Goal: Task Accomplishment & Management: Manage account settings

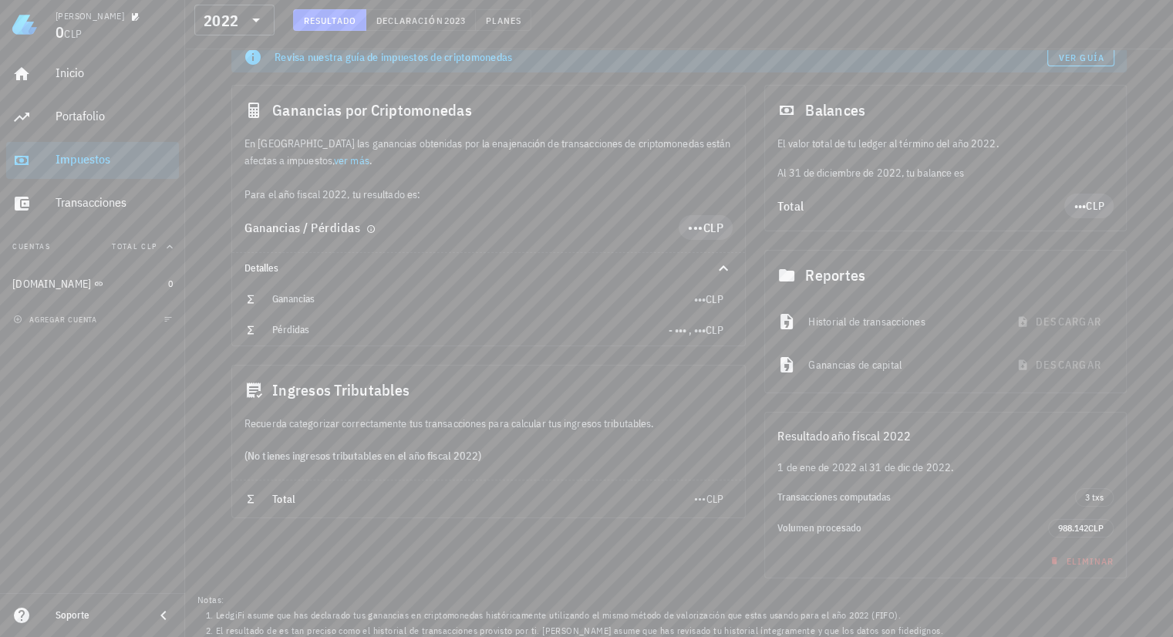
scroll to position [110, 0]
click at [97, 208] on div "Transacciones" at bounding box center [114, 202] width 117 height 15
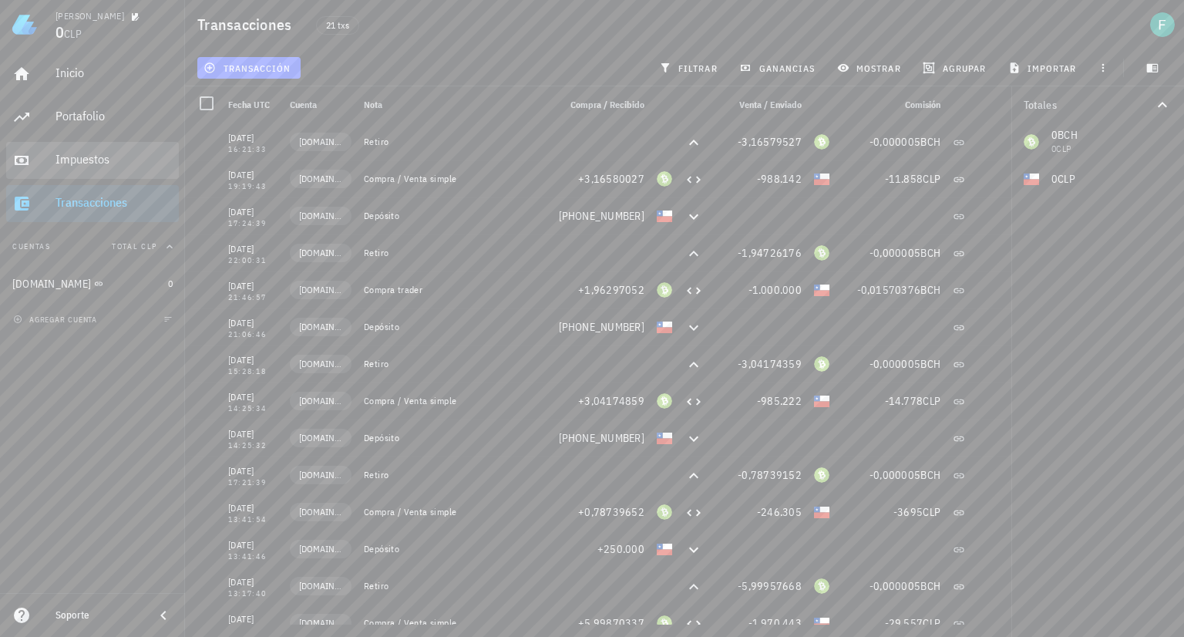
click at [131, 164] on div "Impuestos" at bounding box center [114, 159] width 117 height 15
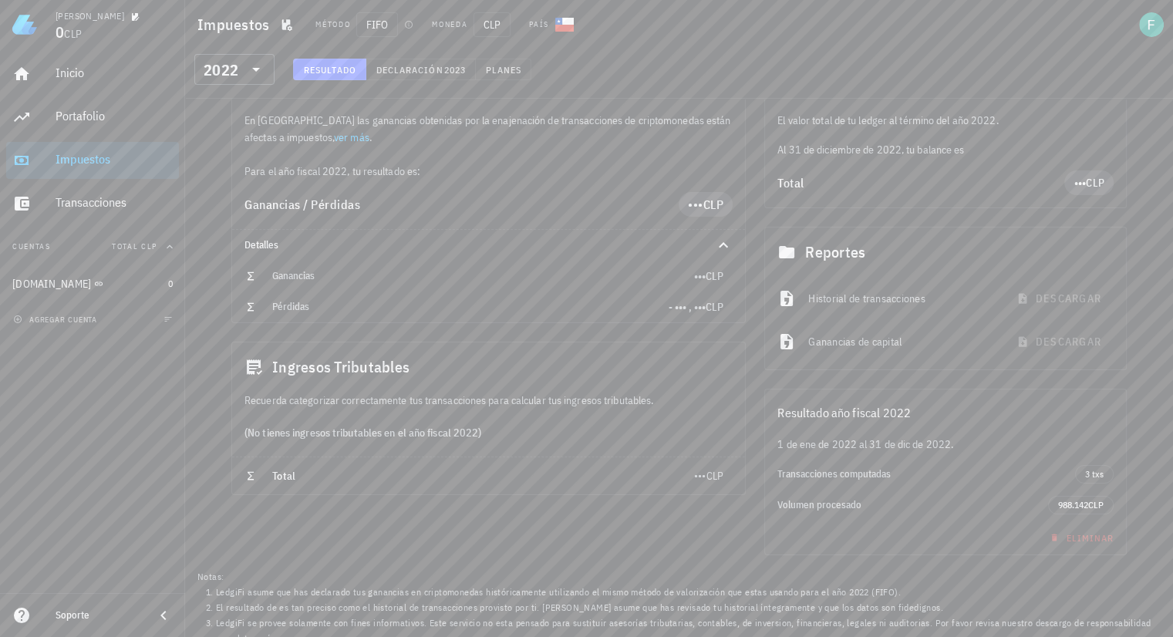
scroll to position [96, 0]
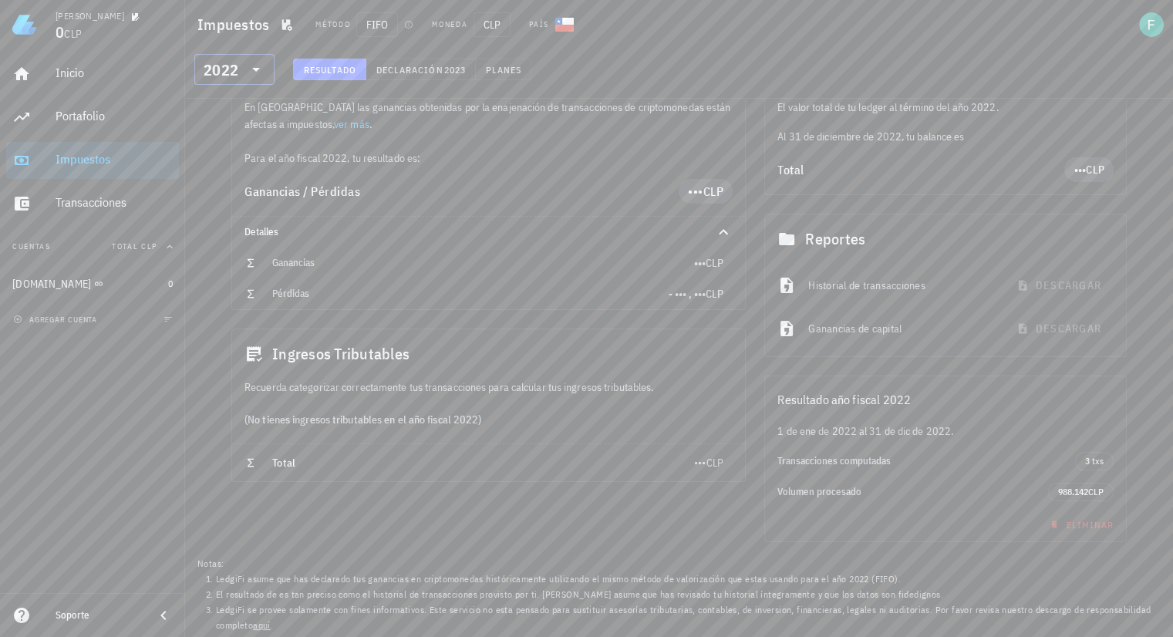
click at [250, 69] on icon at bounding box center [256, 69] width 19 height 19
click at [231, 228] on div "2021" at bounding box center [235, 233] width 56 height 12
click at [228, 79] on div "2021" at bounding box center [224, 69] width 40 height 31
click at [234, 200] on div "2022" at bounding box center [235, 202] width 56 height 12
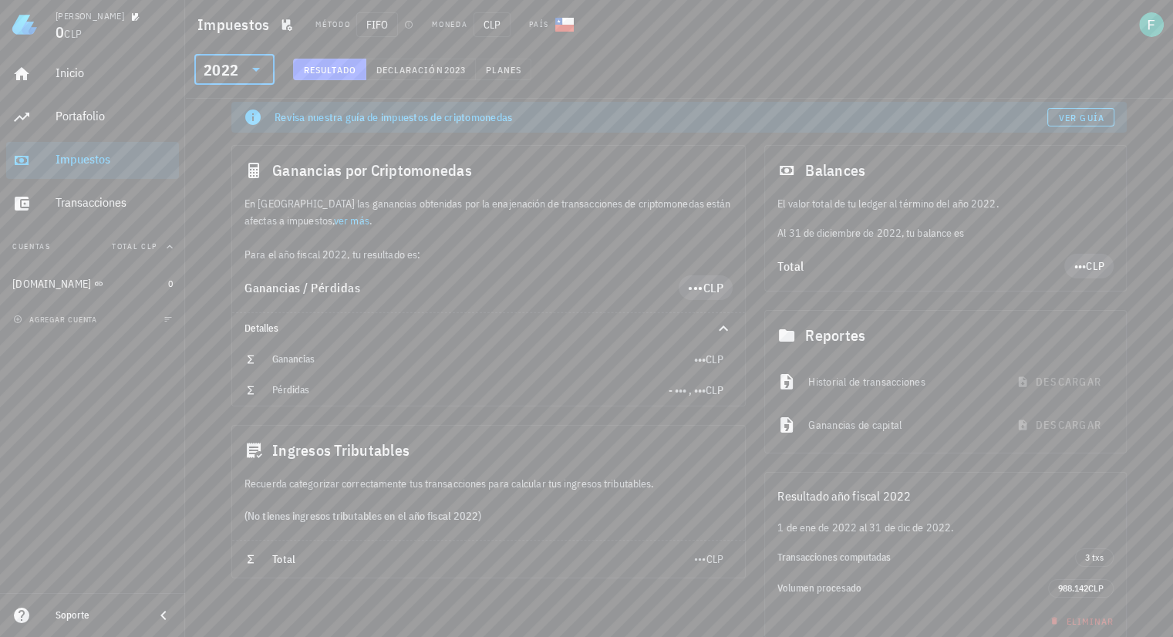
scroll to position [96, 0]
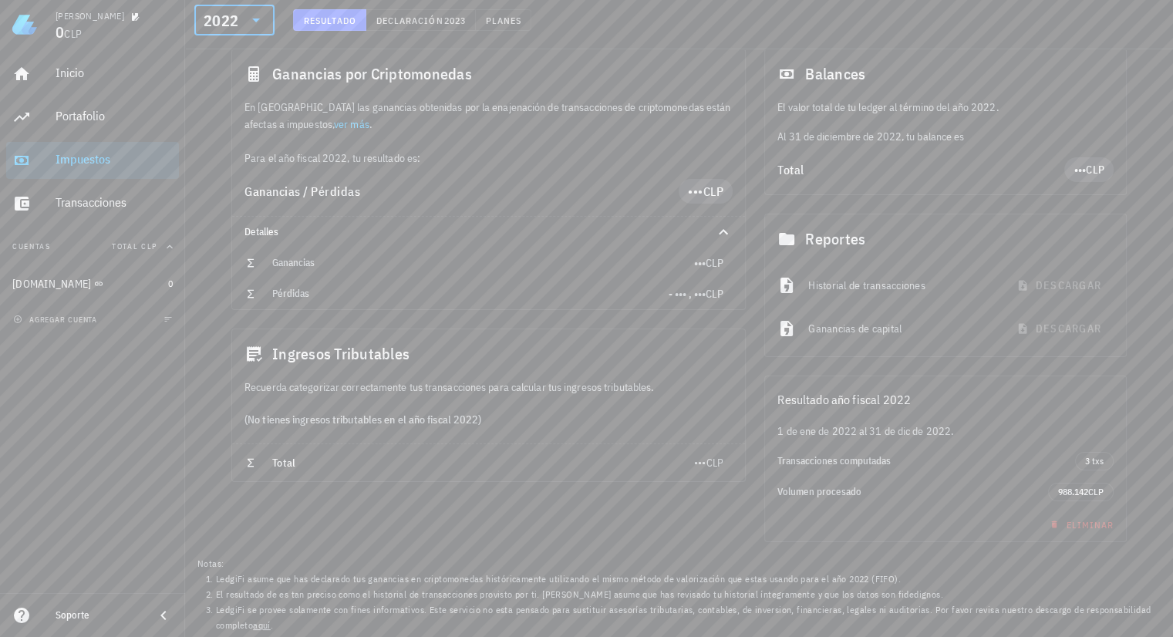
click at [746, 273] on link "Cambiar plan" at bounding box center [770, 272] width 54 height 12
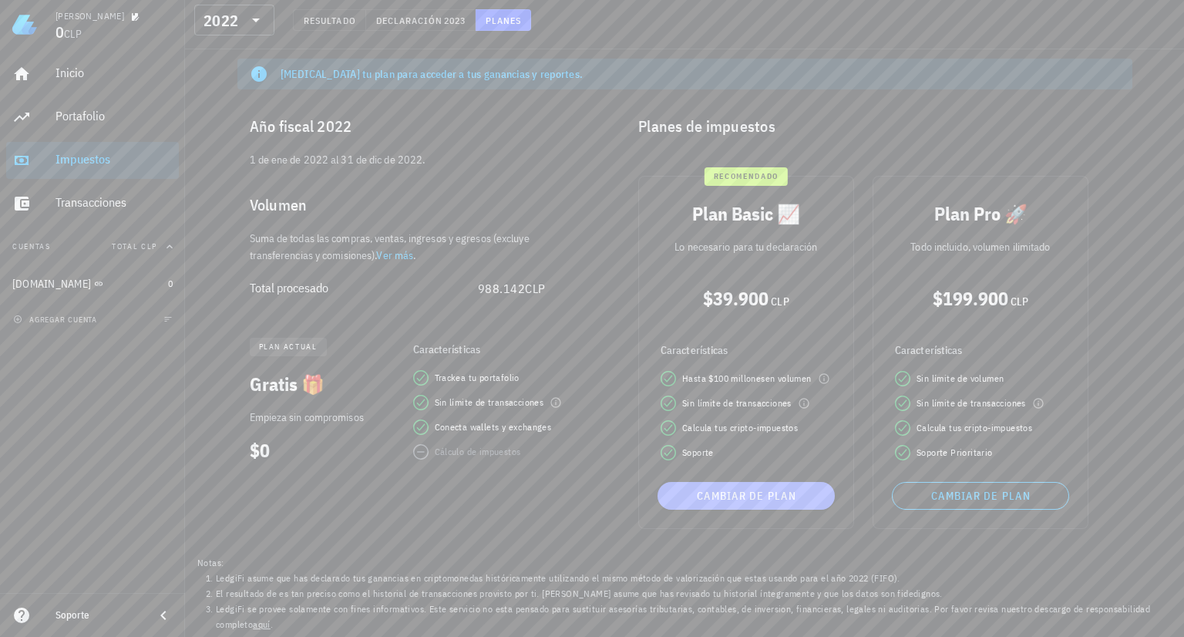
click at [749, 493] on span "Cambiar de plan" at bounding box center [746, 496] width 165 height 14
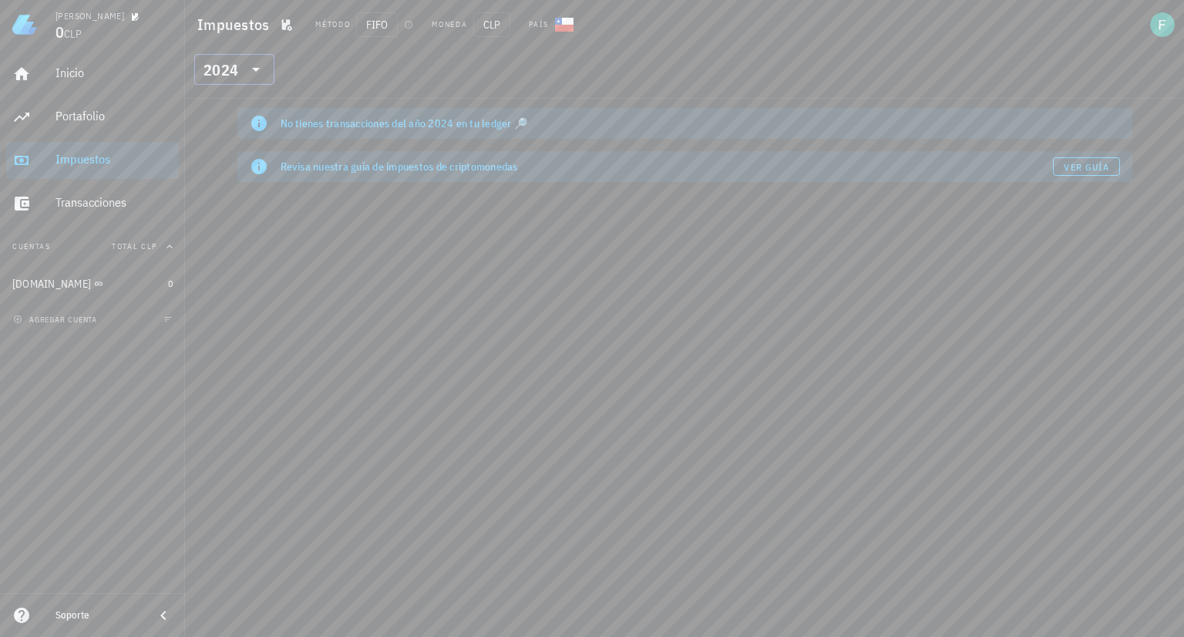
click at [227, 59] on div "2024" at bounding box center [224, 69] width 40 height 31
click at [232, 207] on div "2022" at bounding box center [235, 202] width 56 height 12
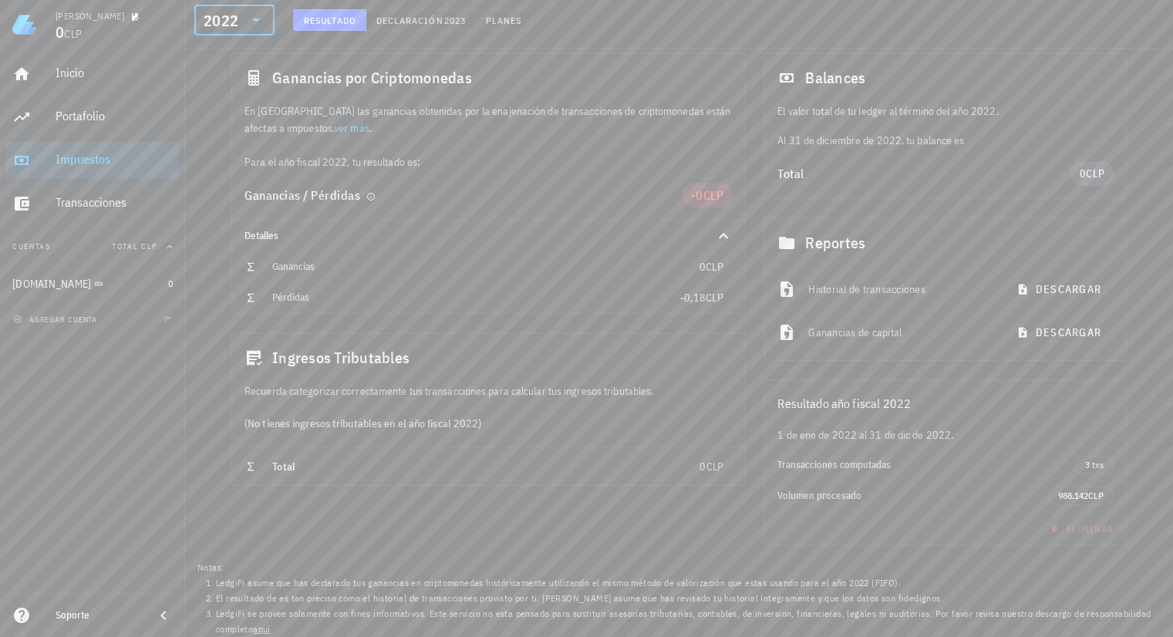
scroll to position [103, 0]
click at [1063, 327] on span "descargar" at bounding box center [1060, 329] width 82 height 14
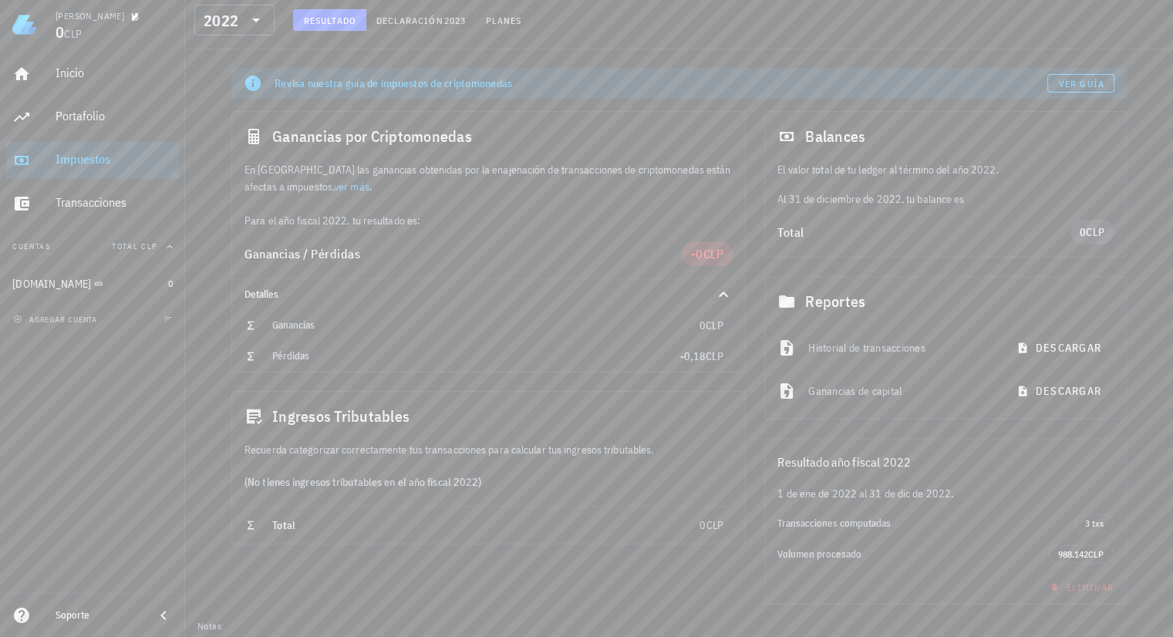
scroll to position [0, 0]
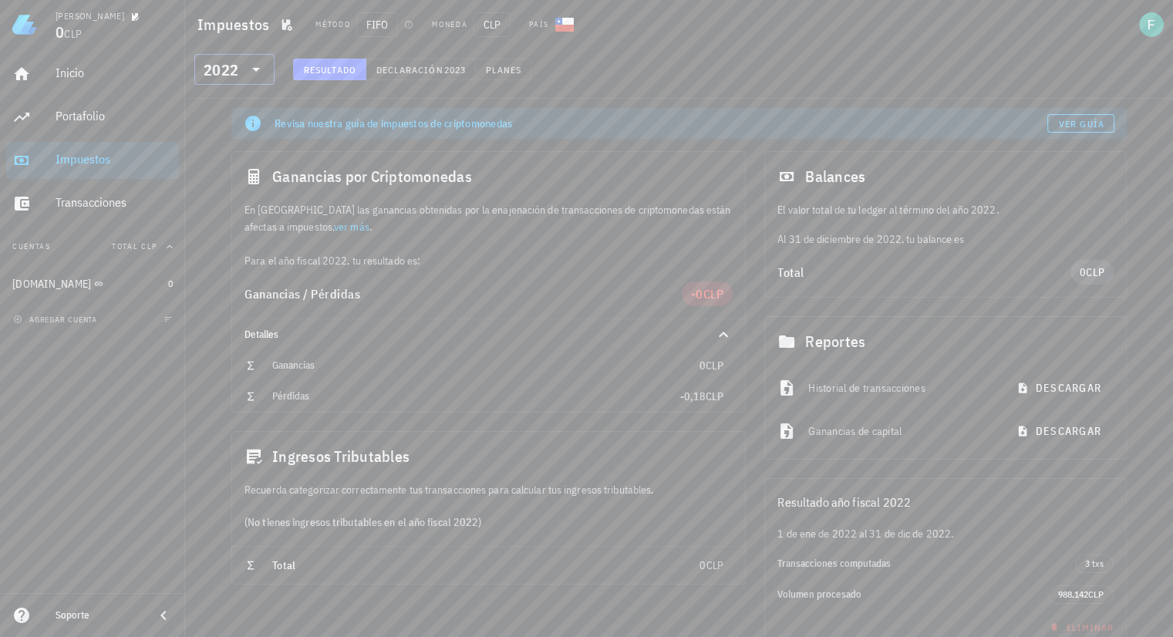
click at [255, 60] on icon at bounding box center [256, 69] width 19 height 19
click at [224, 227] on div "2021" at bounding box center [235, 233] width 56 height 12
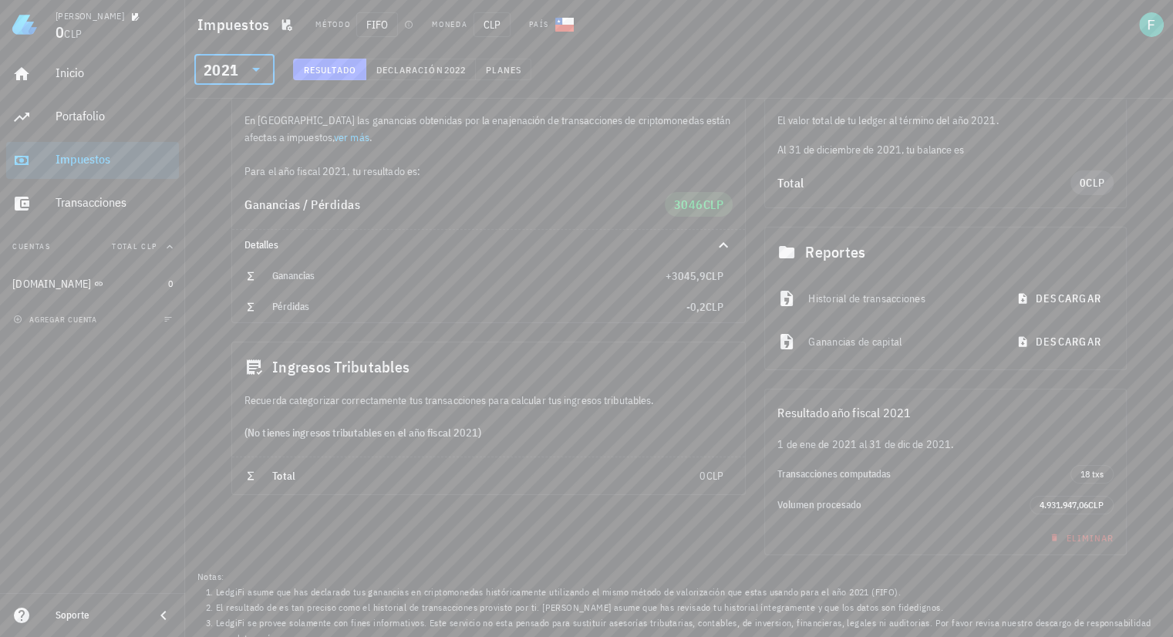
scroll to position [103, 0]
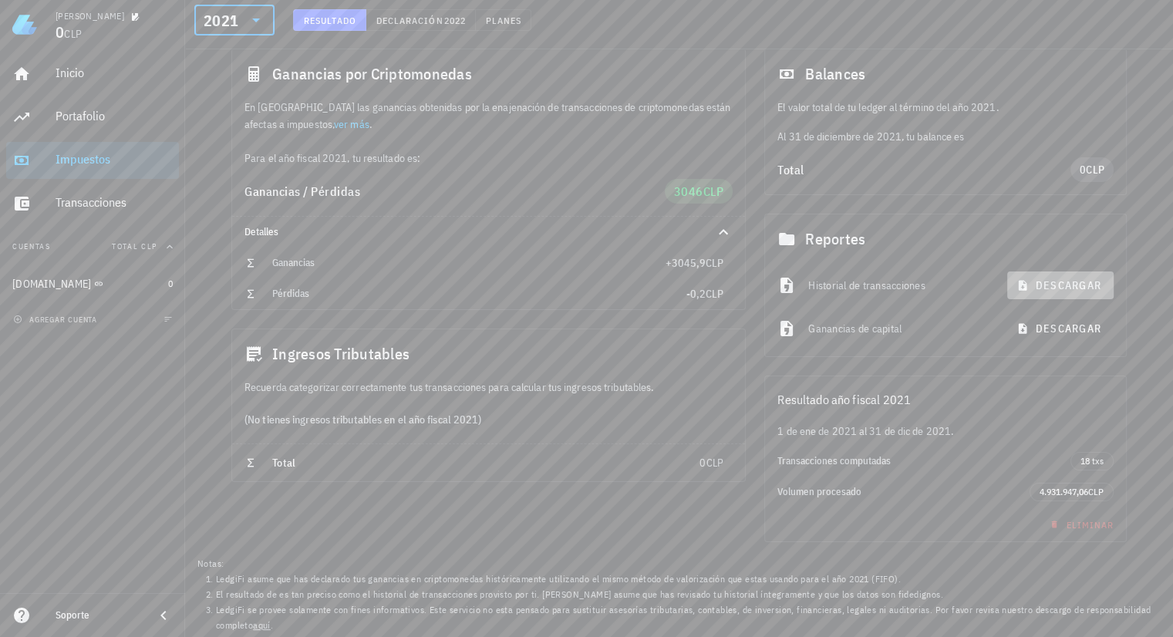
click at [1046, 278] on span "descargar" at bounding box center [1060, 285] width 82 height 14
click at [250, 23] on icon at bounding box center [256, 20] width 19 height 19
click at [247, 26] on icon at bounding box center [256, 20] width 19 height 19
click at [224, 12] on div "2021" at bounding box center [224, 20] width 40 height 31
click at [258, 22] on icon at bounding box center [256, 20] width 19 height 19
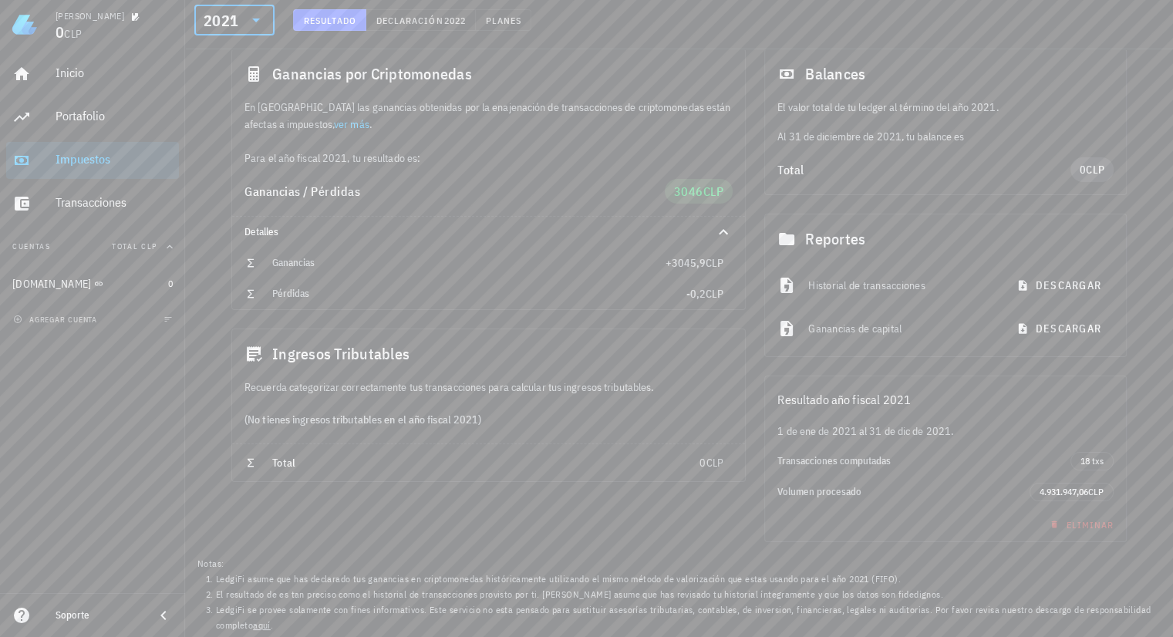
click at [258, 22] on icon at bounding box center [256, 20] width 19 height 19
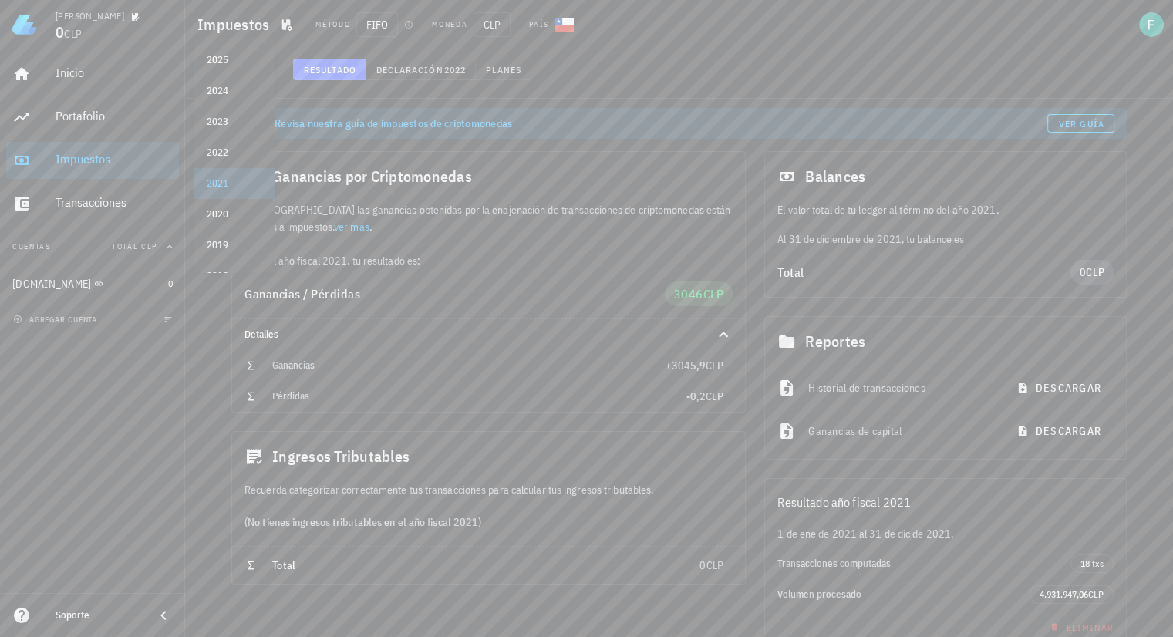
click at [236, 25] on h1 "Impuestos" at bounding box center [236, 24] width 78 height 25
click at [240, 67] on div "2021" at bounding box center [224, 69] width 40 height 31
click at [244, 194] on div "2022" at bounding box center [235, 202] width 56 height 25
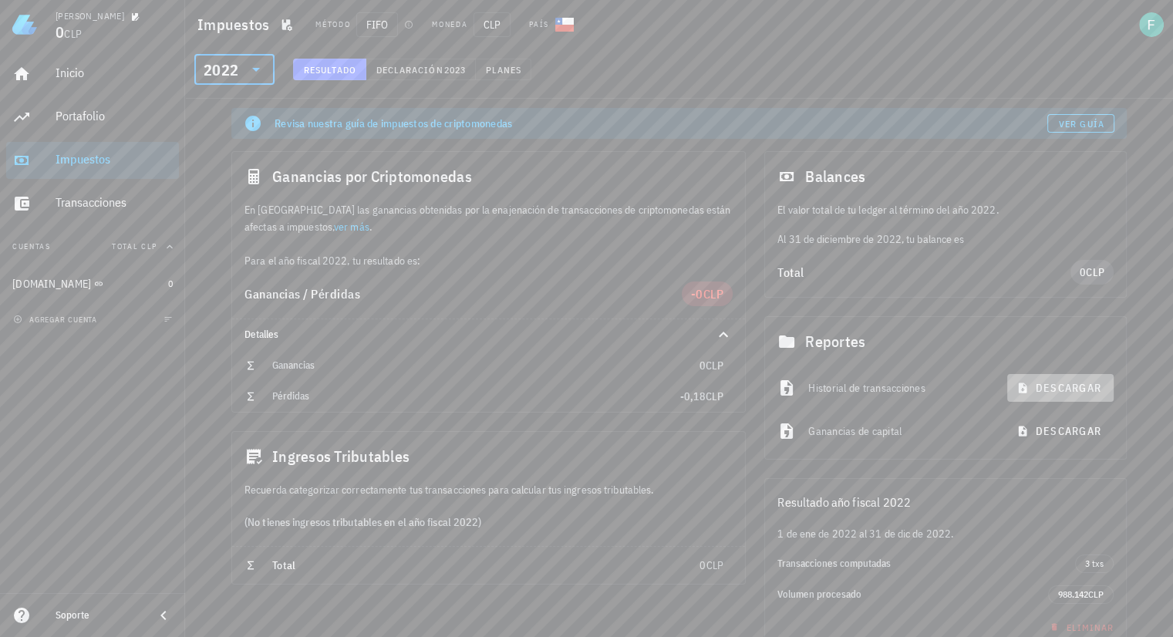
click at [1056, 392] on span "descargar" at bounding box center [1060, 388] width 82 height 14
click at [241, 76] on input "text" at bounding box center [242, 69] width 2 height 25
click at [231, 226] on div "2021" at bounding box center [235, 233] width 56 height 25
click at [1049, 382] on span "descargar" at bounding box center [1060, 388] width 82 height 14
click at [873, 41] on div "Impuestos Método FIFO Moneda CLP País" at bounding box center [679, 24] width 988 height 49
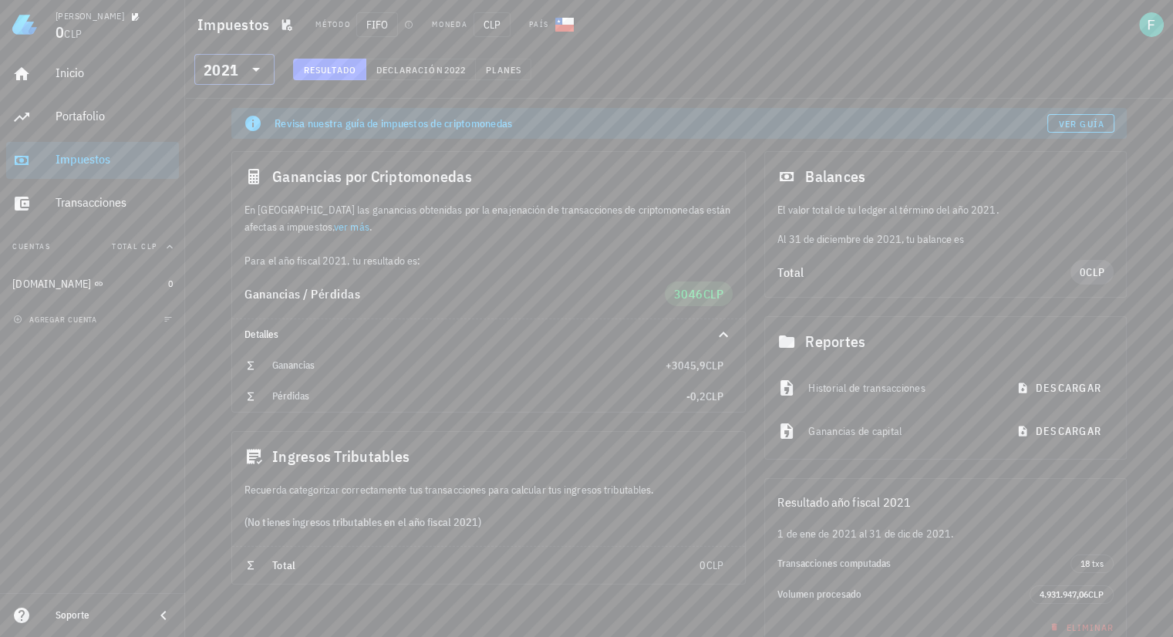
click at [259, 72] on icon at bounding box center [256, 69] width 19 height 19
click at [231, 200] on div "2022" at bounding box center [235, 202] width 56 height 12
click at [1056, 391] on span "descargar" at bounding box center [1060, 388] width 82 height 14
click at [264, 72] on icon at bounding box center [256, 69] width 19 height 19
click at [232, 170] on div "2023" at bounding box center [235, 171] width 56 height 12
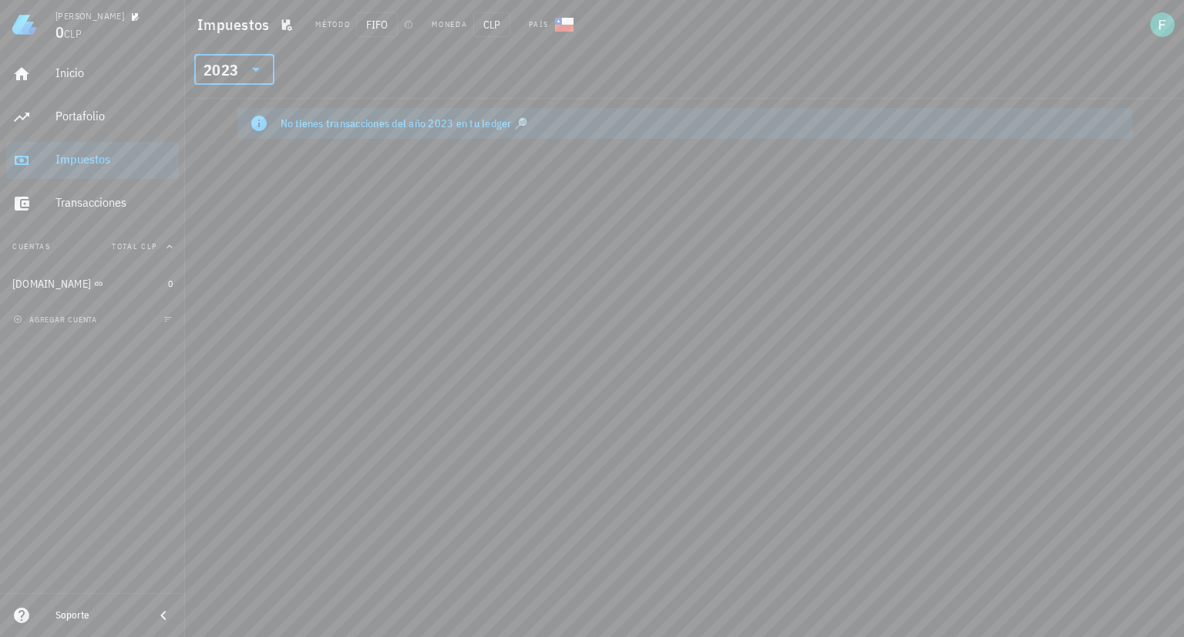
click at [250, 69] on icon at bounding box center [256, 69] width 19 height 19
click at [90, 318] on span "agregar cuenta" at bounding box center [56, 320] width 81 height 10
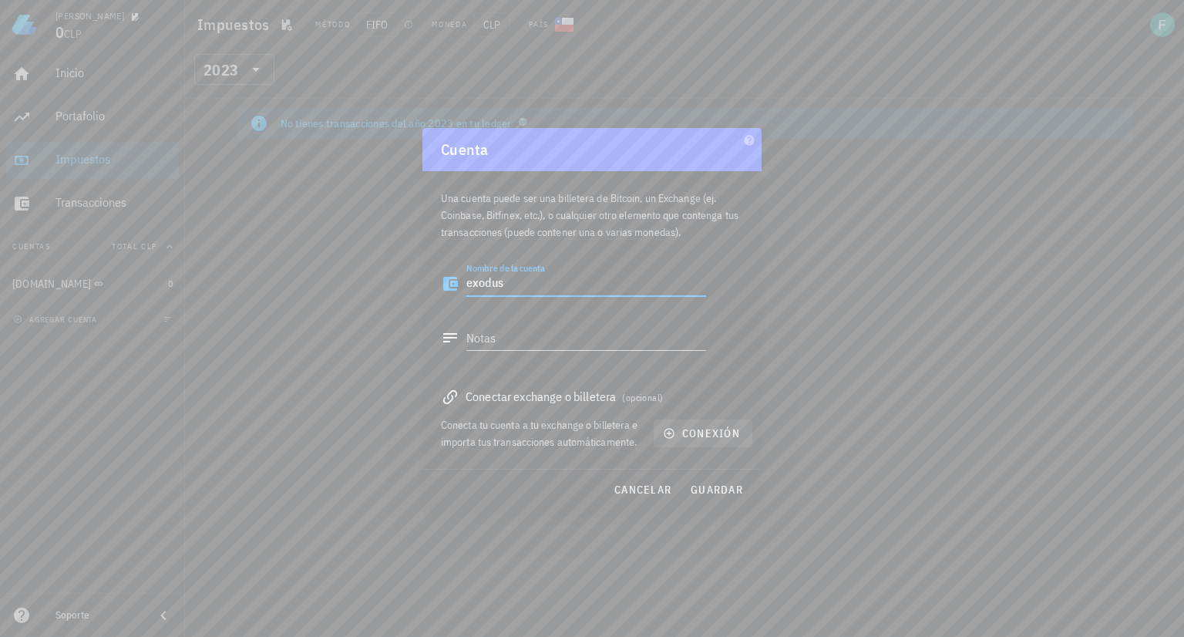
type textarea "exodus"
click at [709, 430] on span "conexión" at bounding box center [703, 433] width 74 height 14
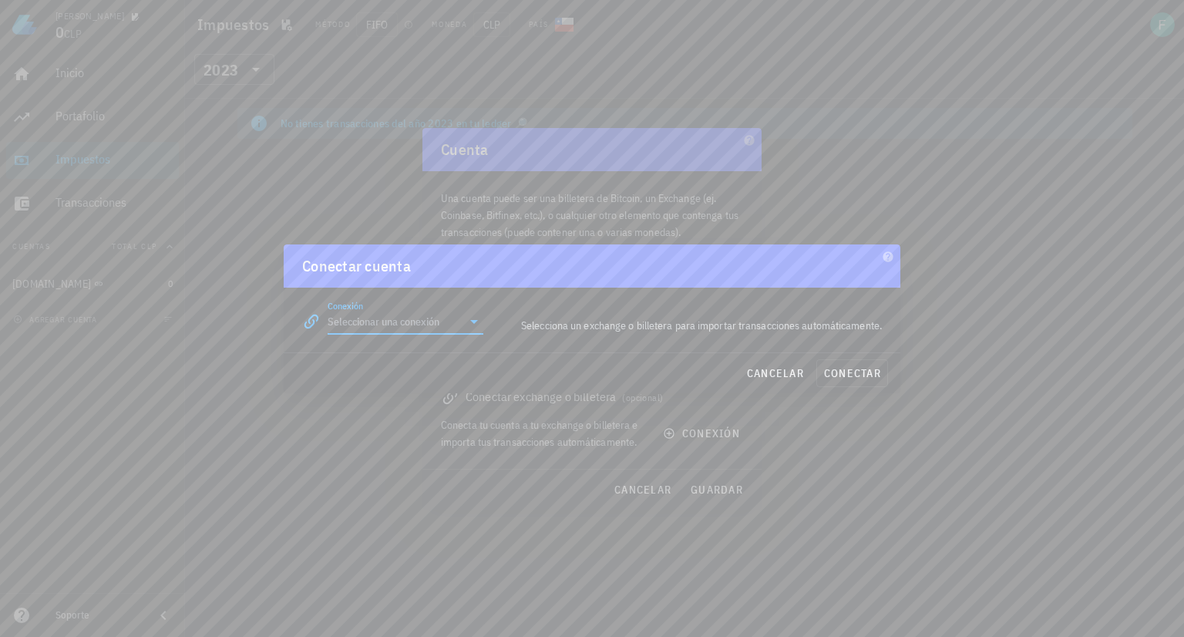
click at [458, 321] on input "Conexión" at bounding box center [395, 321] width 134 height 25
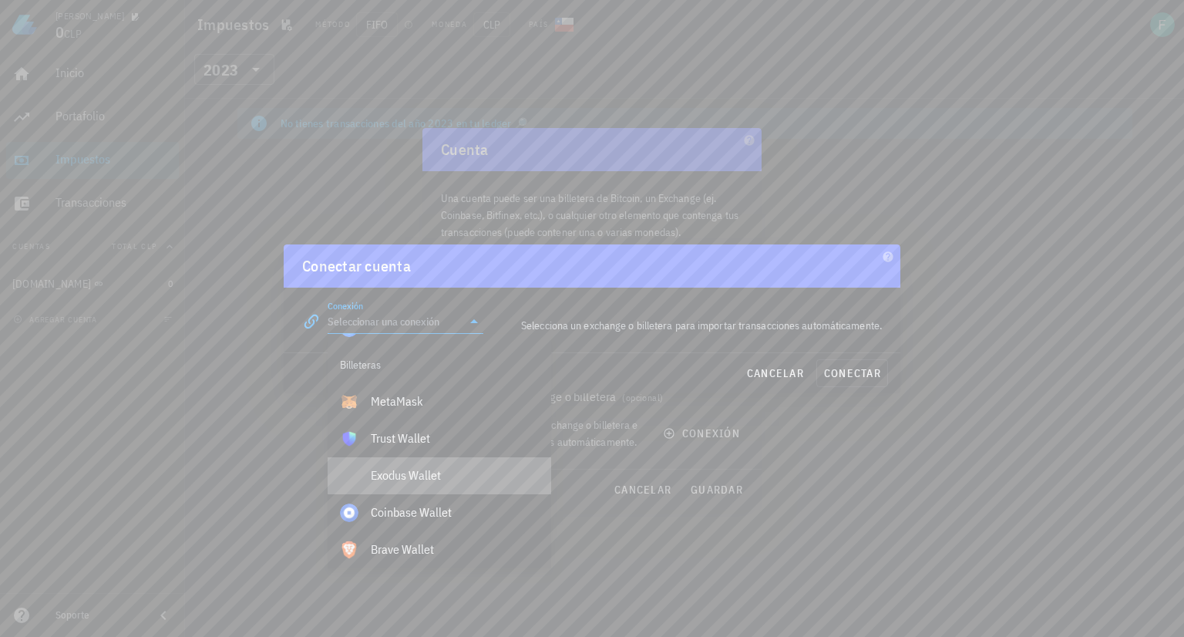
click at [446, 473] on div "Exodus Wallet" at bounding box center [455, 475] width 168 height 15
type input "Exodus Wallet"
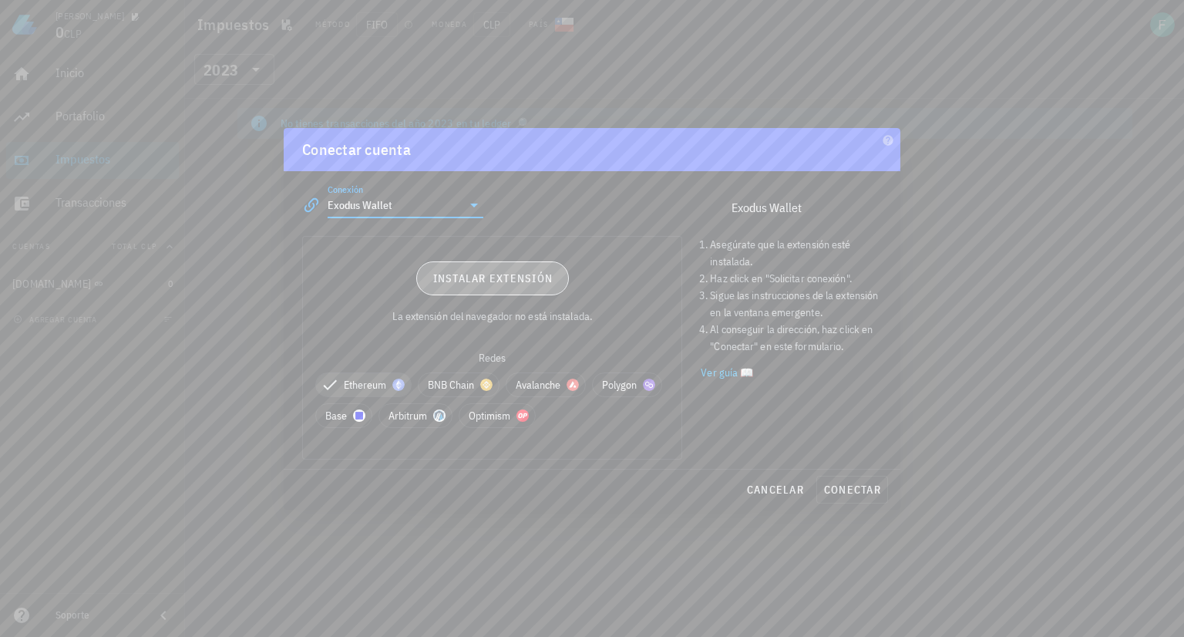
click at [503, 281] on span "Instalar extensión" at bounding box center [492, 278] width 121 height 14
click at [847, 491] on span "conectar" at bounding box center [852, 490] width 58 height 14
click at [853, 483] on div "cancelar conectar" at bounding box center [592, 490] width 617 height 40
click at [830, 485] on div "cancelar conectar" at bounding box center [592, 490] width 617 height 40
click at [716, 371] on link "Ver guía 📖" at bounding box center [791, 372] width 181 height 17
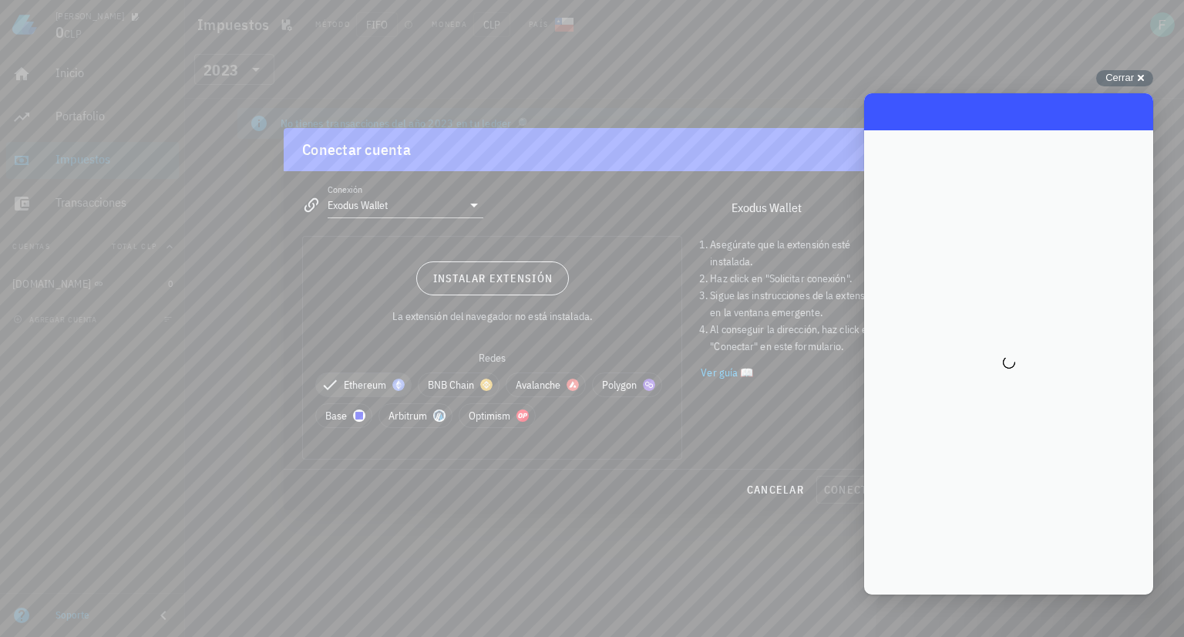
scroll to position [0, 0]
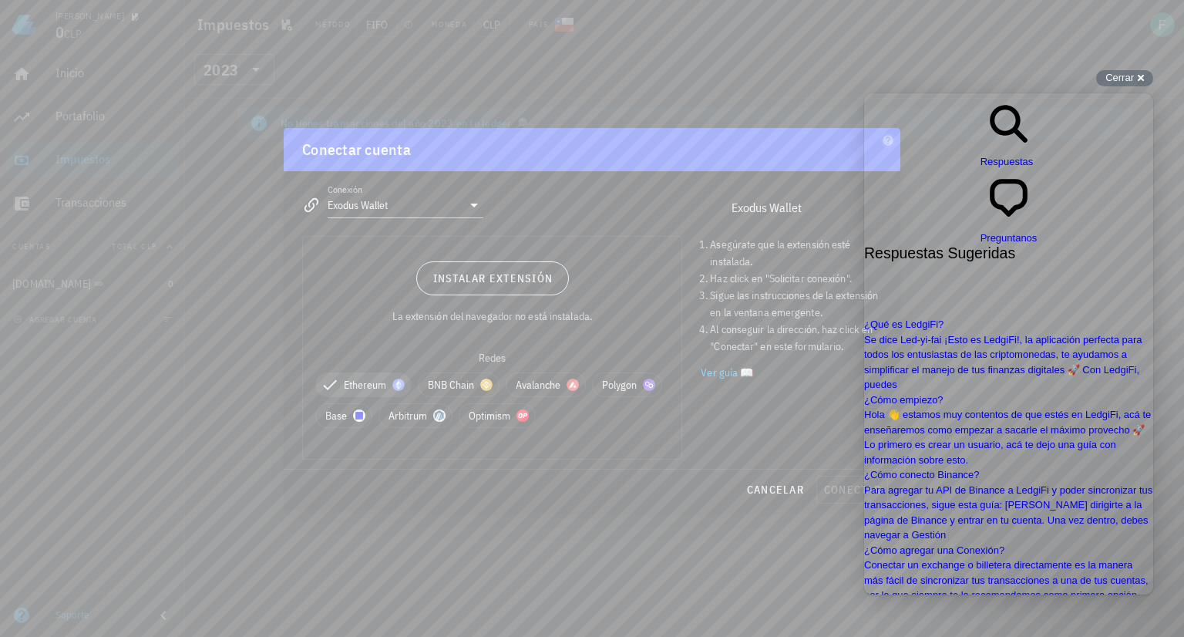
click at [1114, 81] on span "Cerrar" at bounding box center [1120, 78] width 29 height 12
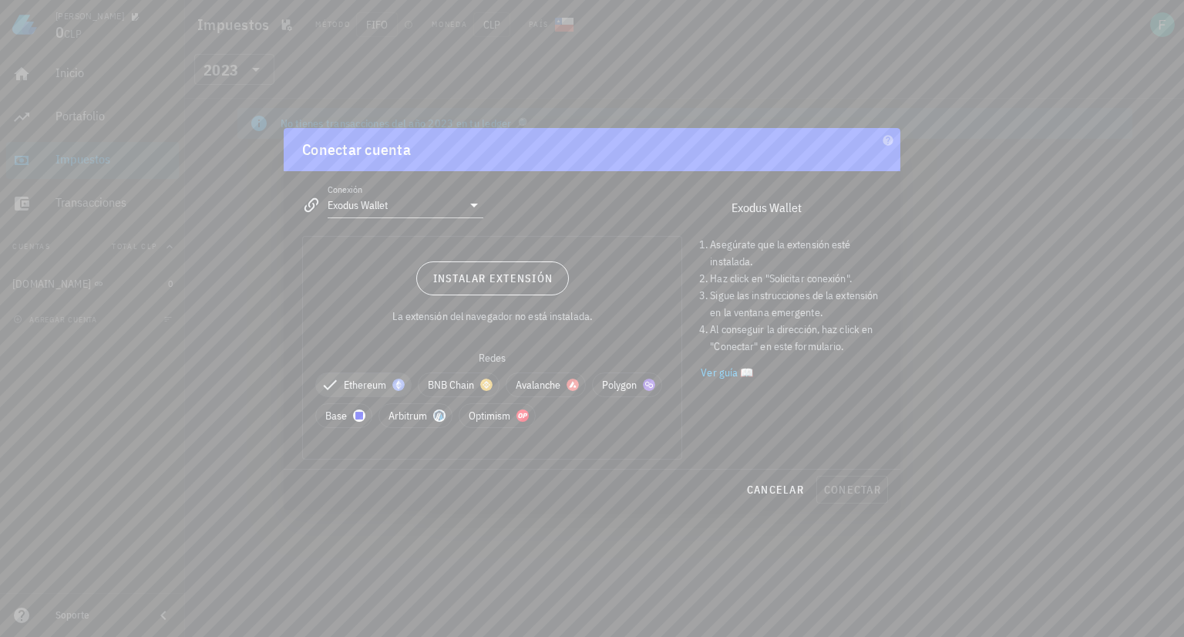
click at [835, 487] on div "cancelar conectar" at bounding box center [592, 490] width 617 height 40
click at [444, 381] on span "BNB Chain" at bounding box center [459, 384] width 62 height 23
click at [361, 418] on span "Polygon" at bounding box center [350, 415] width 50 height 23
click at [423, 416] on span "Base" at bounding box center [438, 415] width 37 height 23
click at [524, 414] on span "Arbitrum" at bounding box center [529, 415] width 54 height 23
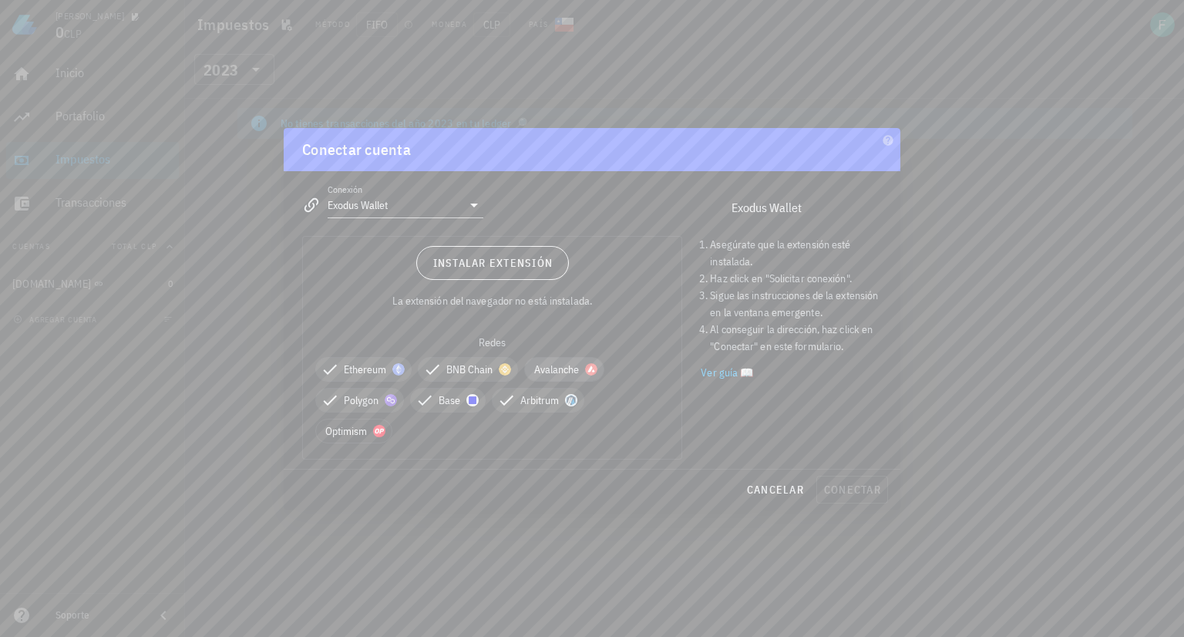
click at [558, 375] on span "Avalanche" at bounding box center [564, 369] width 60 height 23
click at [342, 433] on span "Optimism" at bounding box center [353, 430] width 57 height 23
click at [500, 256] on span "Instalar extensión" at bounding box center [492, 263] width 121 height 14
click at [848, 493] on div "cancelar conectar" at bounding box center [592, 490] width 617 height 40
click at [793, 483] on span "cancelar" at bounding box center [775, 490] width 58 height 14
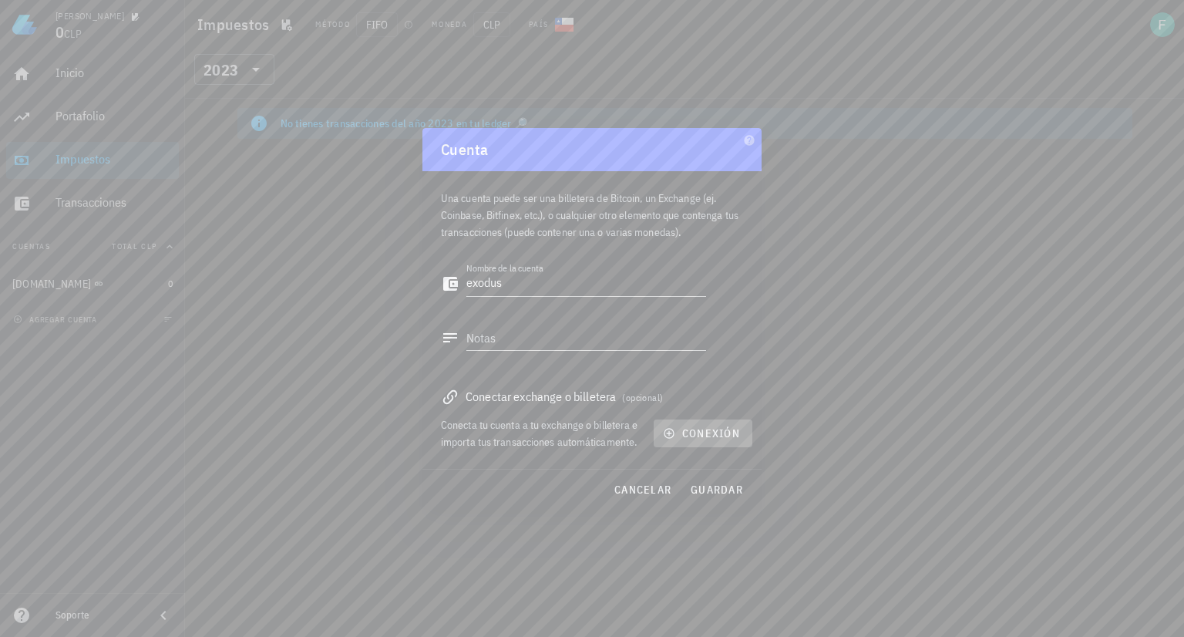
click at [702, 436] on span "conexión" at bounding box center [703, 433] width 74 height 14
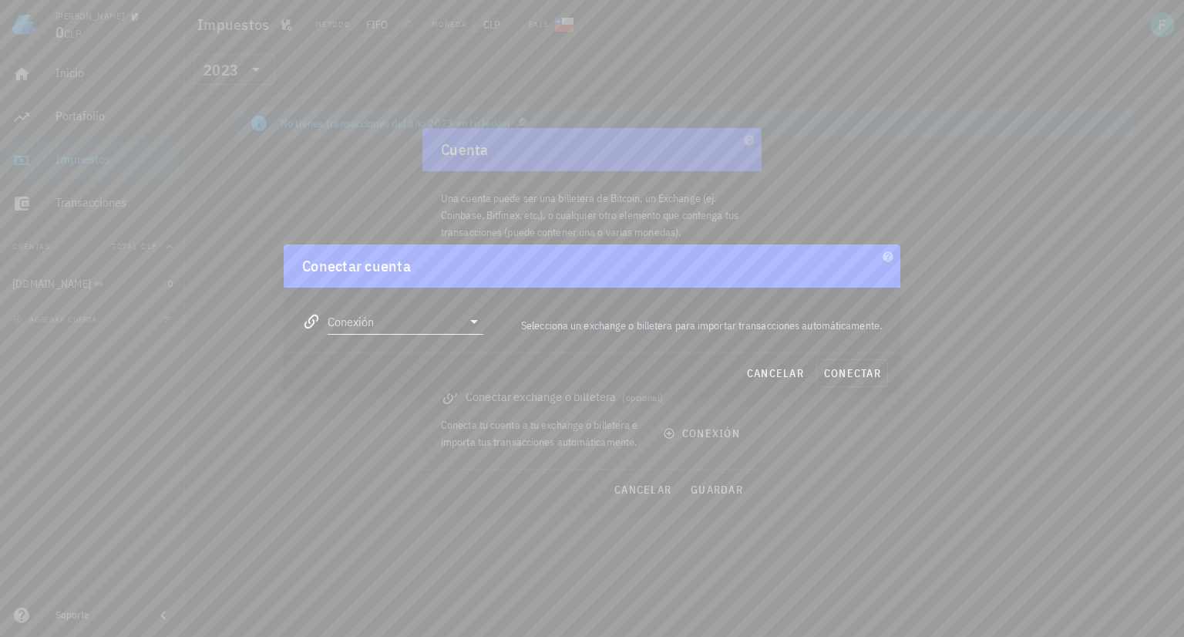
click at [477, 321] on icon at bounding box center [474, 321] width 19 height 19
click at [421, 444] on div "Exodus Wallet" at bounding box center [455, 444] width 168 height 15
type input "Exodus Wallet"
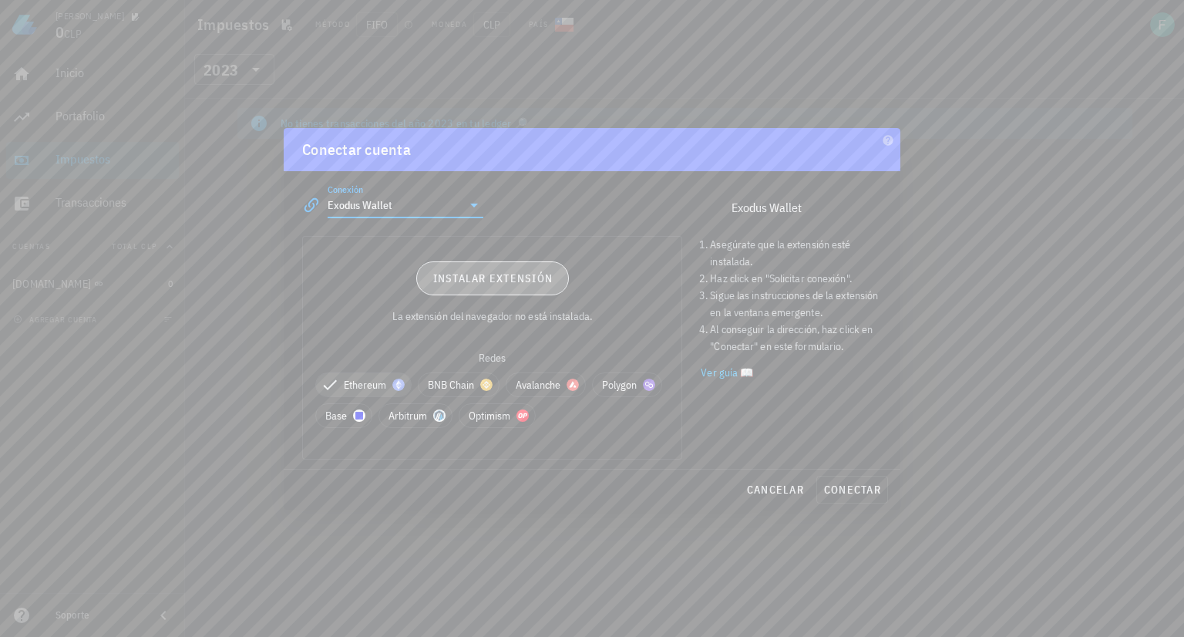
click at [546, 278] on span "Instalar extensión" at bounding box center [492, 278] width 121 height 14
click at [478, 272] on span "Instalar extensión" at bounding box center [492, 278] width 121 height 14
click at [854, 495] on span "conectar" at bounding box center [852, 490] width 58 height 14
click at [865, 488] on div "cancelar conectar" at bounding box center [592, 490] width 617 height 40
click at [832, 482] on div "cancelar conectar" at bounding box center [592, 490] width 617 height 40
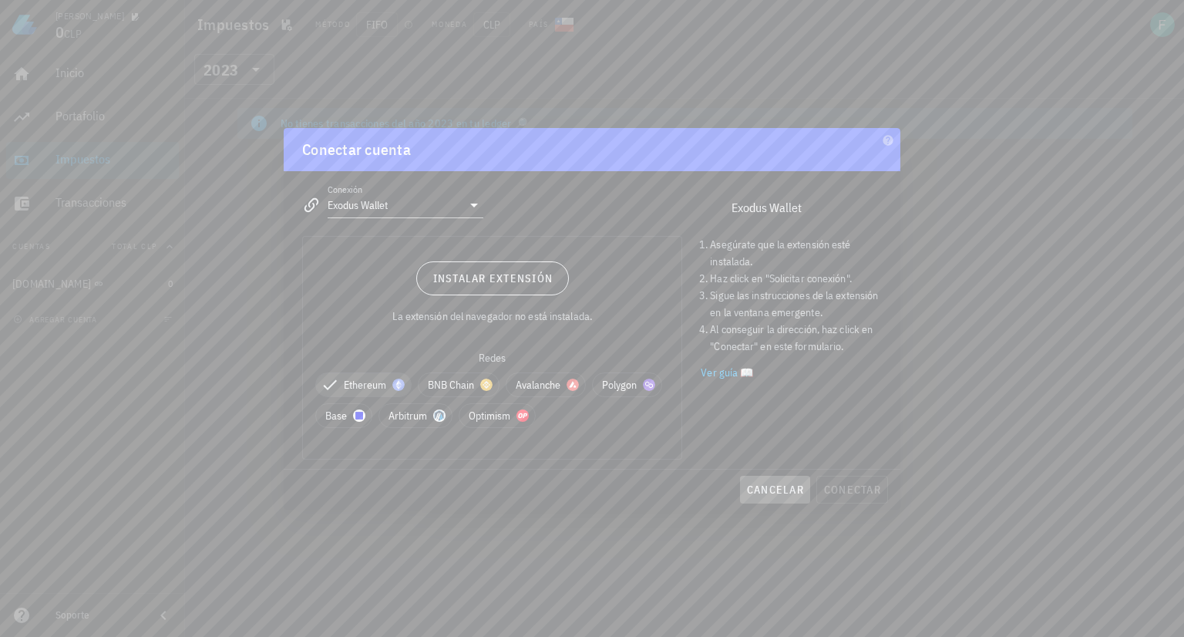
click at [762, 494] on span "cancelar" at bounding box center [775, 490] width 58 height 14
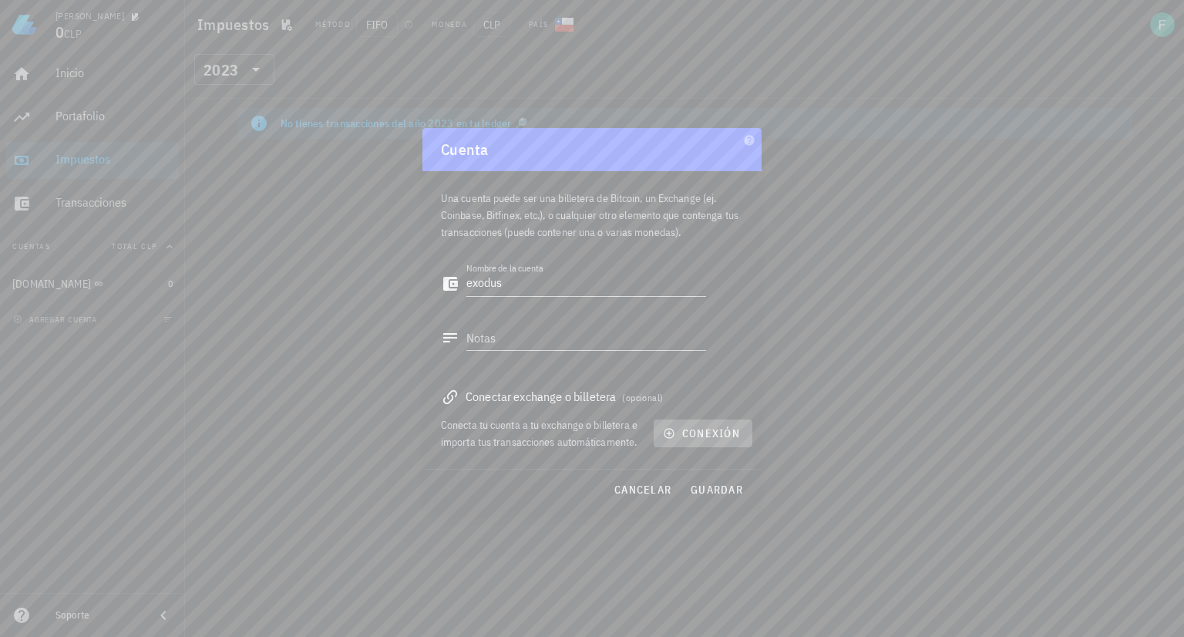
click at [709, 433] on span "conexión" at bounding box center [703, 433] width 74 height 14
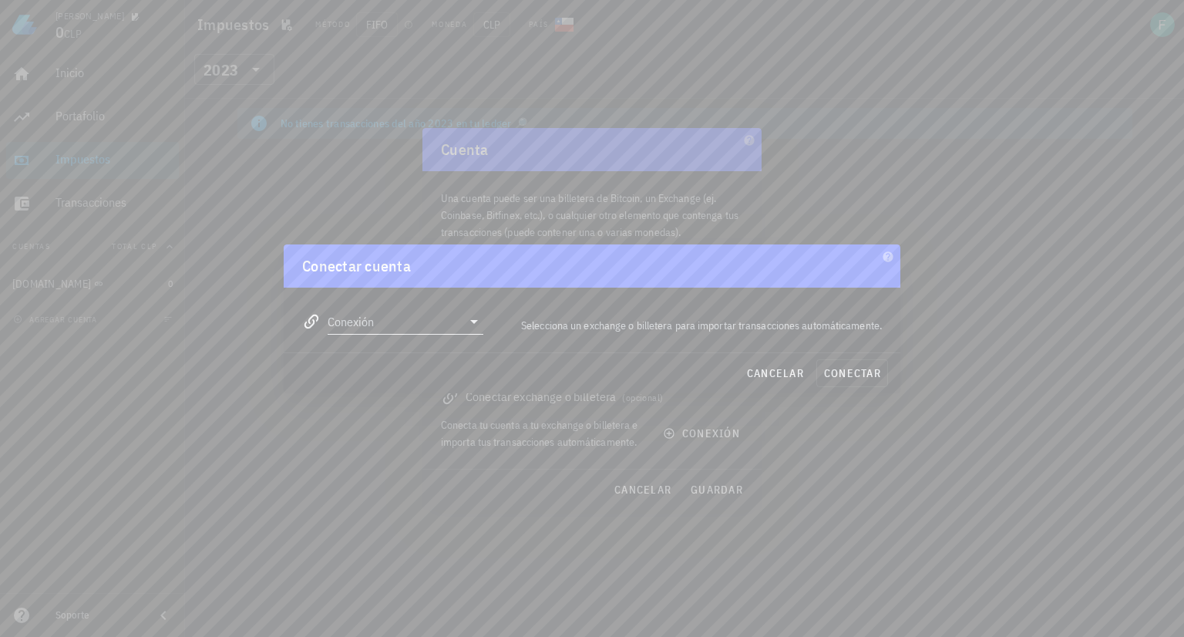
click at [470, 322] on icon at bounding box center [474, 321] width 19 height 19
click at [412, 497] on div "Exodus Wallet" at bounding box center [455, 495] width 168 height 15
type input "Exodus Wallet"
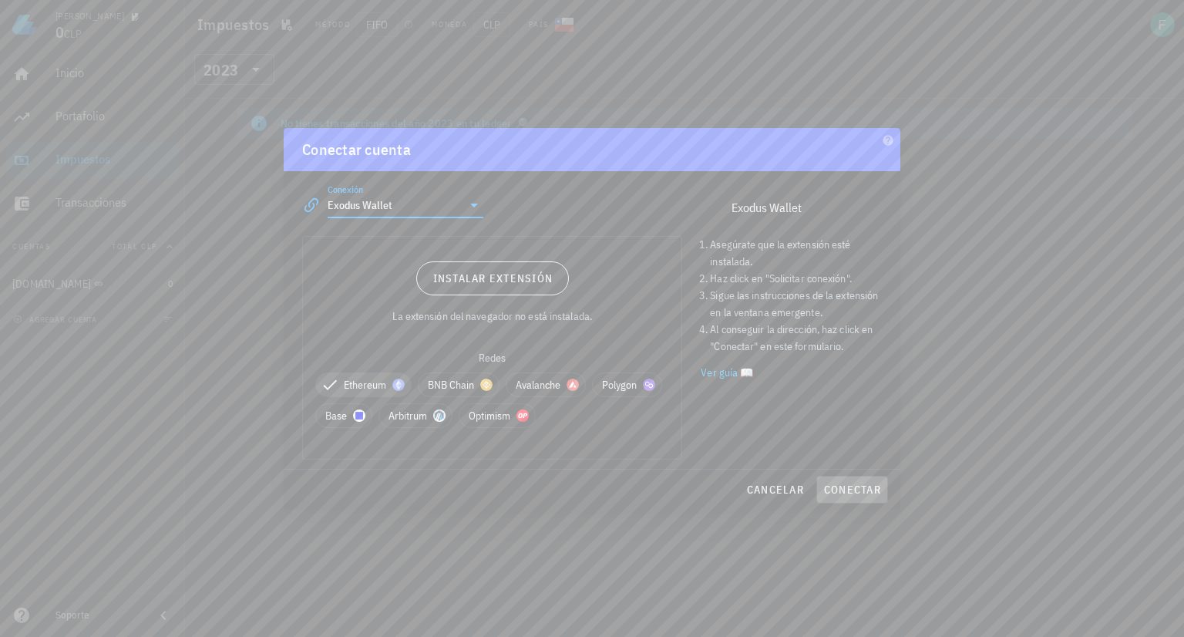
click at [850, 487] on span "conectar" at bounding box center [852, 490] width 58 height 14
click at [716, 373] on link "Ver guía 📖" at bounding box center [791, 372] width 181 height 17
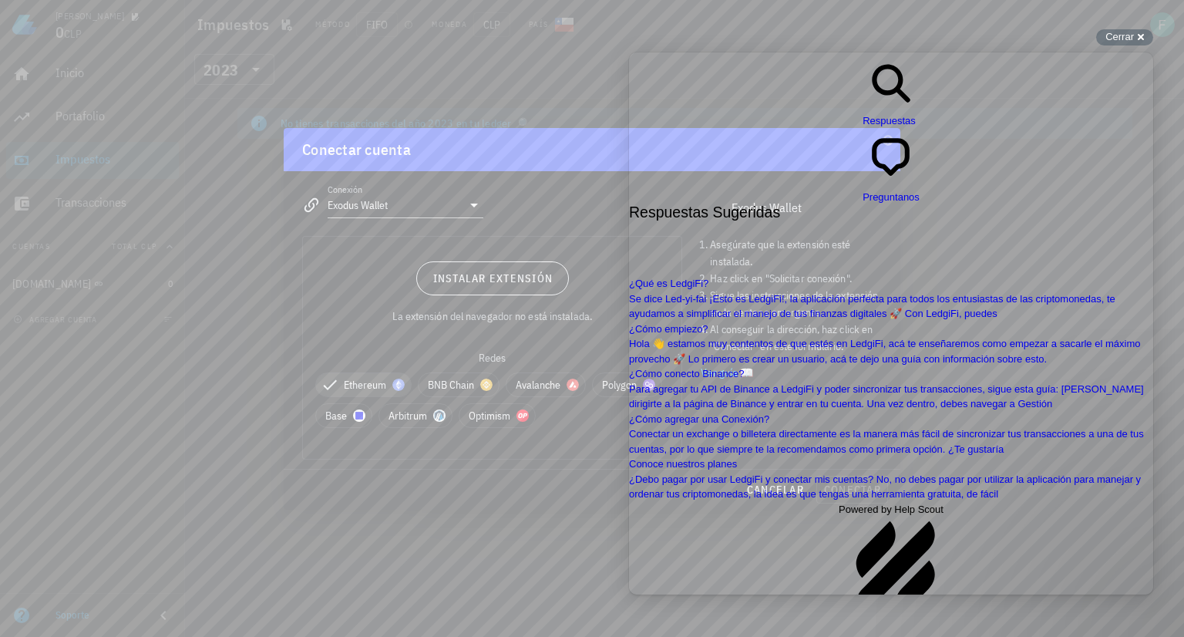
scroll to position [284, 0]
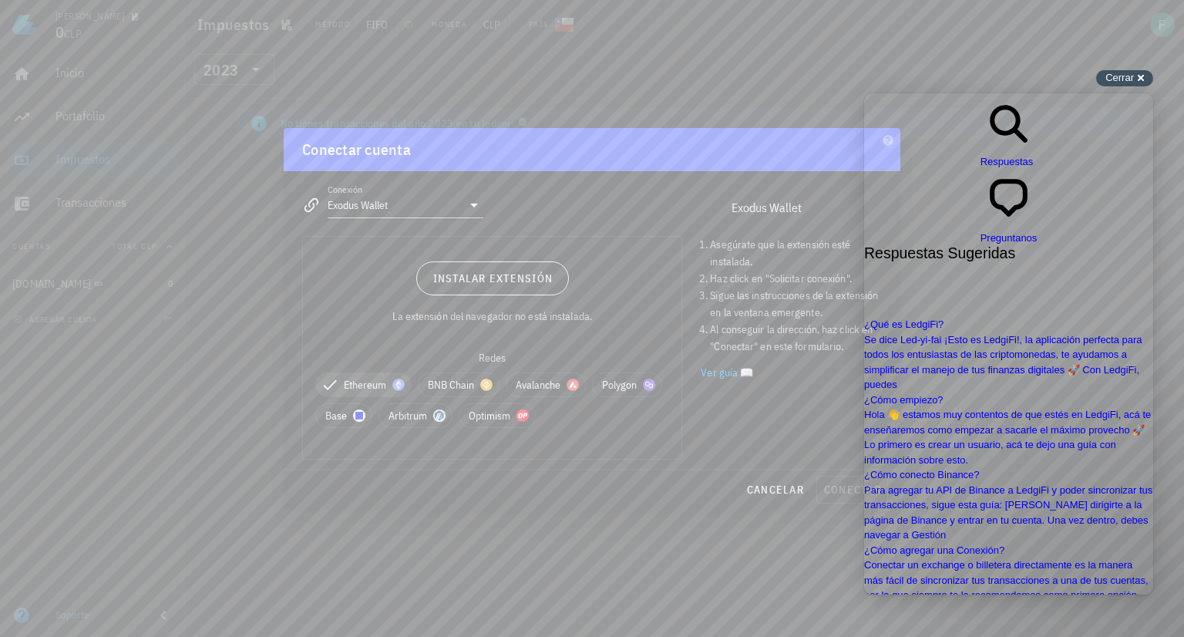
click at [1116, 80] on span "Cerrar" at bounding box center [1120, 78] width 29 height 12
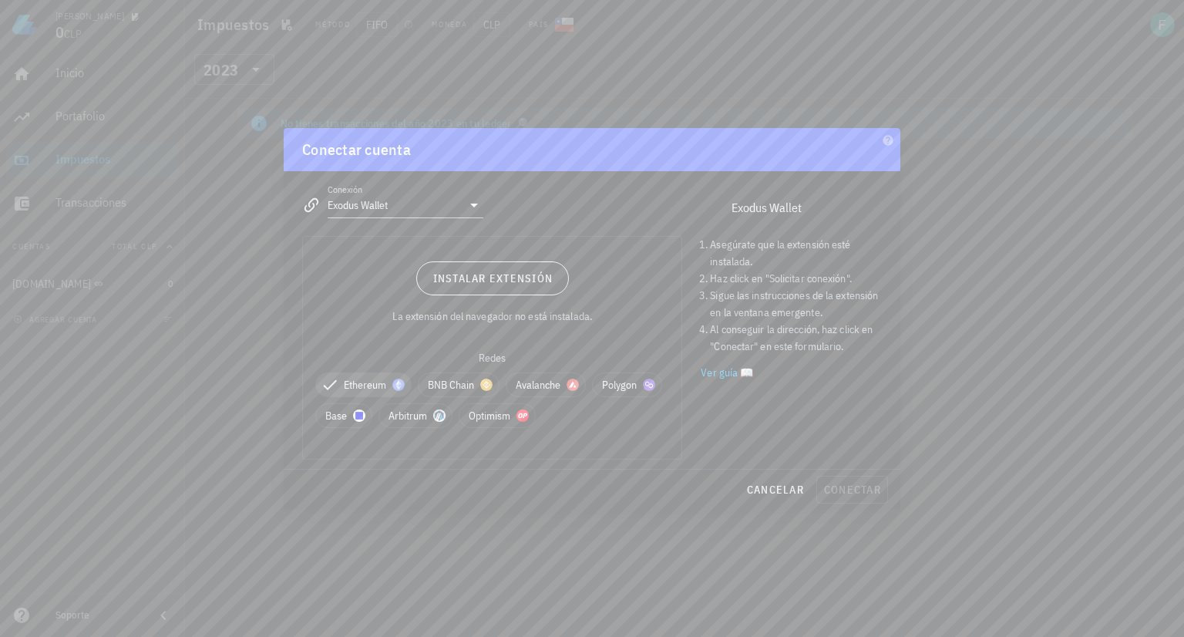
click at [854, 485] on div "cancelar conectar" at bounding box center [592, 490] width 617 height 40
click at [981, 452] on div at bounding box center [592, 318] width 1184 height 637
click at [783, 487] on span "cancelar" at bounding box center [775, 490] width 58 height 14
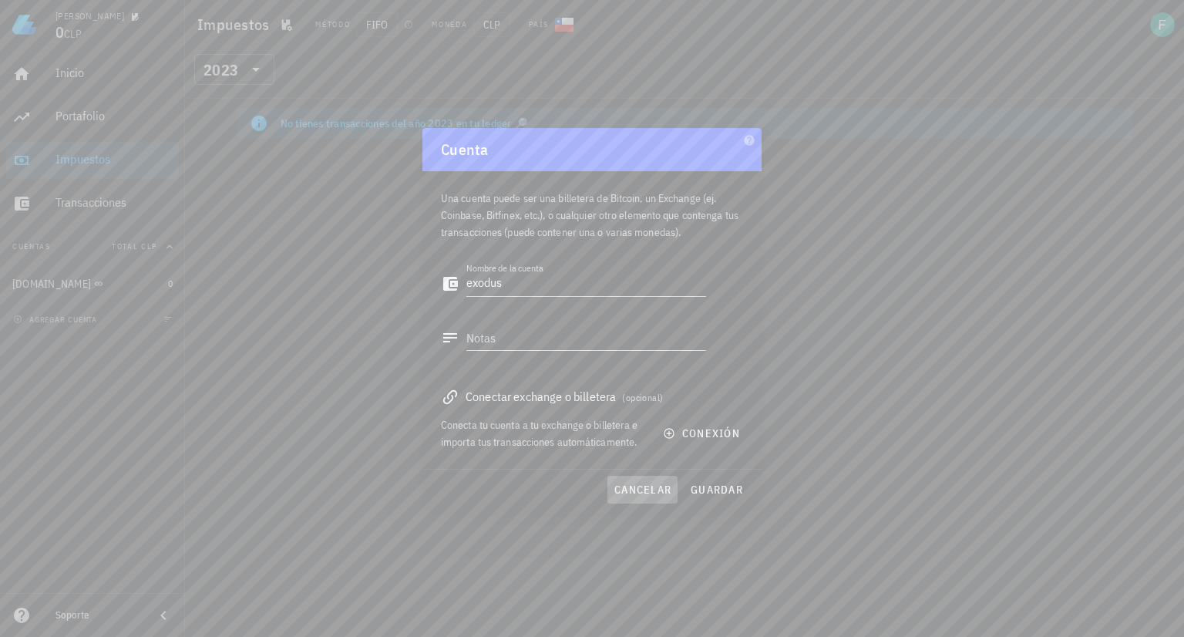
click at [640, 490] on span "cancelar" at bounding box center [643, 490] width 58 height 14
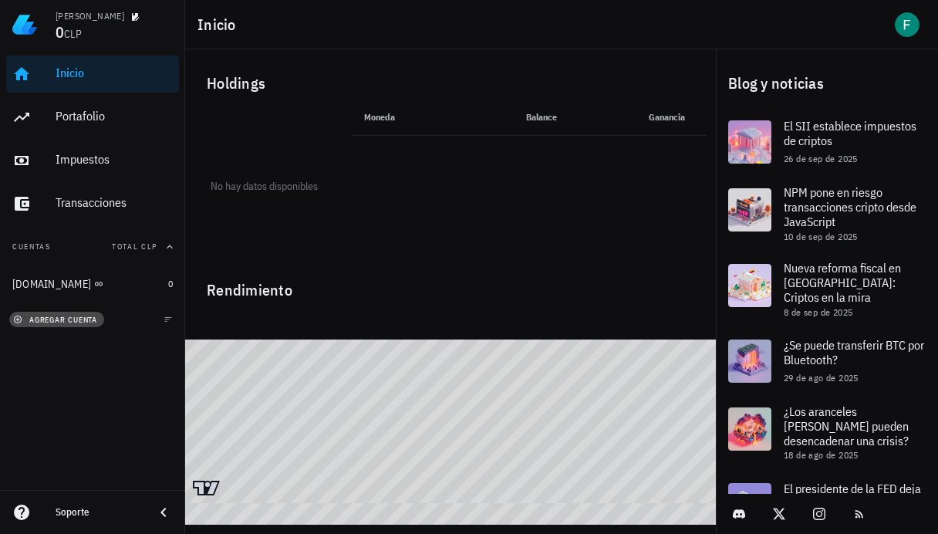
click at [72, 324] on span "agregar cuenta" at bounding box center [56, 320] width 81 height 10
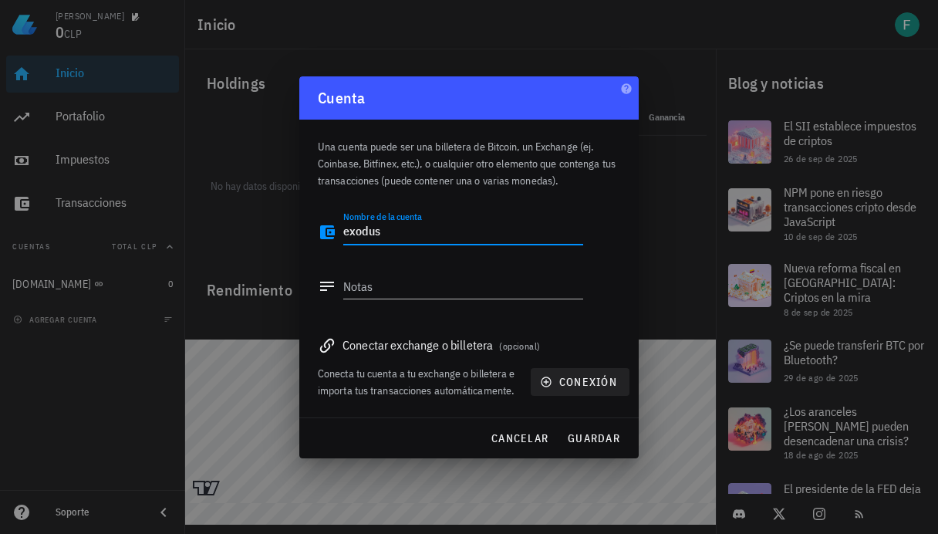
type textarea "exodus"
click at [599, 375] on span "conexión" at bounding box center [580, 382] width 74 height 14
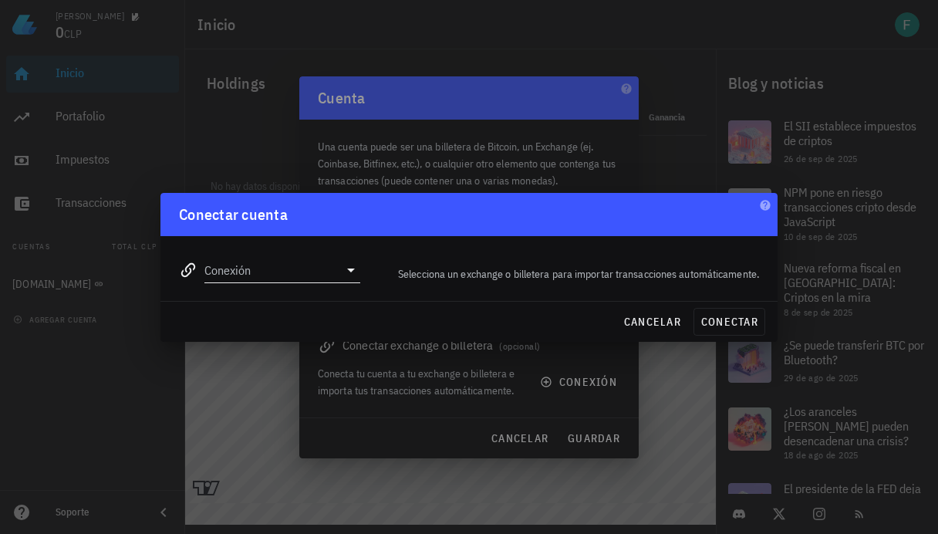
click at [278, 268] on input "Conexión" at bounding box center [271, 270] width 134 height 25
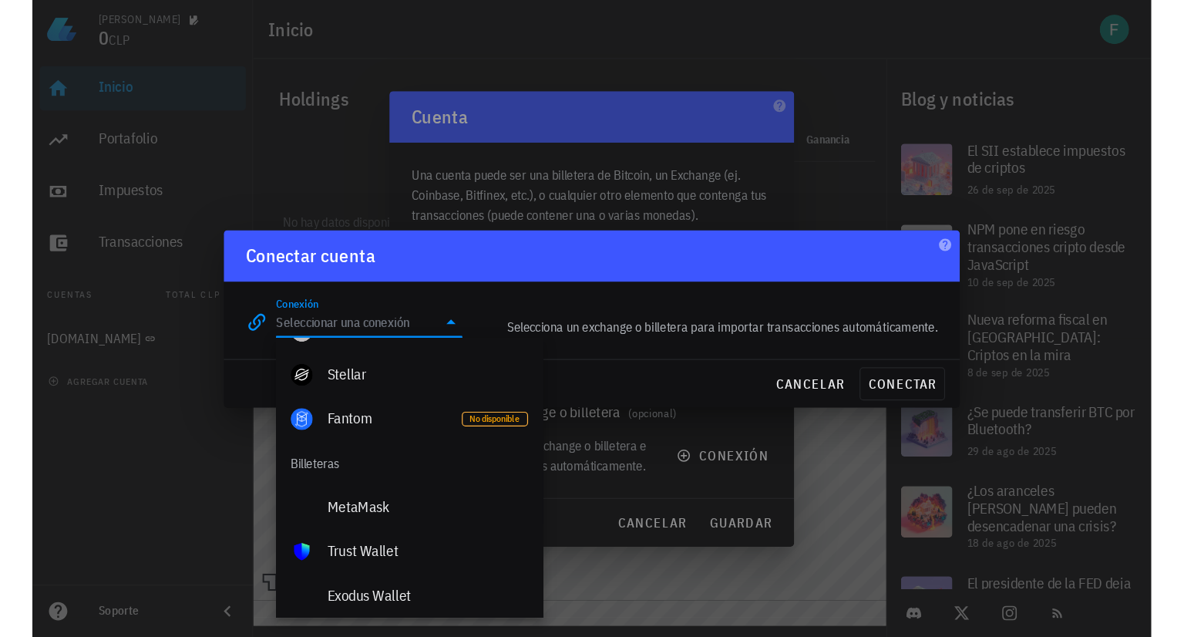
scroll to position [1157, 0]
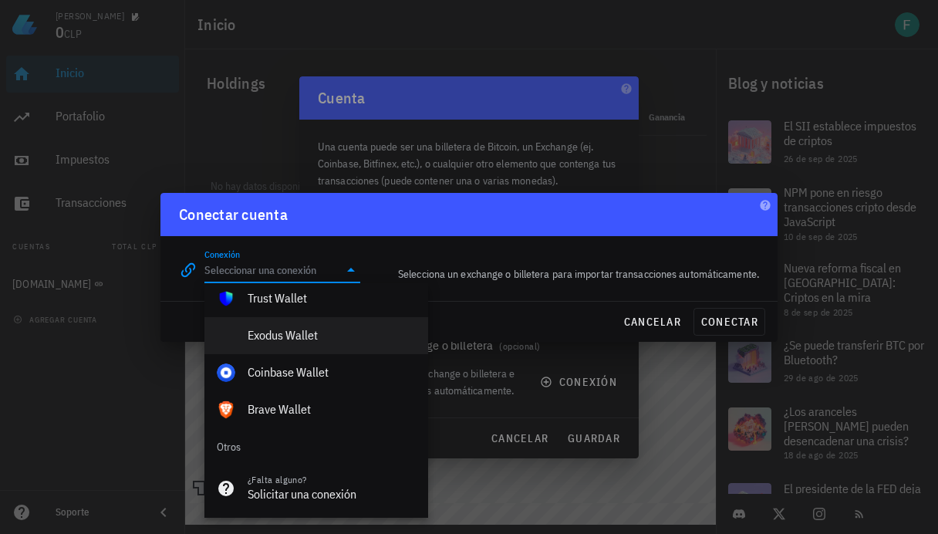
click at [303, 338] on div "Exodus Wallet" at bounding box center [331, 335] width 168 height 15
type input "Exodus Wallet"
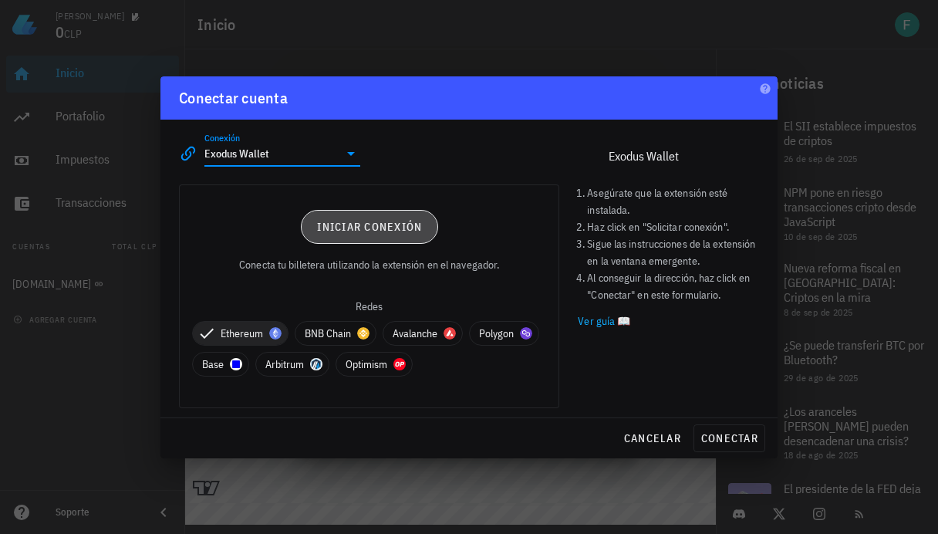
click at [401, 226] on span "Iniciar conexión" at bounding box center [369, 227] width 106 height 14
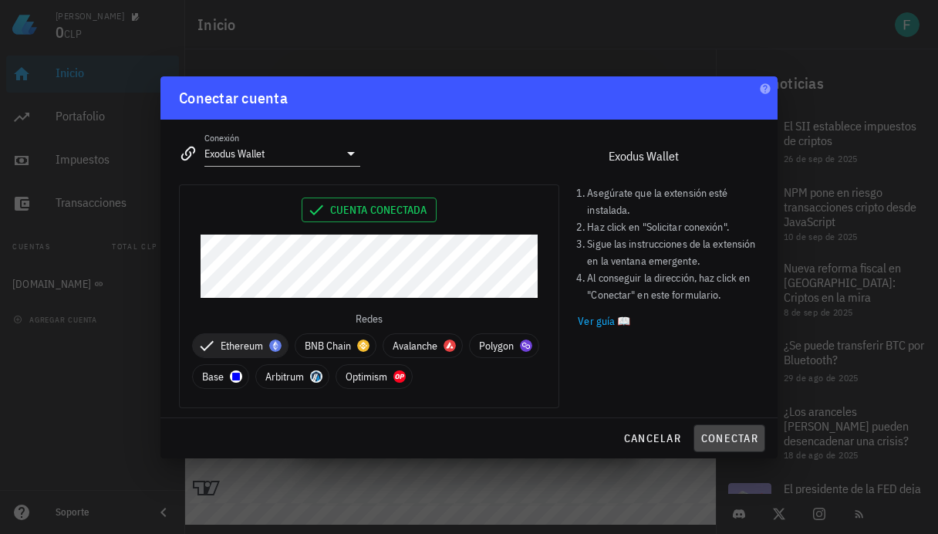
click at [731, 442] on span "conectar" at bounding box center [729, 438] width 58 height 14
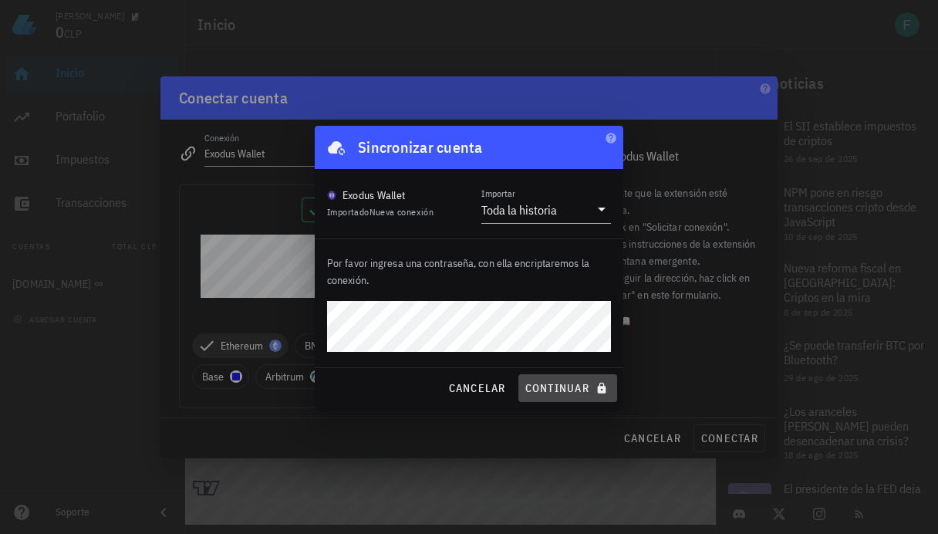
click at [553, 388] on span "continuar" at bounding box center [567, 388] width 86 height 14
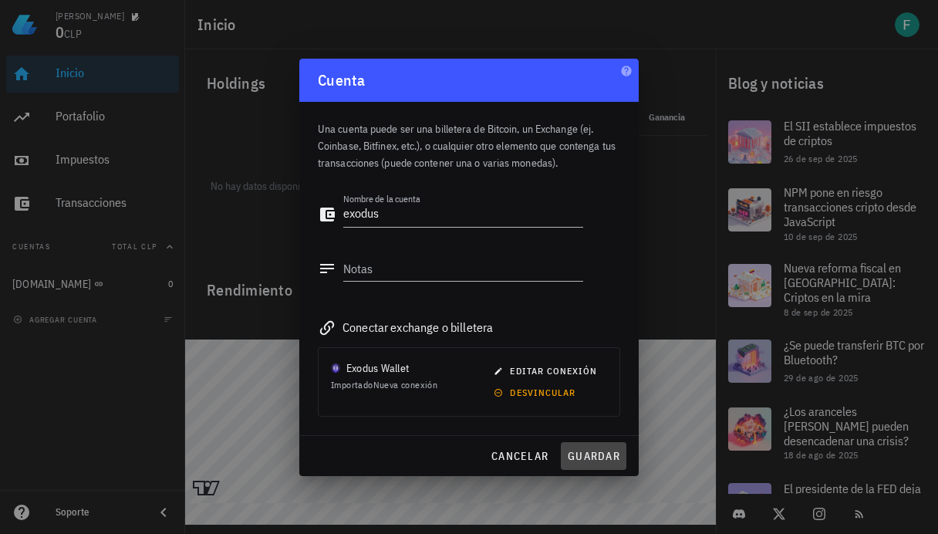
click at [599, 458] on span "guardar" at bounding box center [593, 456] width 53 height 14
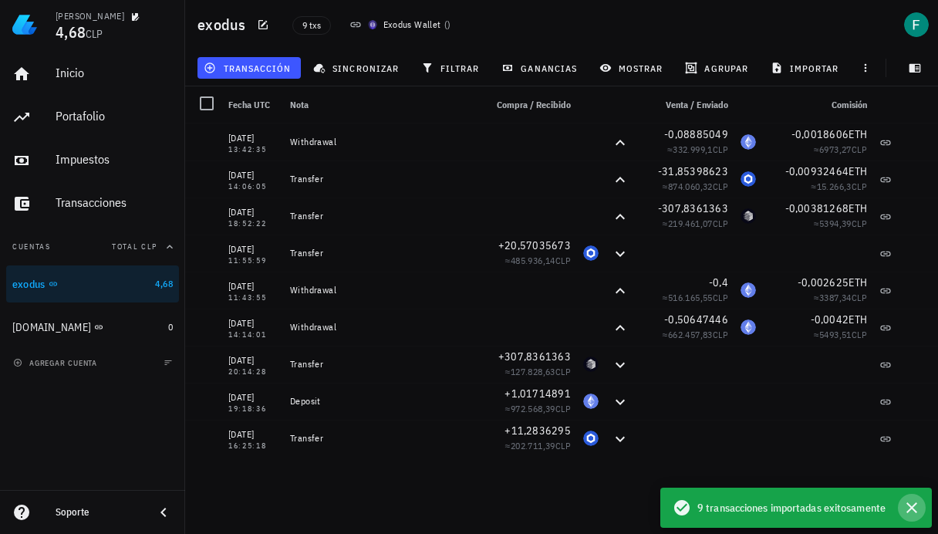
click at [912, 507] on icon "button" at bounding box center [911, 507] width 11 height 11
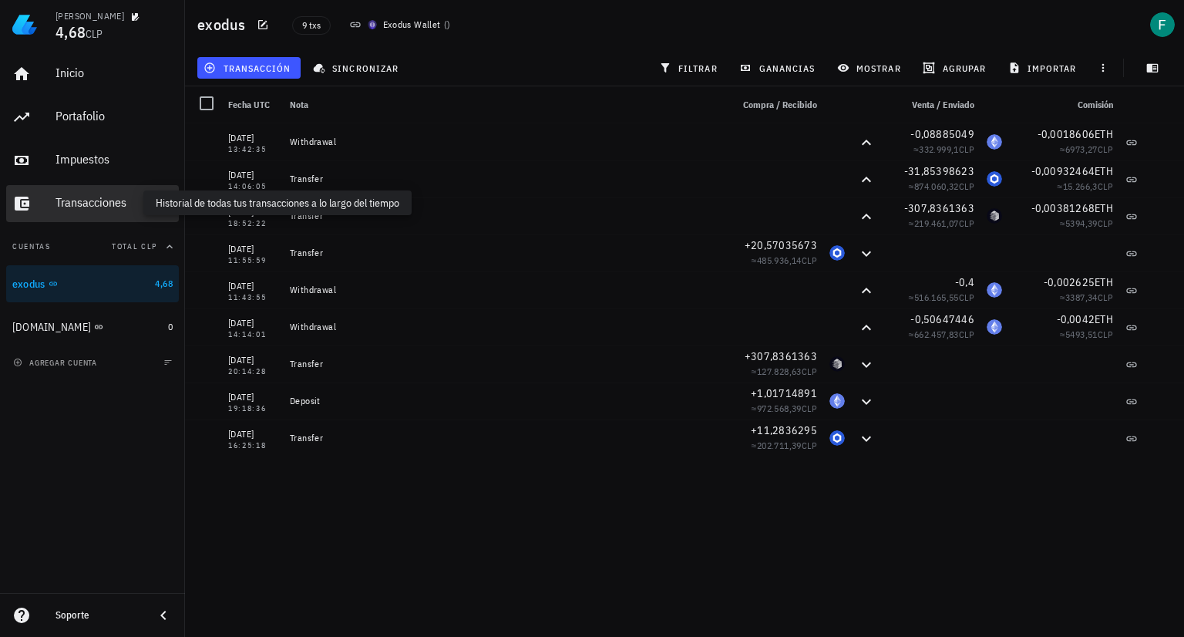
click at [110, 196] on div "Transacciones" at bounding box center [114, 202] width 117 height 15
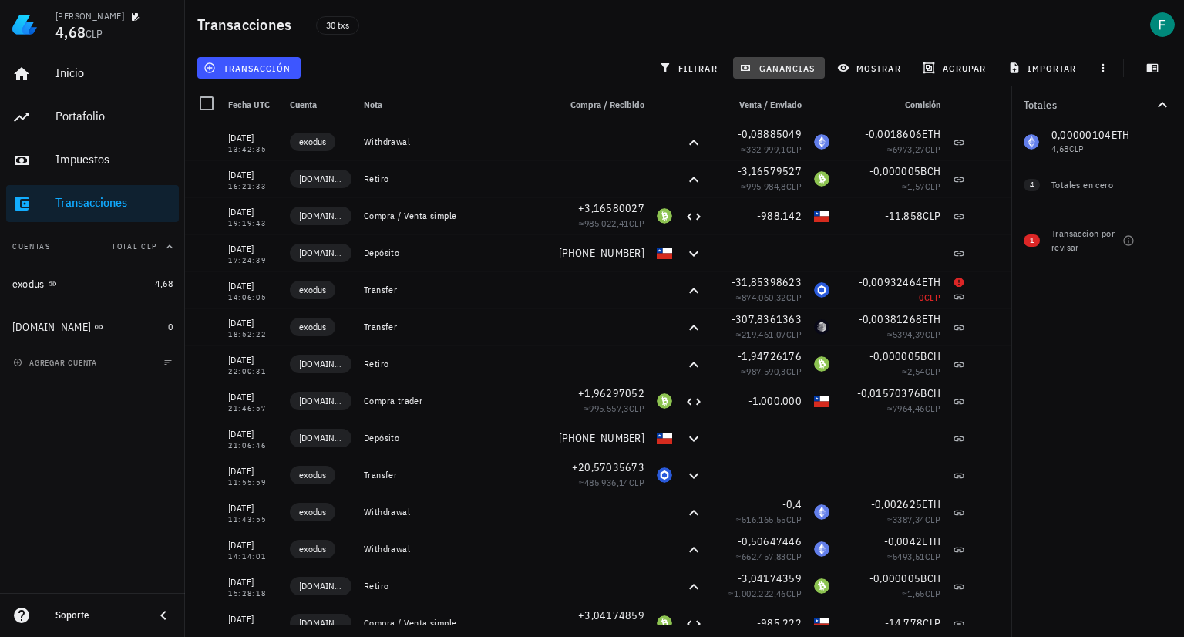
click at [783, 59] on button "ganancias" at bounding box center [779, 68] width 92 height 22
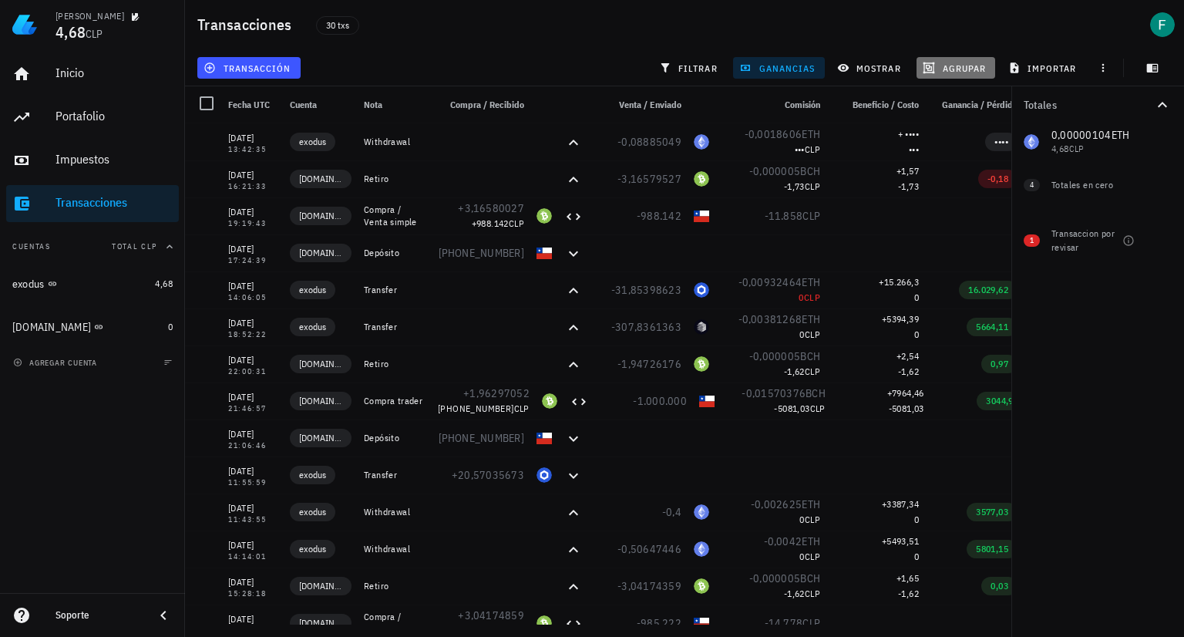
click at [937, 71] on span "agrupar" at bounding box center [956, 68] width 60 height 12
click at [937, 227] on div "Año" at bounding box center [963, 227] width 68 height 12
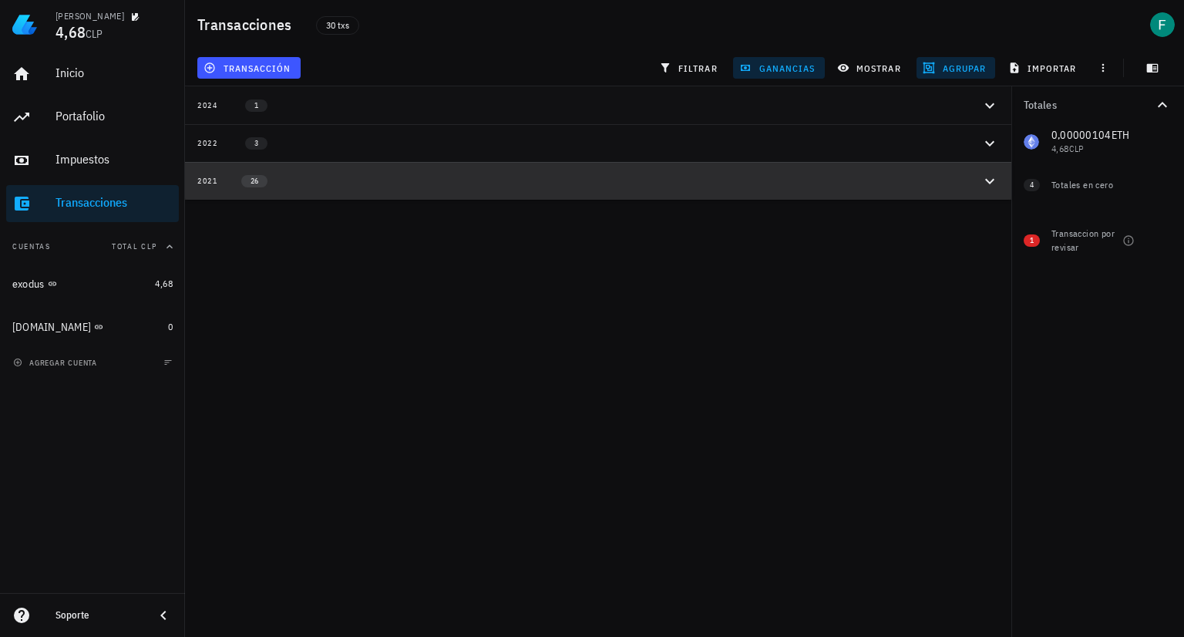
click at [937, 182] on icon "button" at bounding box center [989, 180] width 9 height 5
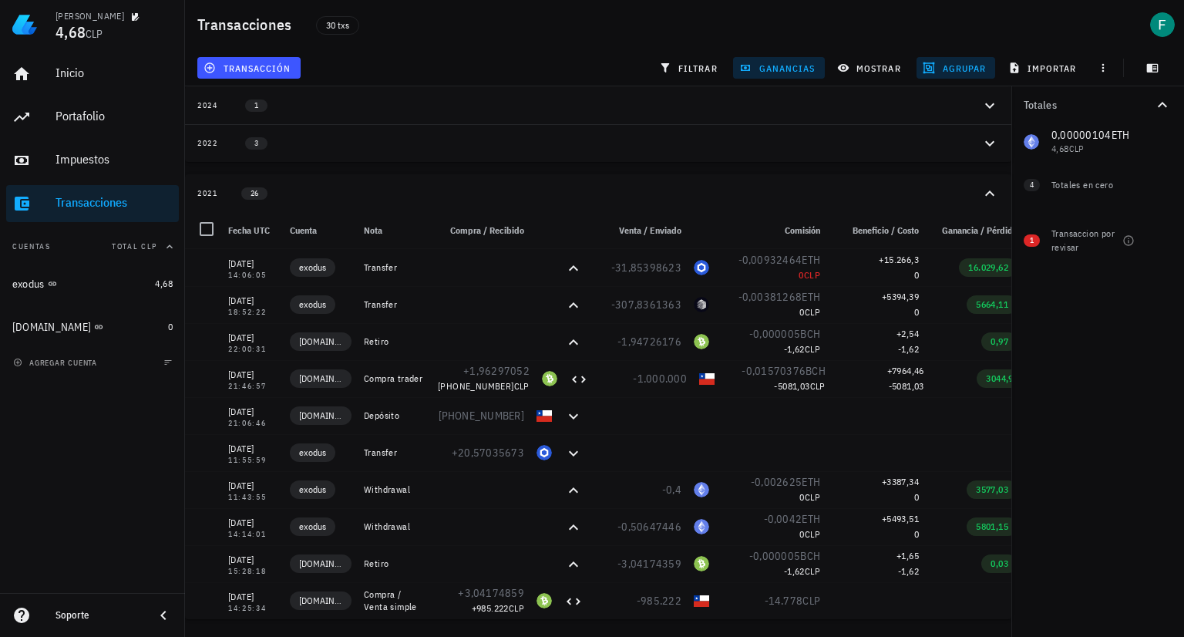
click at [937, 182] on button "2021 26" at bounding box center [598, 193] width 827 height 38
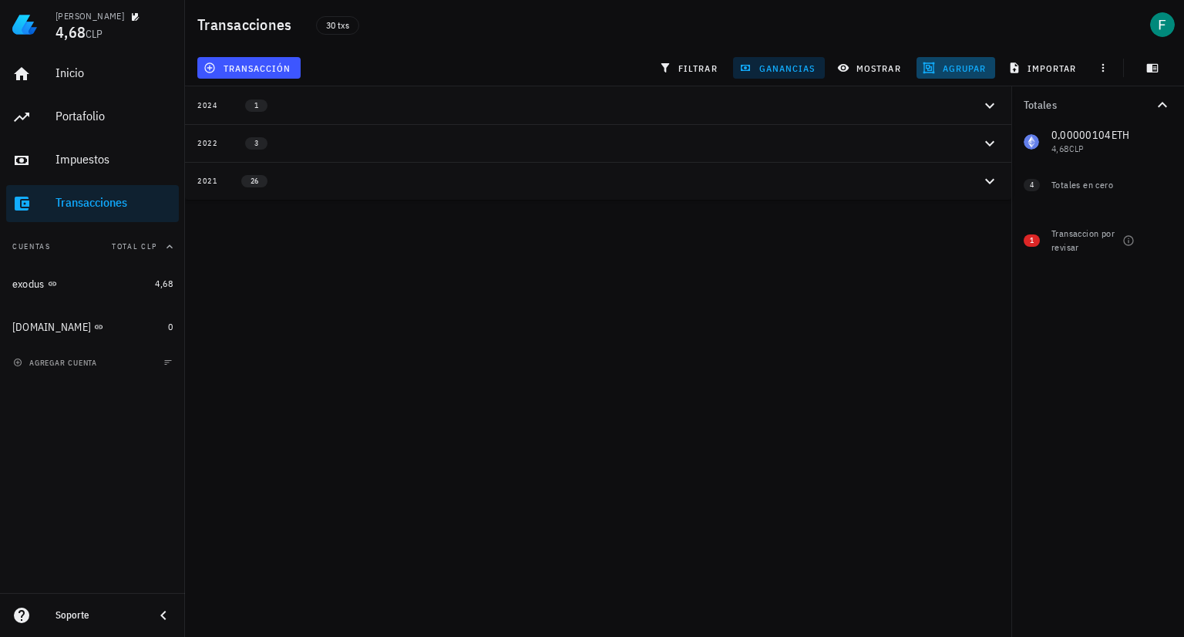
click at [937, 66] on span "agrupar" at bounding box center [956, 68] width 60 height 12
click at [937, 261] on span "resetear" at bounding box center [977, 263] width 39 height 10
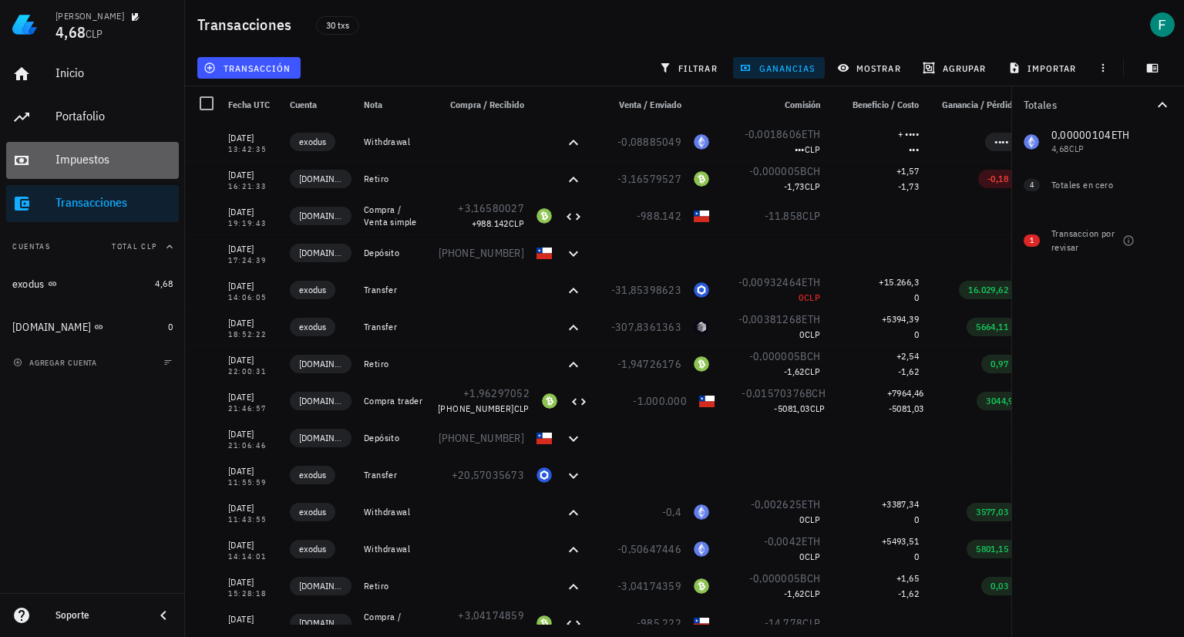
click at [93, 152] on div "Impuestos" at bounding box center [114, 159] width 117 height 15
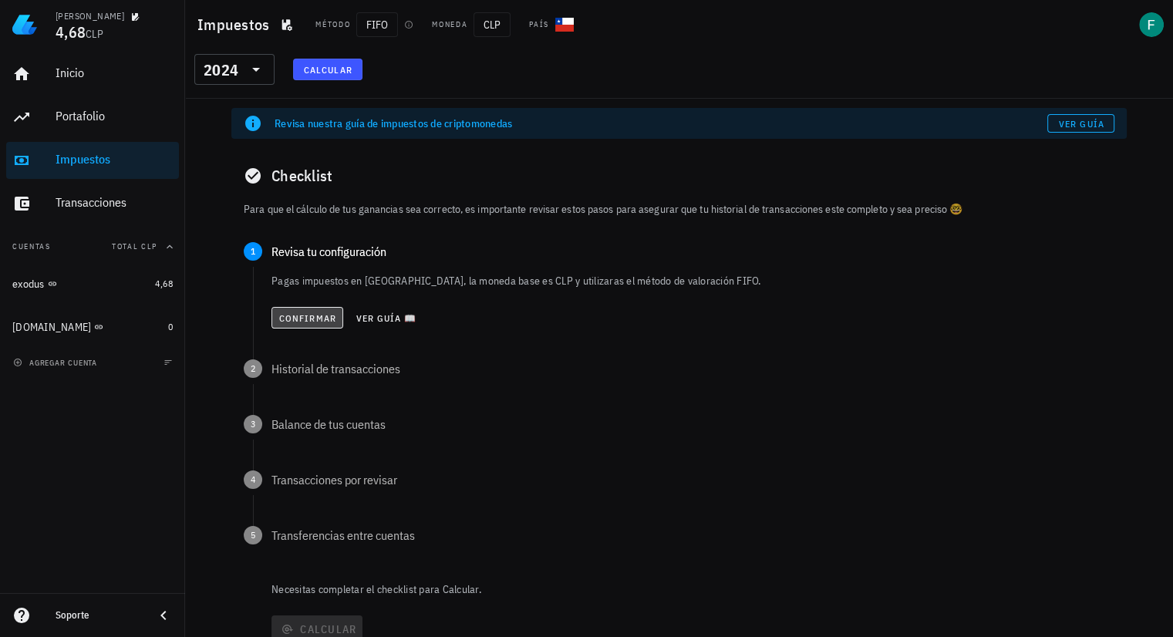
click at [319, 316] on span "Confirmar" at bounding box center [307, 318] width 58 height 12
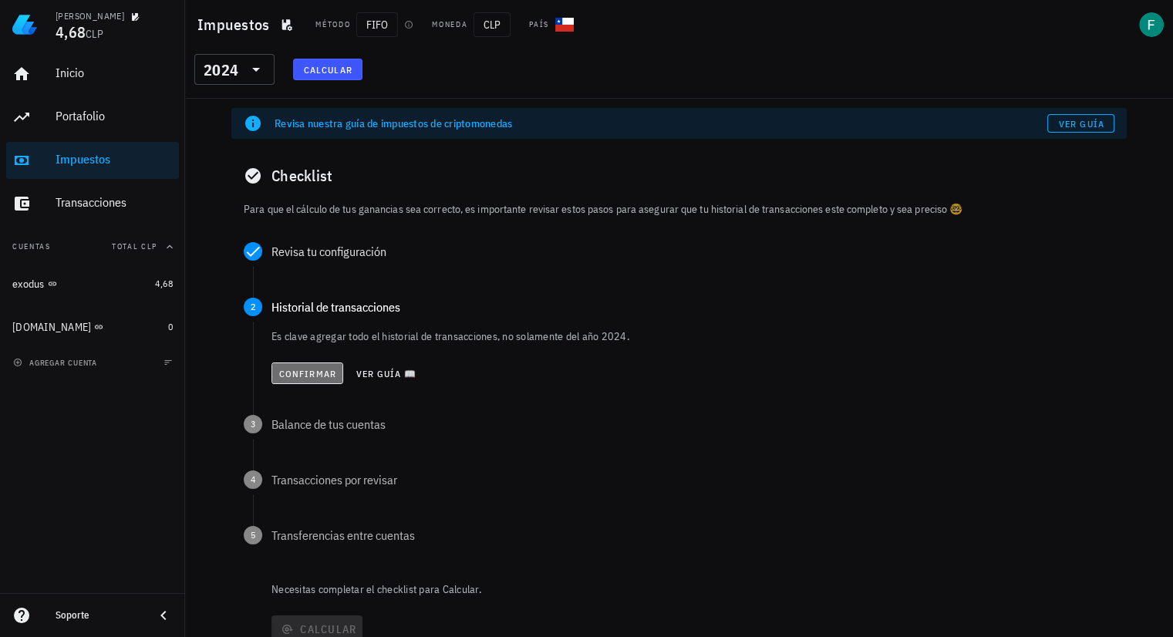
click at [322, 374] on span "Confirmar" at bounding box center [307, 374] width 58 height 12
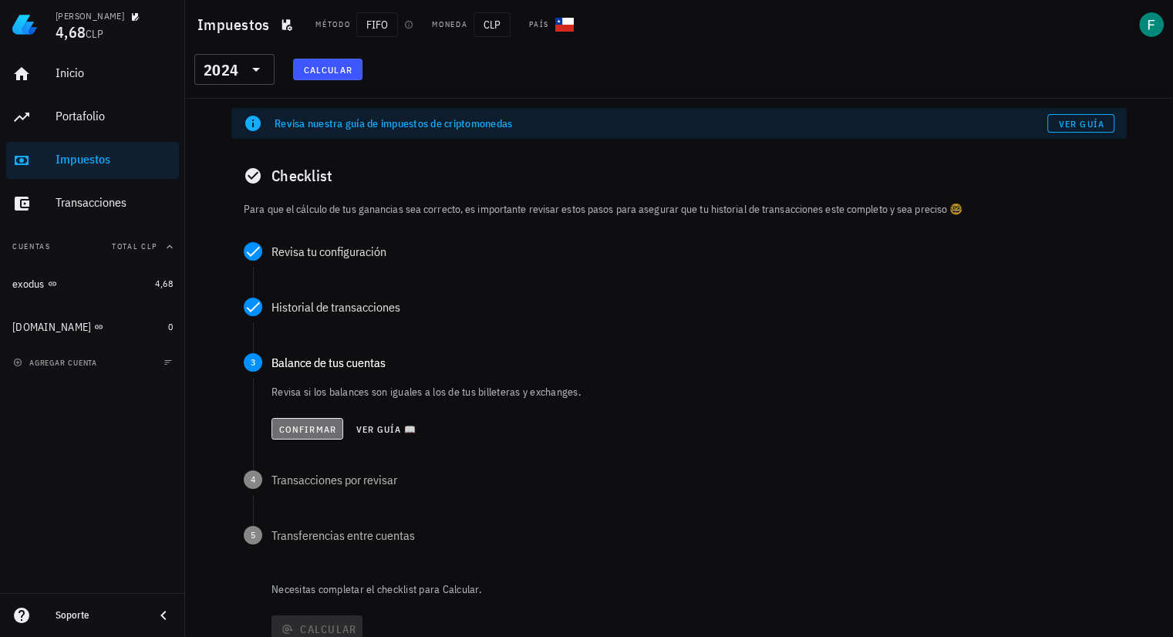
click at [321, 427] on span "Confirmar" at bounding box center [307, 429] width 58 height 12
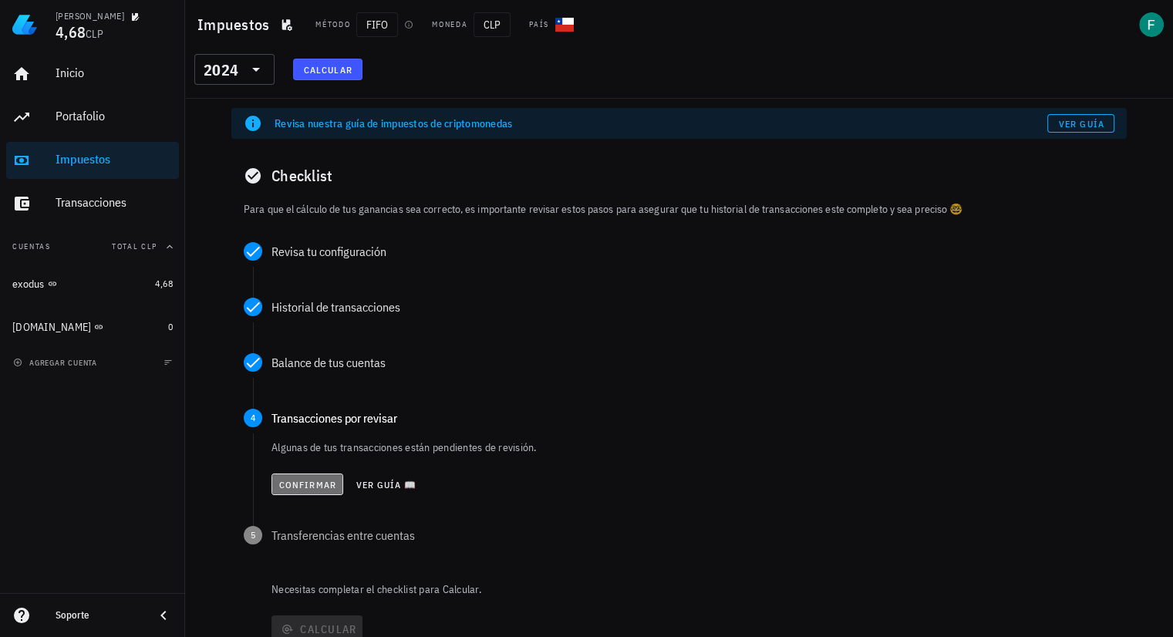
click at [321, 480] on span "Confirmar" at bounding box center [307, 485] width 58 height 12
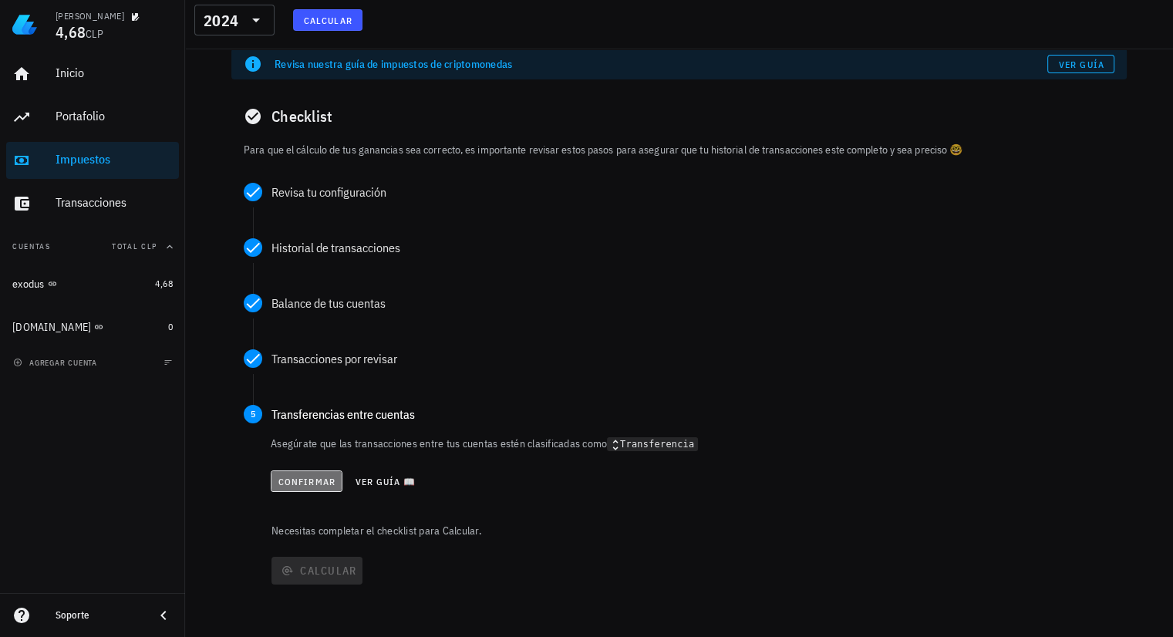
click at [320, 482] on span "Confirmar" at bounding box center [307, 482] width 58 height 12
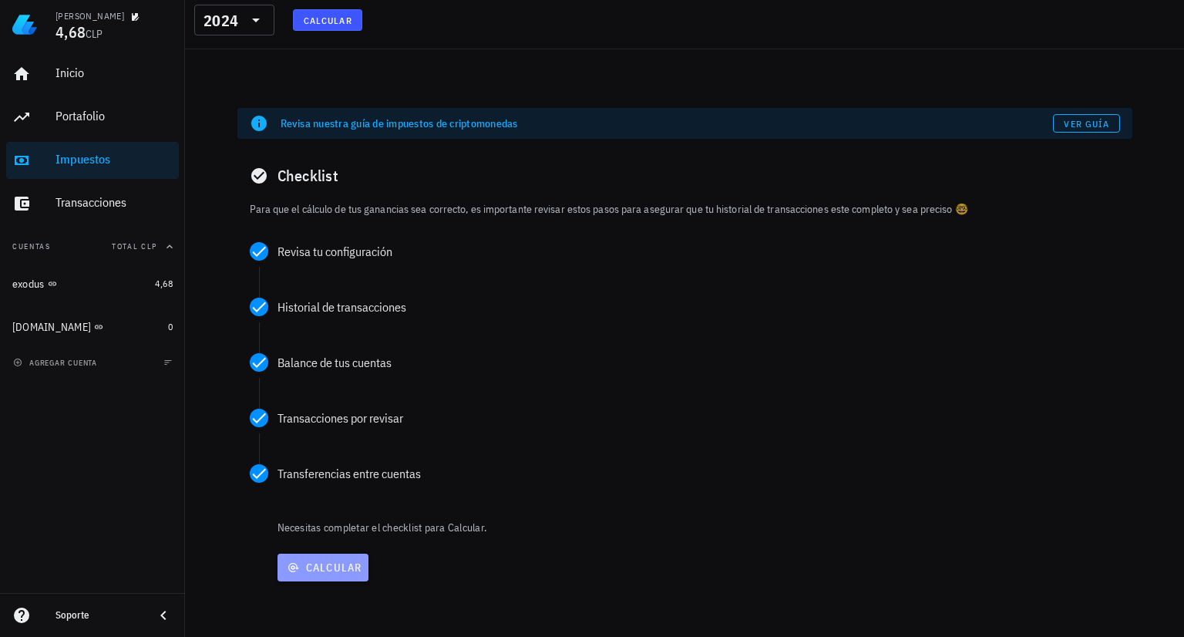
click at [336, 533] on span "Calcular" at bounding box center [323, 568] width 79 height 14
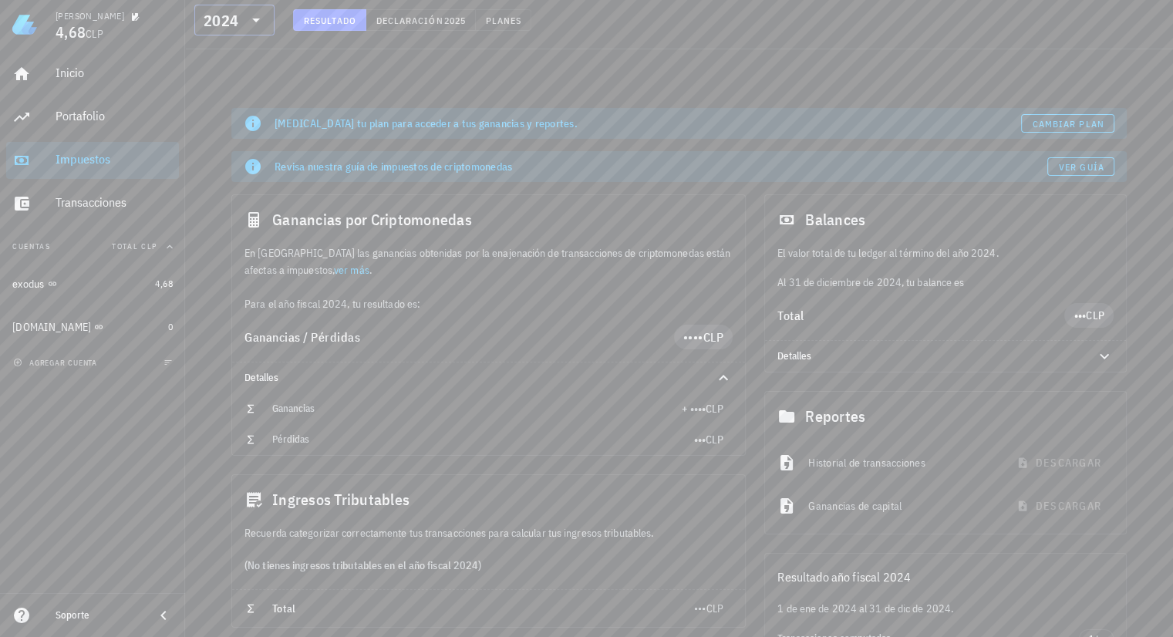
click at [256, 19] on icon at bounding box center [256, 21] width 8 height 4
click at [228, 180] on div "2021" at bounding box center [235, 183] width 56 height 12
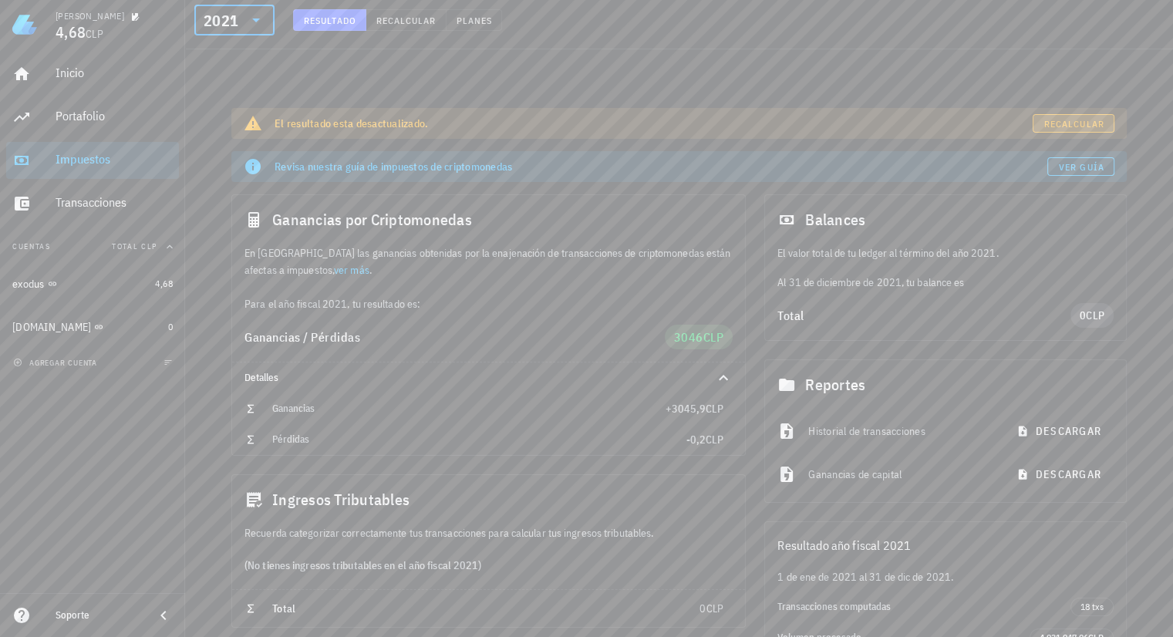
click at [937, 128] on span "Recalcular" at bounding box center [1073, 124] width 61 height 12
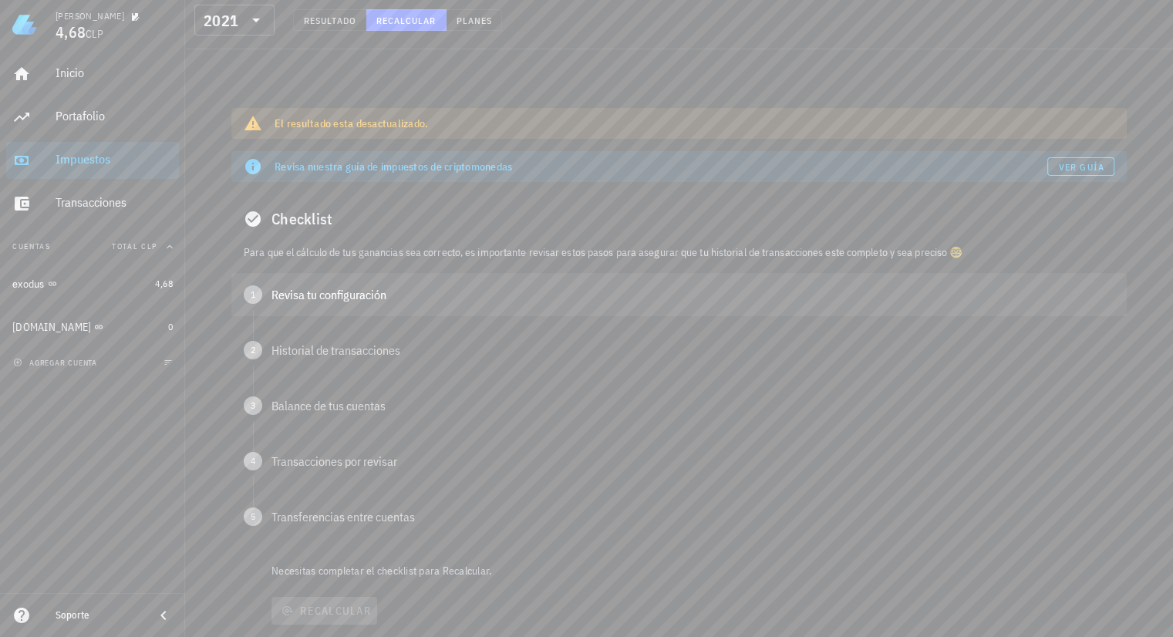
click at [393, 297] on div "Revisa tu configuración" at bounding box center [692, 294] width 843 height 12
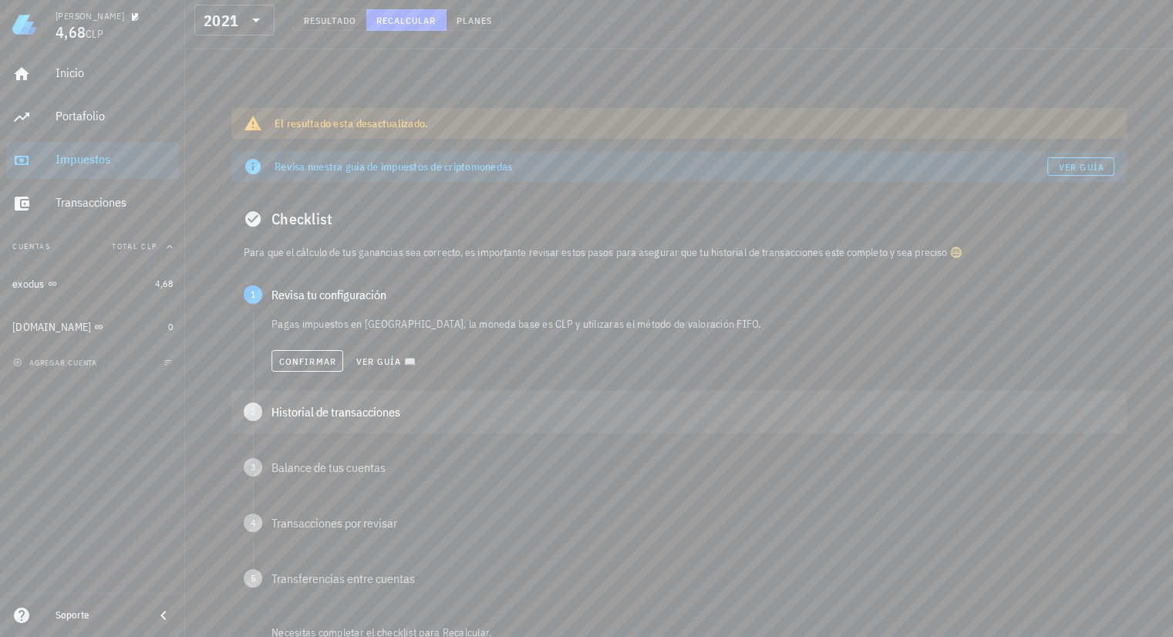
click at [369, 412] on div "Historial de transacciones" at bounding box center [692, 412] width 843 height 12
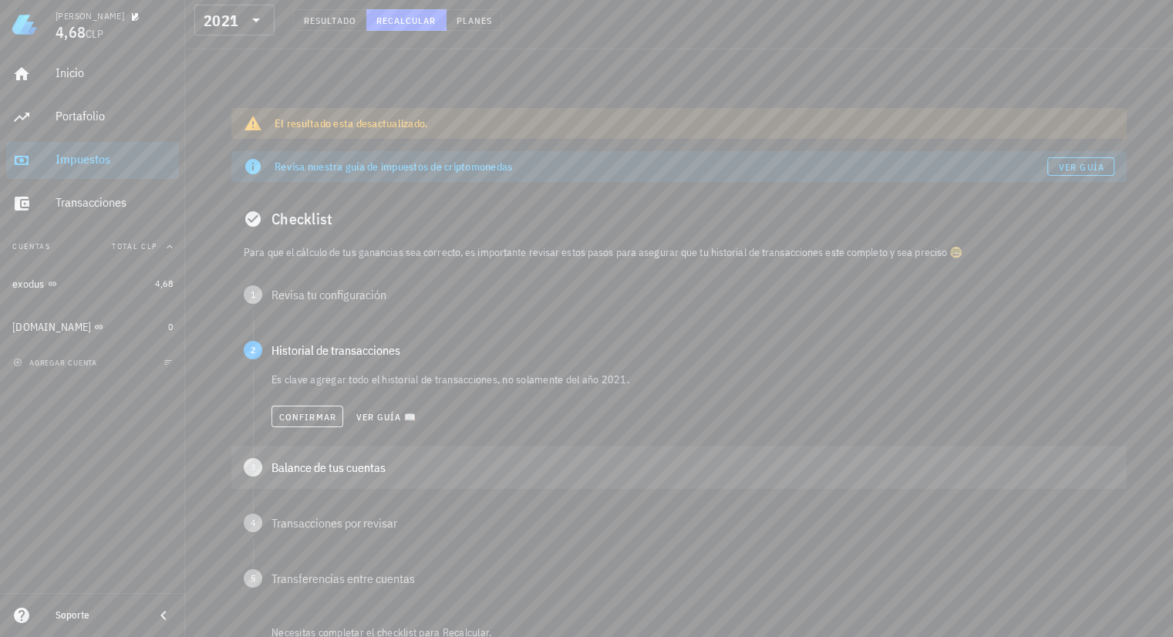
click at [356, 476] on div "3 Balance de tus cuentas" at bounding box center [678, 467] width 895 height 43
click at [319, 476] on span "Confirmar" at bounding box center [307, 472] width 58 height 12
click at [315, 530] on span "Confirmar" at bounding box center [307, 528] width 58 height 12
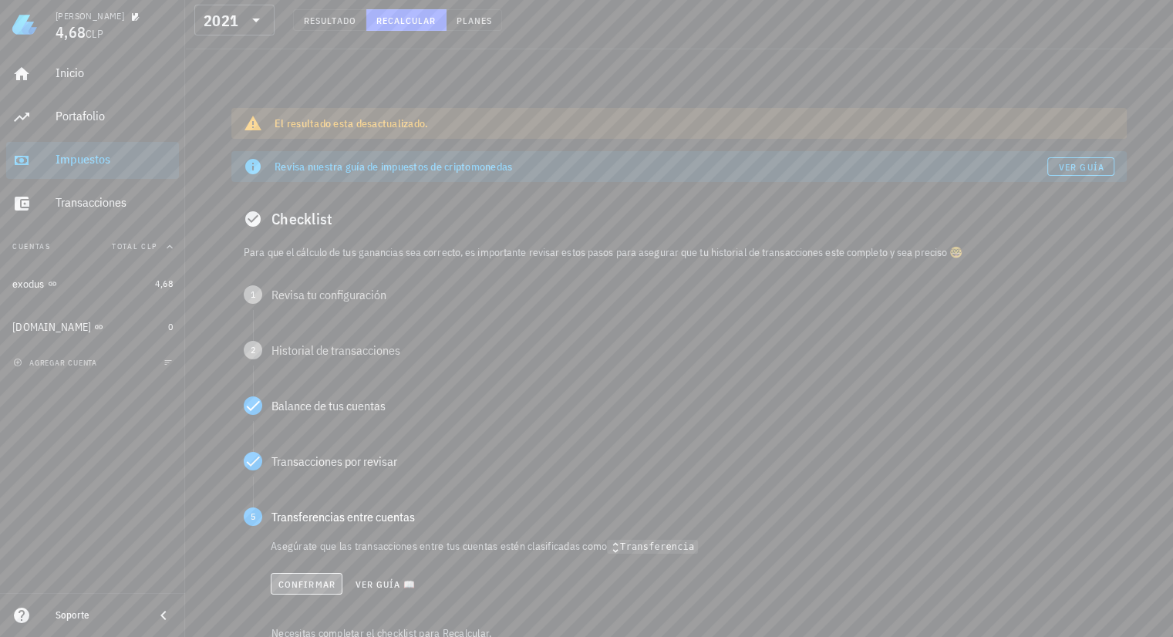
click at [312, 533] on span "Confirmar" at bounding box center [307, 584] width 58 height 12
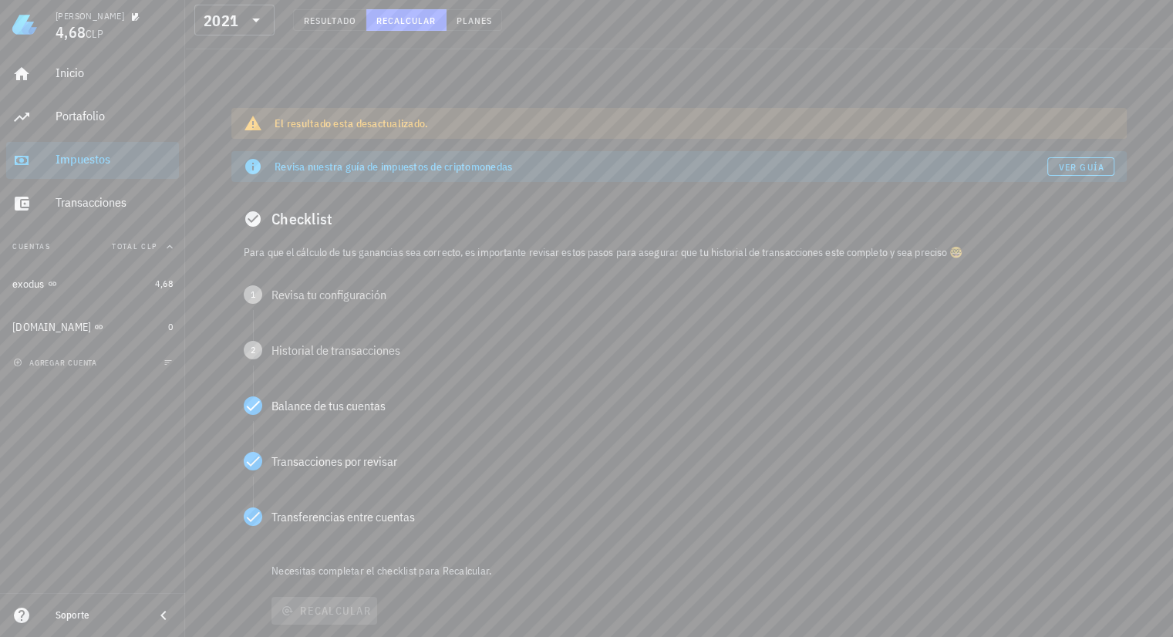
scroll to position [126, 0]
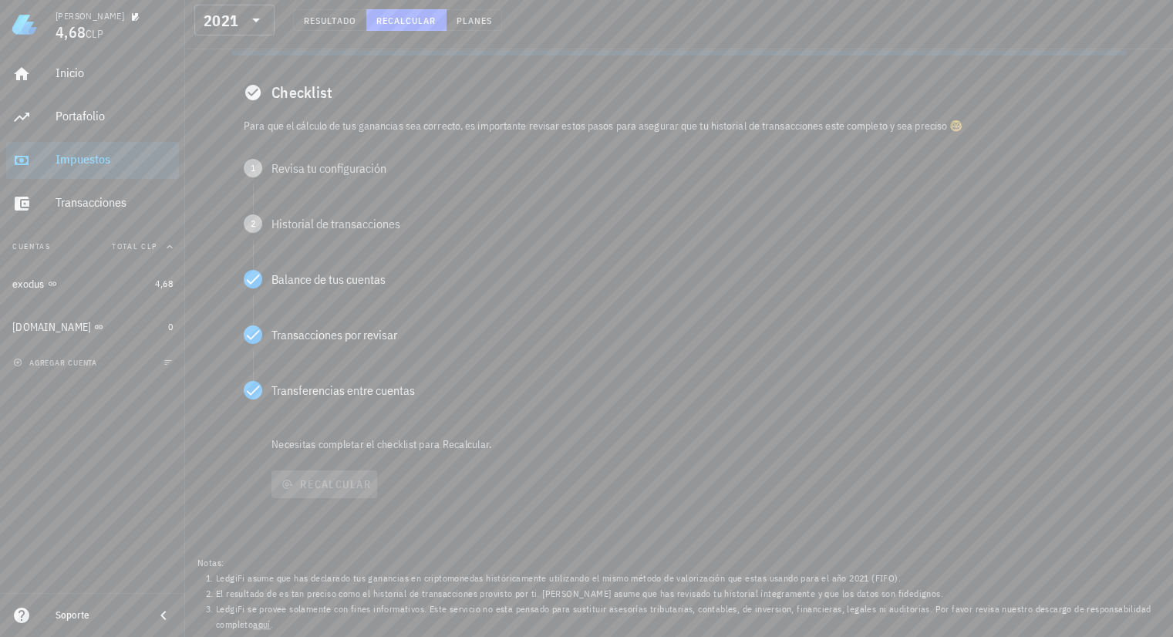
click at [341, 484] on div "Recalcular" at bounding box center [697, 484] width 858 height 40
click at [339, 290] on div "Balance de tus cuentas" at bounding box center [678, 279] width 895 height 43
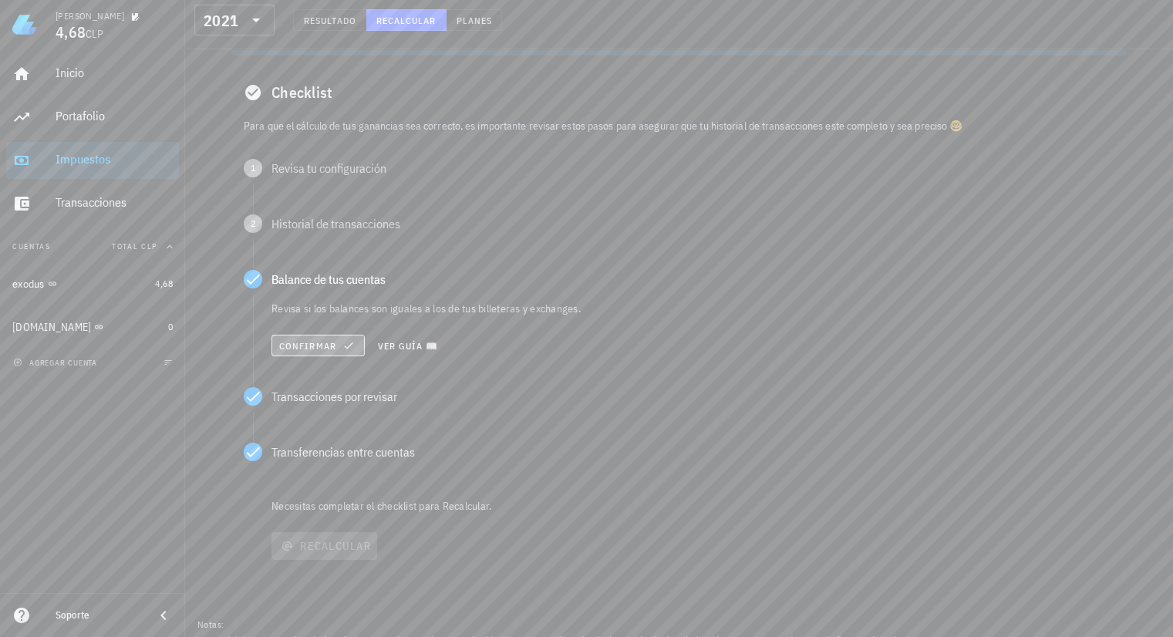
click at [325, 343] on span "Confirmar" at bounding box center [317, 345] width 79 height 12
click at [303, 352] on button "Confirmar" at bounding box center [307, 346] width 72 height 22
click at [301, 399] on span "Confirmar" at bounding box center [317, 401] width 79 height 12
click at [307, 400] on span "Confirmar" at bounding box center [307, 402] width 58 height 12
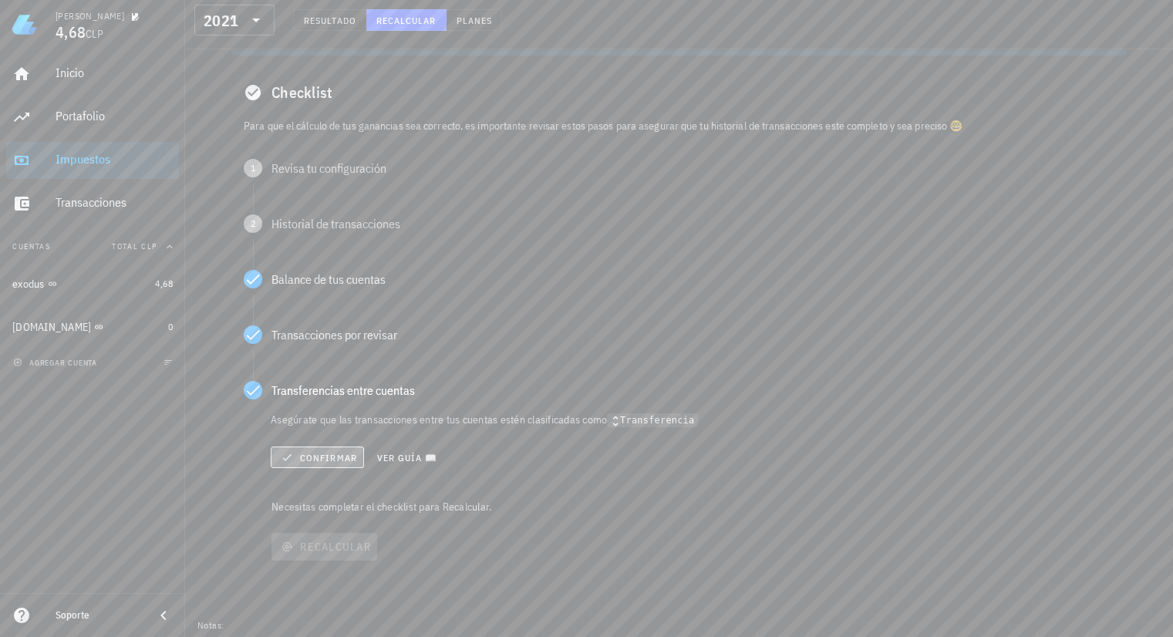
click at [308, 454] on span "Confirmar" at bounding box center [317, 457] width 79 height 12
click at [308, 454] on span "Confirmar" at bounding box center [307, 458] width 58 height 12
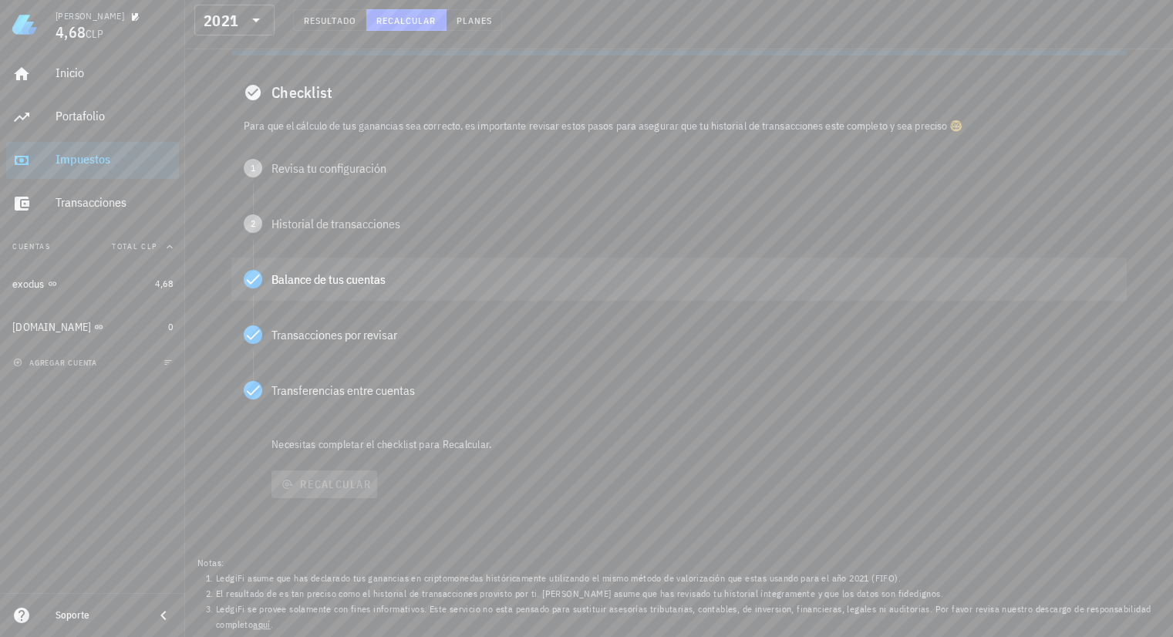
click at [321, 287] on div "Balance de tus cuentas" at bounding box center [678, 279] width 895 height 43
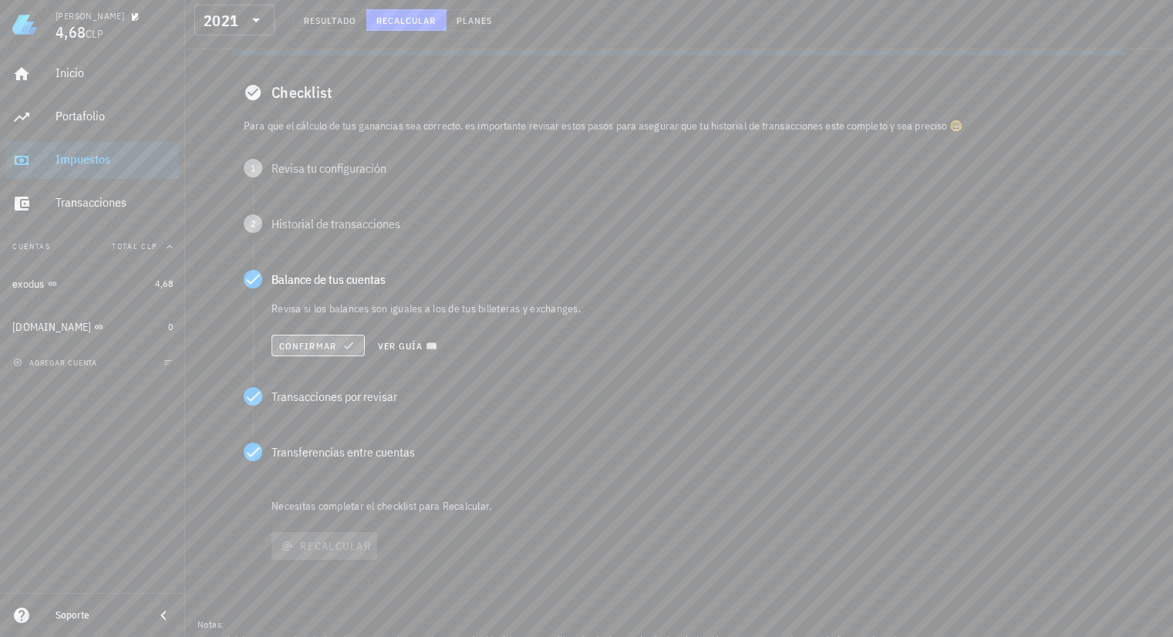
click at [315, 346] on span "Confirmar" at bounding box center [317, 345] width 79 height 12
click at [315, 346] on span "Confirmar" at bounding box center [307, 346] width 58 height 12
click at [316, 402] on span "Confirmar" at bounding box center [317, 401] width 79 height 12
click at [325, 291] on div "Balance de tus cuentas" at bounding box center [678, 279] width 895 height 43
click at [319, 341] on span "Confirmar" at bounding box center [317, 345] width 79 height 12
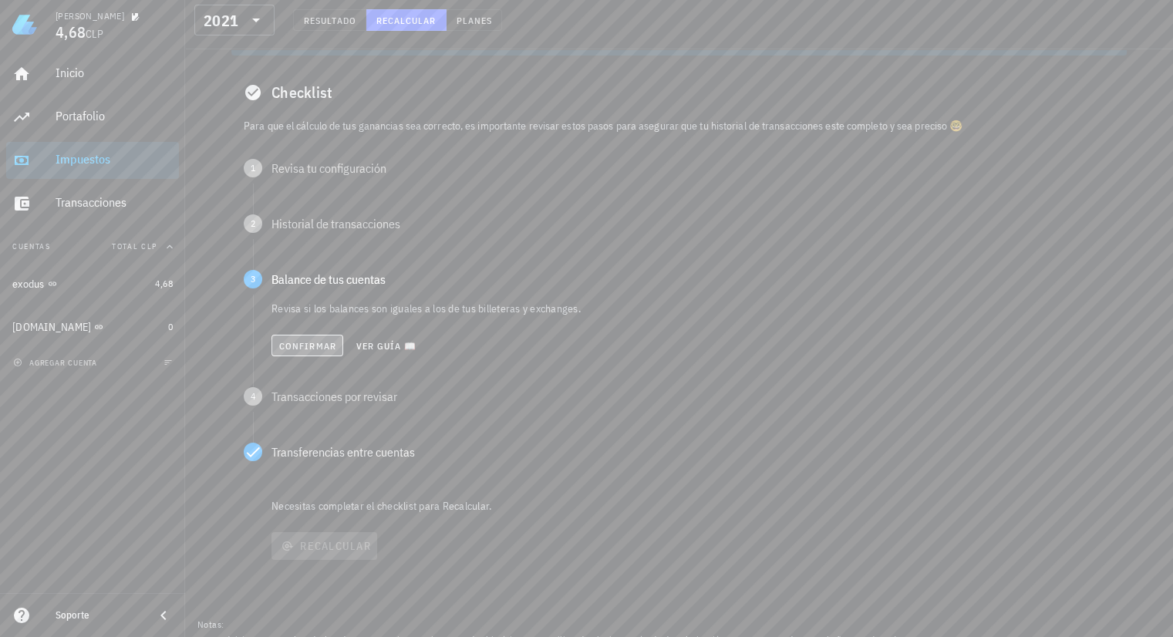
click at [305, 343] on span "Confirmar" at bounding box center [307, 346] width 58 height 12
click at [305, 396] on span "Confirmar" at bounding box center [307, 402] width 58 height 12
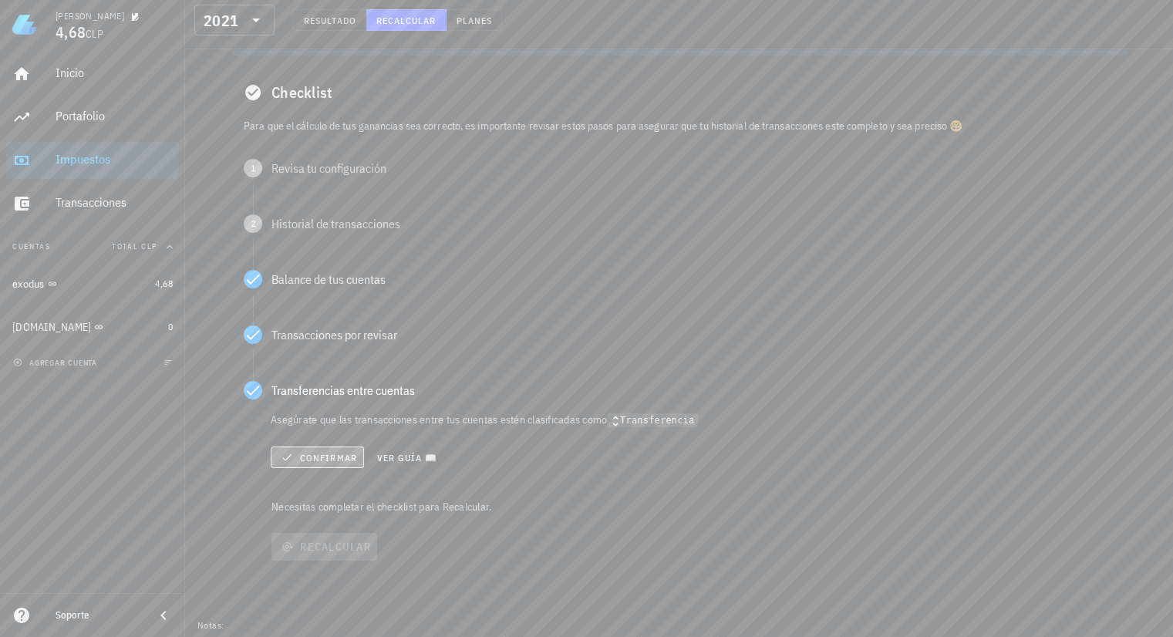
click at [317, 456] on span "Confirmar" at bounding box center [317, 457] width 79 height 12
click at [317, 456] on span "Confirmar" at bounding box center [307, 458] width 58 height 12
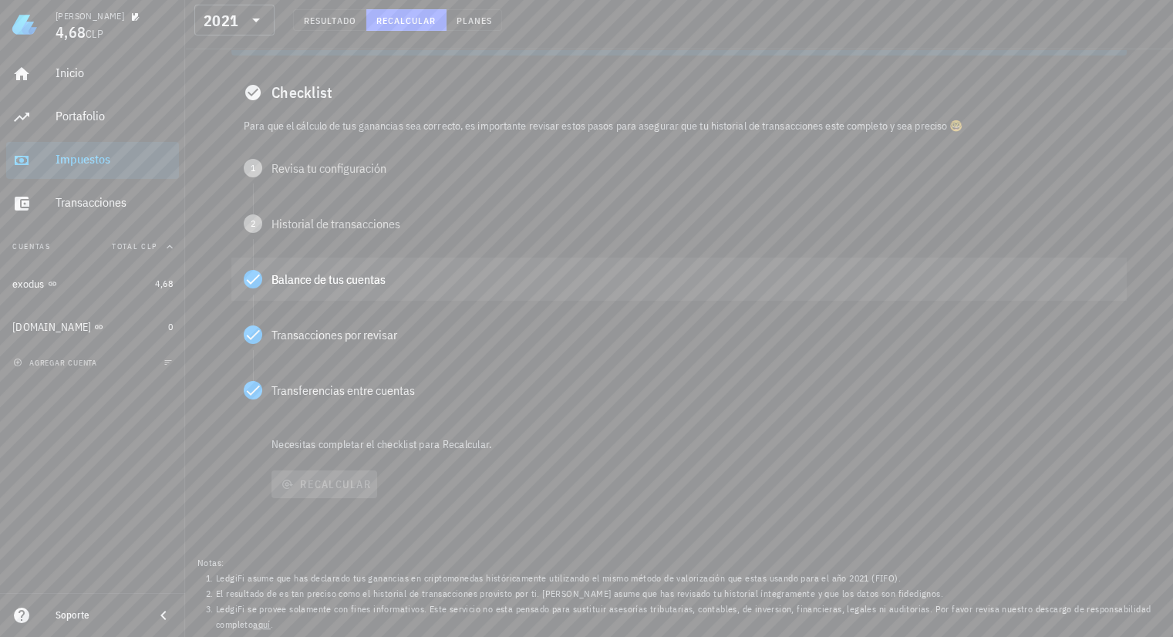
click at [322, 288] on div "Balance de tus cuentas" at bounding box center [678, 279] width 895 height 43
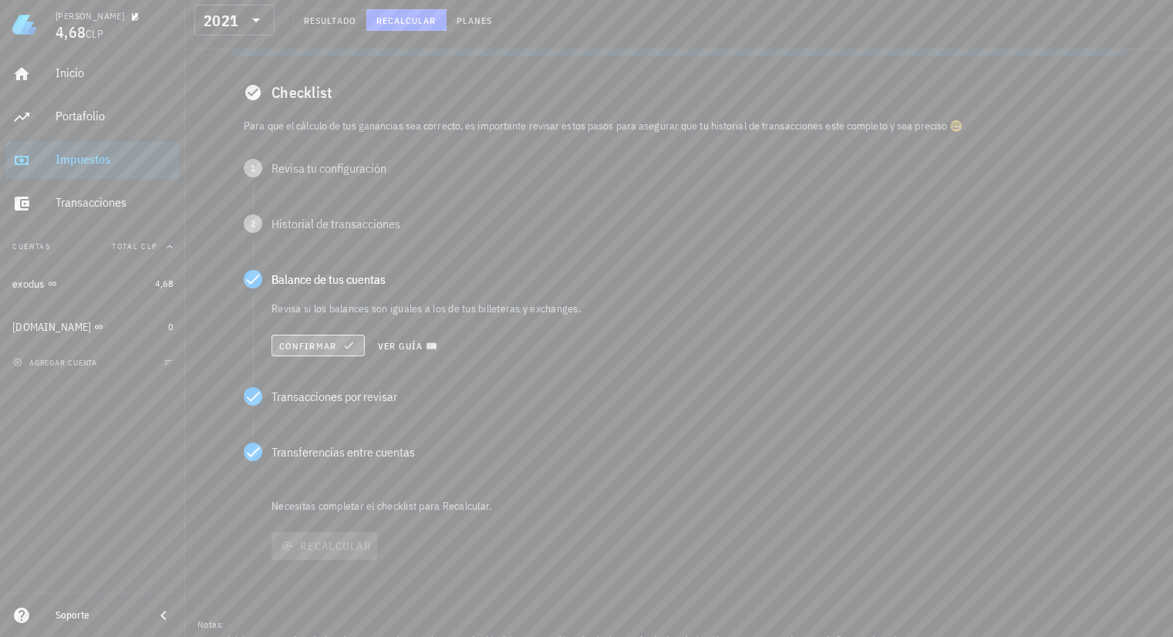
click at [303, 344] on span "Confirmar" at bounding box center [317, 345] width 79 height 12
click at [303, 344] on span "Confirmar" at bounding box center [307, 346] width 58 height 12
click at [310, 399] on span "Confirmar" at bounding box center [317, 401] width 79 height 12
click at [310, 399] on span "Confirmar" at bounding box center [307, 402] width 58 height 12
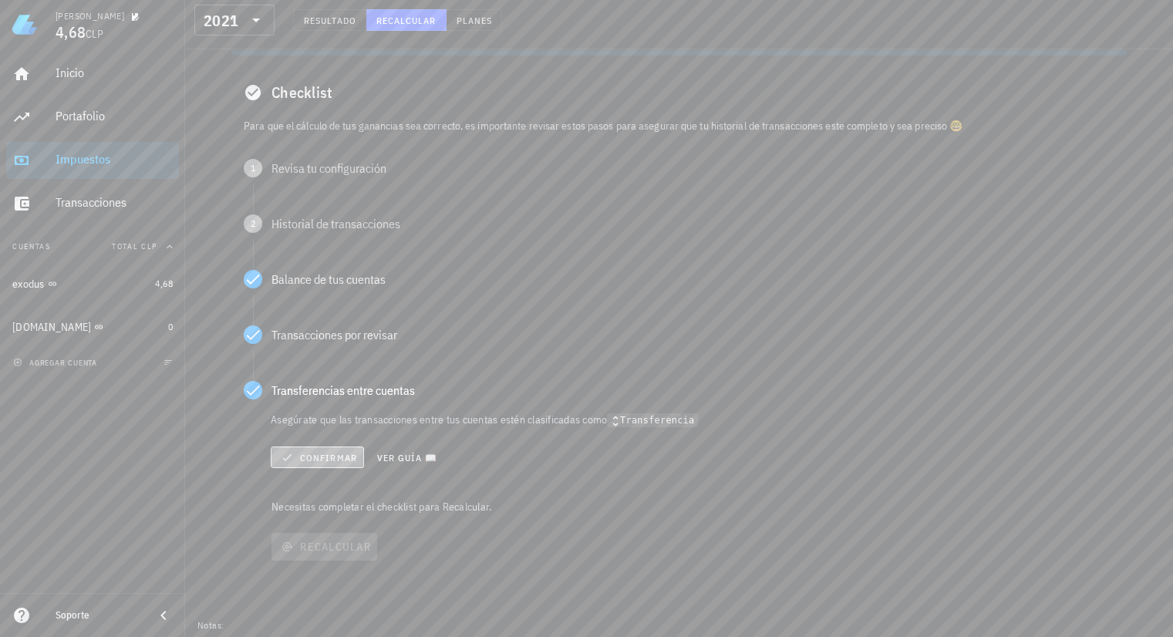
click at [313, 460] on span "Confirmar" at bounding box center [317, 457] width 79 height 12
click at [313, 460] on span "Confirmar" at bounding box center [307, 458] width 58 height 12
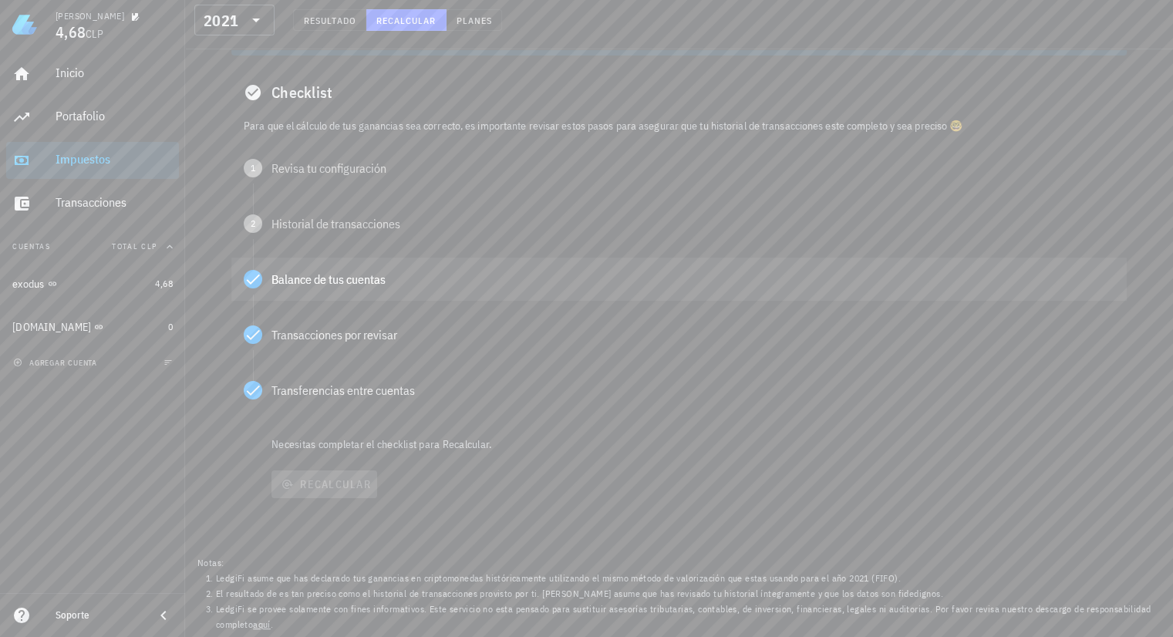
click at [257, 273] on icon at bounding box center [253, 279] width 19 height 19
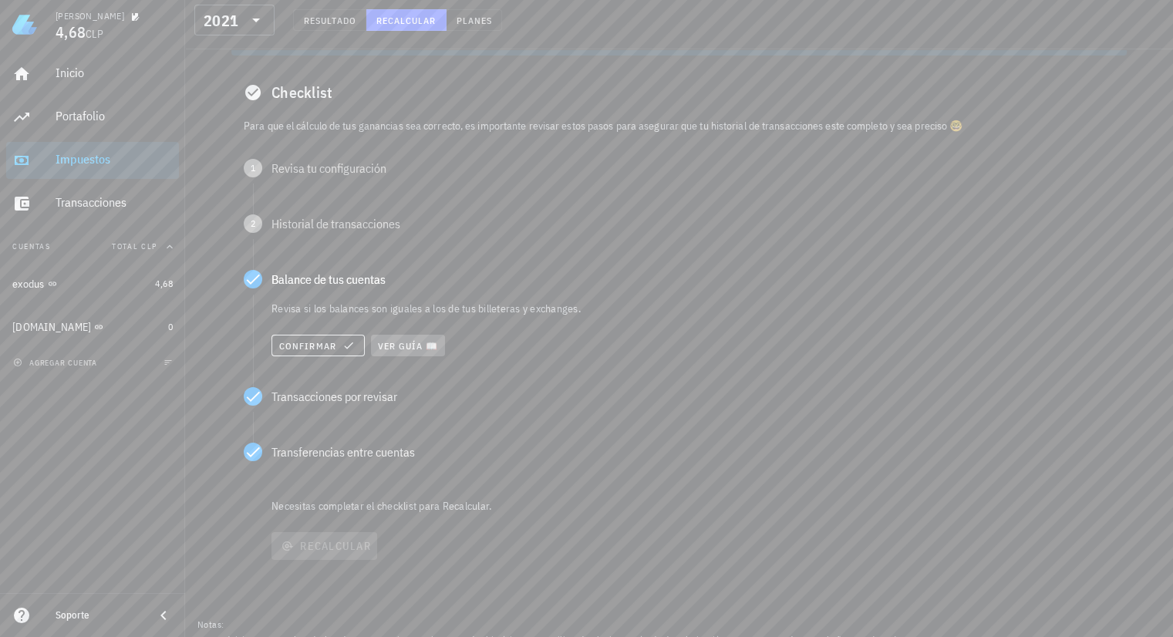
click at [423, 341] on span "Ver guía 📖" at bounding box center [408, 346] width 62 height 12
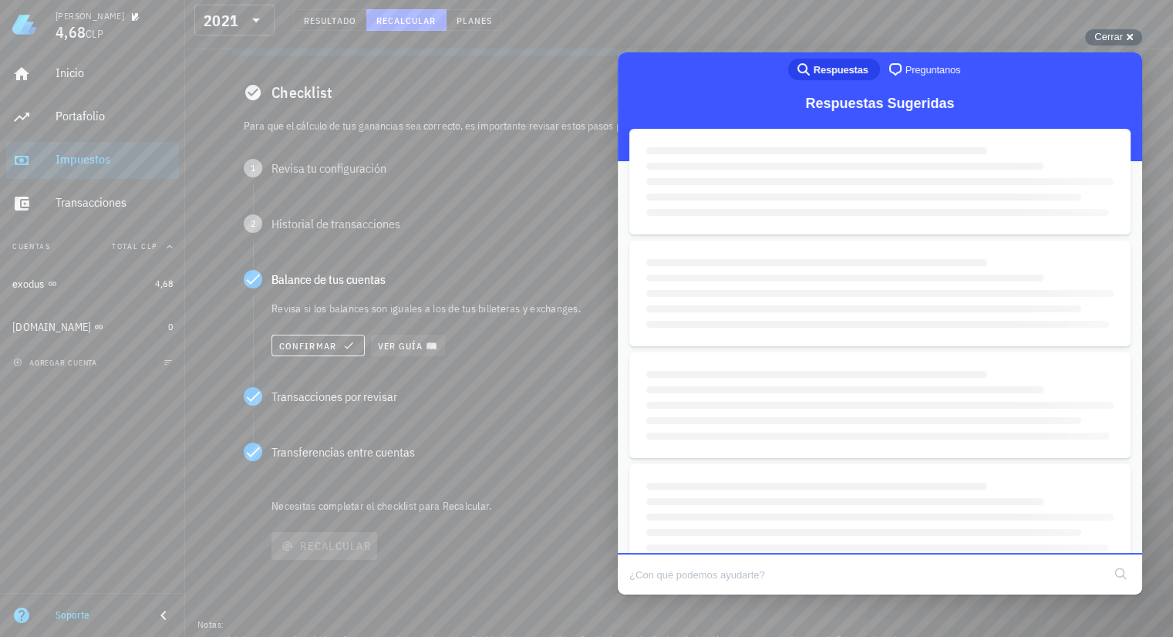
scroll to position [0, 0]
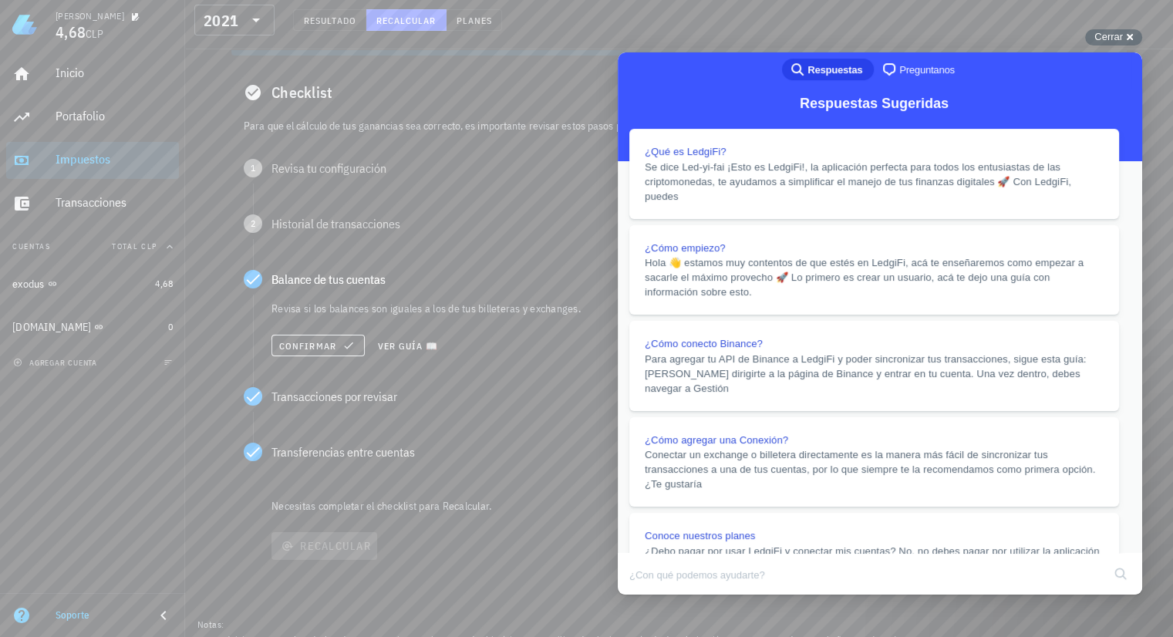
click at [646, 533] on button "Close" at bounding box center [632, 605] width 28 height 20
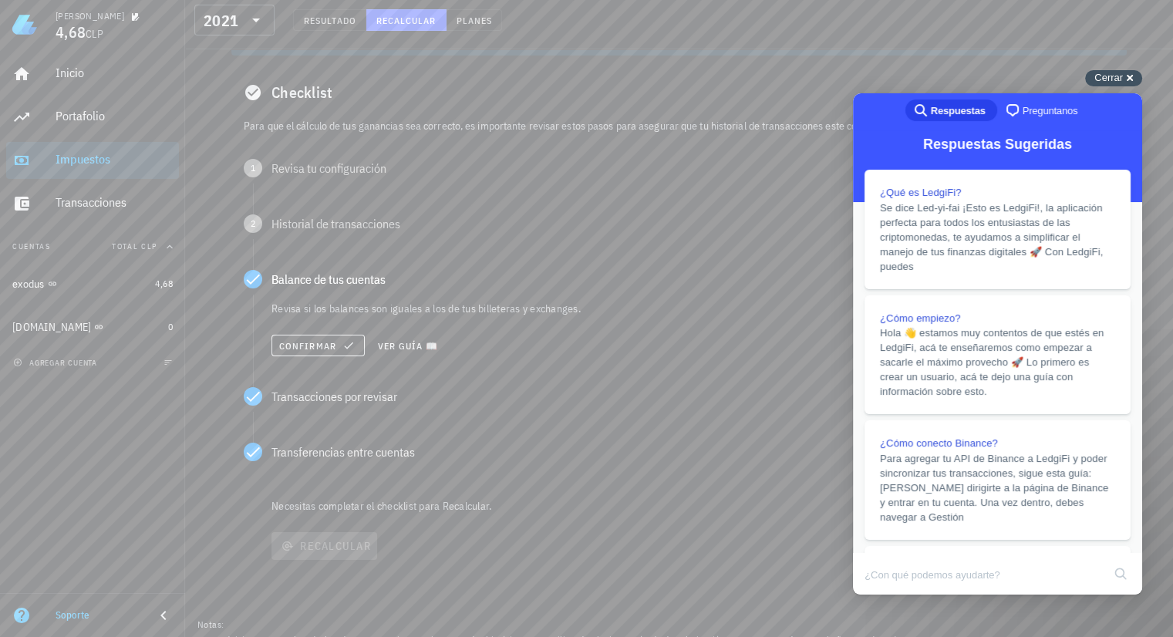
click at [937, 74] on div "Cerrar cross-small" at bounding box center [1113, 78] width 57 height 16
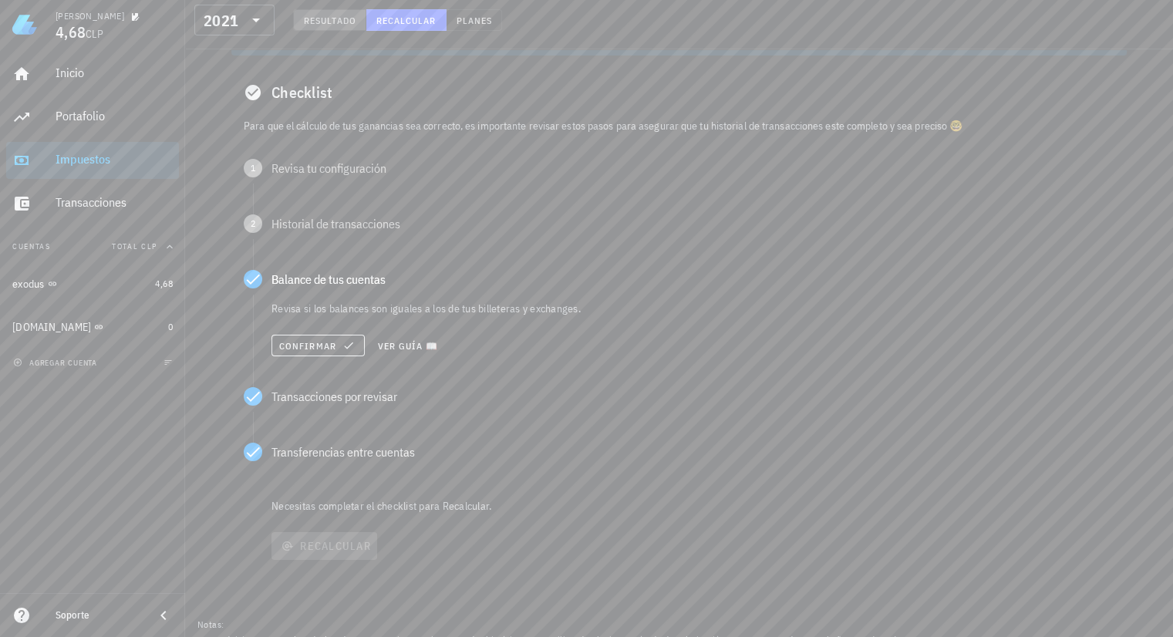
click at [342, 16] on span "Resultado" at bounding box center [329, 21] width 53 height 12
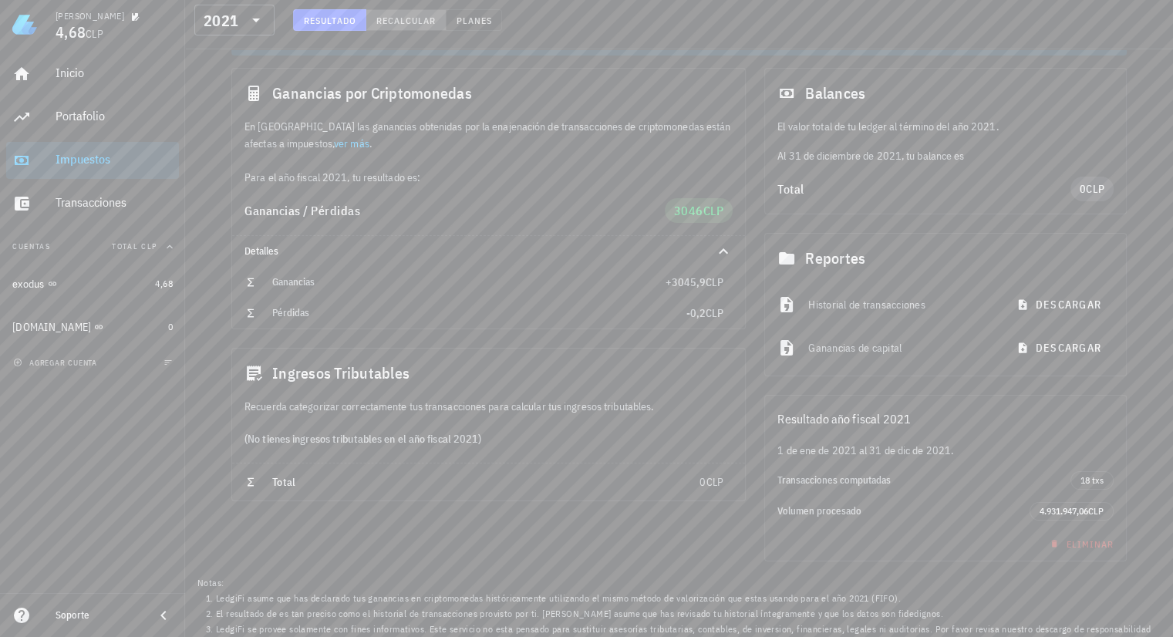
click at [421, 20] on span "Recalcular" at bounding box center [405, 21] width 61 height 12
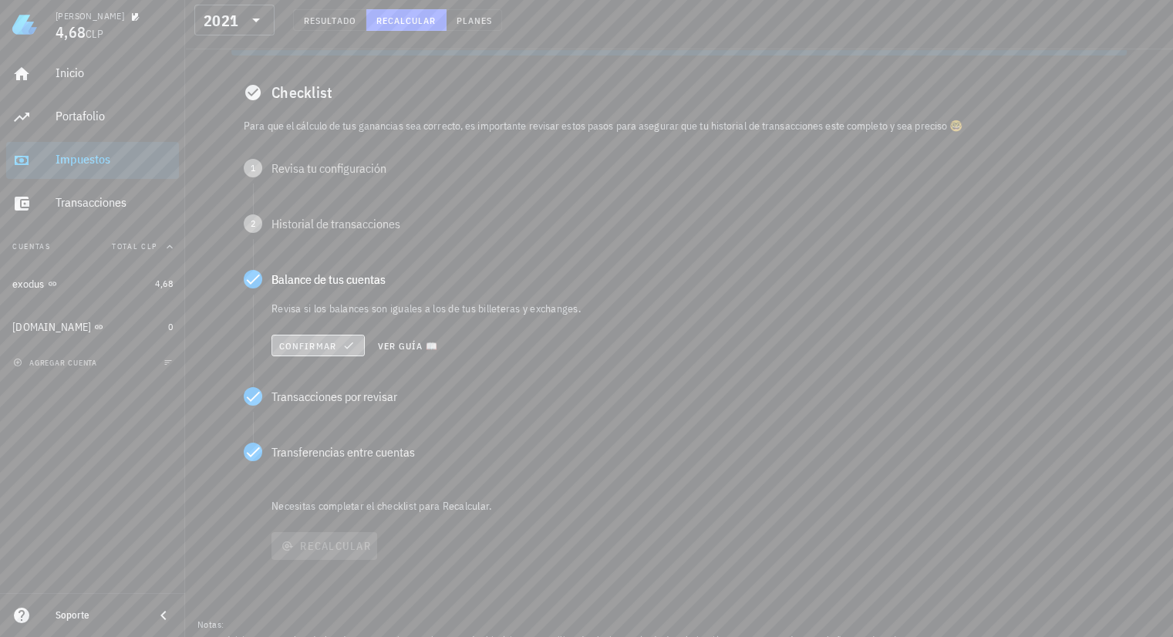
click at [311, 345] on span "Confirmar" at bounding box center [317, 345] width 79 height 12
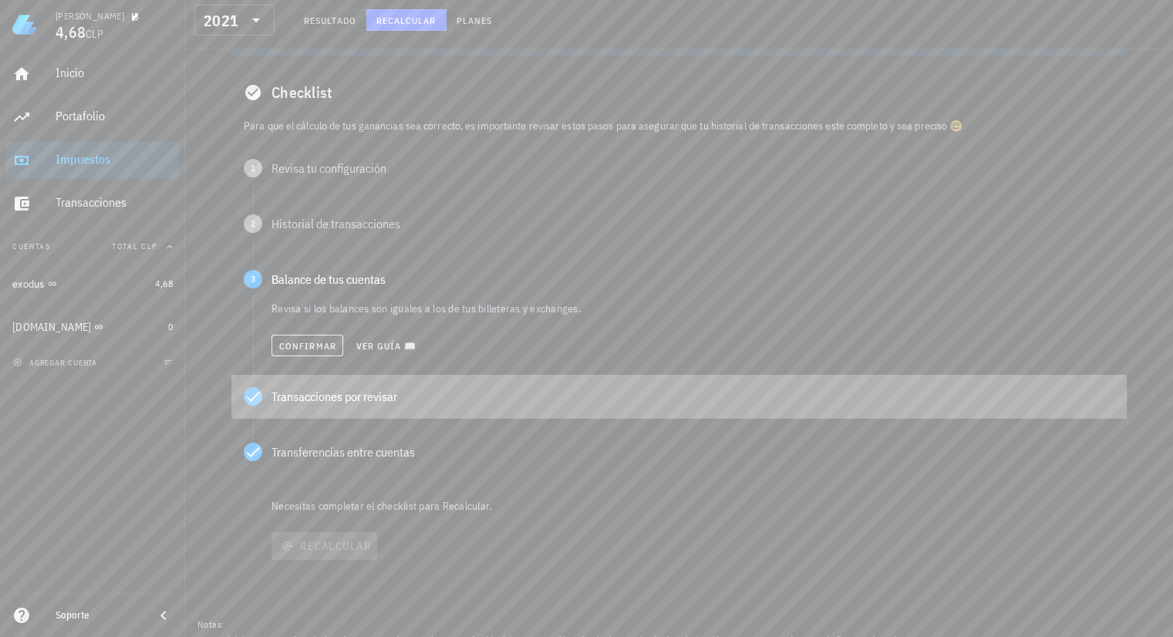
click at [334, 402] on div "Transacciones por revisar" at bounding box center [692, 396] width 843 height 12
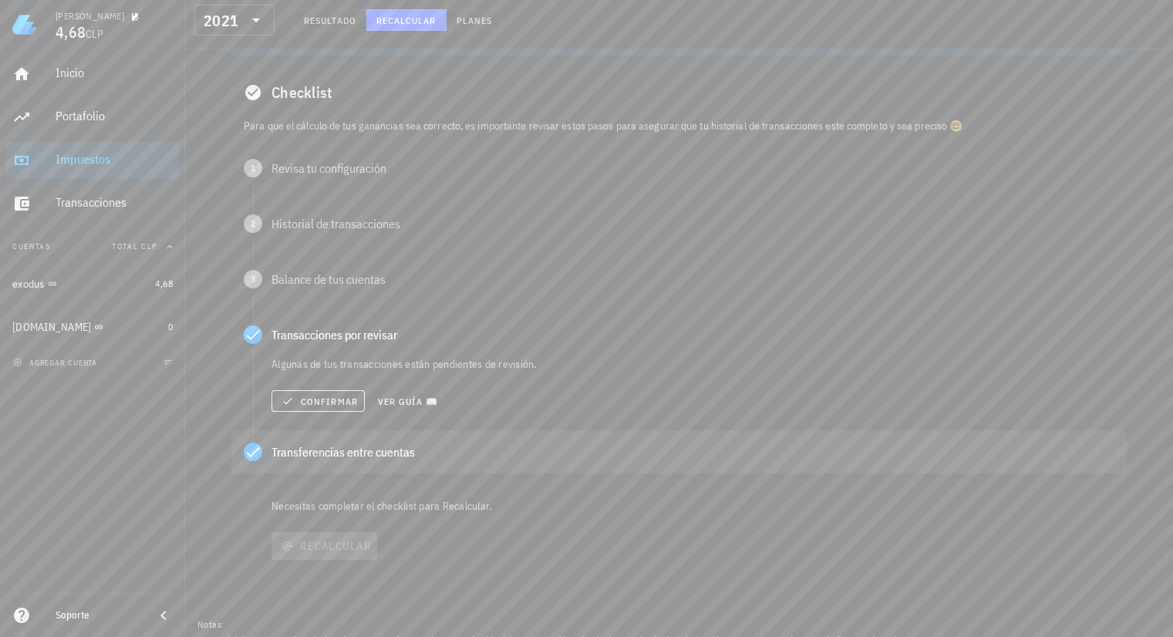
click at [327, 457] on div "Transferencias entre cuentas" at bounding box center [692, 452] width 843 height 12
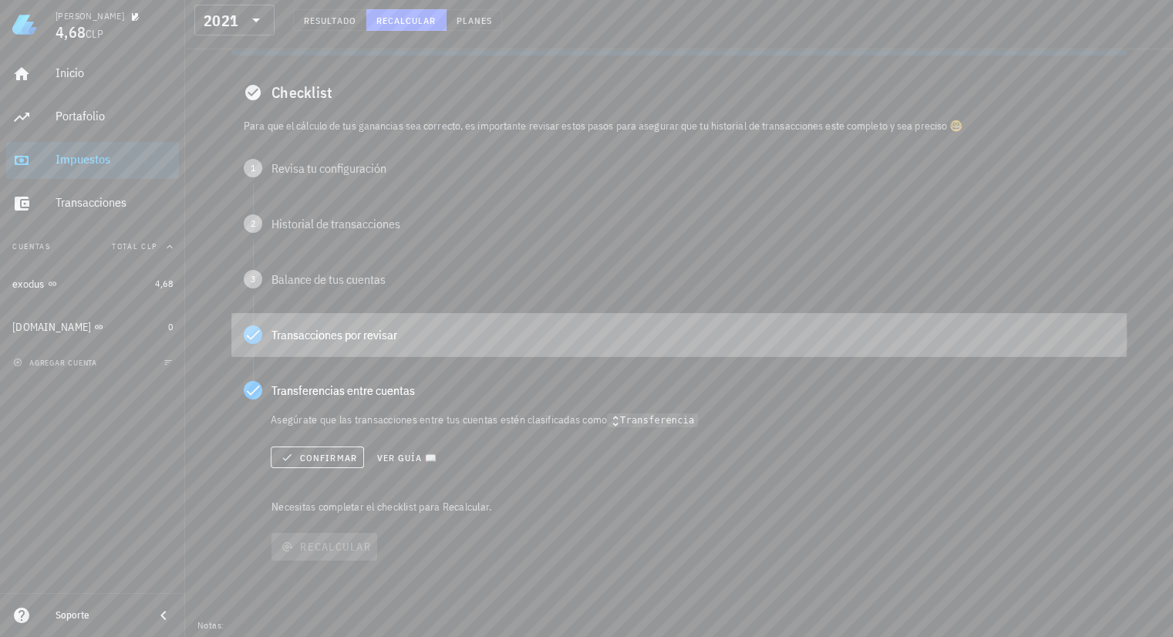
click at [318, 347] on div "Transacciones por revisar" at bounding box center [678, 334] width 895 height 43
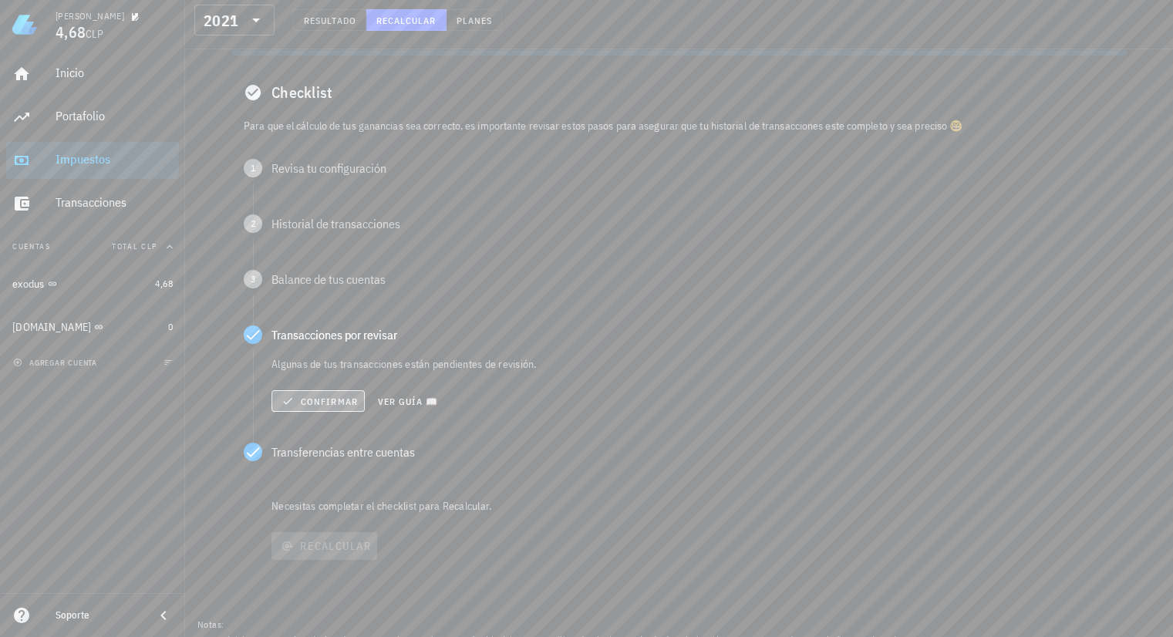
click at [310, 395] on span "Confirmar" at bounding box center [317, 401] width 79 height 12
click at [318, 451] on div "Transferencias entre cuentas" at bounding box center [692, 452] width 843 height 12
click at [311, 463] on span "Confirmar" at bounding box center [317, 457] width 79 height 12
click at [327, 502] on p "Necesitas completar el checklist para Recalcular." at bounding box center [697, 506] width 858 height 15
click at [313, 460] on span "Confirmar" at bounding box center [307, 458] width 58 height 12
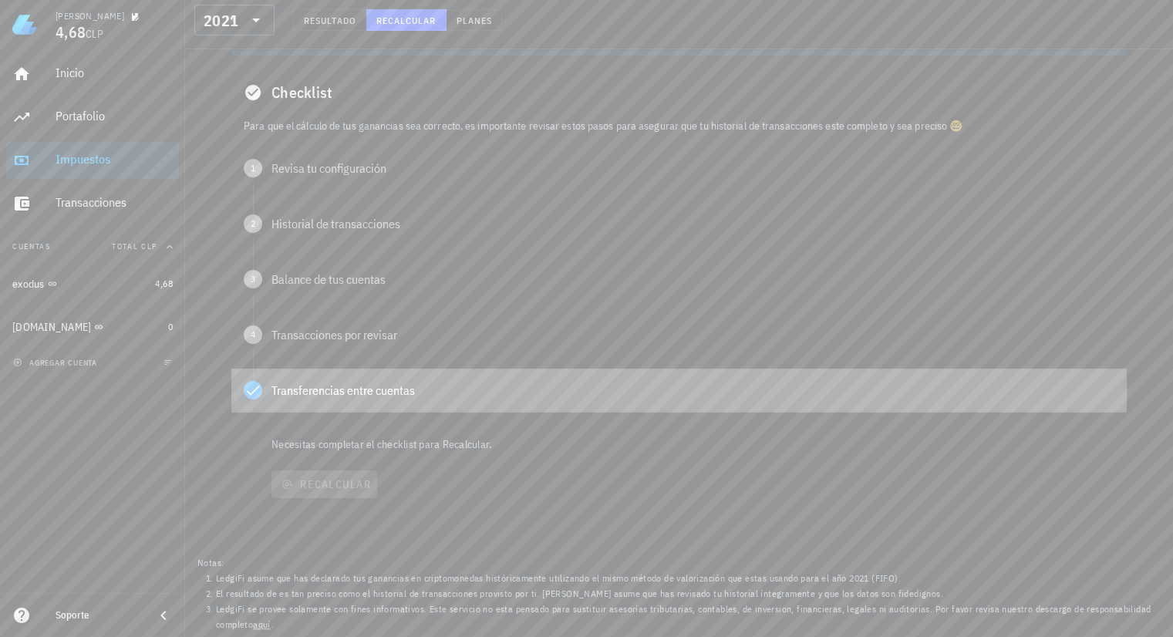
click at [311, 396] on div "Transferencias entre cuentas" at bounding box center [692, 390] width 843 height 12
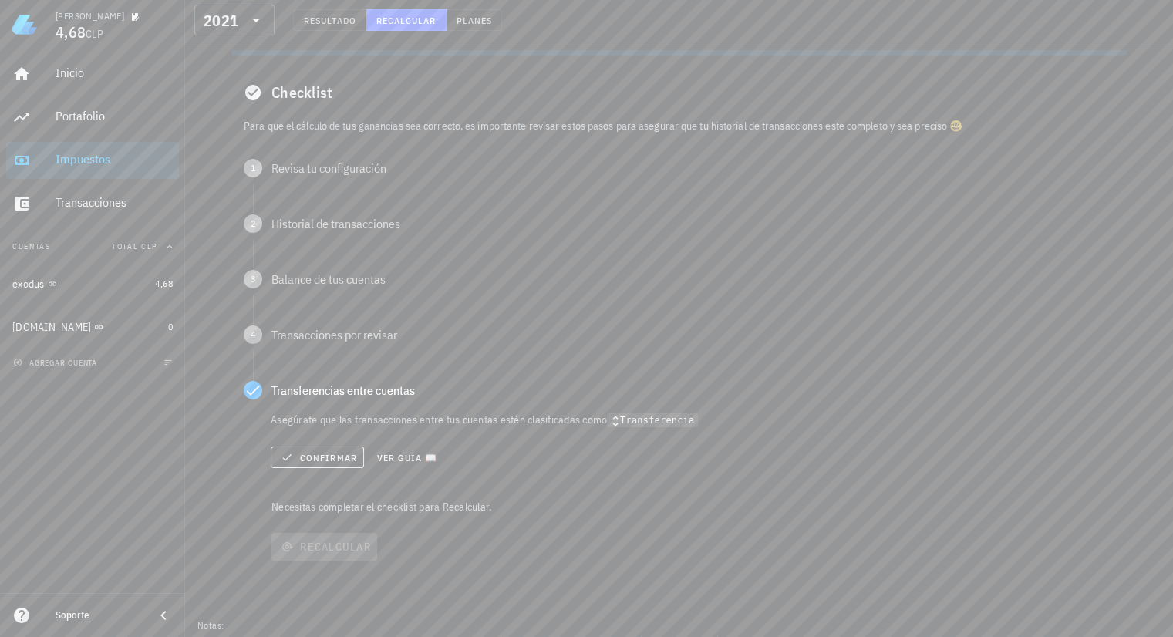
click at [339, 509] on p "Necesitas completar el checklist para Recalcular." at bounding box center [697, 506] width 858 height 15
click at [320, 463] on button "Confirmar" at bounding box center [317, 457] width 93 height 22
click at [336, 533] on div "Recalcular" at bounding box center [697, 547] width 858 height 40
click at [290, 452] on span "Confirmar" at bounding box center [307, 458] width 58 height 12
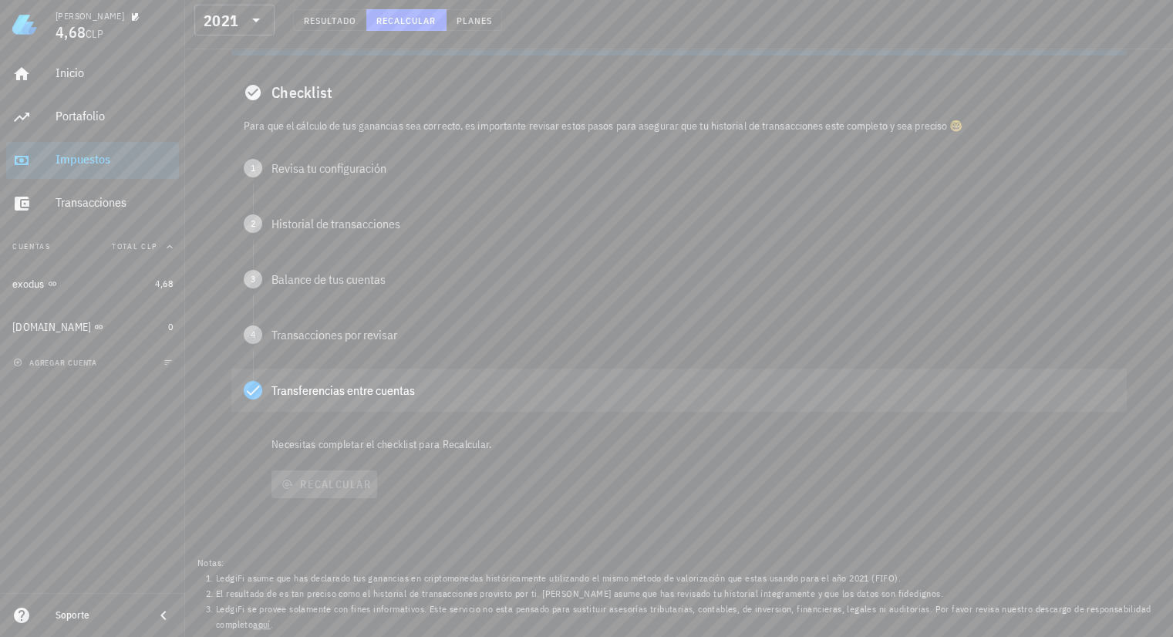
click at [264, 393] on div "Transferencias entre cuentas" at bounding box center [678, 390] width 895 height 43
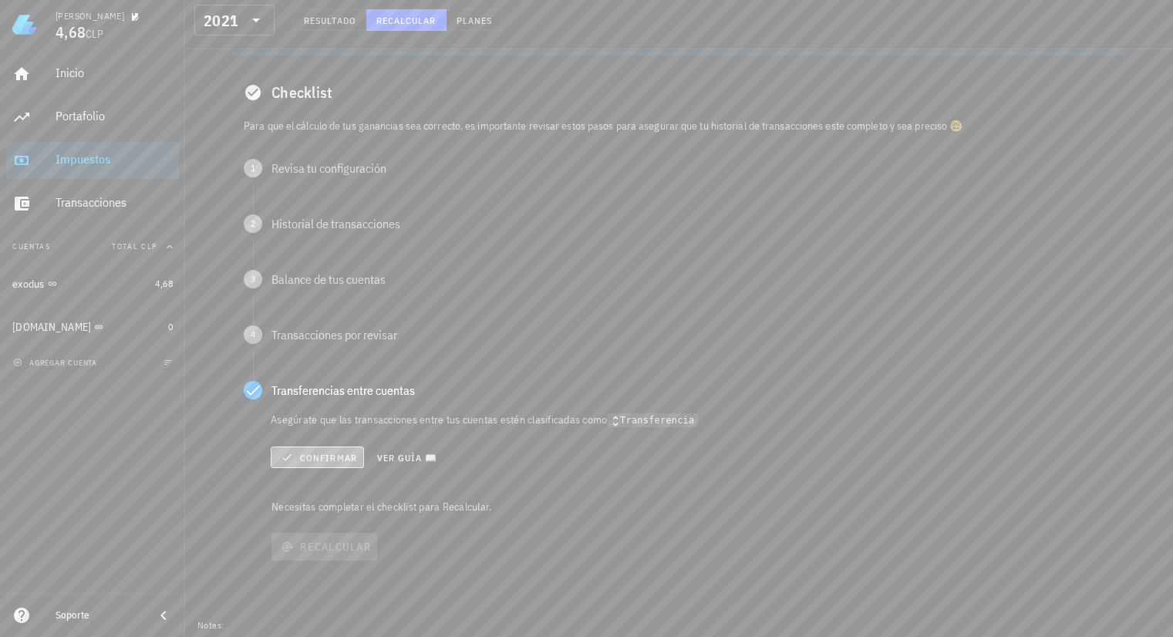
click at [311, 460] on span "Confirmar" at bounding box center [317, 457] width 79 height 12
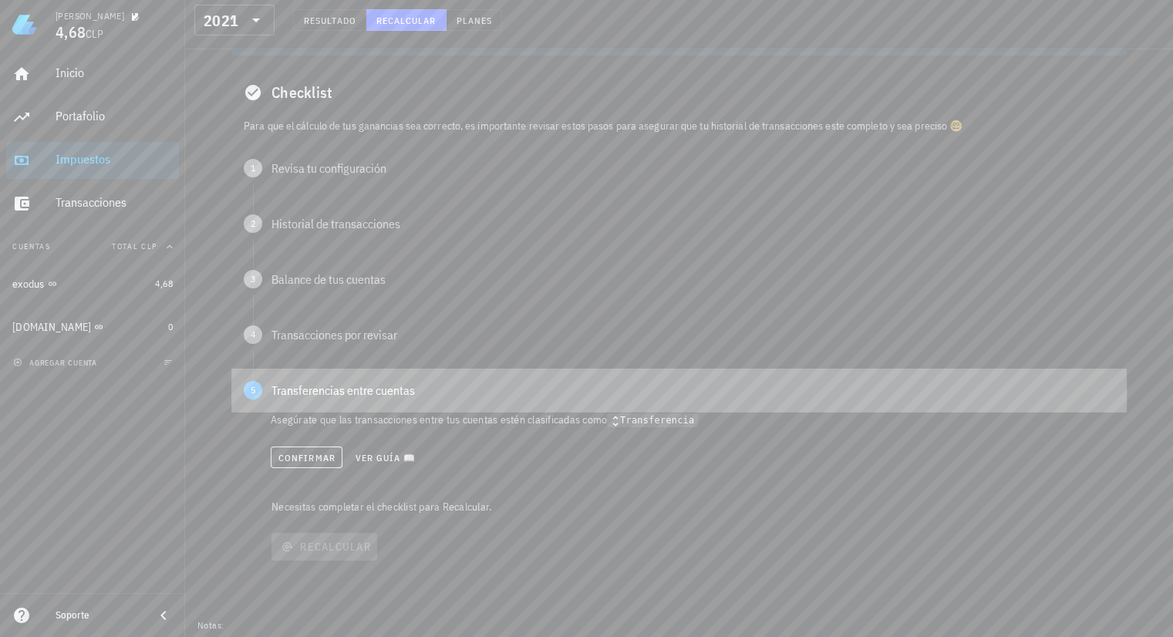
click at [318, 384] on div "Transferencias entre cuentas" at bounding box center [692, 390] width 843 height 12
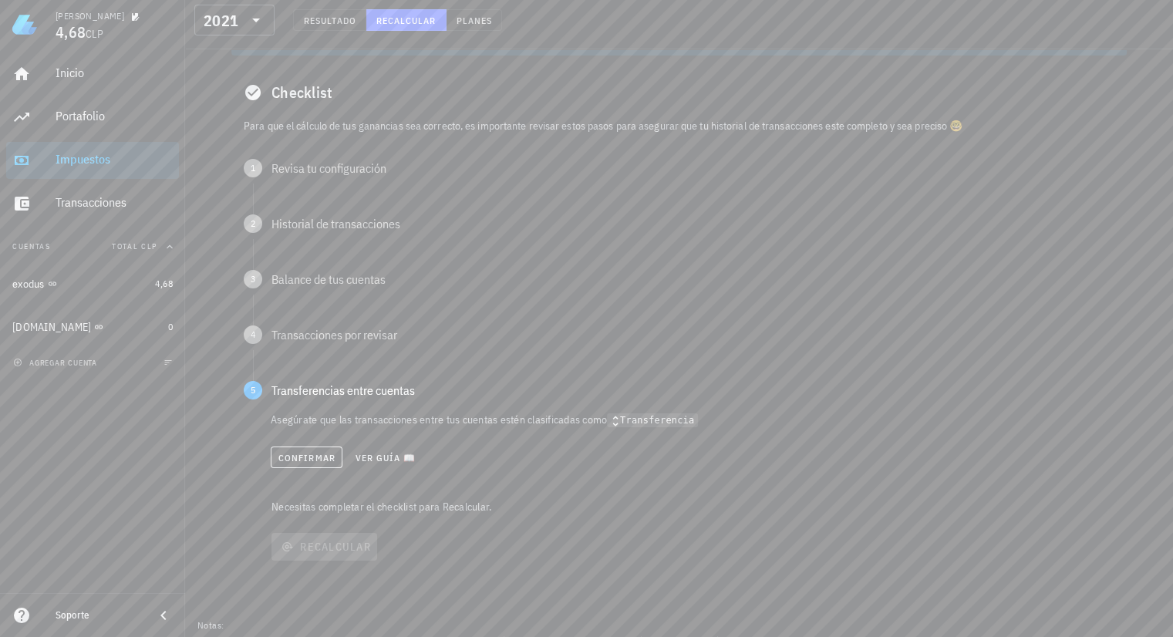
click at [695, 419] on code "Transferencia" at bounding box center [652, 420] width 91 height 15
click at [405, 456] on span "Ver guía 📖" at bounding box center [386, 458] width 62 height 12
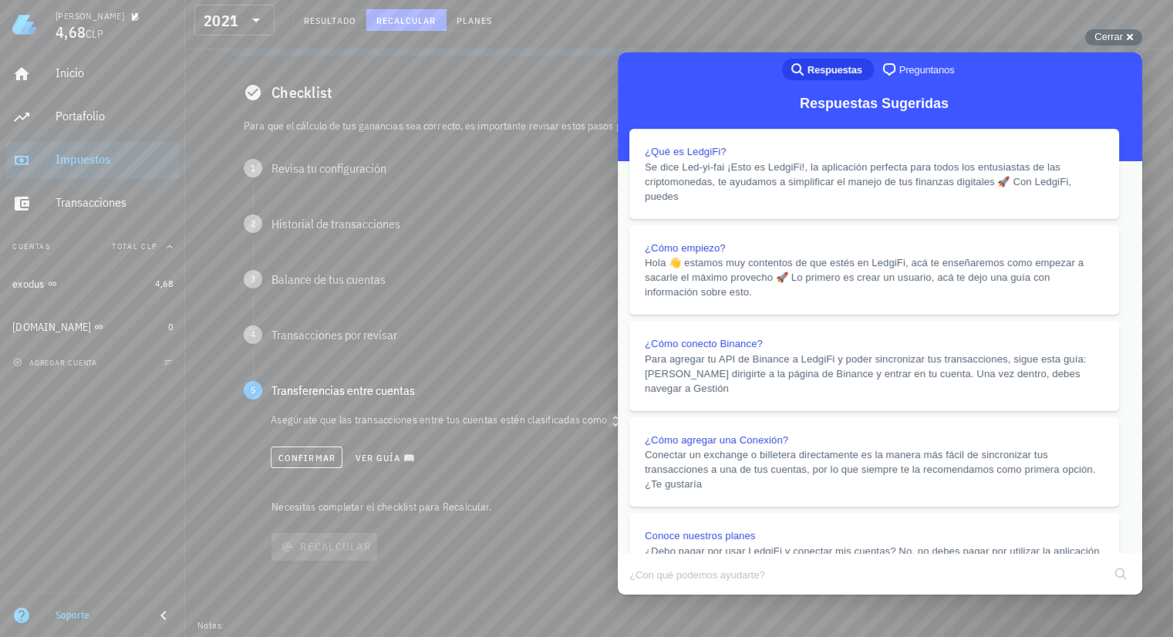
click at [646, 533] on button "Close" at bounding box center [632, 605] width 28 height 20
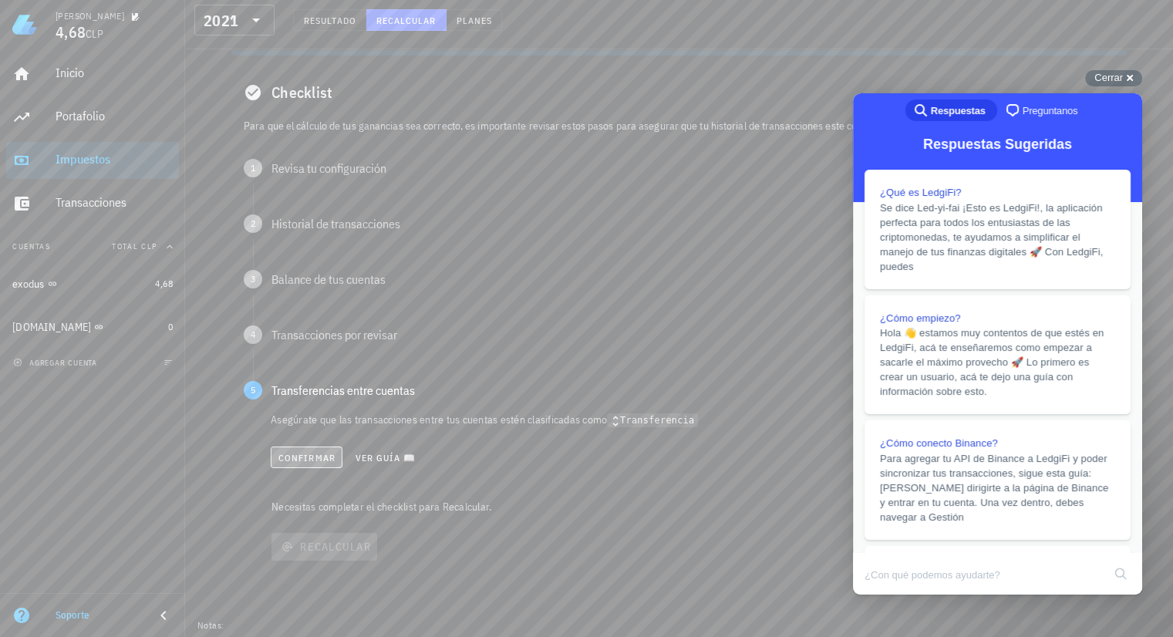
click at [317, 460] on span "Confirmar" at bounding box center [307, 458] width 58 height 12
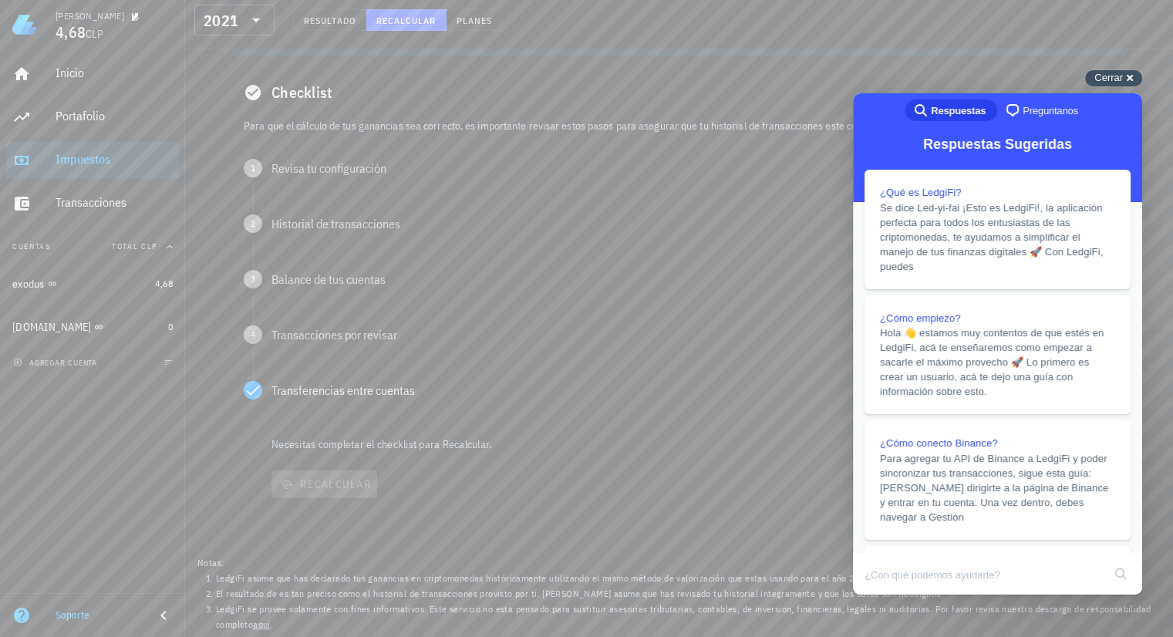
click at [937, 79] on div "Cerrar cross-small" at bounding box center [1113, 78] width 57 height 16
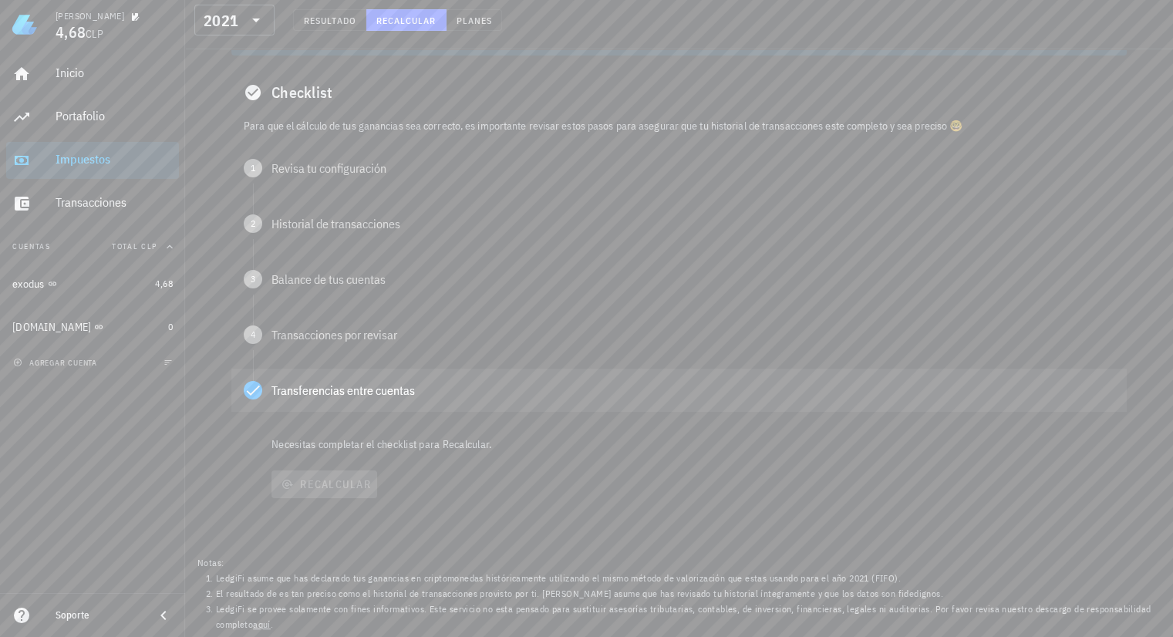
click at [254, 392] on icon at bounding box center [253, 390] width 19 height 19
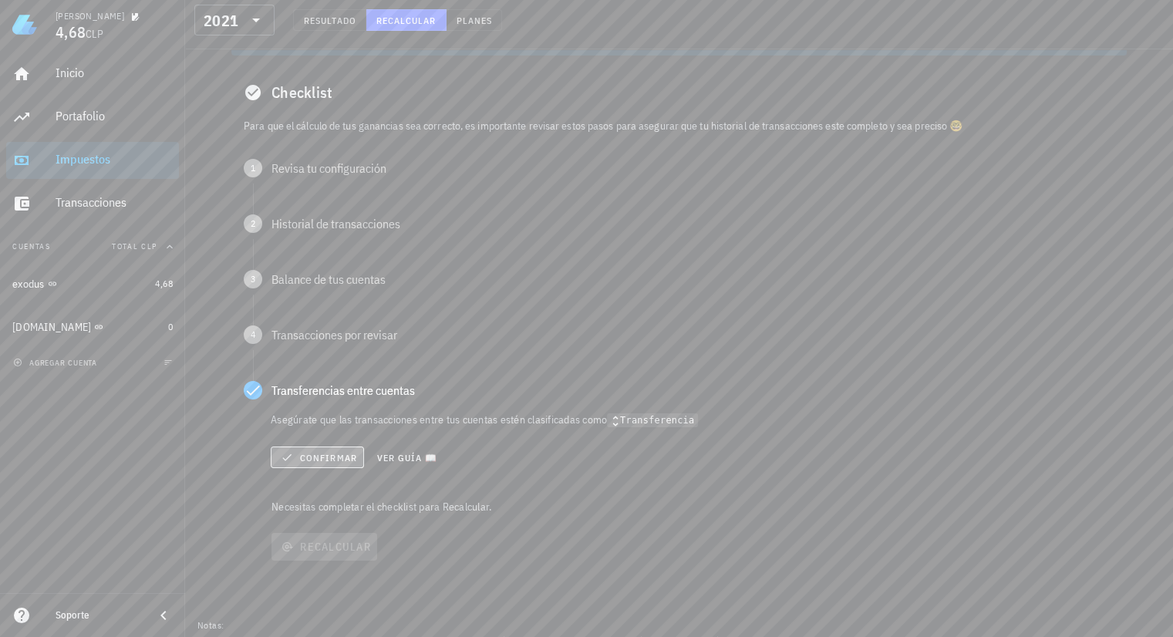
click at [312, 455] on span "Confirmar" at bounding box center [317, 457] width 79 height 12
click at [308, 461] on span "Confirmar" at bounding box center [307, 458] width 58 height 12
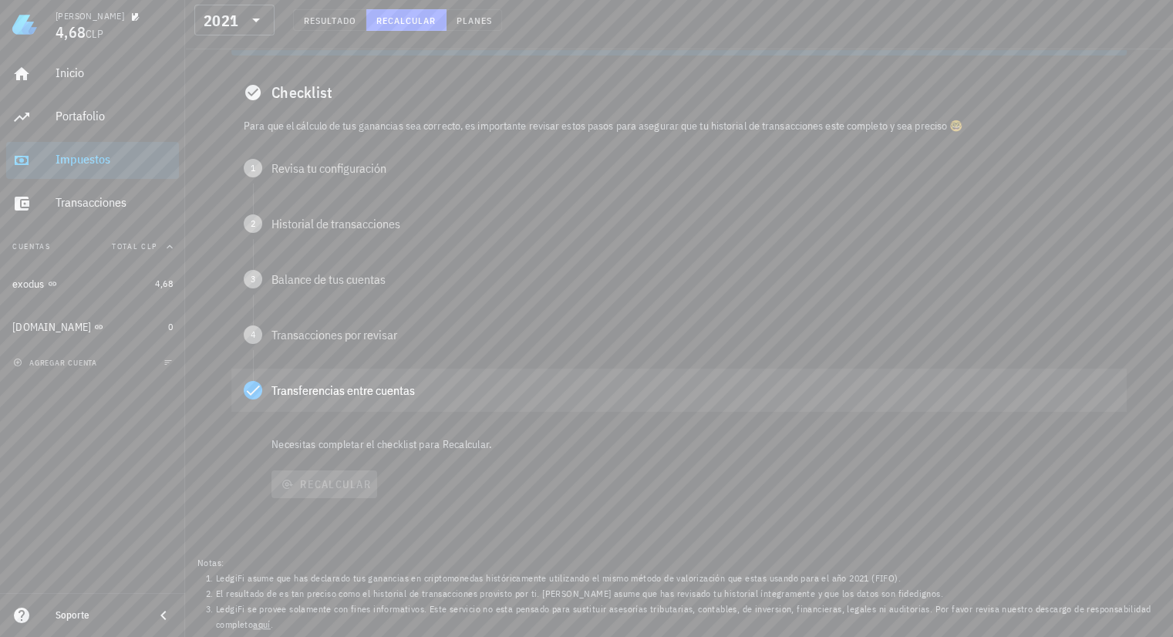
click at [299, 399] on div "Transferencias entre cuentas" at bounding box center [678, 390] width 895 height 43
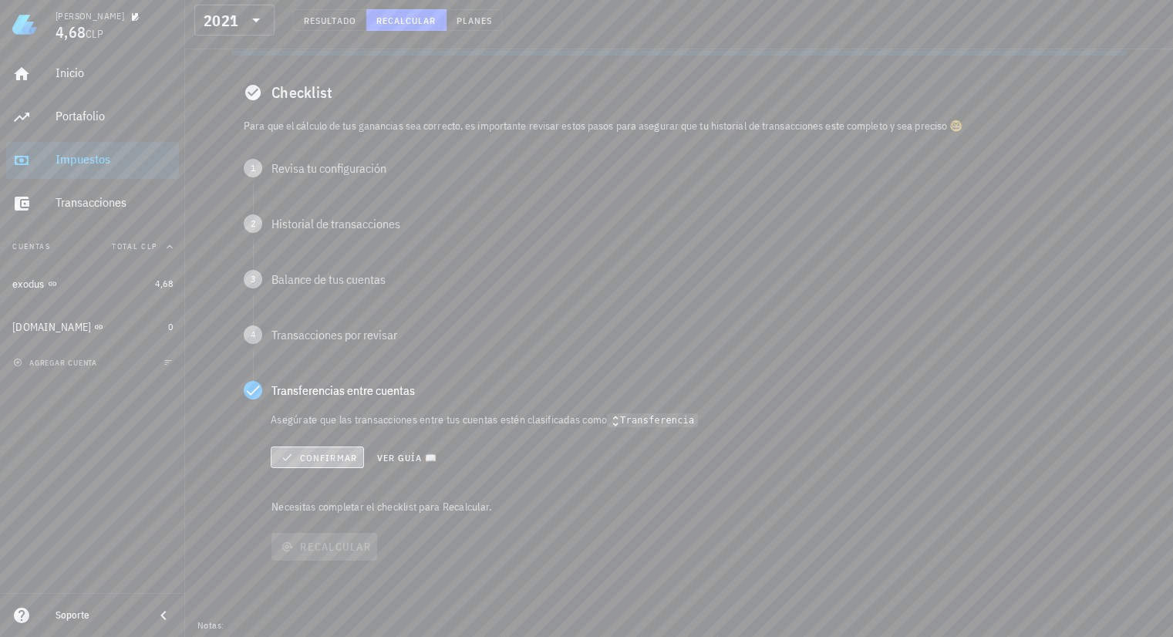
click at [318, 456] on span "Confirmar" at bounding box center [317, 457] width 79 height 12
click at [329, 533] on div "Recalcular" at bounding box center [697, 547] width 858 height 40
click at [306, 460] on span "Confirmar" at bounding box center [307, 458] width 58 height 12
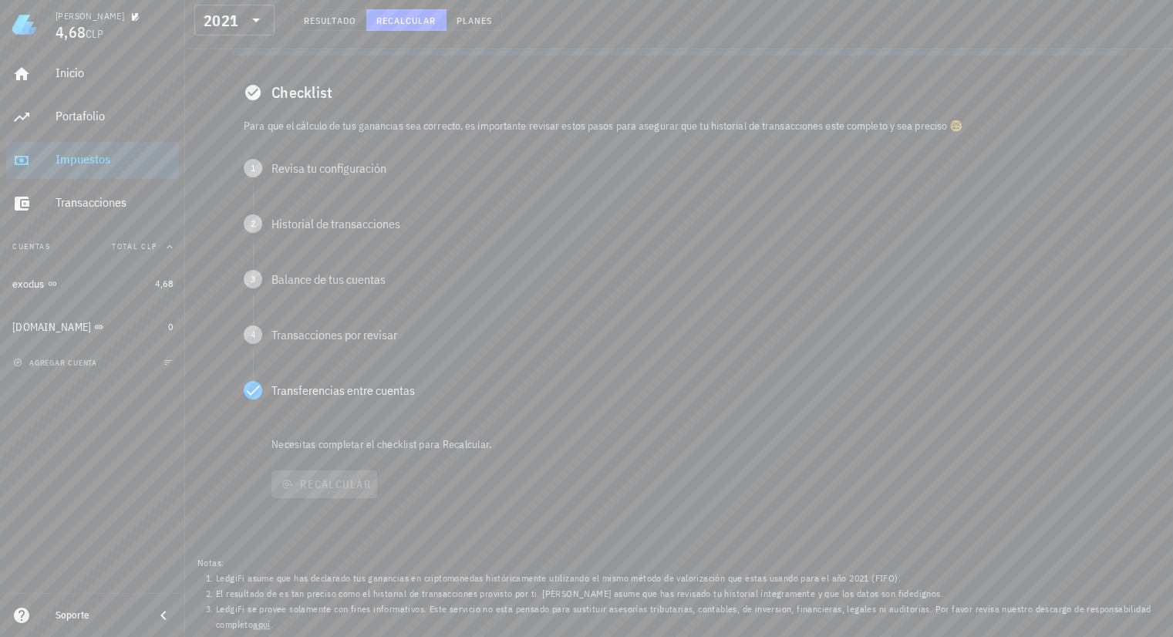
click at [319, 483] on div "Recalcular" at bounding box center [697, 484] width 858 height 40
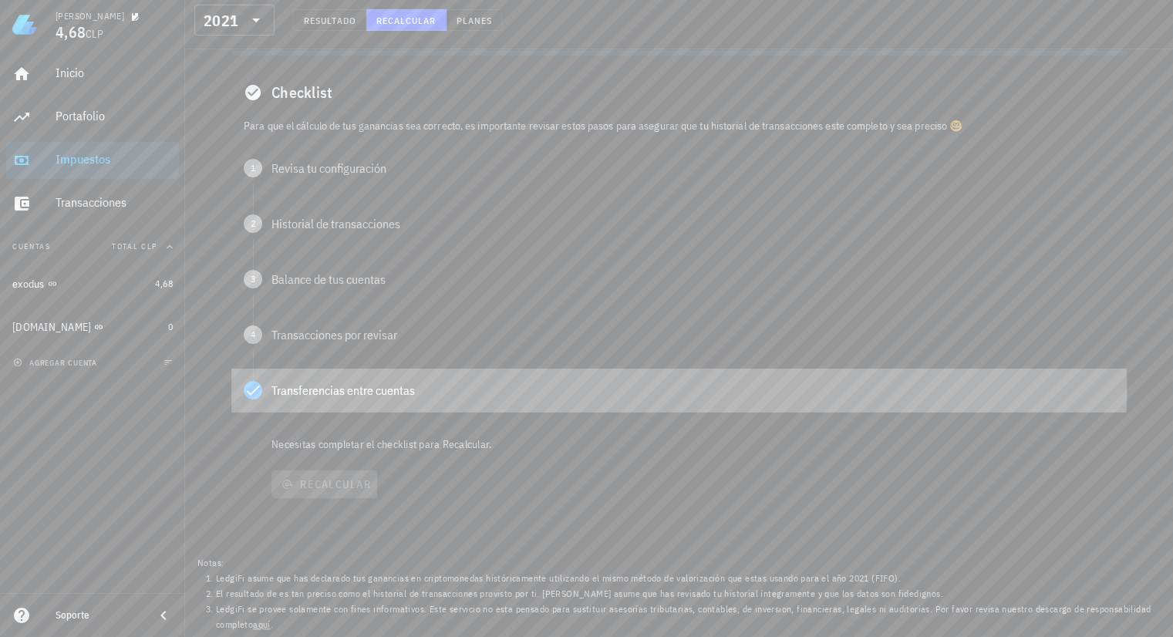
click at [255, 395] on icon at bounding box center [253, 390] width 19 height 19
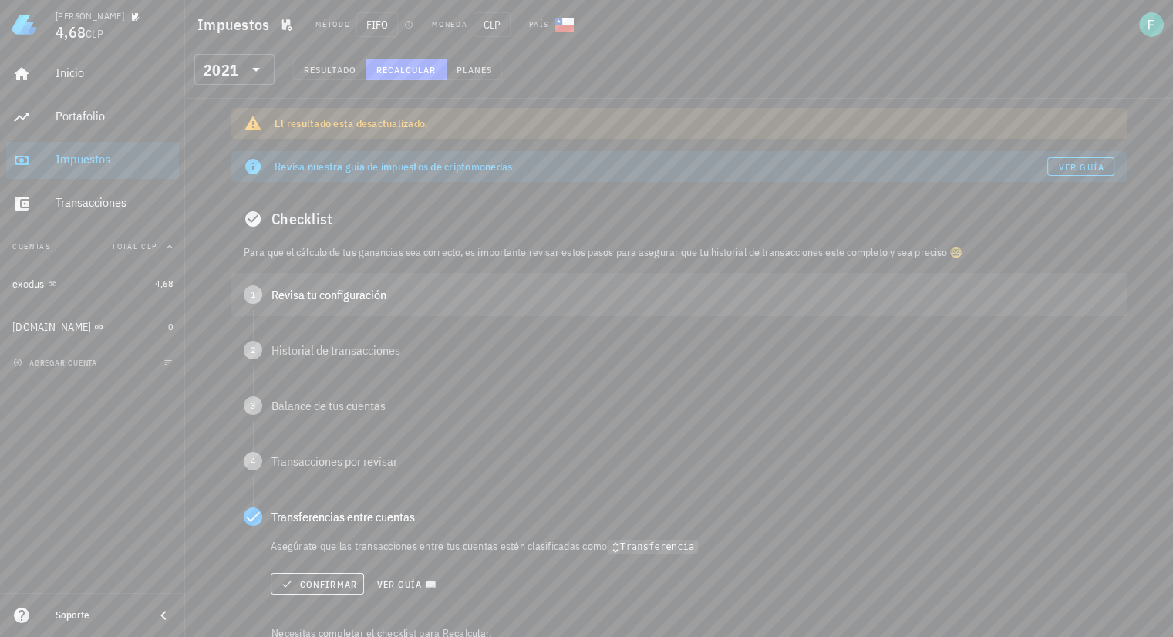
click at [370, 294] on div "Revisa tu configuración" at bounding box center [692, 294] width 843 height 12
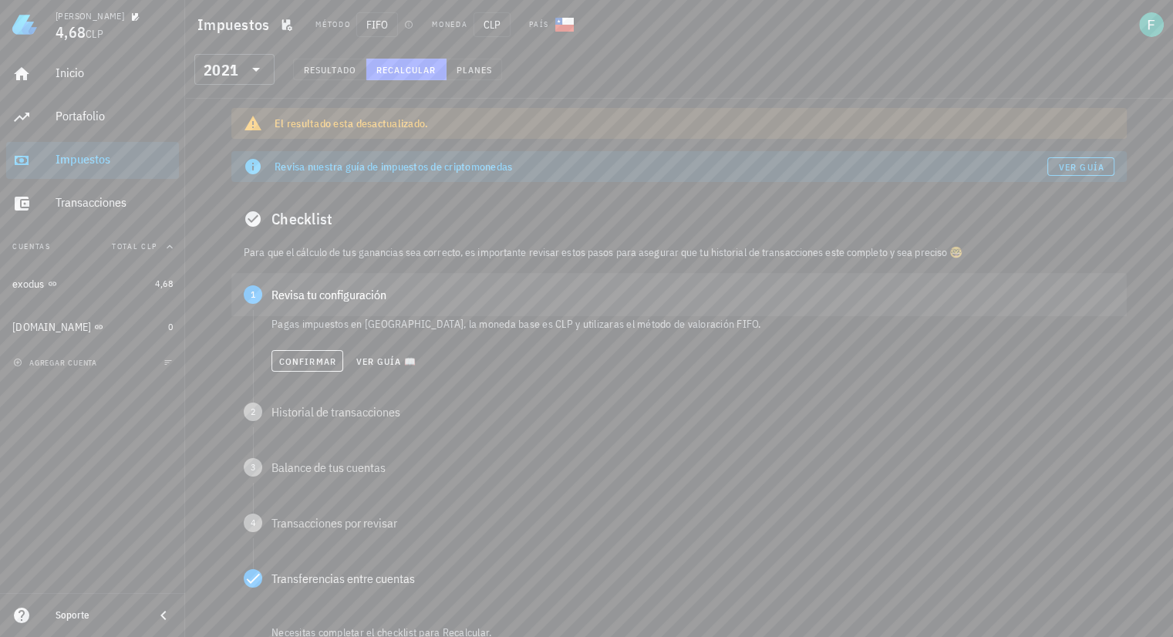
click at [370, 294] on div "Revisa tu configuración" at bounding box center [692, 294] width 843 height 12
click at [318, 359] on span "Confirmar" at bounding box center [307, 361] width 58 height 12
click at [310, 411] on span "Confirmar" at bounding box center [307, 417] width 58 height 12
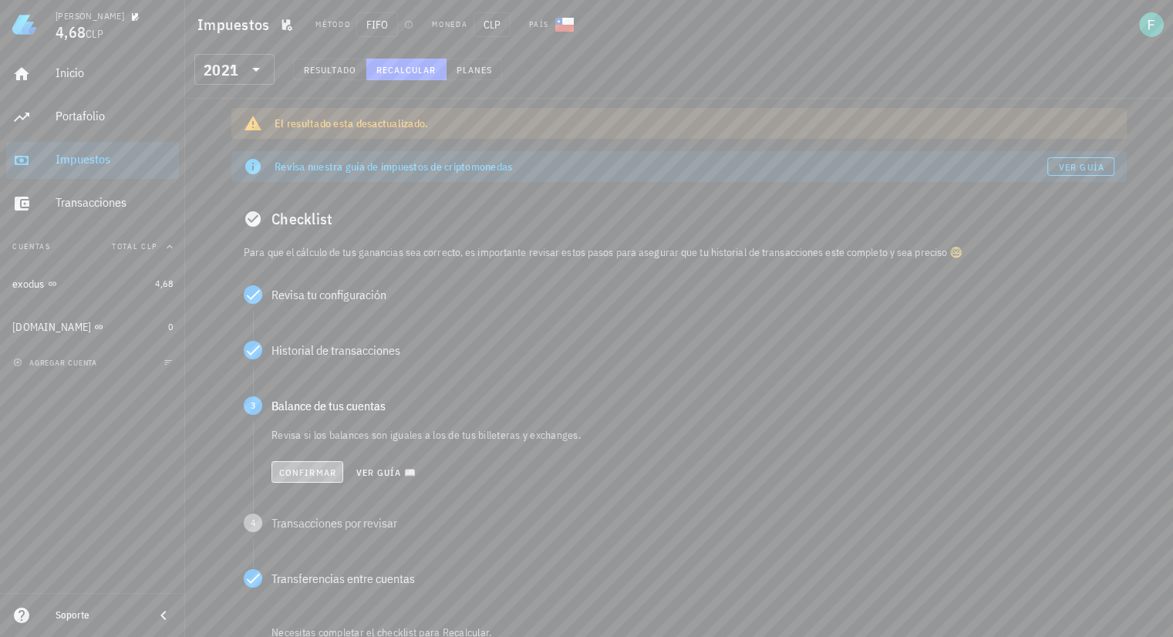
click at [309, 479] on button "Confirmar" at bounding box center [307, 472] width 72 height 22
click at [309, 528] on span "Confirmar" at bounding box center [307, 528] width 58 height 12
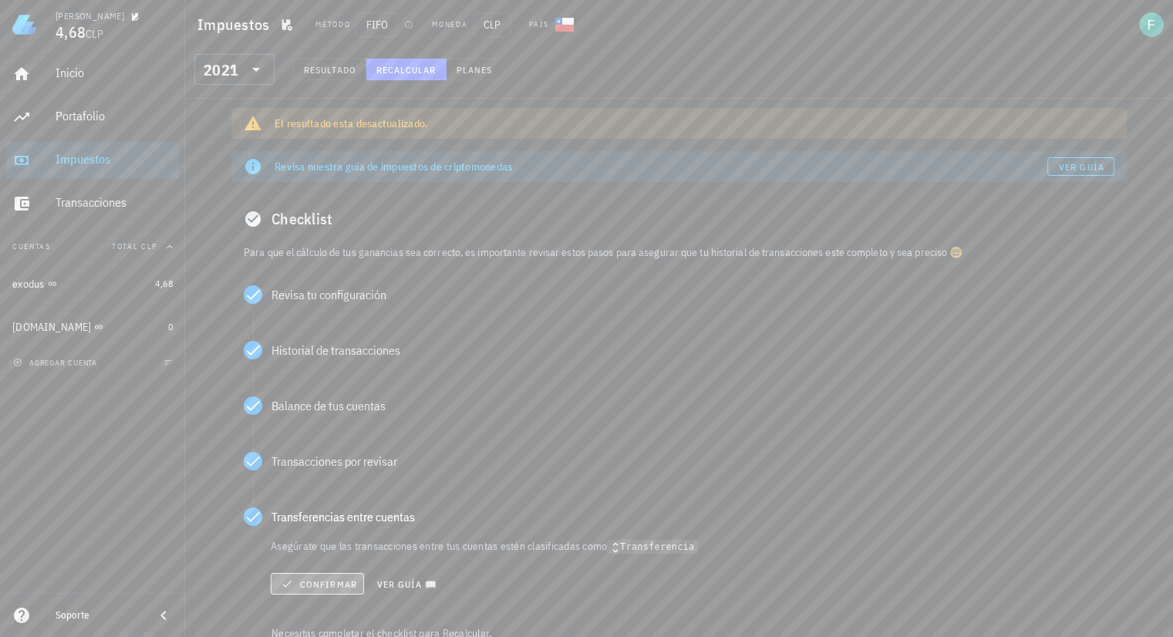
click at [308, 533] on span "Confirmar" at bounding box center [317, 583] width 79 height 12
click at [308, 533] on span "Confirmar" at bounding box center [307, 584] width 58 height 12
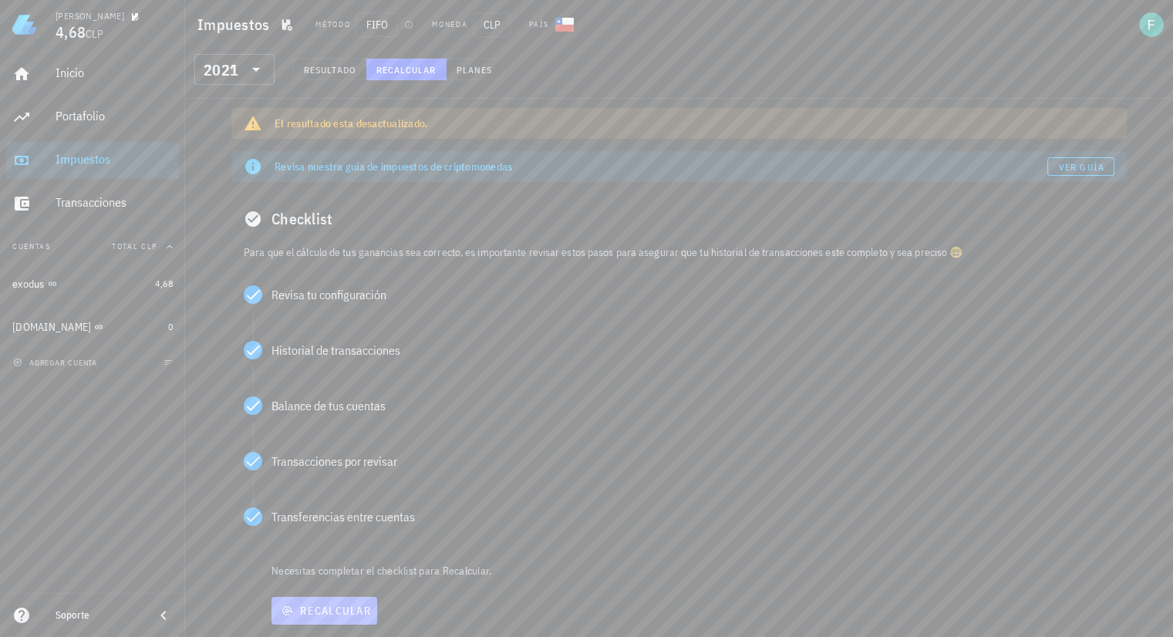
click at [329, 533] on span "Recalcular" at bounding box center [324, 611] width 93 height 14
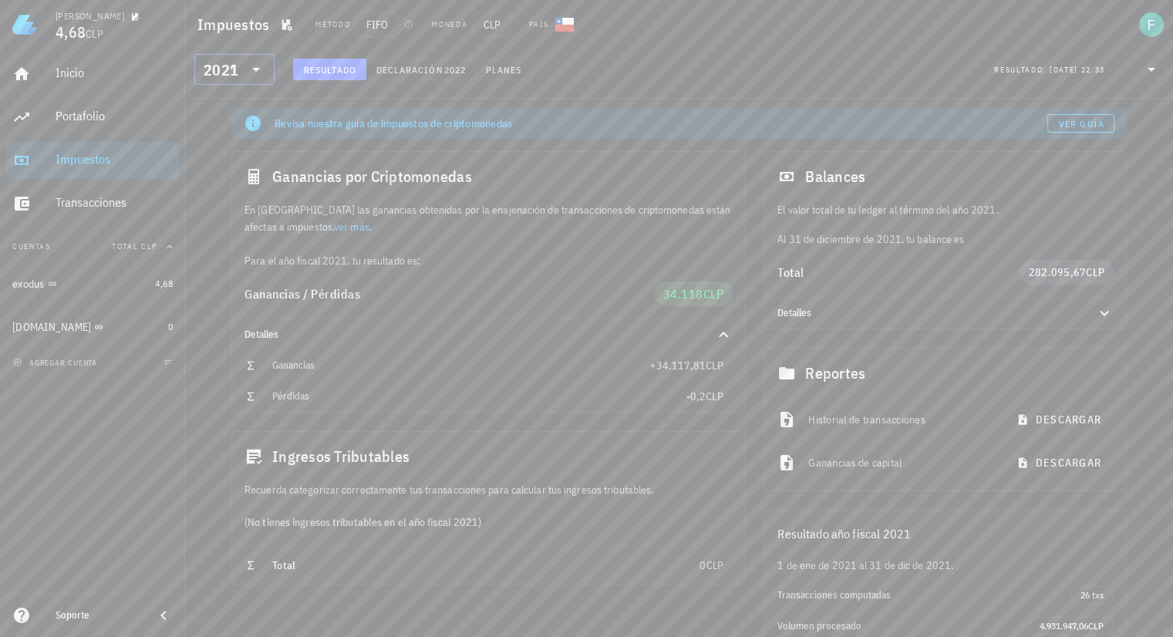
click at [254, 69] on icon at bounding box center [256, 70] width 8 height 4
click at [239, 198] on div "2022" at bounding box center [235, 202] width 56 height 12
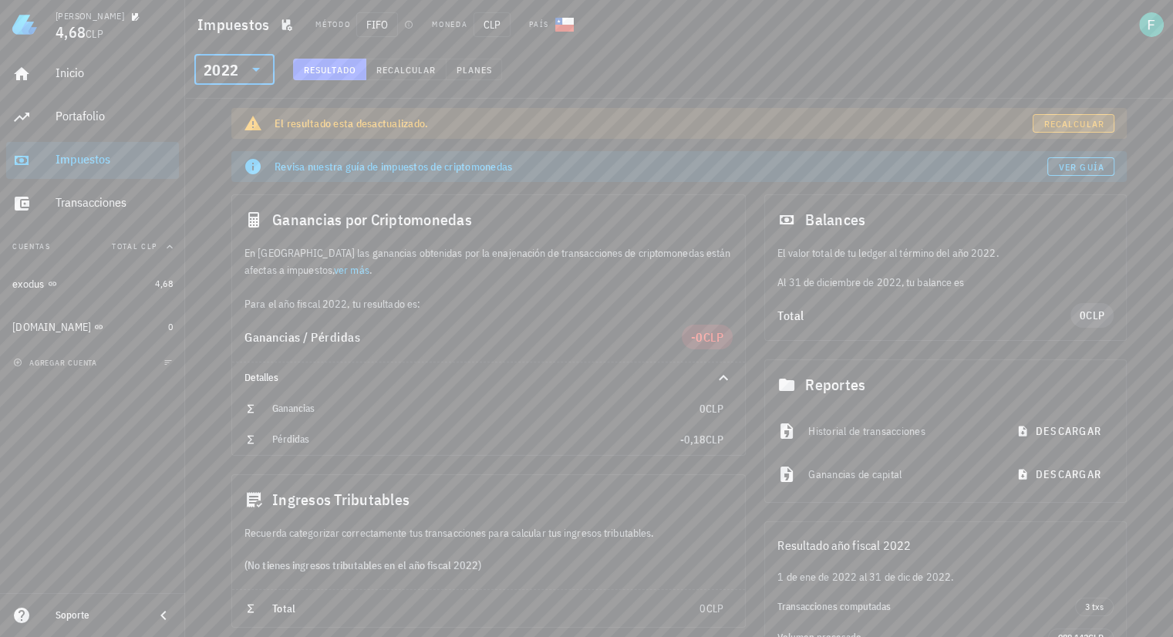
click at [937, 120] on span "Recalcular" at bounding box center [1073, 124] width 61 height 12
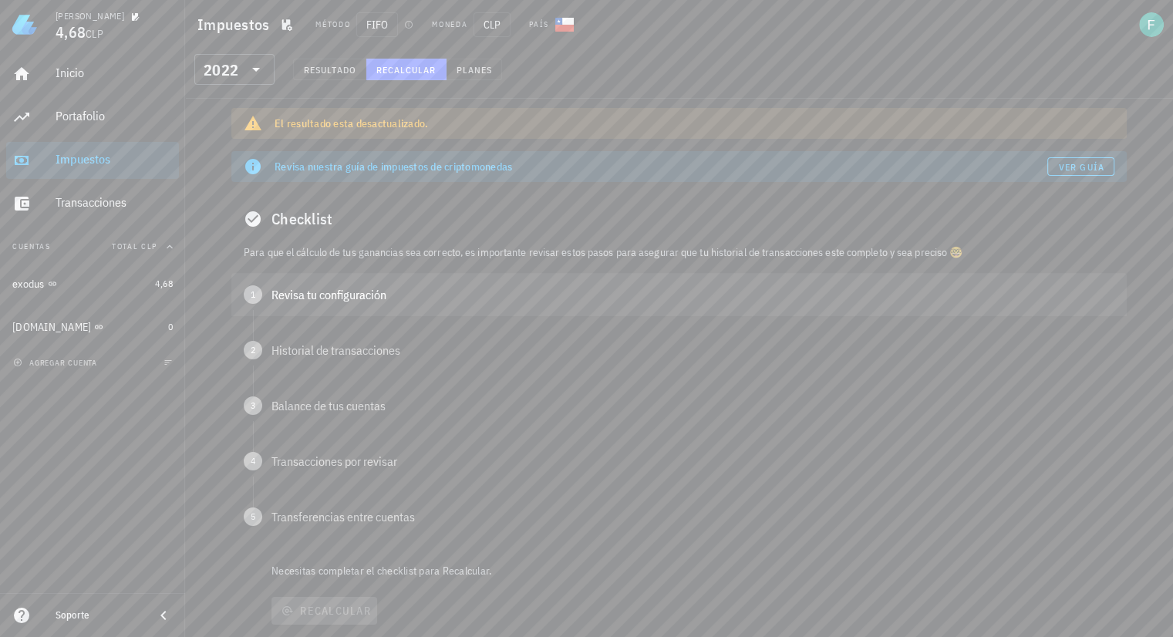
click at [288, 305] on div "1 Revisa tu configuración" at bounding box center [678, 294] width 895 height 43
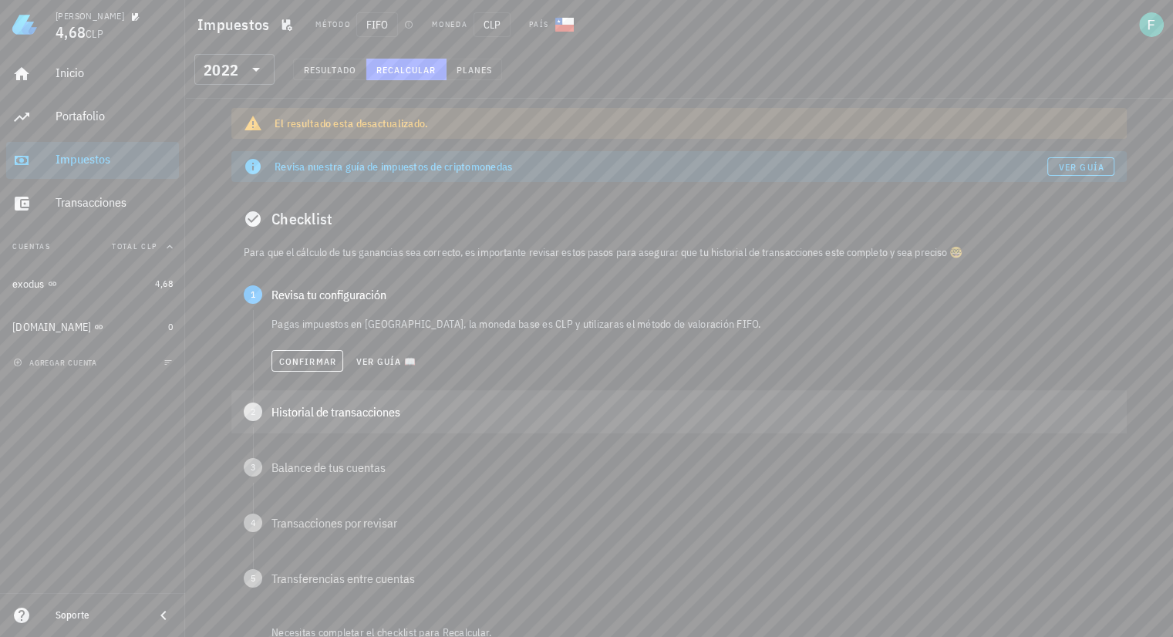
click at [258, 410] on span "2" at bounding box center [253, 411] width 19 height 19
click at [289, 306] on div "1 Revisa tu configuración" at bounding box center [678, 294] width 895 height 43
click at [295, 362] on span "Confirmar" at bounding box center [307, 361] width 58 height 12
click at [296, 415] on span "Confirmar" at bounding box center [307, 417] width 58 height 12
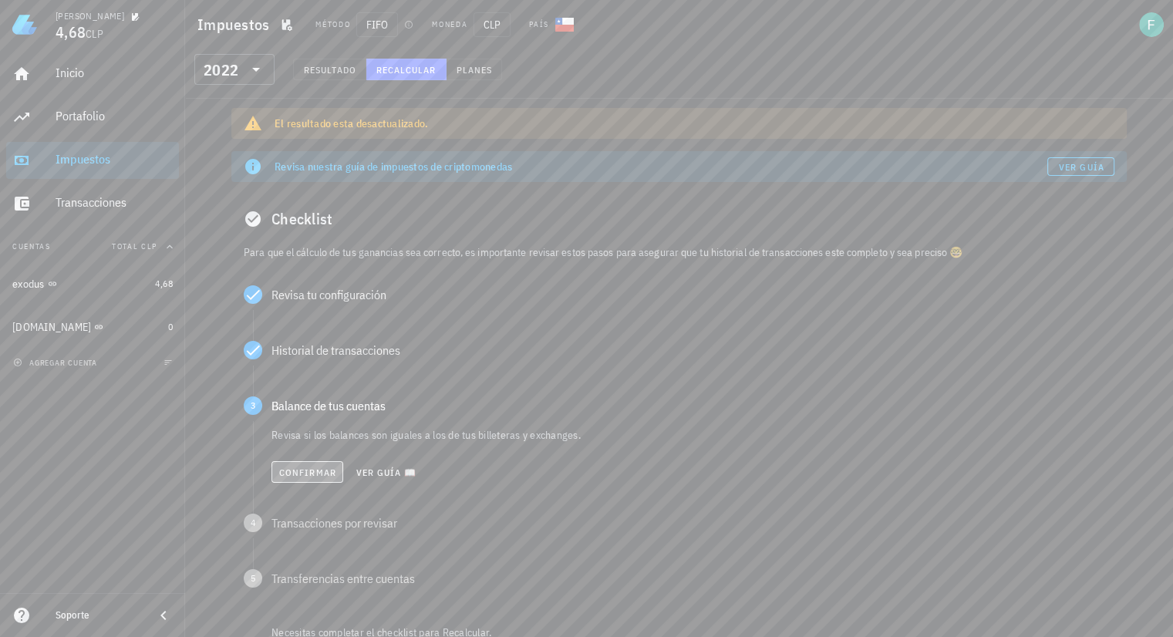
click at [302, 471] on span "Confirmar" at bounding box center [307, 472] width 58 height 12
click at [307, 528] on span "Confirmar" at bounding box center [307, 528] width 58 height 12
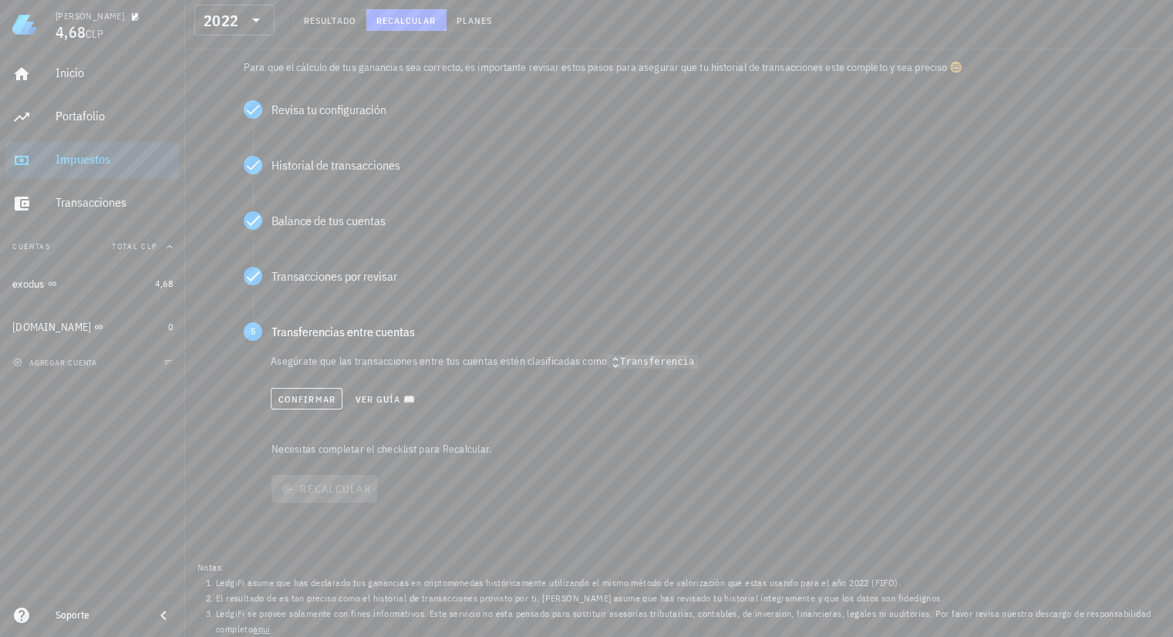
scroll to position [190, 0]
click at [302, 405] on div "Confirmar Ver guía 📖" at bounding box center [692, 395] width 843 height 34
click at [302, 392] on span "Confirmar" at bounding box center [307, 395] width 58 height 12
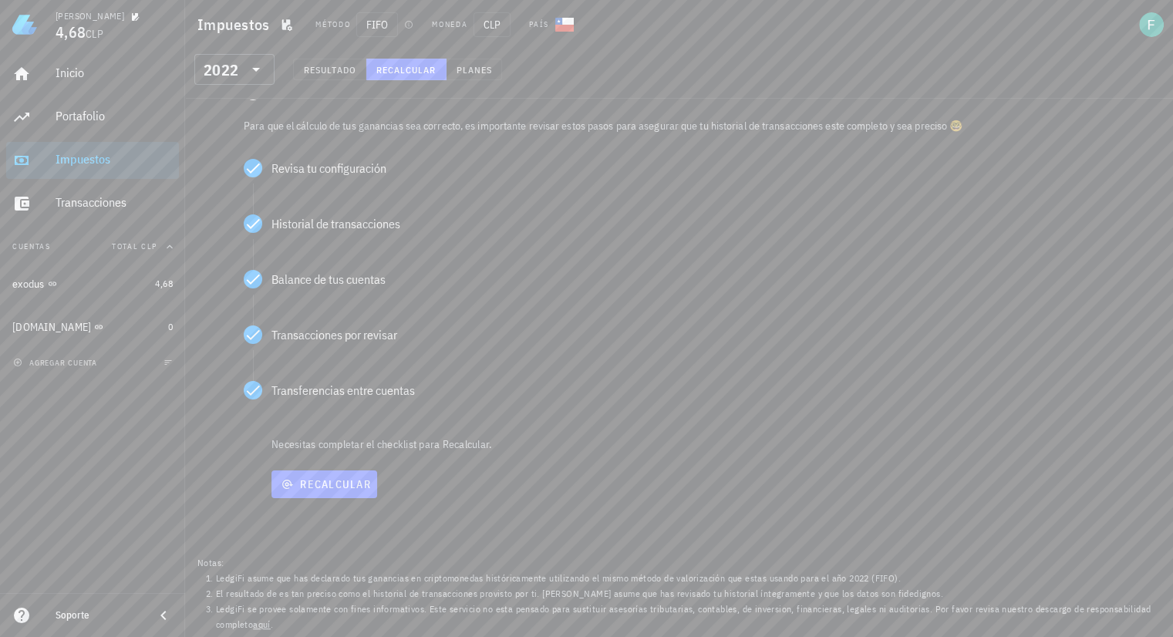
scroll to position [126, 0]
click at [311, 481] on span "Recalcular" at bounding box center [324, 484] width 93 height 14
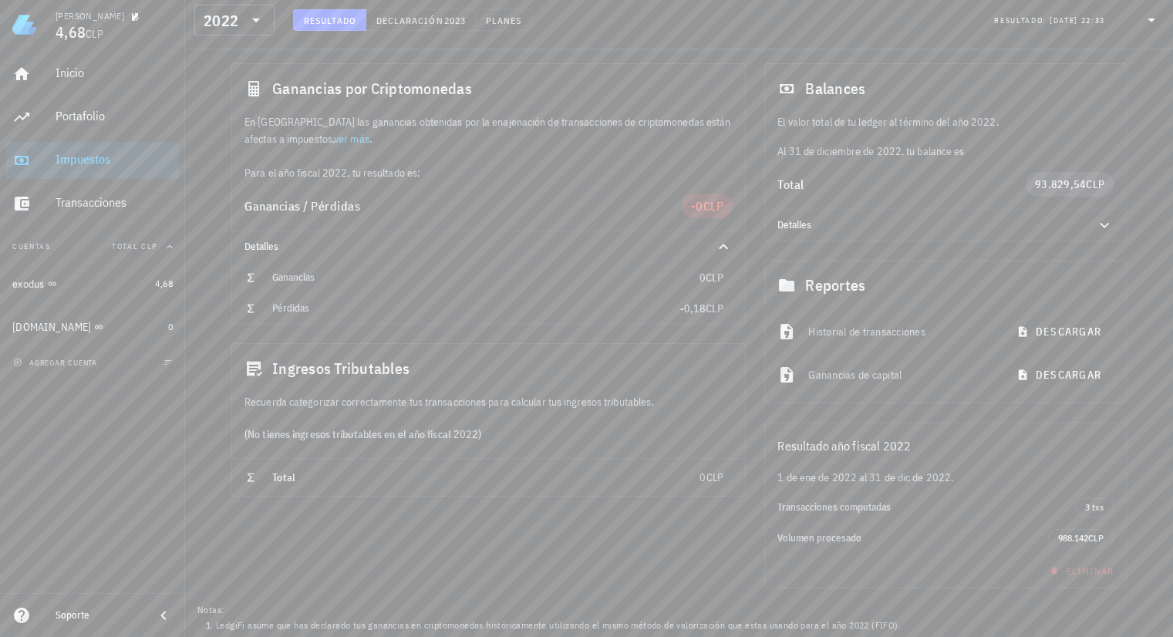
scroll to position [83, 0]
click at [237, 14] on div "2022" at bounding box center [224, 20] width 40 height 31
click at [486, 528] on div "Ganancias por Criptomonedas En Chile las ganancias obtenidas por la enajenación…" at bounding box center [488, 331] width 533 height 544
click at [250, 25] on icon at bounding box center [256, 20] width 19 height 19
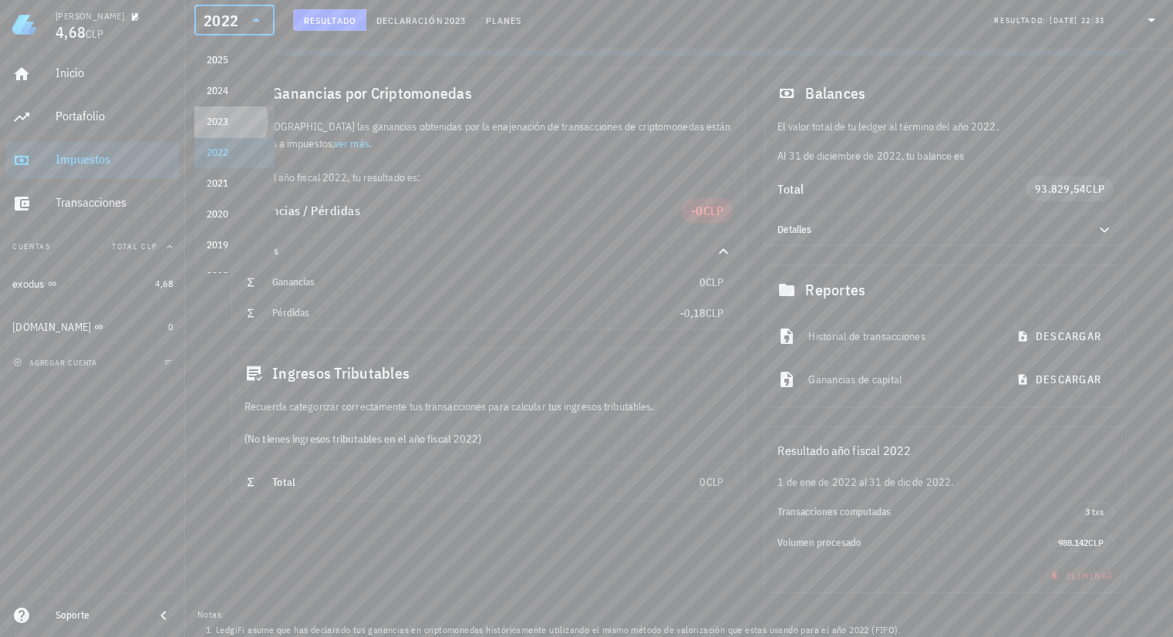
click at [238, 120] on div "2023" at bounding box center [235, 122] width 56 height 12
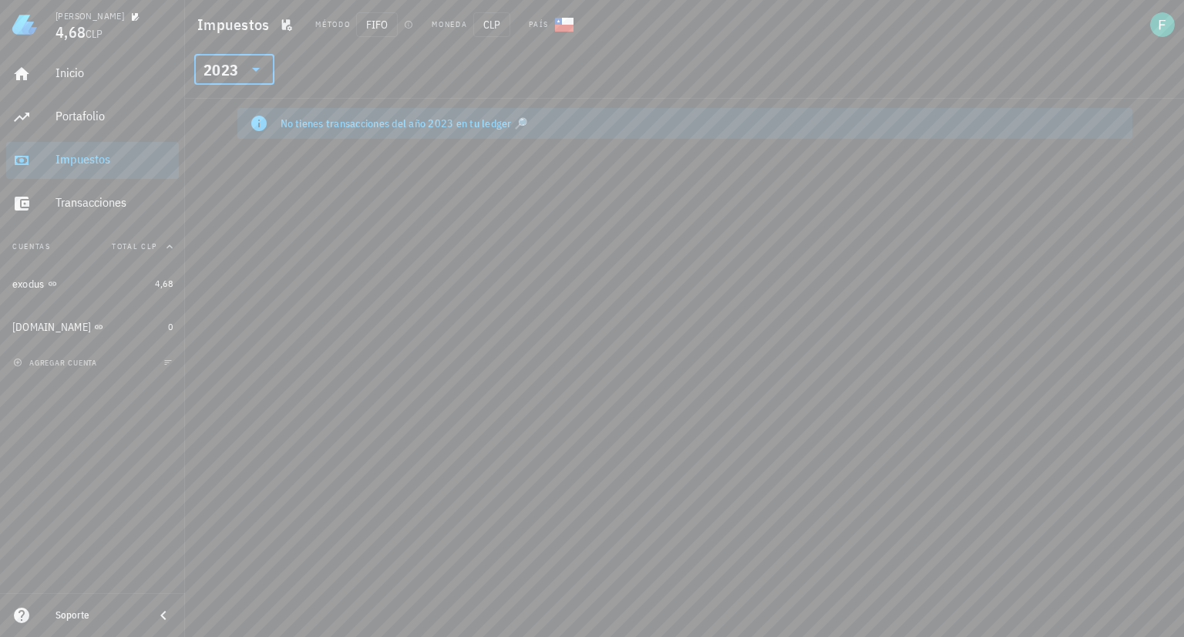
click at [253, 65] on icon at bounding box center [256, 69] width 19 height 19
click at [240, 137] on div "2024" at bounding box center [235, 140] width 56 height 12
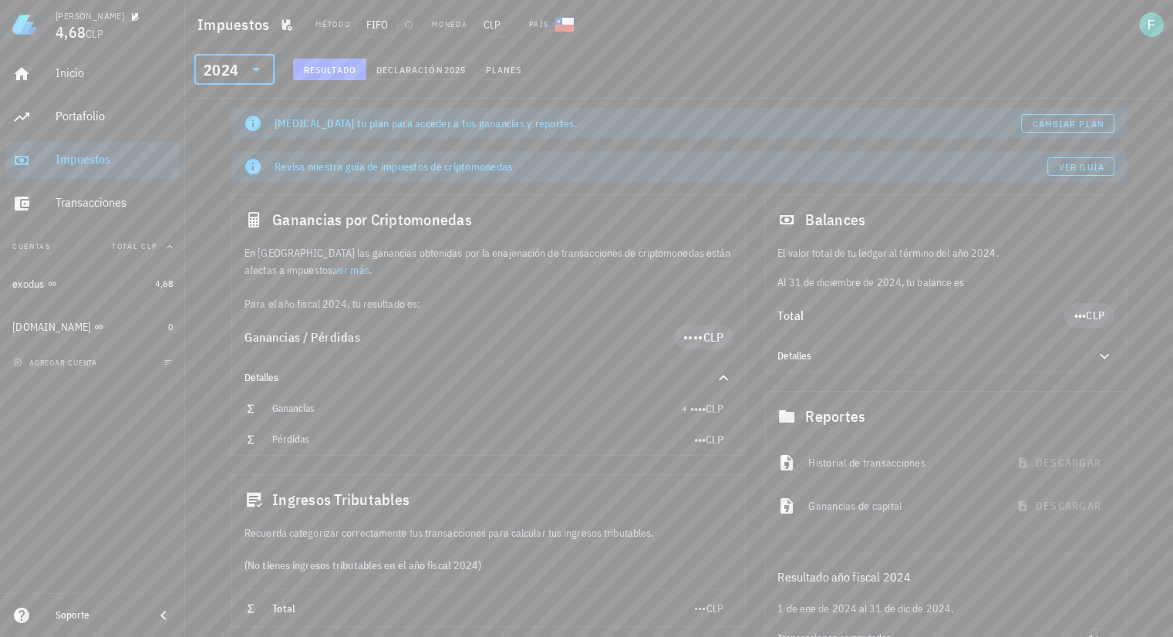
click at [250, 72] on icon at bounding box center [256, 69] width 19 height 19
click at [237, 175] on div "2023" at bounding box center [235, 171] width 56 height 12
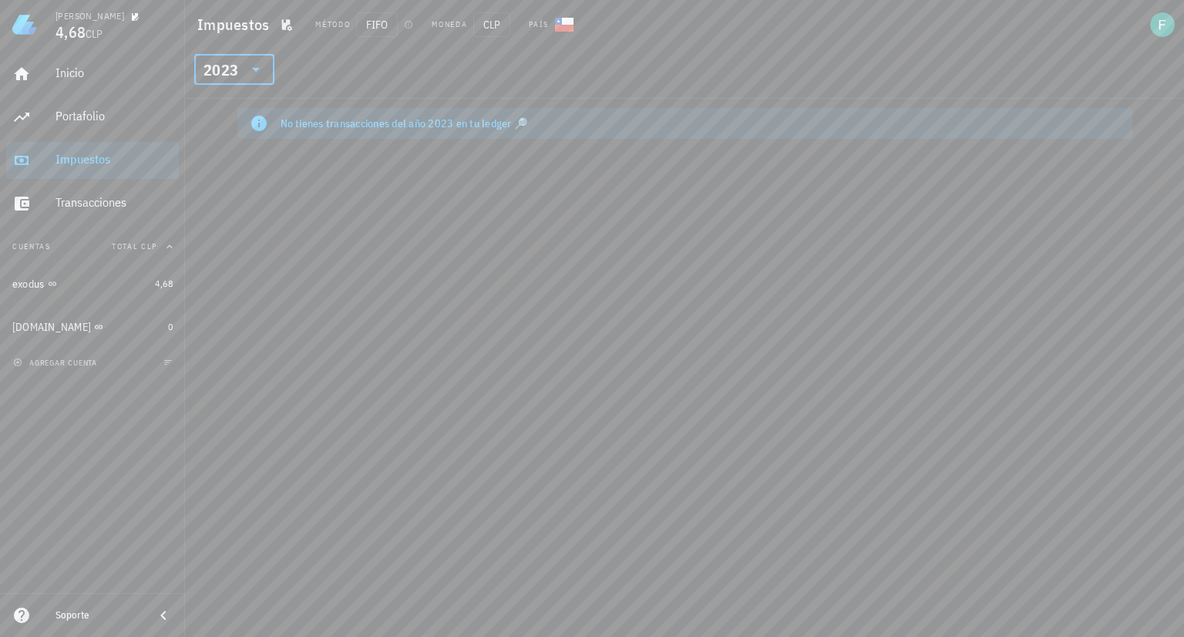
click at [241, 75] on input "text" at bounding box center [242, 69] width 2 height 25
click at [244, 140] on div "2024" at bounding box center [235, 140] width 56 height 12
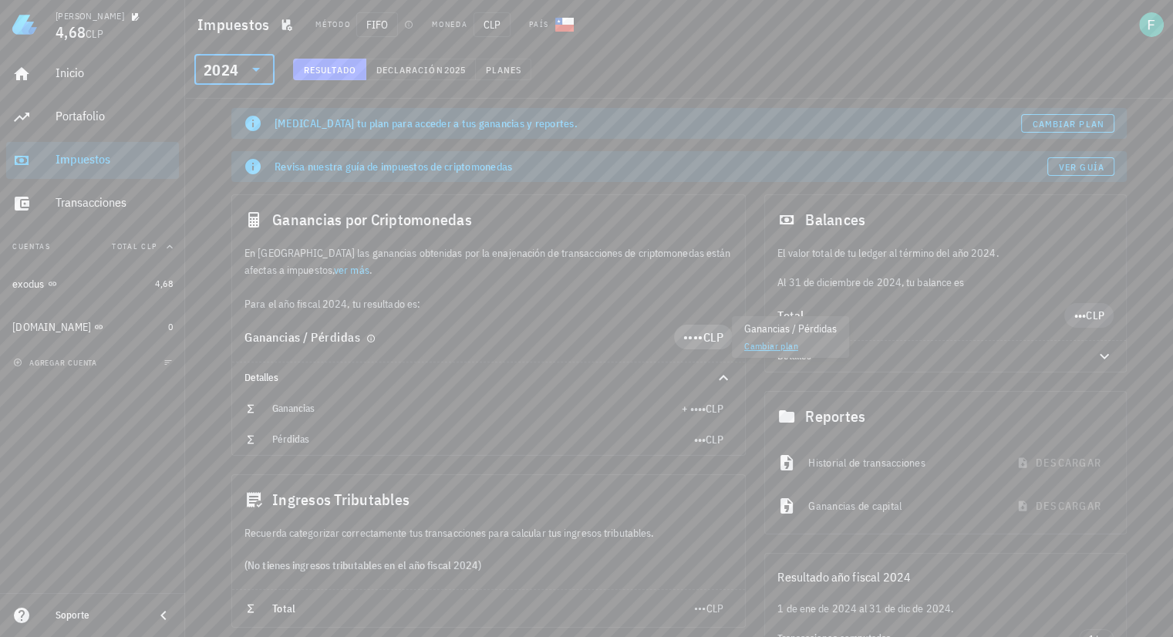
click at [691, 337] on span "••••" at bounding box center [693, 336] width 20 height 15
click at [761, 346] on link "Cambiar plan" at bounding box center [771, 346] width 54 height 12
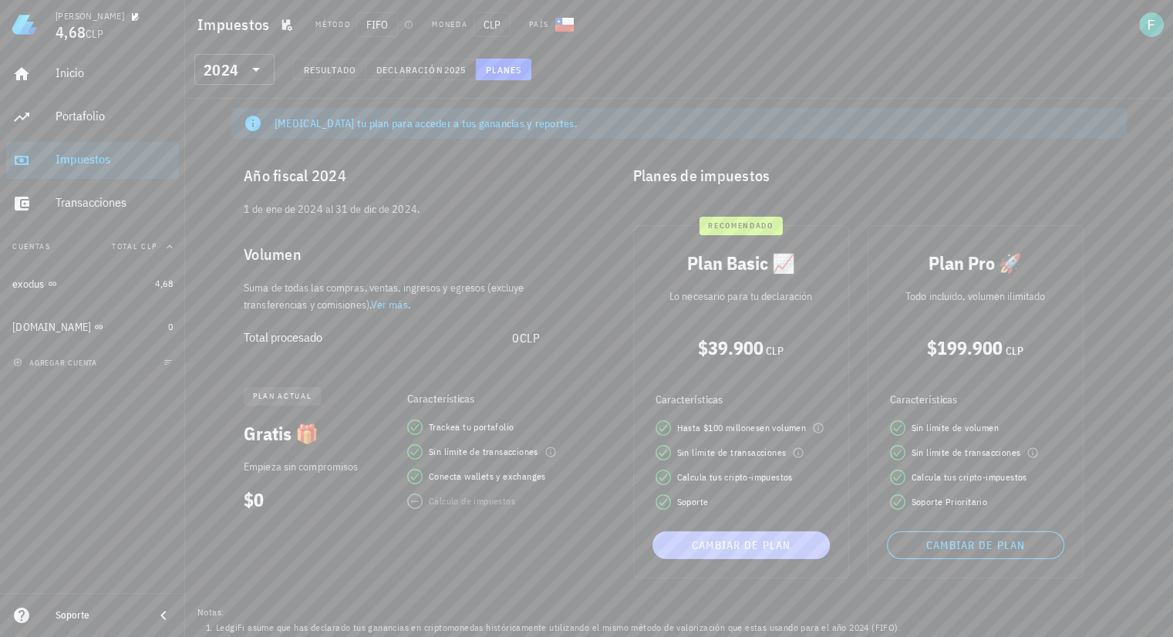
click at [763, 533] on span "Cambiar de plan" at bounding box center [740, 545] width 165 height 14
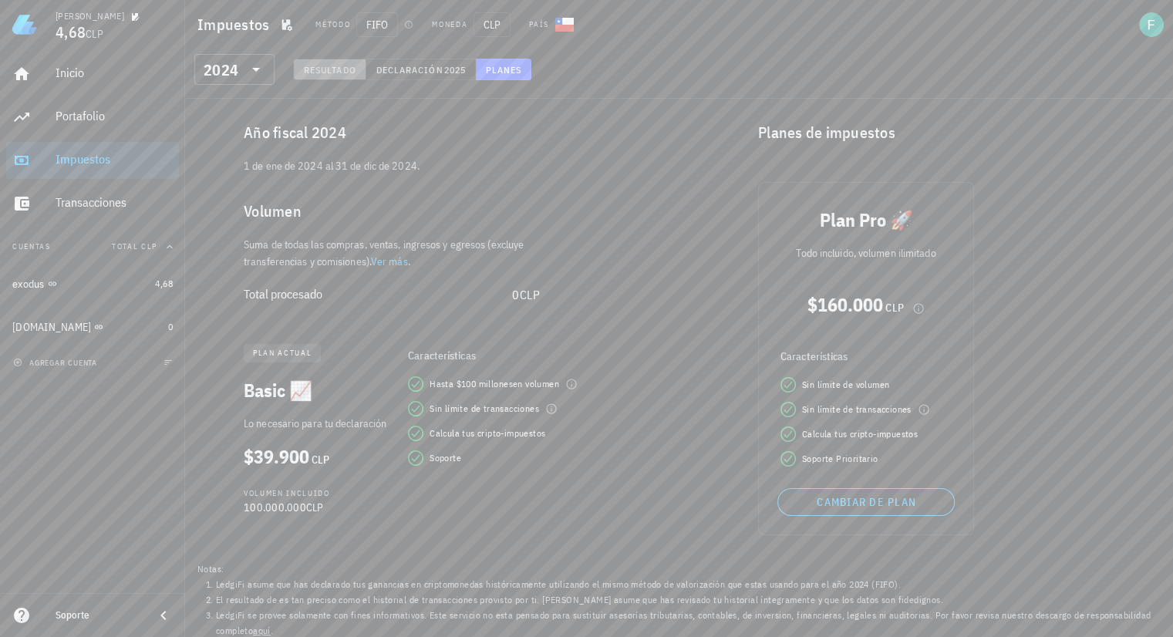
click at [325, 69] on span "Resultado" at bounding box center [329, 70] width 53 height 12
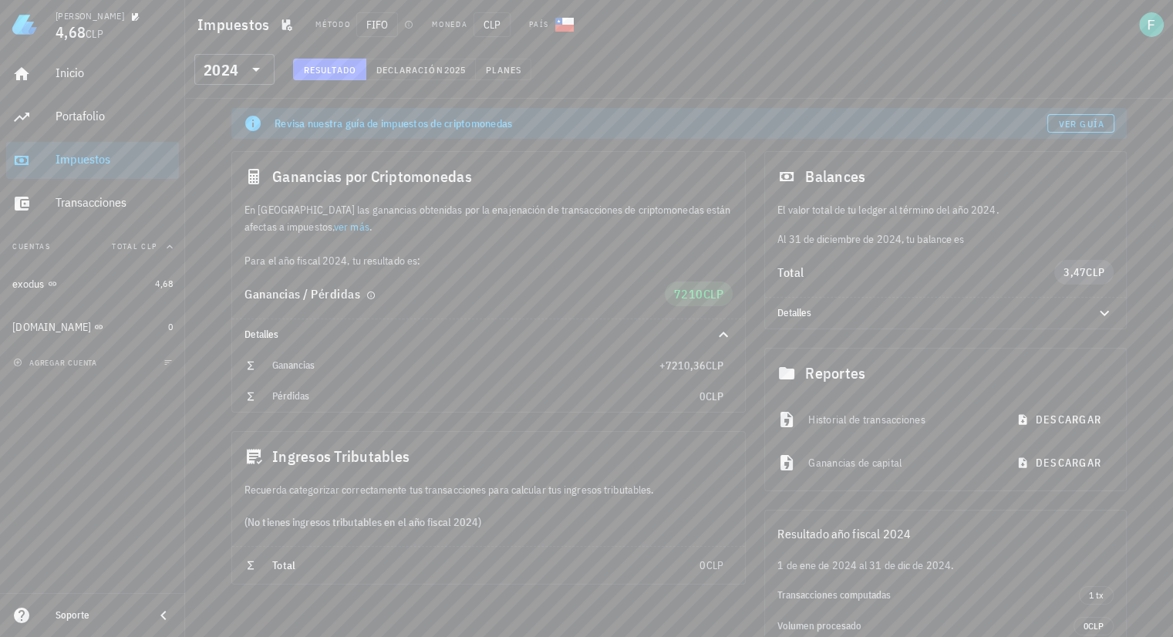
scroll to position [134, 0]
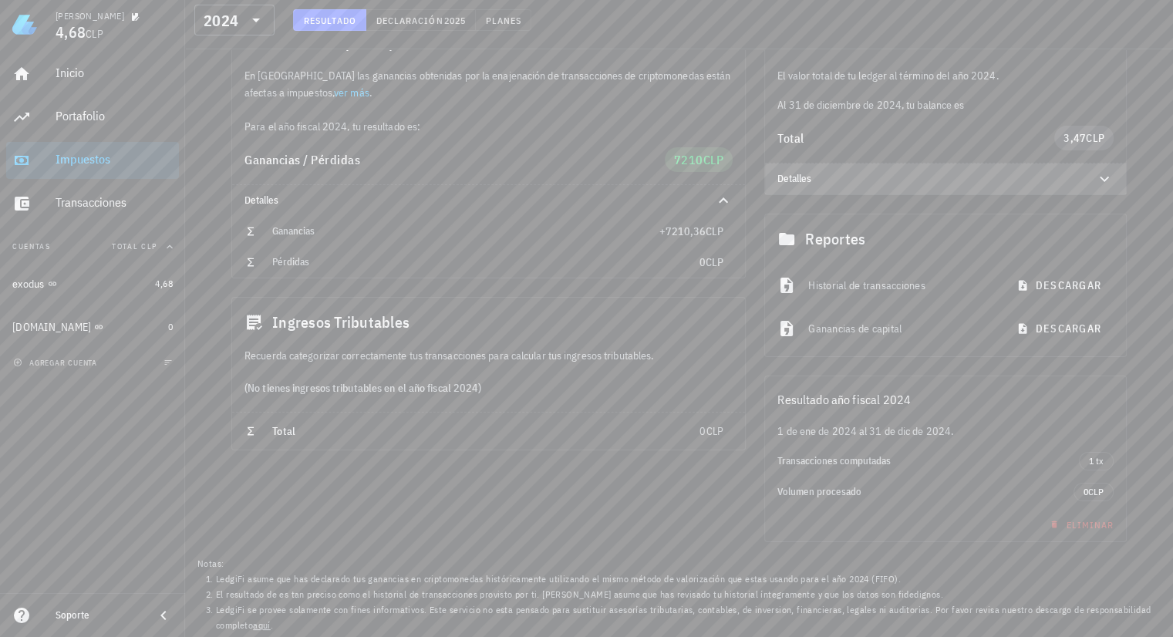
click at [1080, 177] on div at bounding box center [1094, 179] width 37 height 19
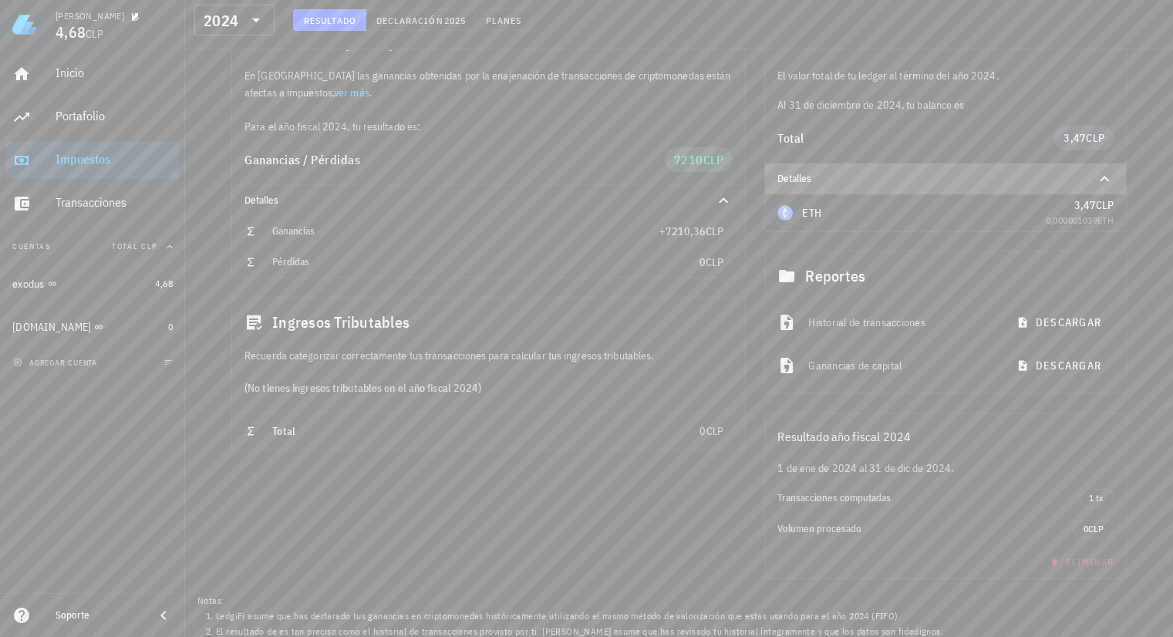
click at [1080, 177] on div at bounding box center [1094, 179] width 37 height 19
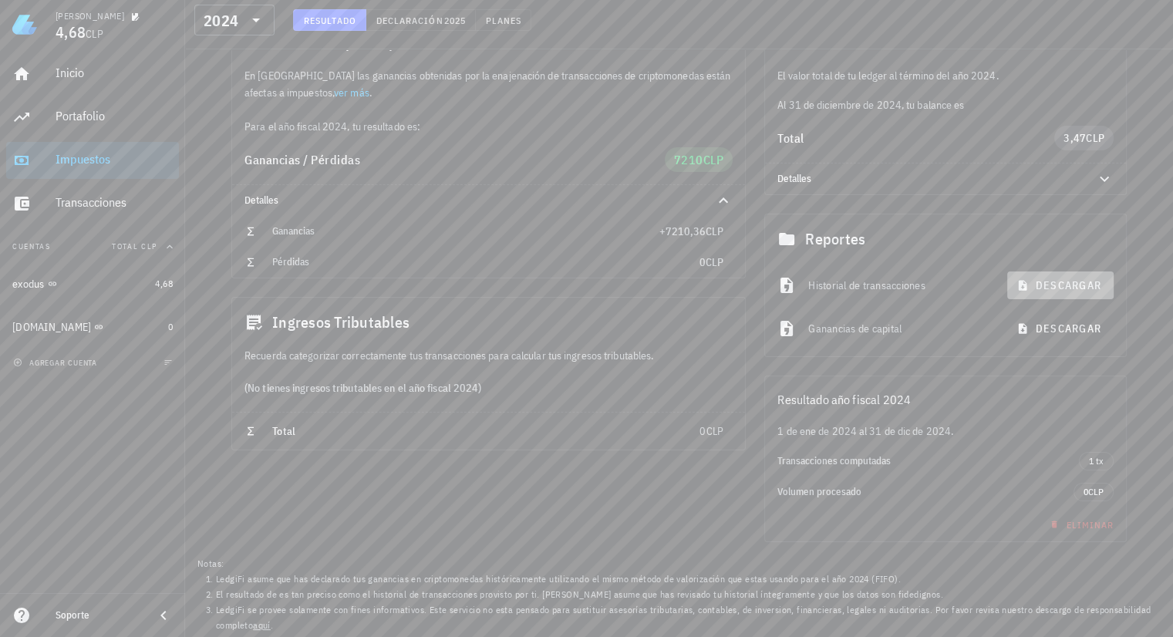
click at [1049, 288] on span "descargar" at bounding box center [1060, 285] width 82 height 14
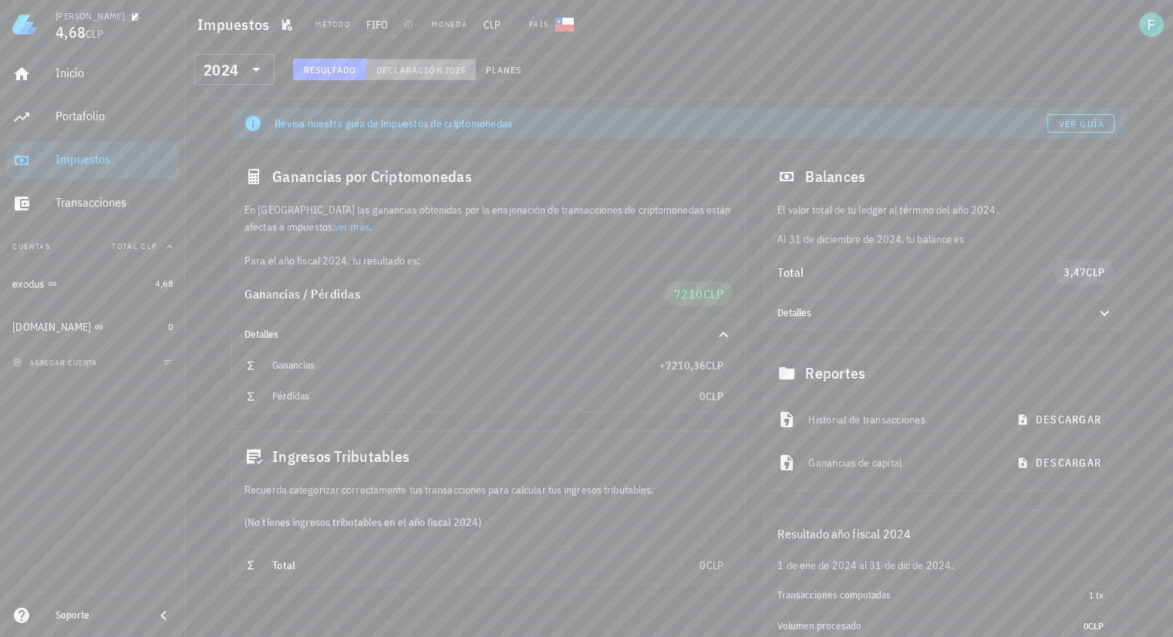
click at [424, 65] on span "Declaración" at bounding box center [409, 70] width 68 height 12
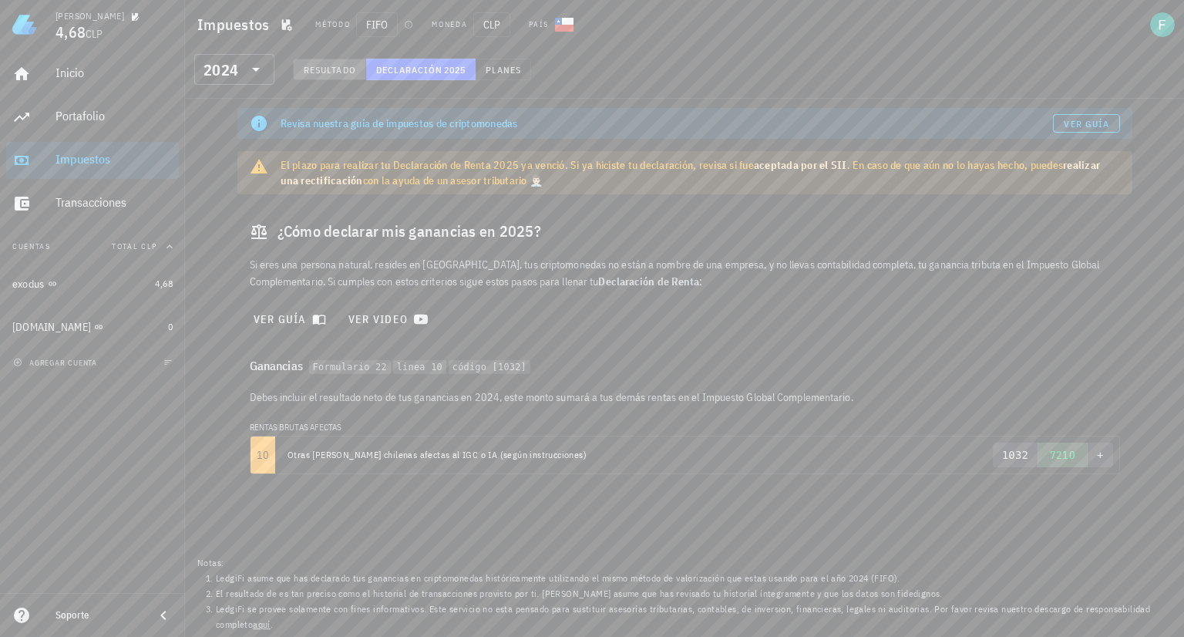
click at [318, 73] on span "Resultado" at bounding box center [329, 70] width 53 height 12
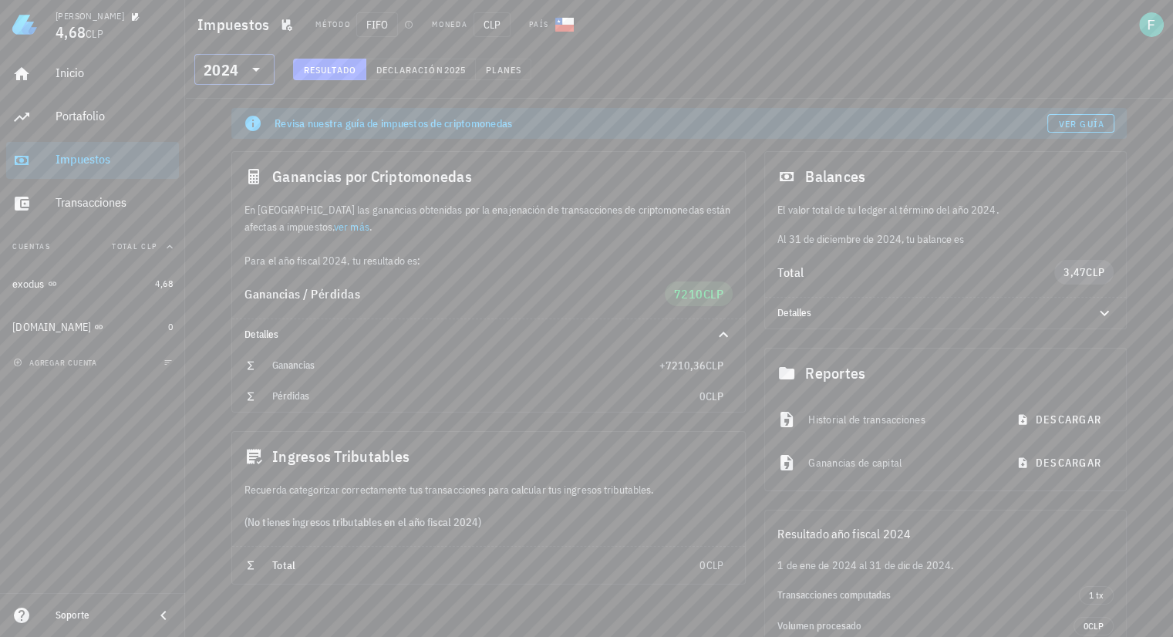
click at [241, 60] on input "text" at bounding box center [242, 69] width 2 height 25
click at [247, 261] on div "2020" at bounding box center [235, 264] width 56 height 12
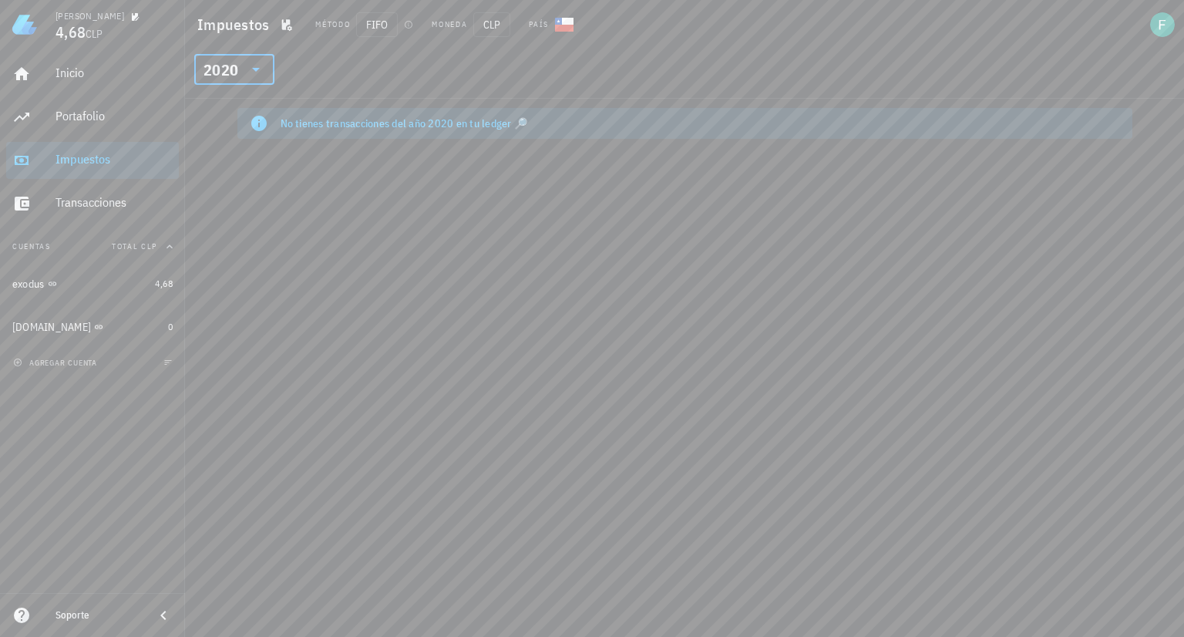
click at [257, 69] on icon at bounding box center [256, 70] width 8 height 4
click at [237, 231] on div "2021" at bounding box center [235, 233] width 56 height 12
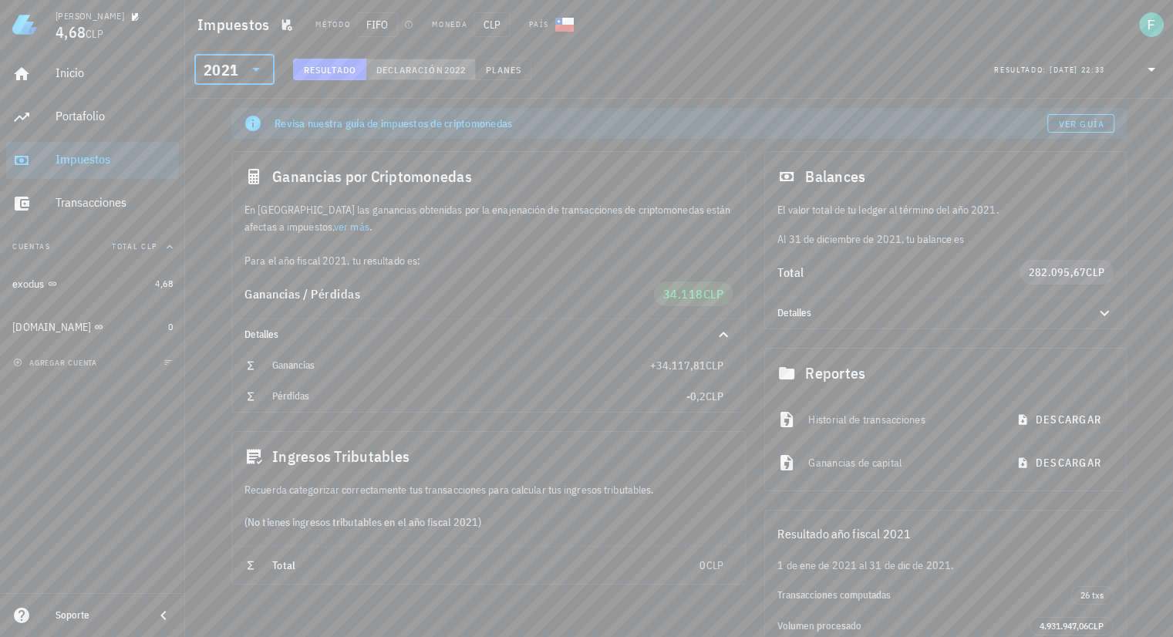
click at [439, 72] on span "Declaración" at bounding box center [409, 70] width 68 height 12
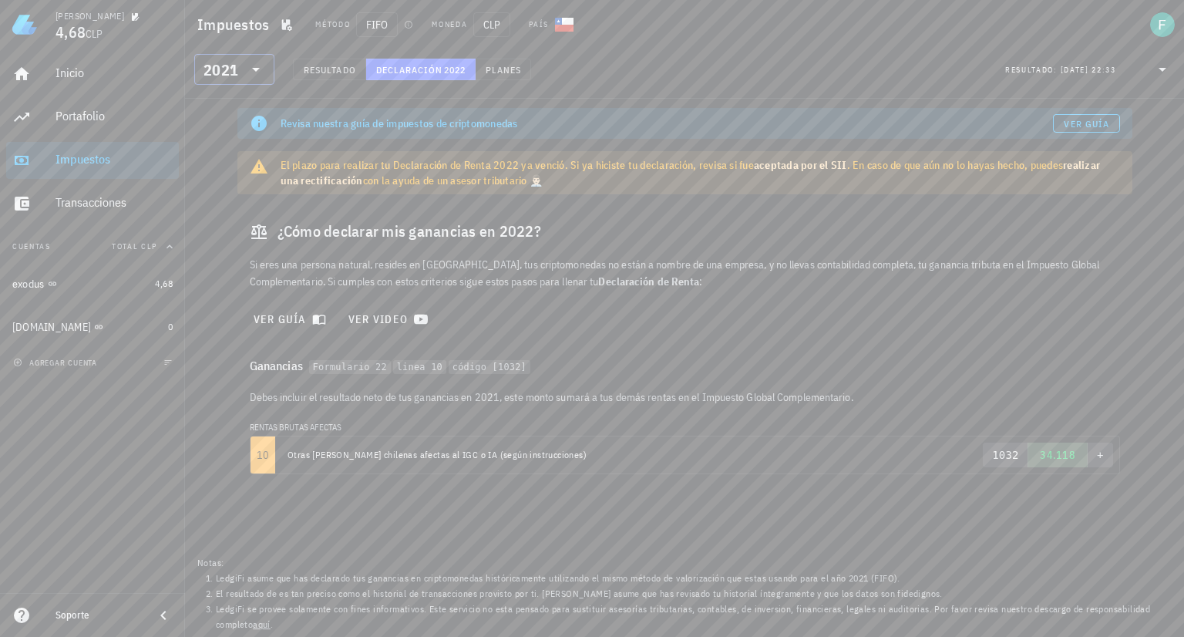
click at [247, 66] on icon at bounding box center [256, 69] width 19 height 19
click at [234, 193] on div "2022" at bounding box center [235, 202] width 56 height 25
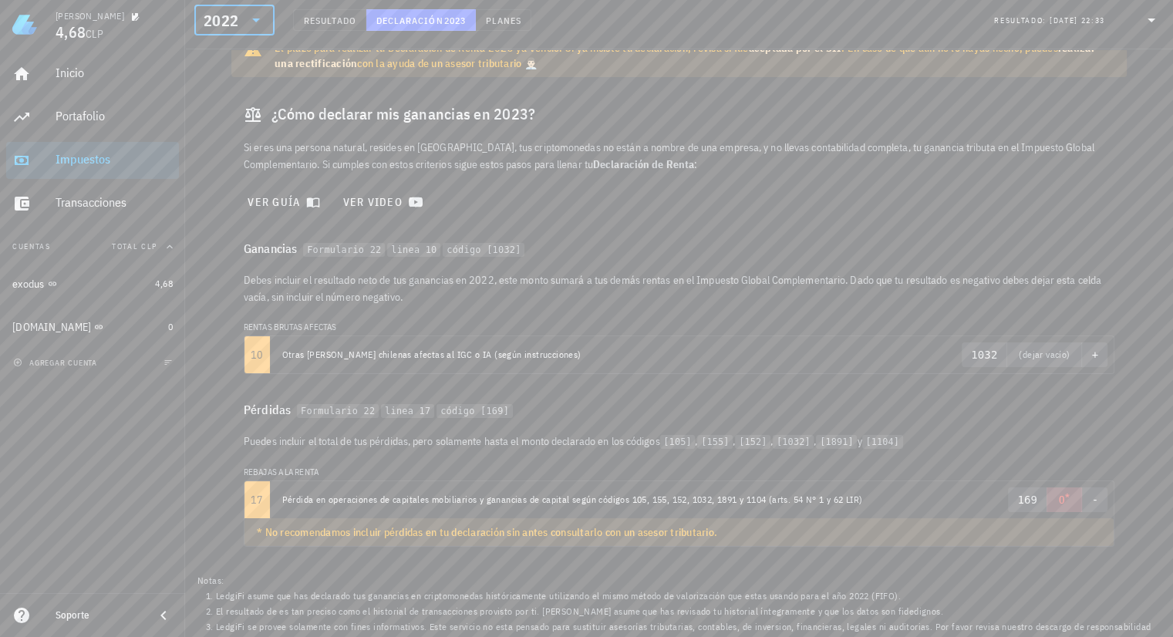
scroll to position [136, 0]
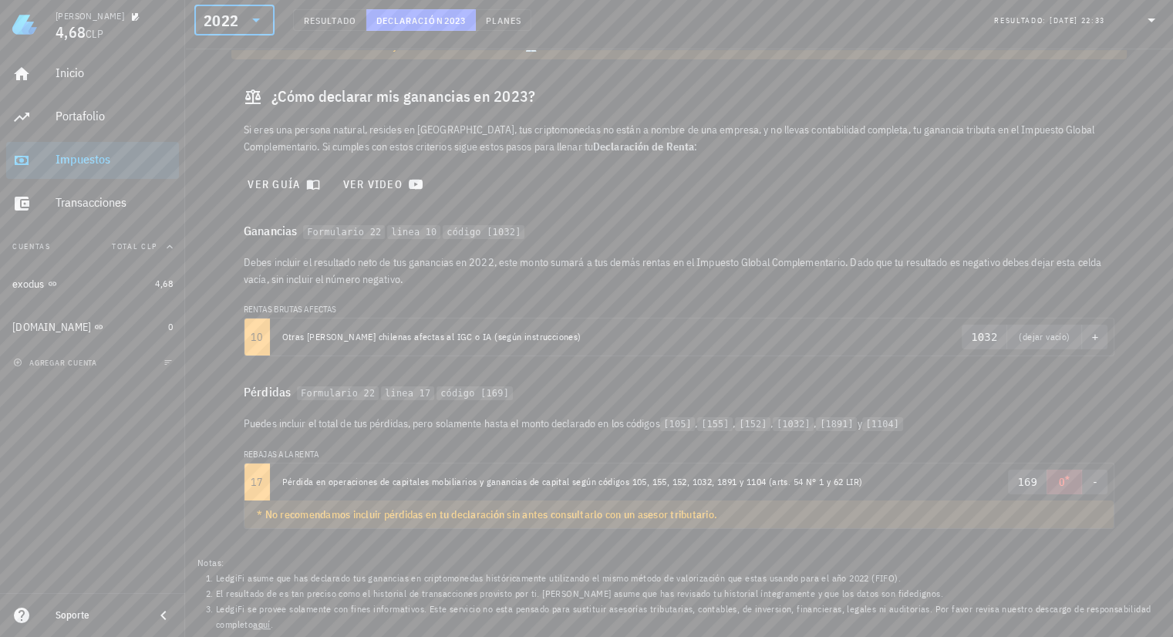
click at [339, 225] on code "Formulario 22" at bounding box center [344, 232] width 82 height 15
click at [419, 236] on code "linea 10" at bounding box center [413, 232] width 53 height 15
click at [445, 237] on code "código [1032]" at bounding box center [484, 232] width 82 height 15
click at [255, 22] on icon at bounding box center [256, 21] width 8 height 4
click at [231, 121] on div "2023" at bounding box center [235, 122] width 56 height 12
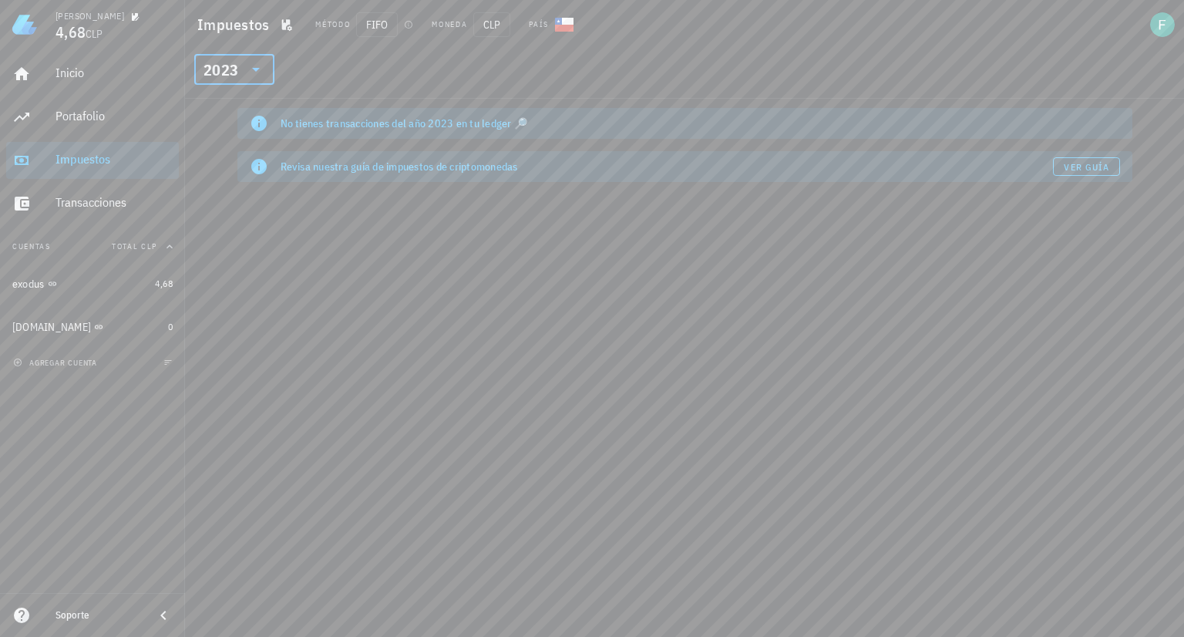
click at [231, 72] on div "2023" at bounding box center [221, 69] width 35 height 15
click at [225, 139] on div "2024" at bounding box center [235, 140] width 56 height 12
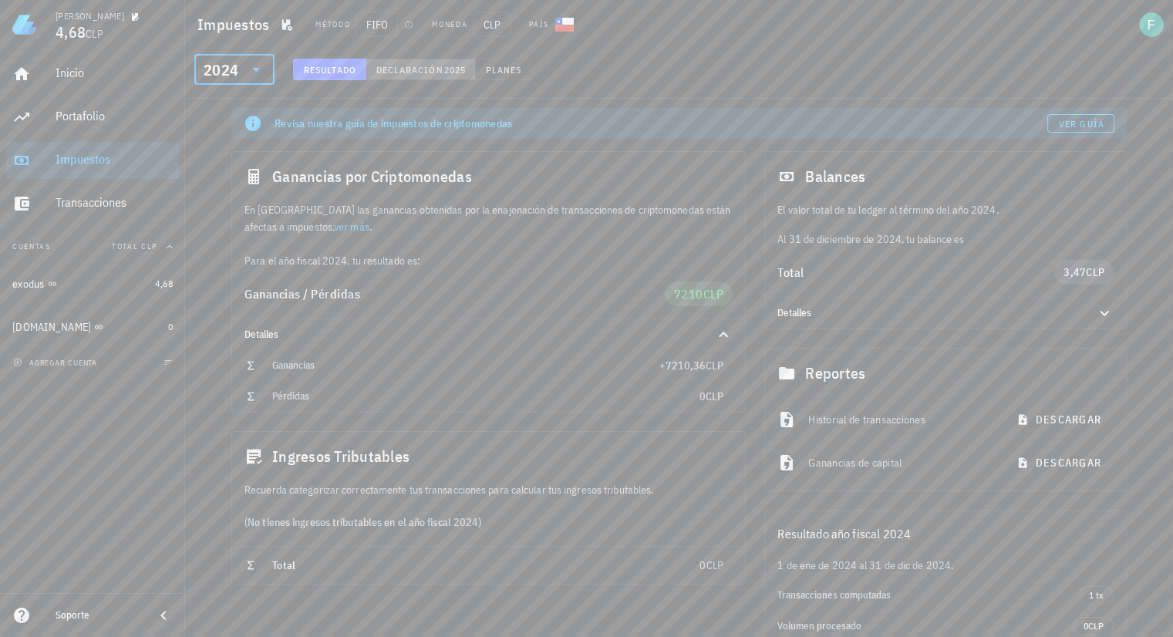
click at [436, 71] on span "Declaración" at bounding box center [409, 70] width 68 height 12
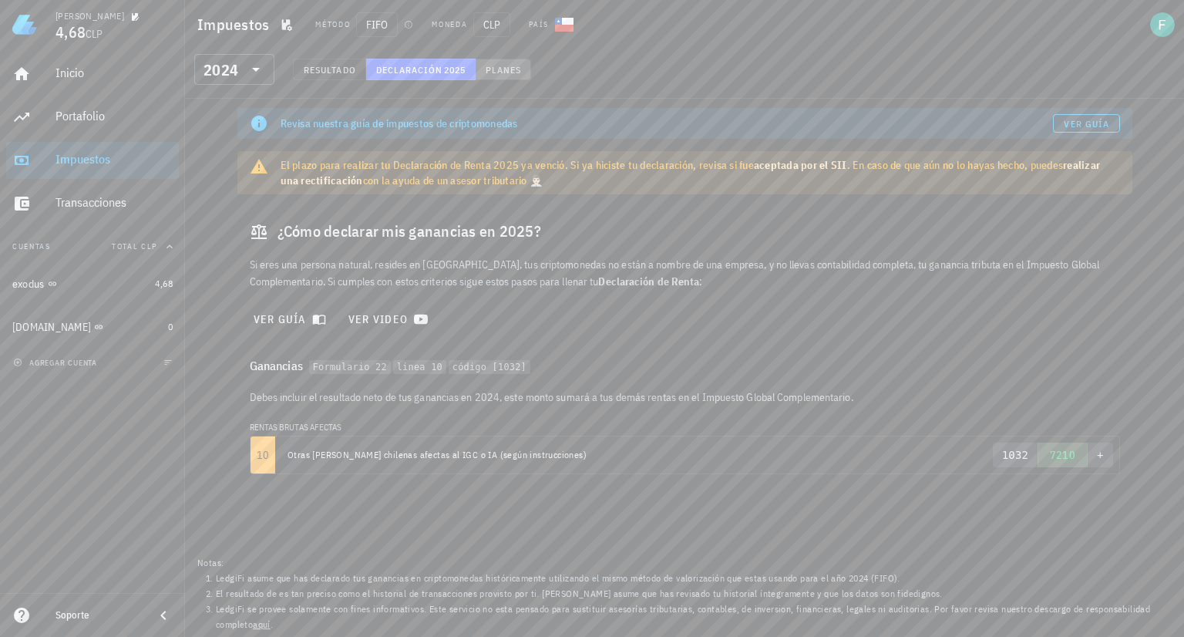
click at [506, 66] on span "Planes" at bounding box center [503, 70] width 37 height 12
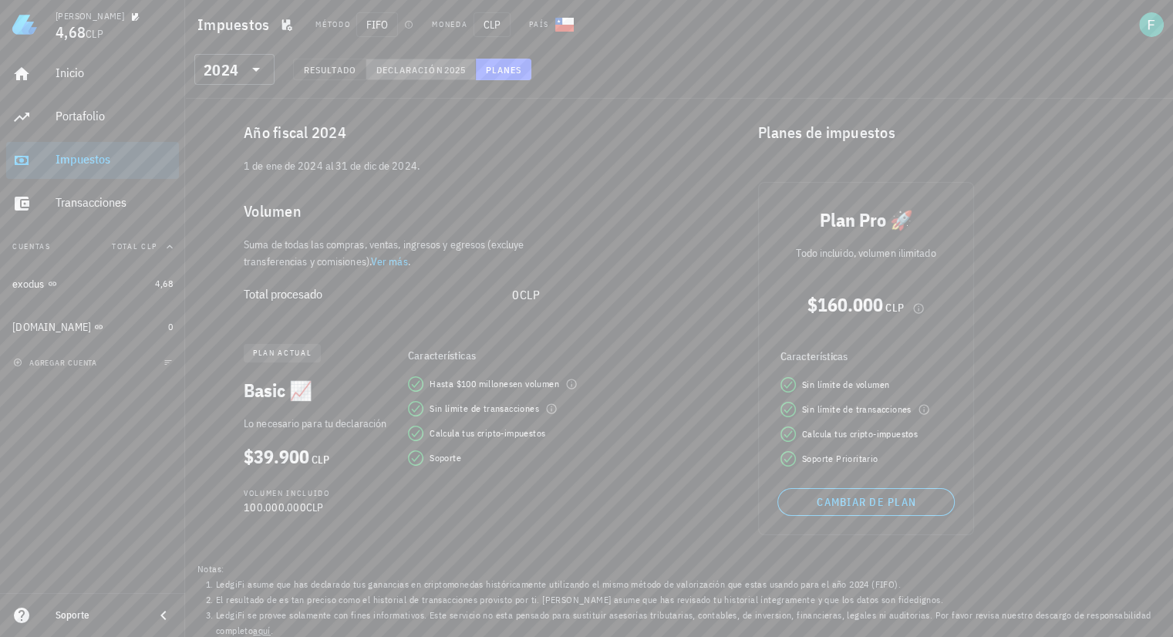
click at [433, 64] on span "Declaración" at bounding box center [409, 70] width 68 height 12
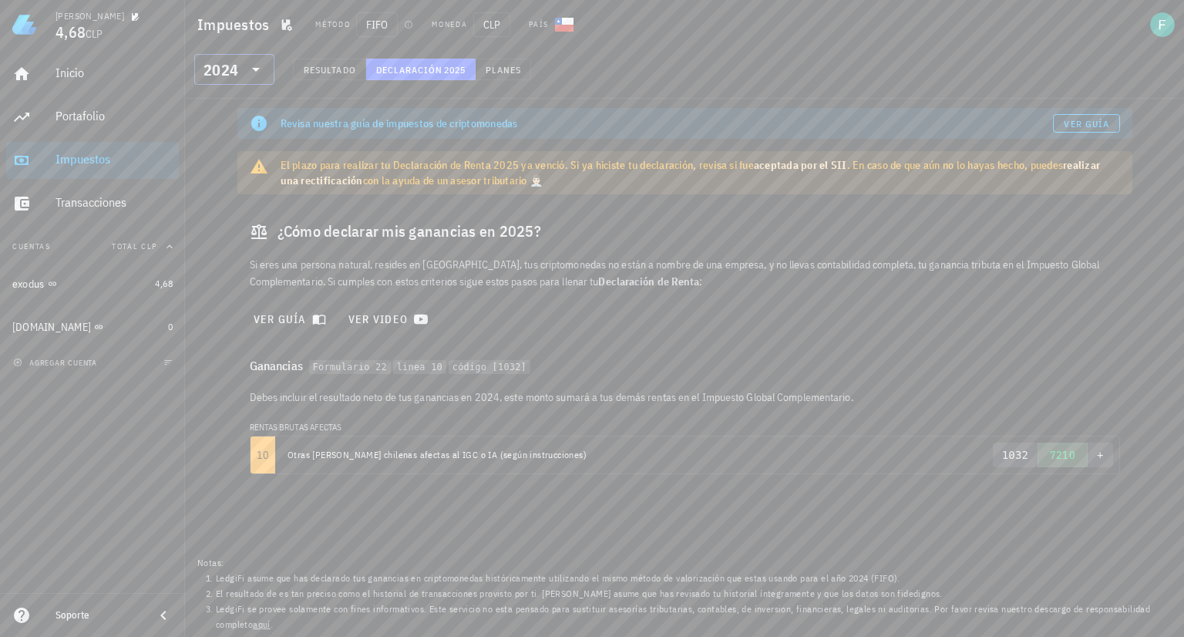
click at [234, 69] on div "2024" at bounding box center [221, 69] width 35 height 15
click at [231, 105] on div "2025" at bounding box center [235, 109] width 56 height 12
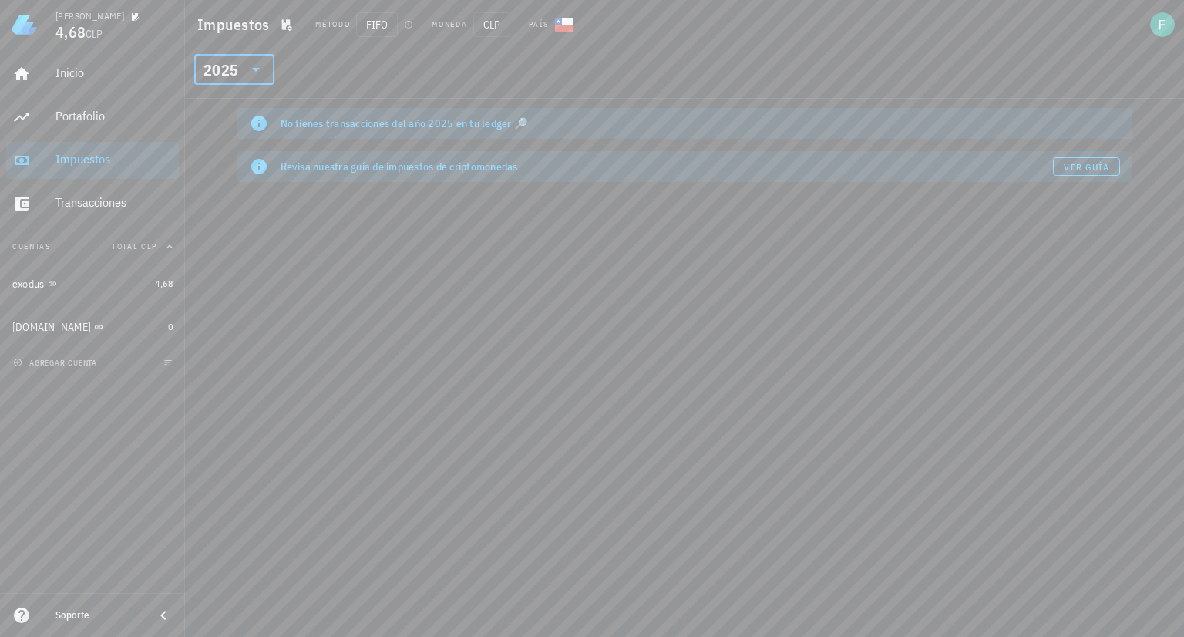
click at [234, 72] on div "2025" at bounding box center [221, 69] width 35 height 15
click at [236, 140] on div "2024" at bounding box center [235, 140] width 56 height 12
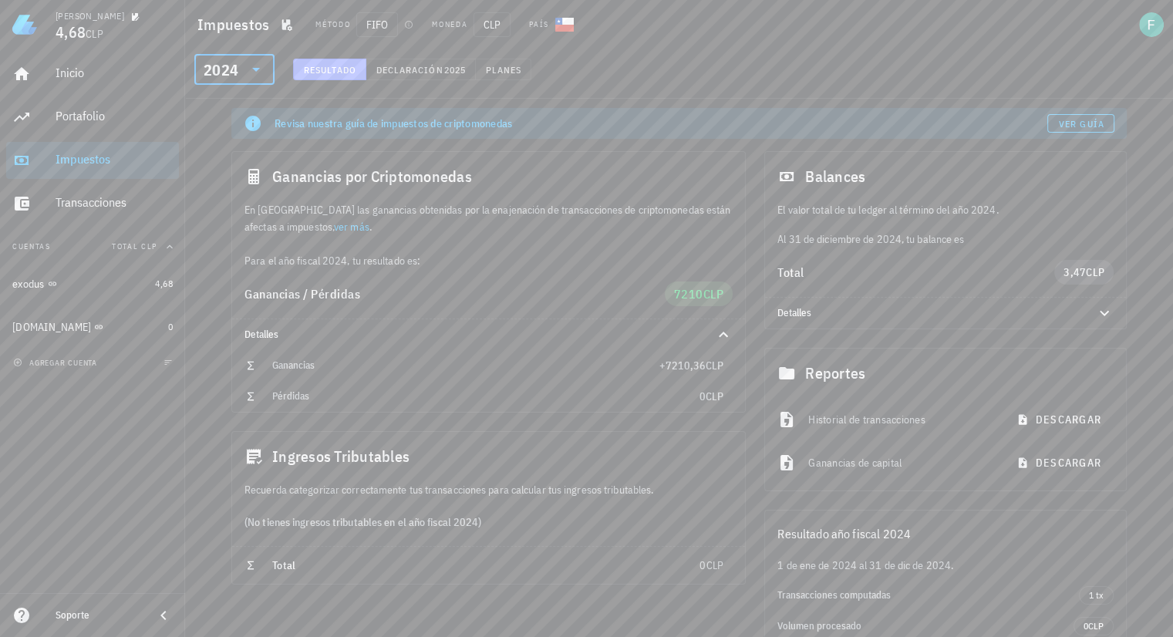
click at [325, 67] on span "Resultado" at bounding box center [329, 70] width 53 height 12
click at [130, 201] on div "Transacciones" at bounding box center [114, 202] width 117 height 15
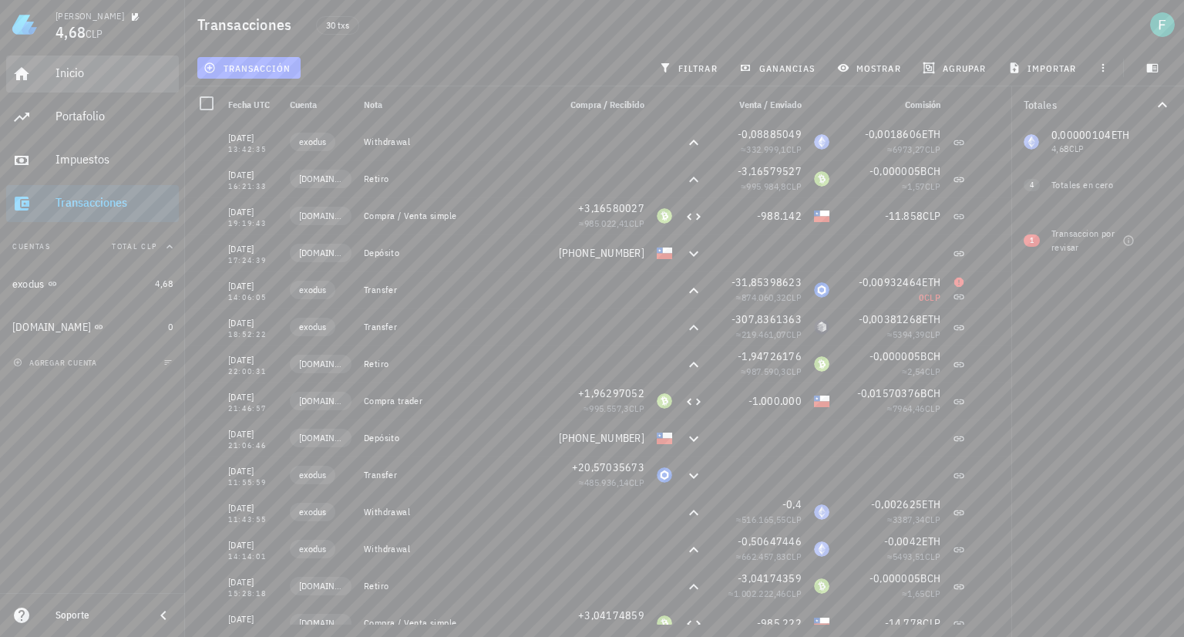
click at [79, 63] on div "Inicio" at bounding box center [114, 73] width 117 height 35
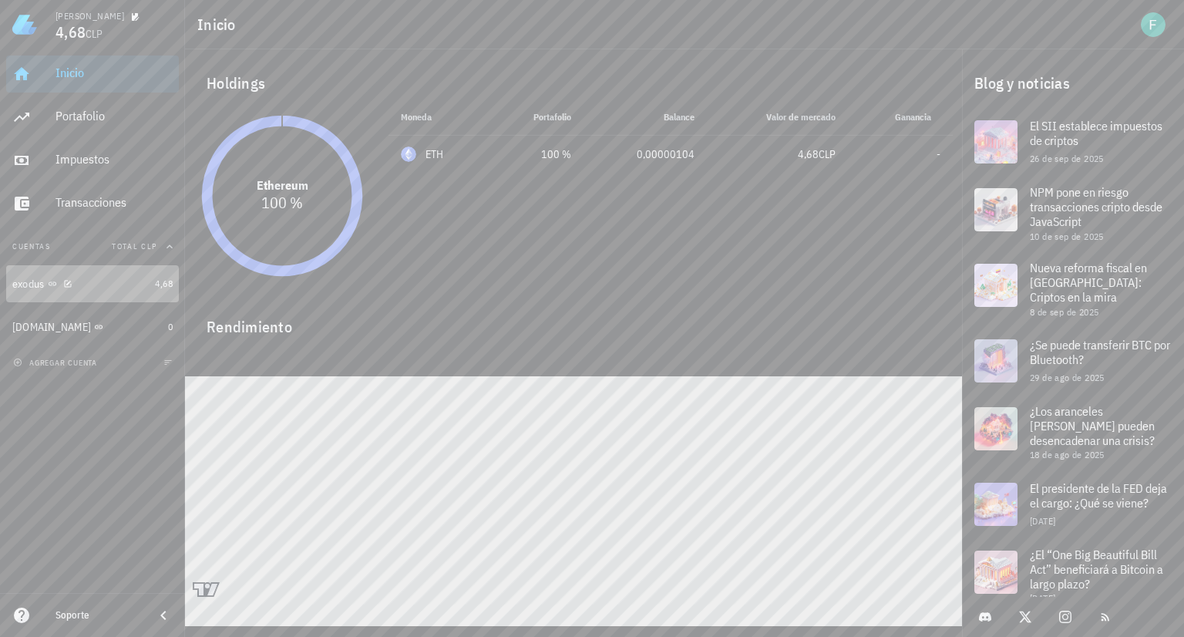
click at [45, 286] on div "exodus" at bounding box center [80, 284] width 136 height 15
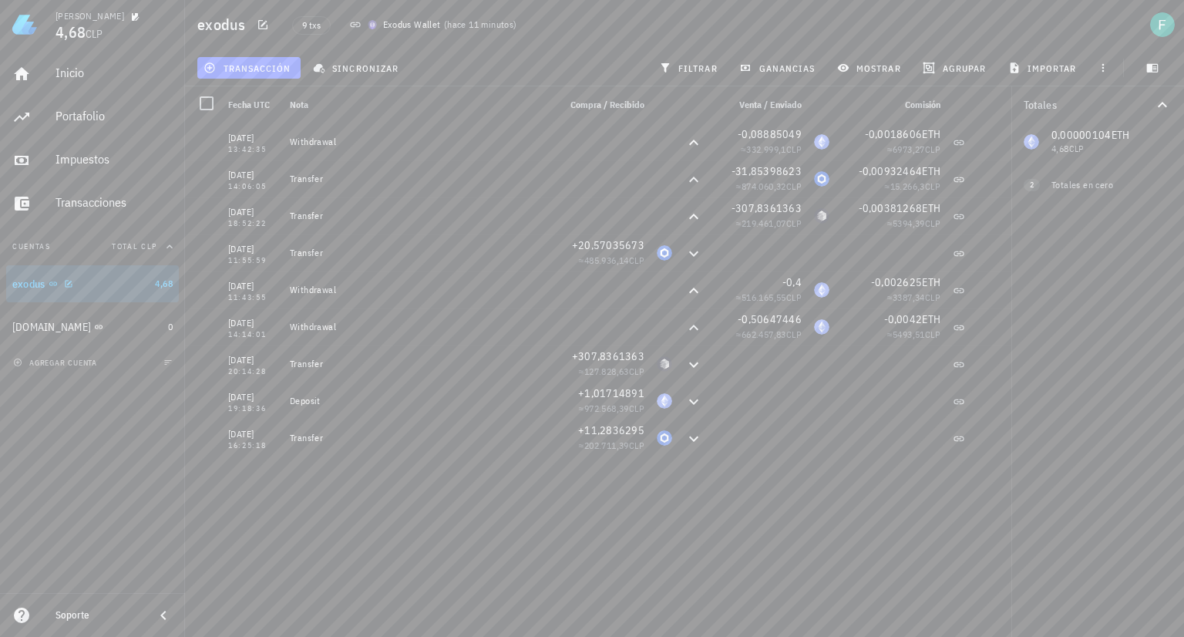
click at [128, 278] on div "exodus" at bounding box center [80, 284] width 136 height 15
click at [1069, 134] on div "0,00000104 ETH 4,68 CLP 0 REN 0 CLP 0 LINK 0 CLP" at bounding box center [1098, 141] width 173 height 37
click at [1163, 99] on icon "button" at bounding box center [1162, 105] width 19 height 19
click at [161, 288] on span "4,68" at bounding box center [164, 284] width 18 height 12
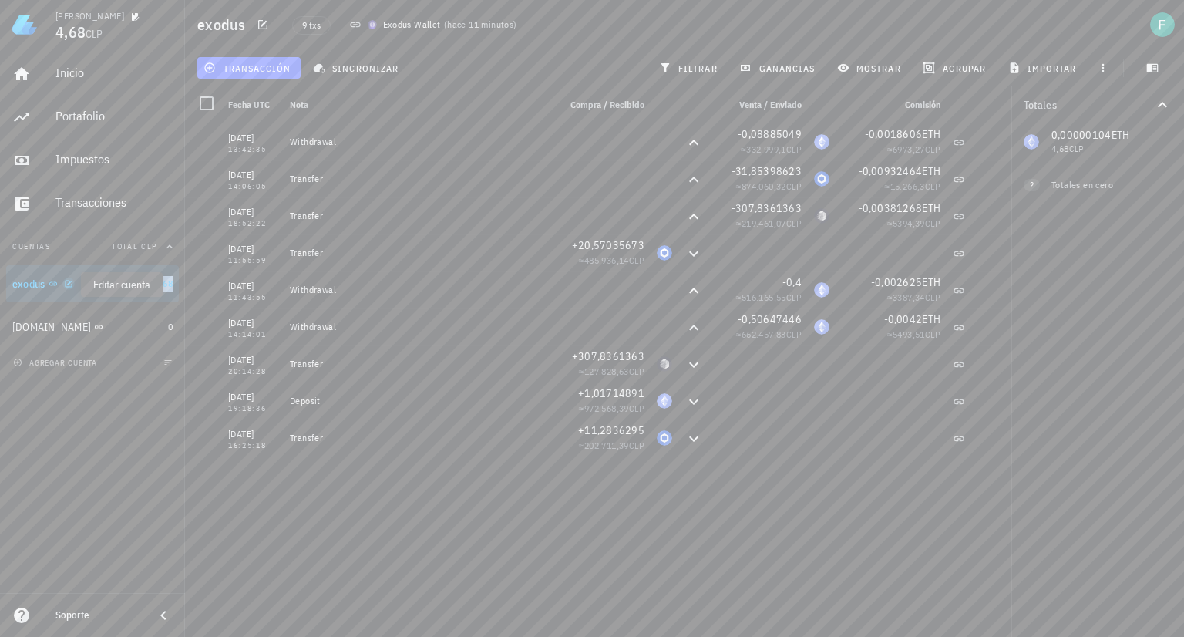
click at [66, 285] on icon "button" at bounding box center [68, 283] width 9 height 9
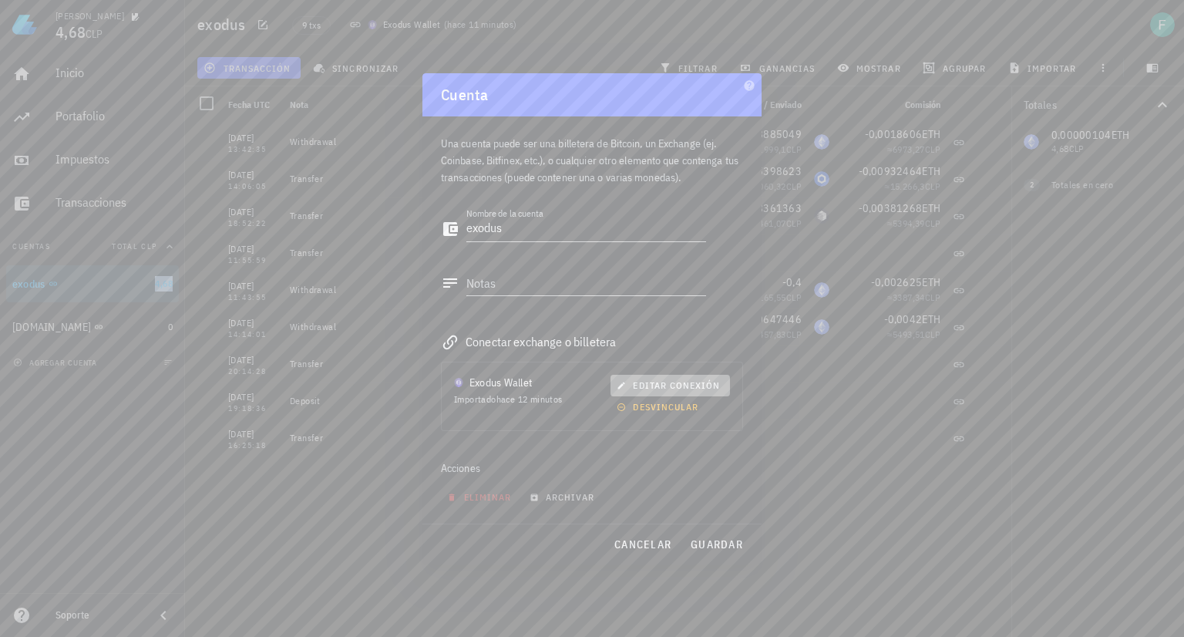
click at [673, 386] on span "editar conexión" at bounding box center [670, 385] width 100 height 12
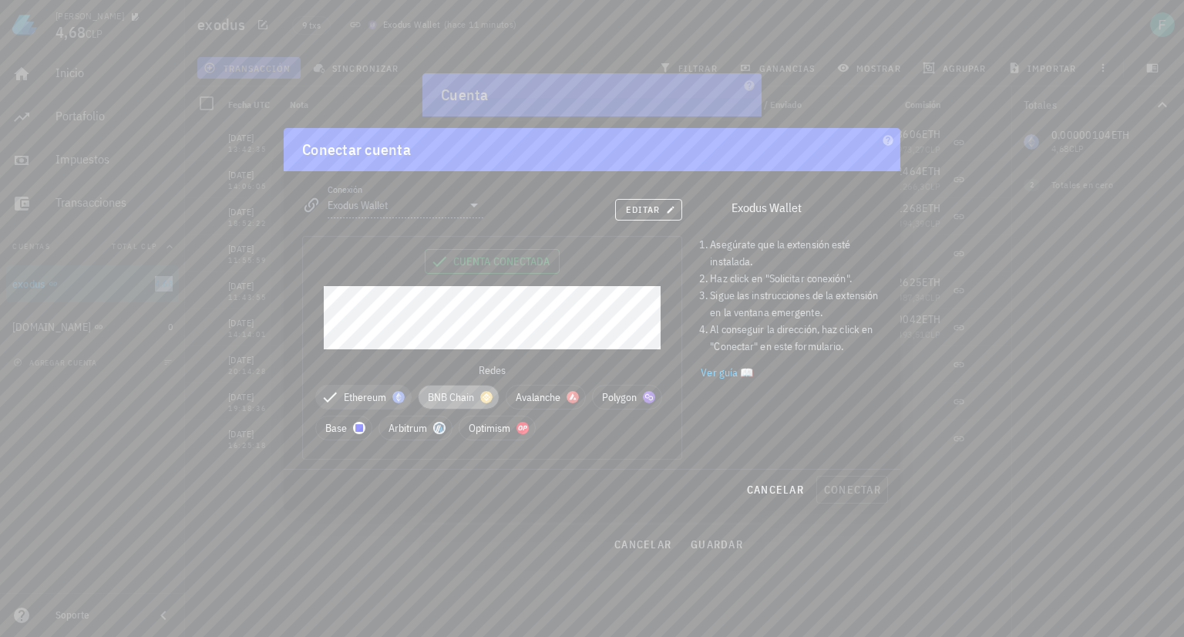
click at [466, 399] on span "BNB Chain" at bounding box center [459, 397] width 62 height 23
click at [551, 399] on span "Avalanche" at bounding box center [564, 397] width 60 height 23
click at [360, 423] on span "Polygon" at bounding box center [350, 427] width 50 height 23
click at [424, 431] on span "Base" at bounding box center [438, 427] width 37 height 23
click at [525, 429] on span "Arbitrum" at bounding box center [529, 427] width 54 height 23
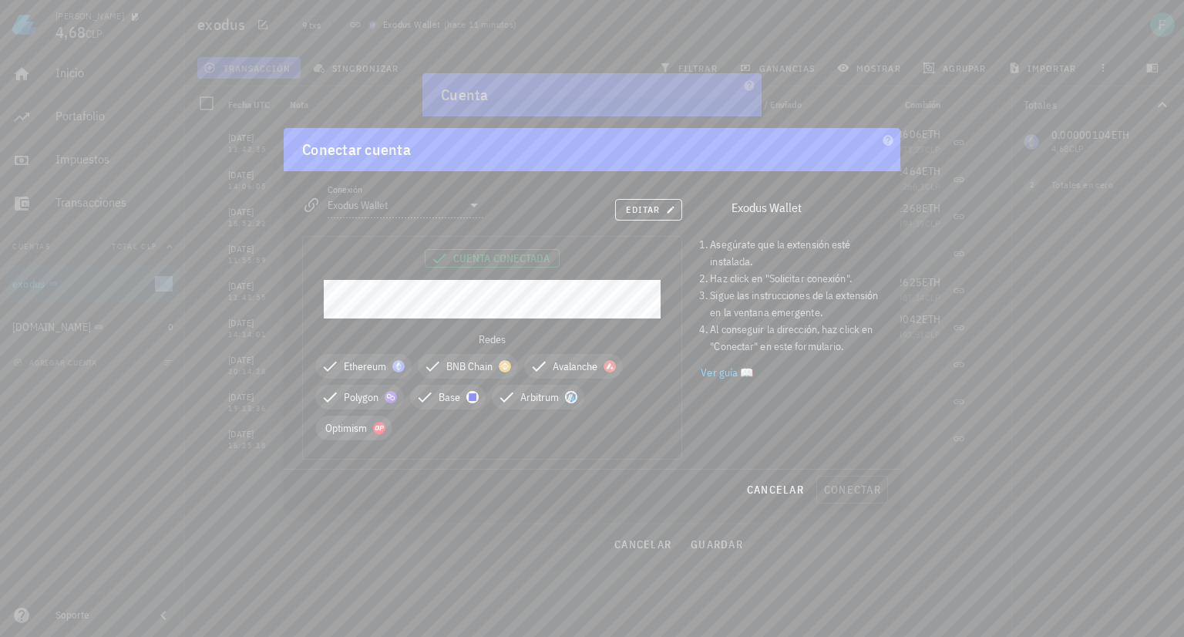
click at [358, 431] on span "Optimism" at bounding box center [353, 427] width 57 height 23
click at [646, 211] on span "editar" at bounding box center [648, 210] width 47 height 12
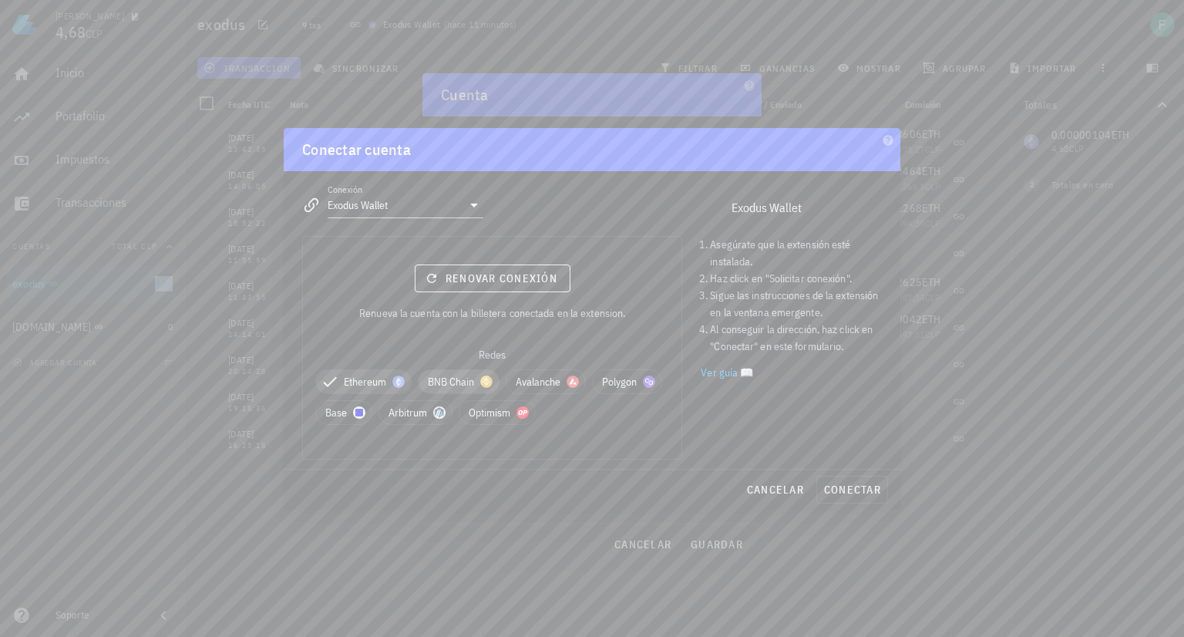
click at [448, 379] on span "BNB Chain" at bounding box center [459, 381] width 62 height 23
click at [551, 382] on span "Avalanche" at bounding box center [564, 381] width 60 height 23
click at [558, 411] on span "Optimism" at bounding box center [573, 412] width 57 height 23
click at [478, 409] on span "Arbitrum" at bounding box center [492, 412] width 54 height 23
click at [413, 409] on span "Base" at bounding box center [420, 412] width 37 height 23
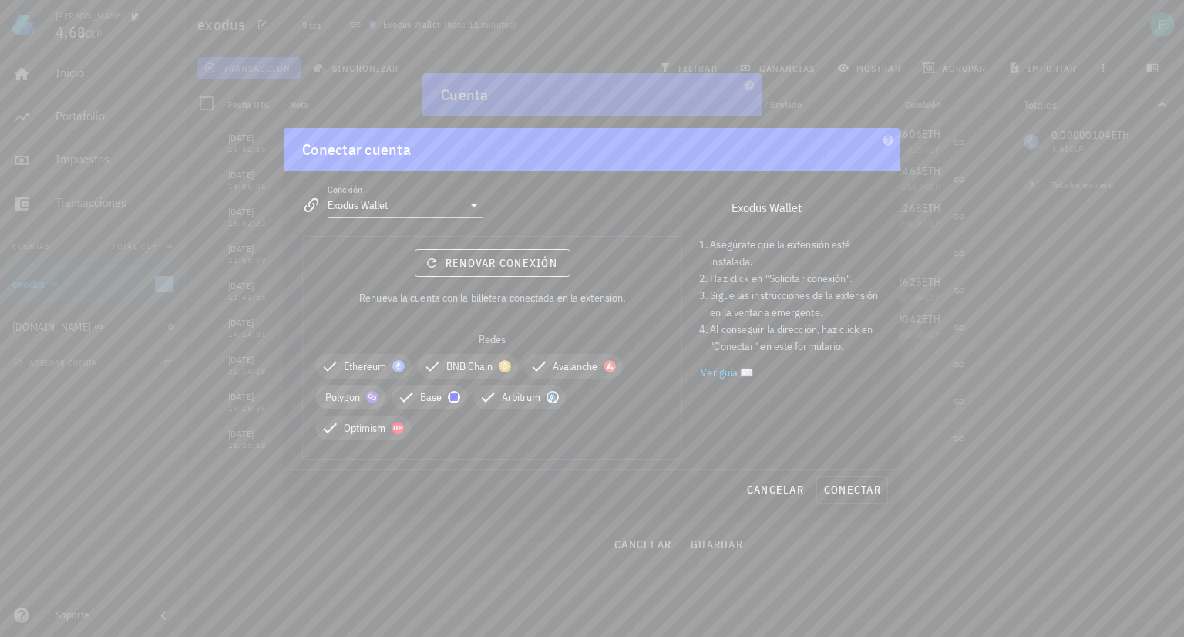
click at [339, 397] on span "Polygon" at bounding box center [350, 397] width 50 height 23
click at [473, 263] on span "Renovar conexión" at bounding box center [493, 263] width 130 height 14
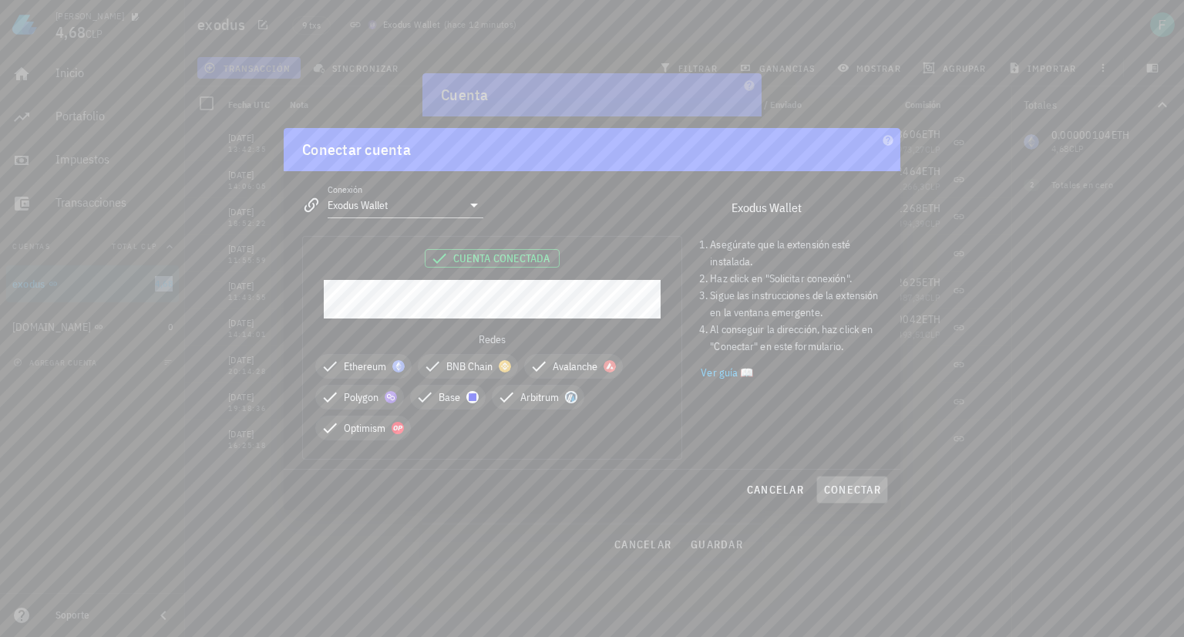
click at [856, 489] on span "conectar" at bounding box center [852, 490] width 58 height 14
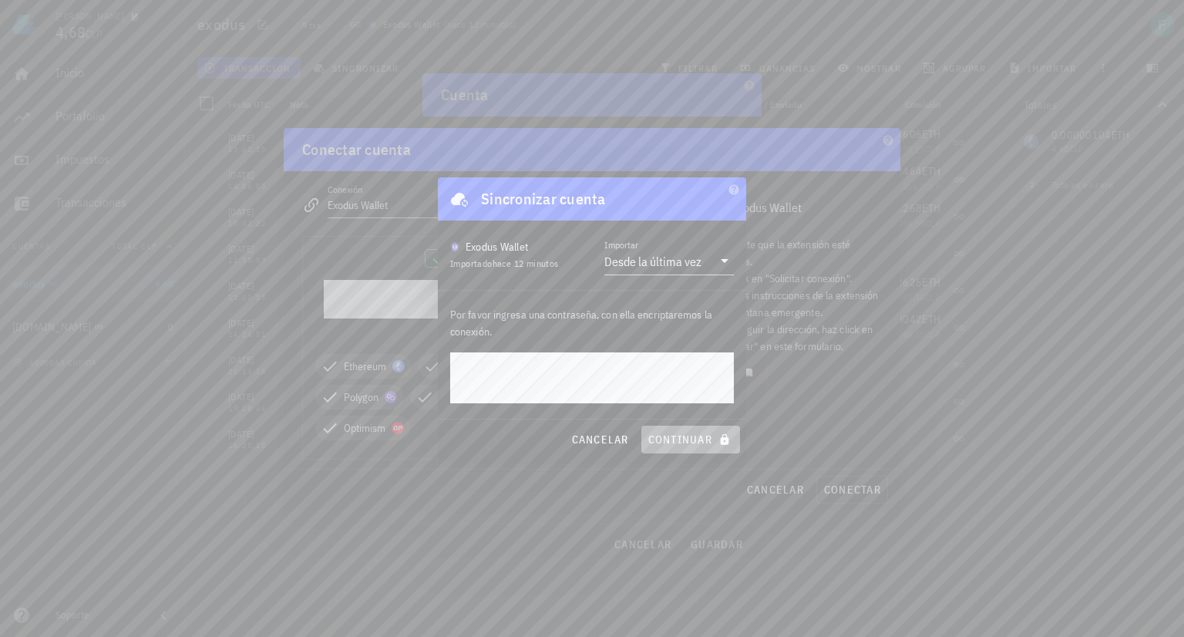
click at [663, 439] on span "continuar" at bounding box center [691, 440] width 86 height 14
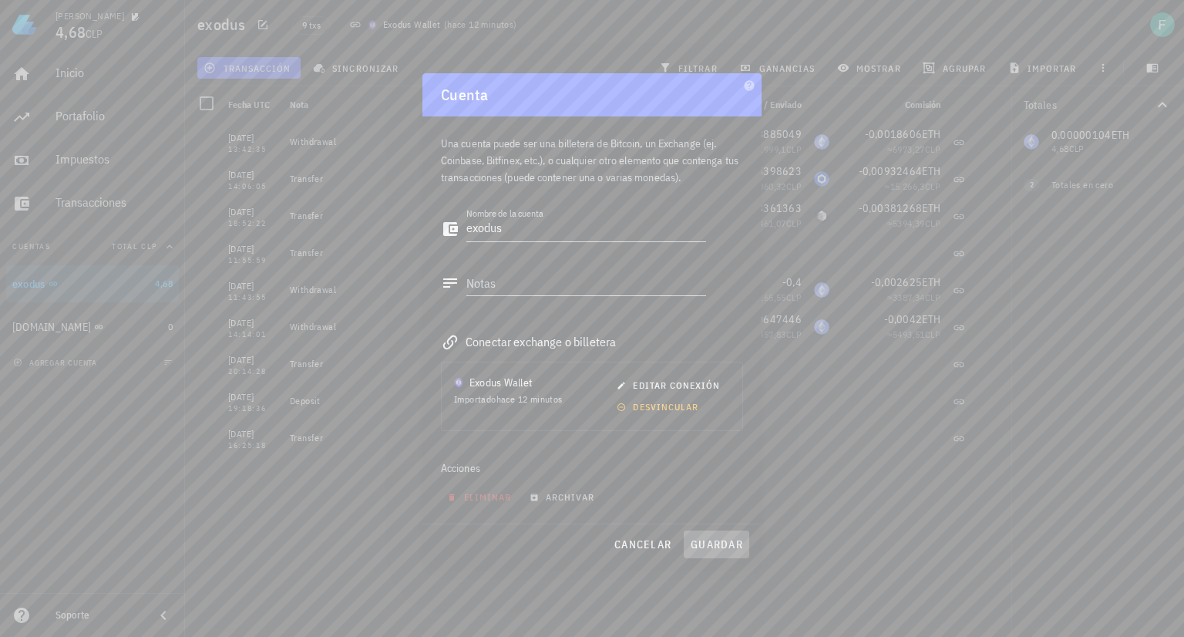
click at [702, 540] on span "guardar" at bounding box center [716, 544] width 53 height 14
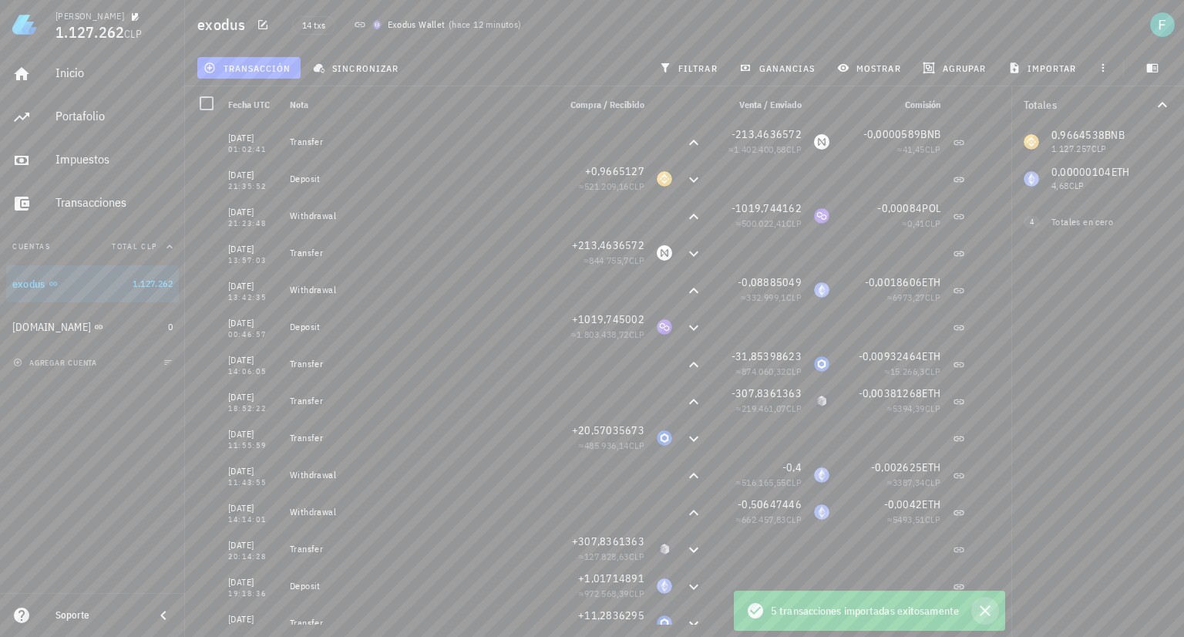
click at [984, 608] on icon "button" at bounding box center [985, 610] width 19 height 19
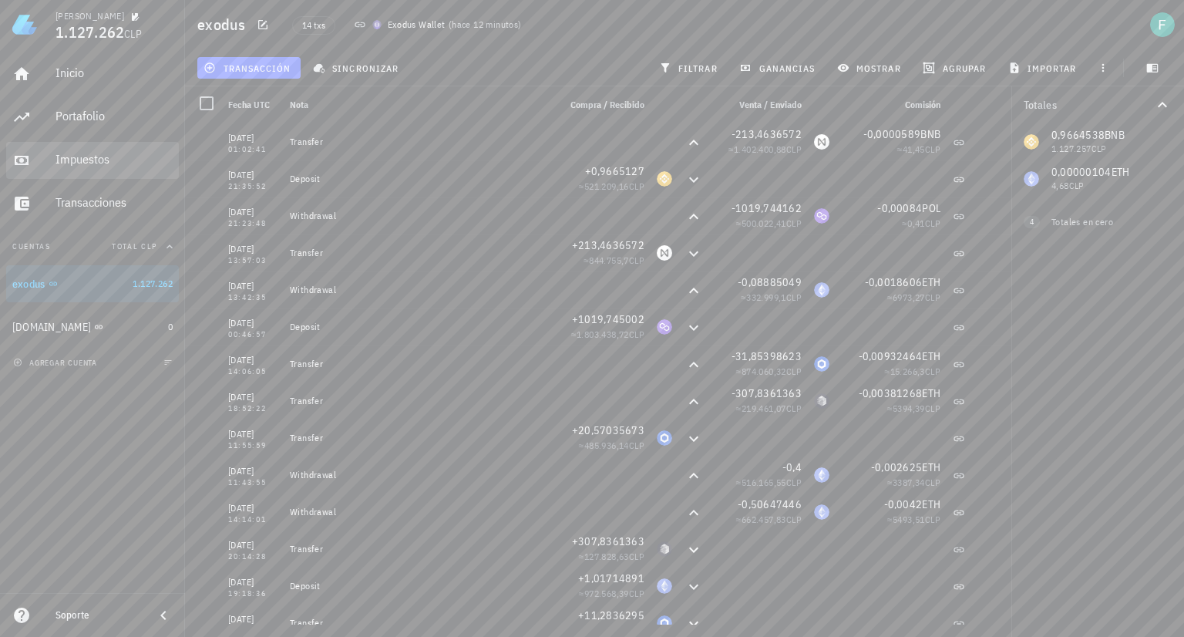
click at [77, 164] on div "Impuestos" at bounding box center [114, 159] width 117 height 15
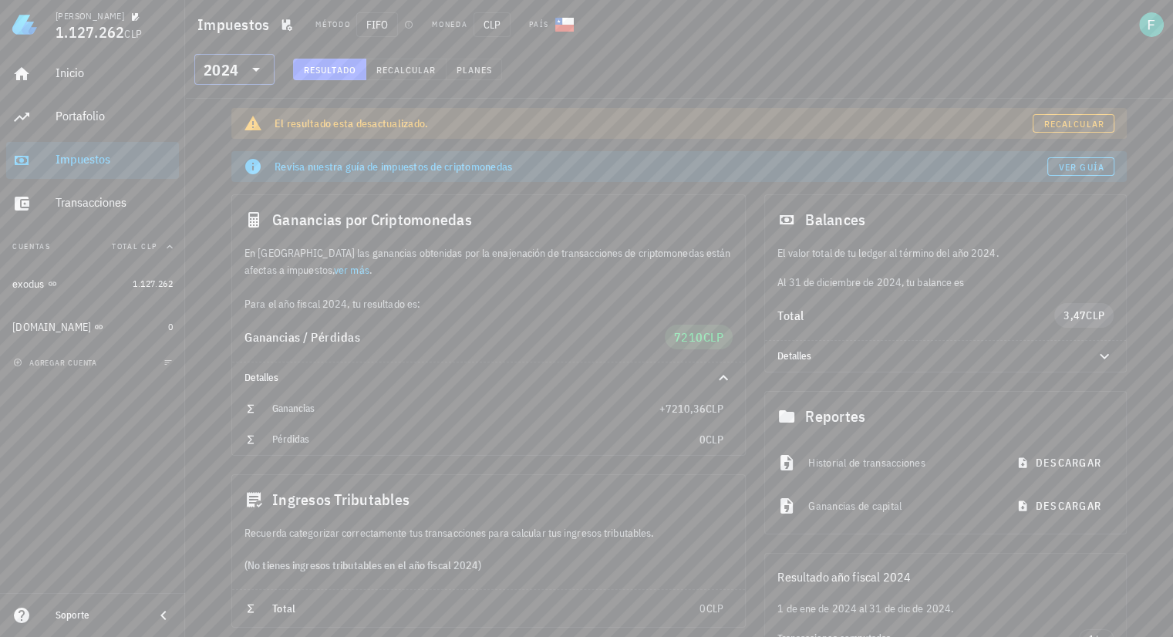
click at [247, 78] on icon at bounding box center [256, 69] width 19 height 19
click at [227, 152] on div "2022" at bounding box center [235, 146] width 56 height 12
click at [237, 66] on div "2022" at bounding box center [221, 69] width 35 height 15
click at [235, 207] on div "2020" at bounding box center [235, 208] width 56 height 12
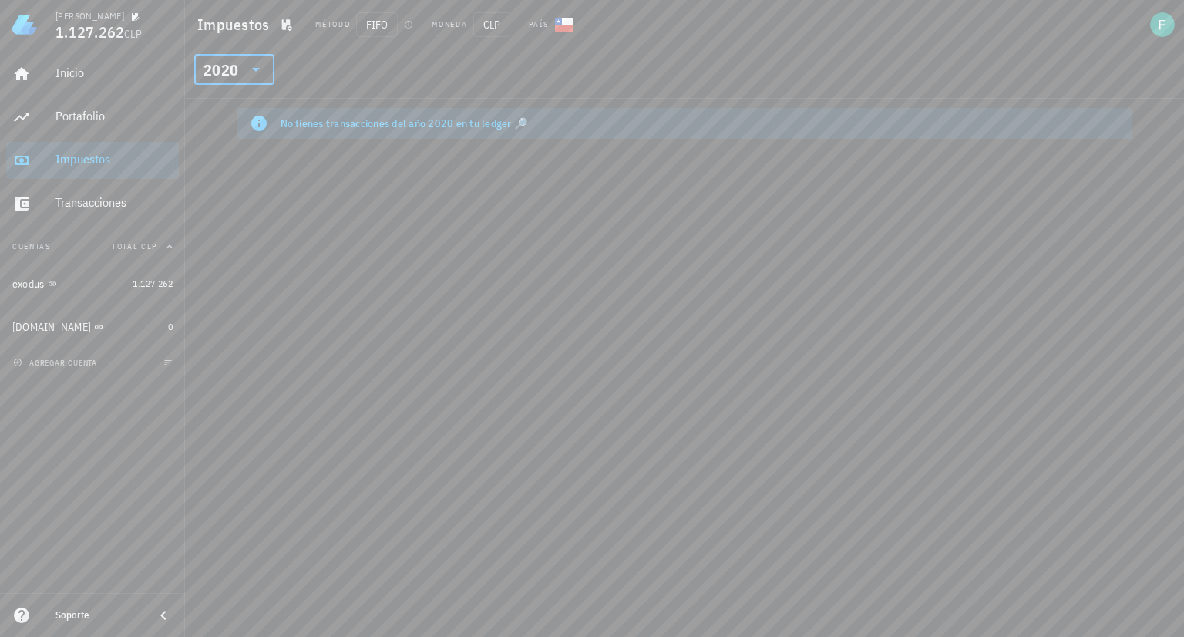
click at [231, 72] on div "2020" at bounding box center [221, 69] width 35 height 15
click at [229, 171] on div "2021" at bounding box center [235, 177] width 56 height 12
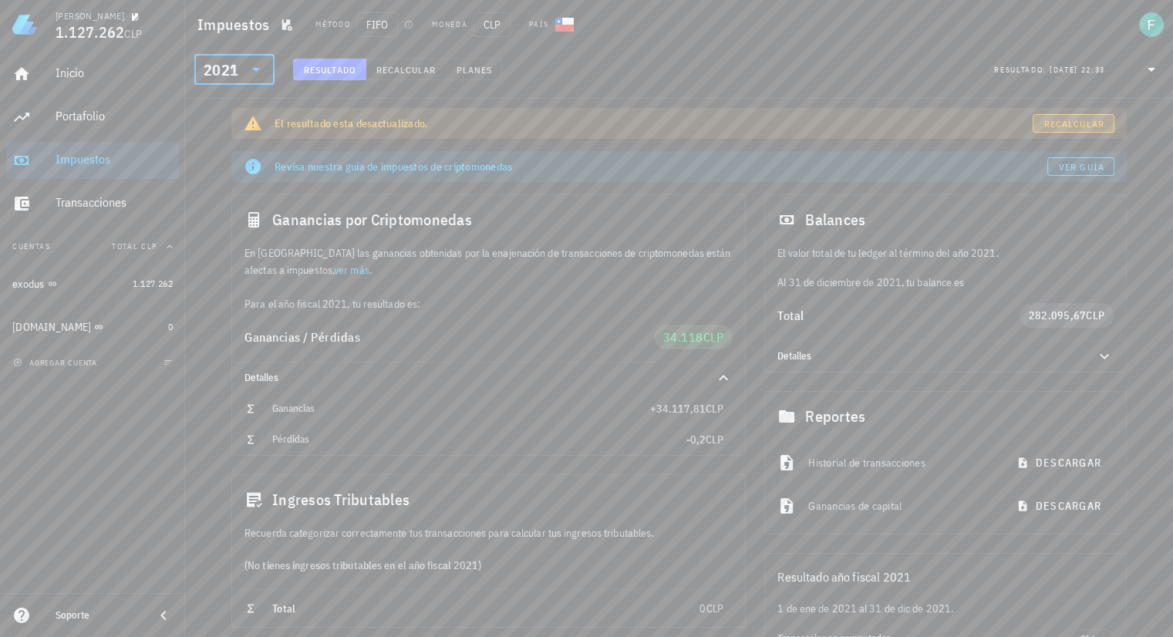
click at [1073, 118] on span "Recalcular" at bounding box center [1073, 124] width 61 height 12
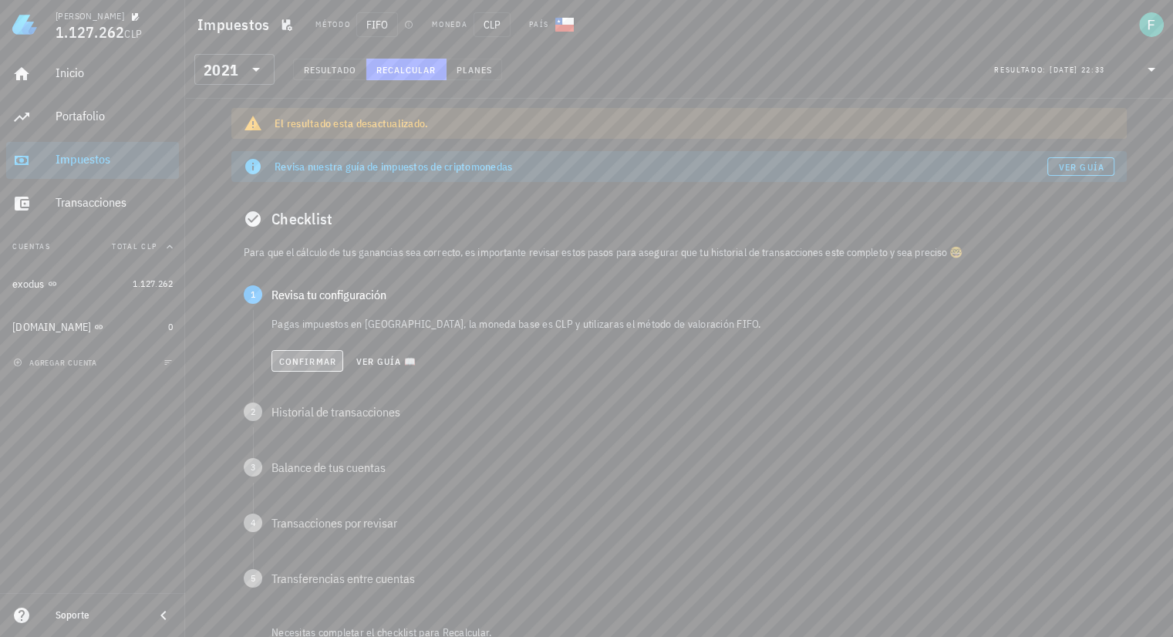
click at [289, 365] on span "Confirmar" at bounding box center [307, 361] width 58 height 12
click at [301, 414] on span "Confirmar" at bounding box center [307, 417] width 58 height 12
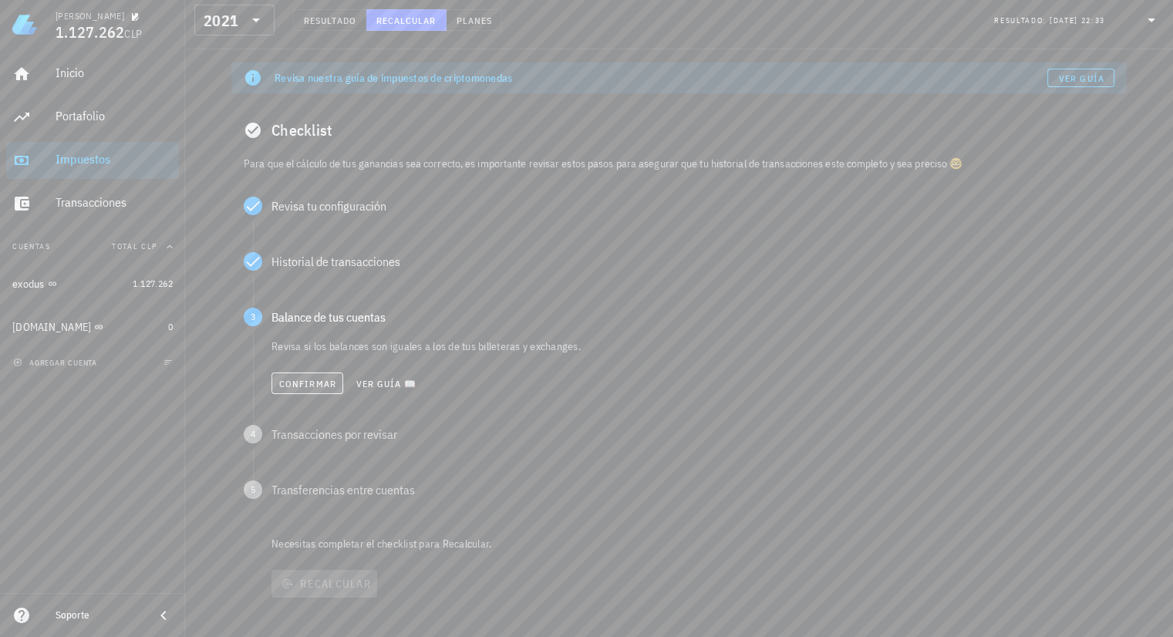
scroll to position [89, 0]
click at [308, 381] on span "Confirmar" at bounding box center [307, 383] width 58 height 12
click at [387, 437] on span "Ver guía 📖" at bounding box center [386, 439] width 62 height 12
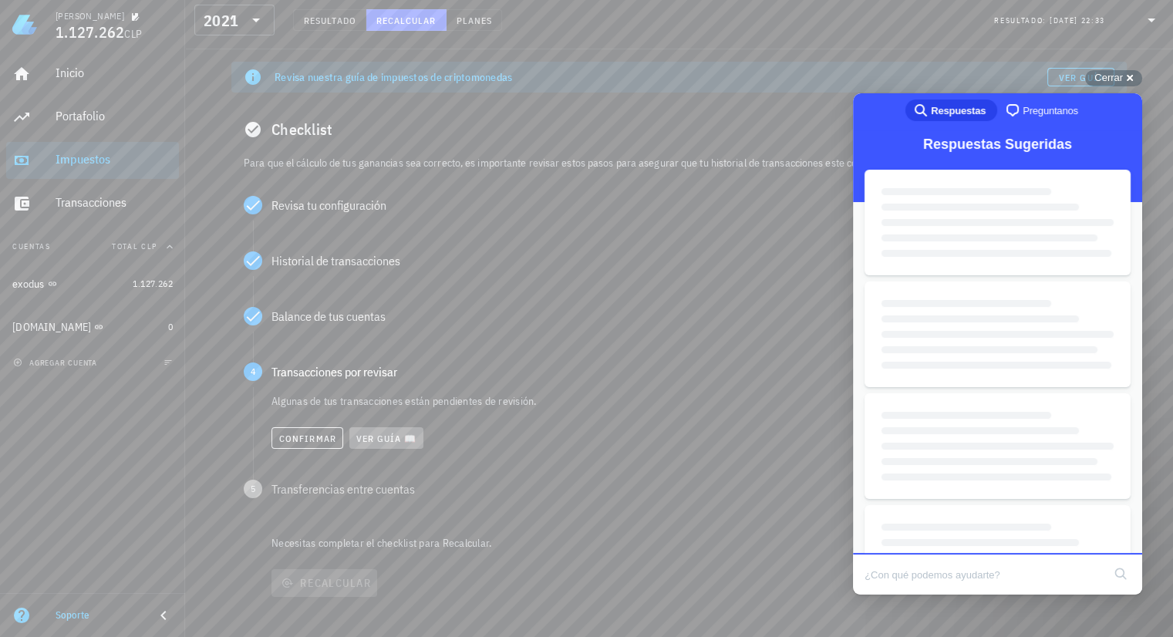
scroll to position [0, 0]
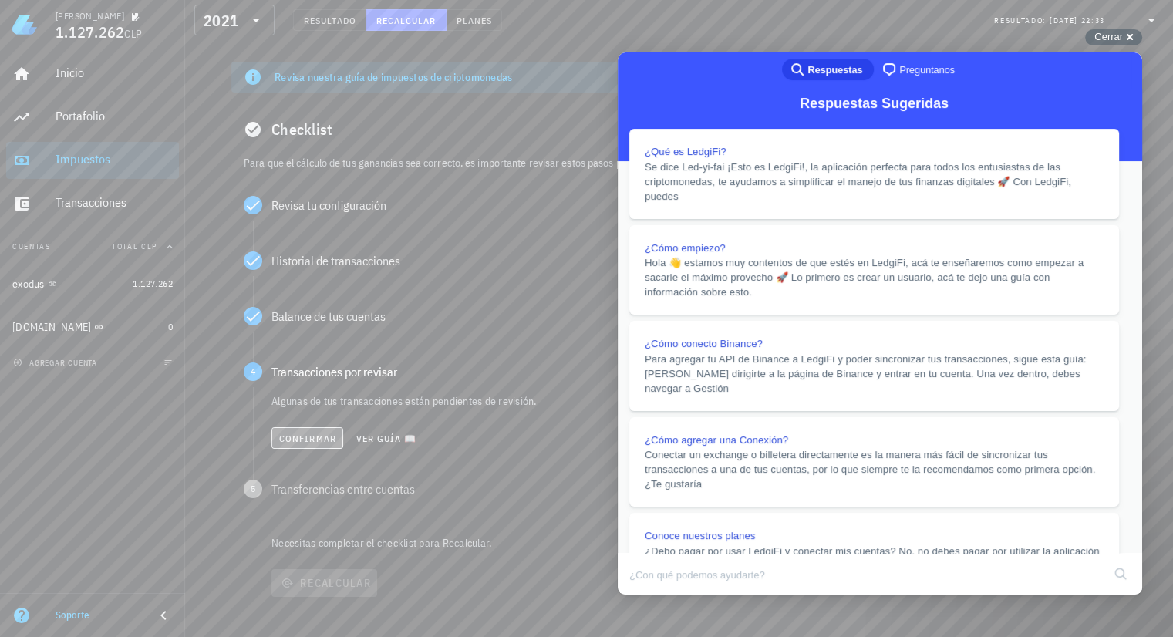
click at [308, 433] on span "Confirmar" at bounding box center [307, 439] width 58 height 12
click at [301, 497] on span "Confirmar" at bounding box center [307, 495] width 58 height 12
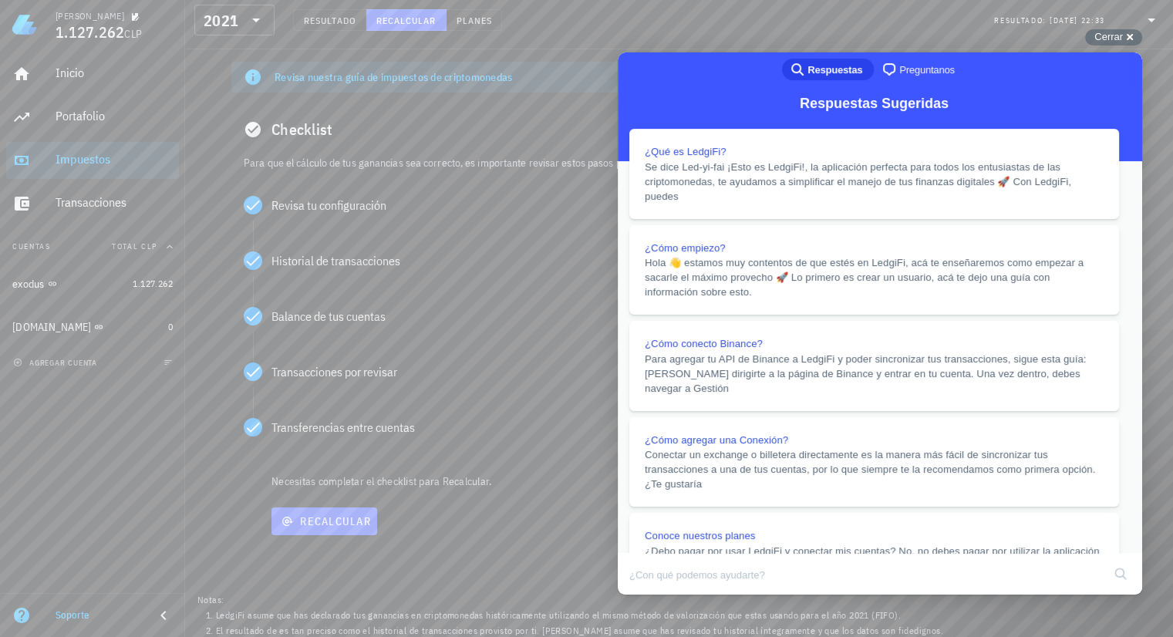
click at [646, 595] on button "Close" at bounding box center [632, 605] width 28 height 20
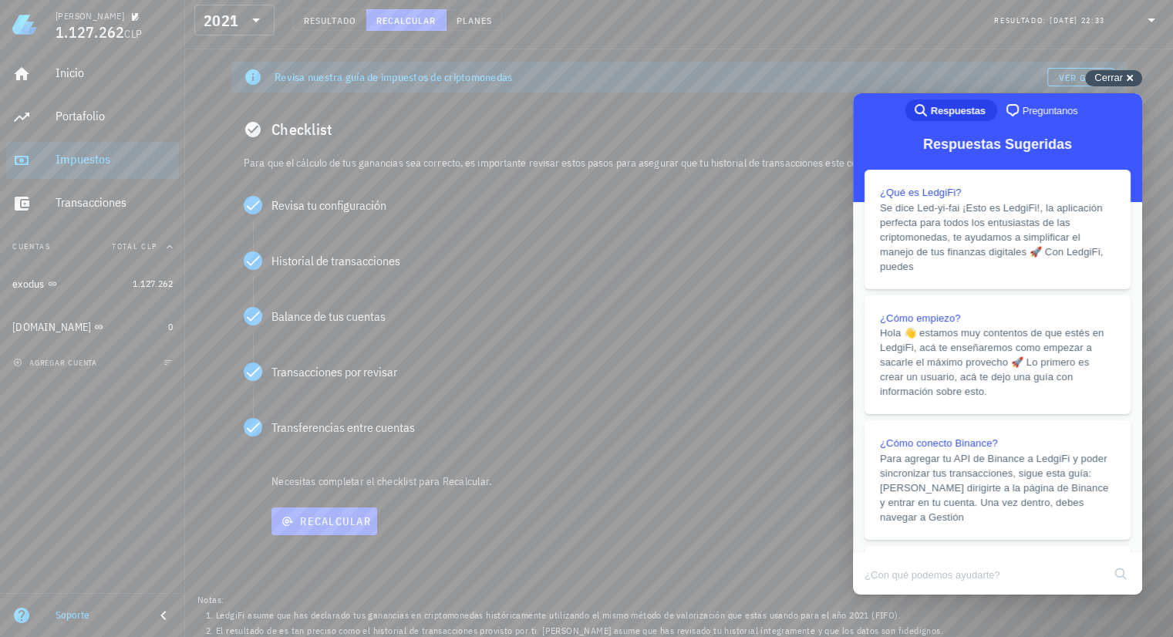
click at [1130, 78] on div "Cerrar cross-small" at bounding box center [1113, 78] width 57 height 16
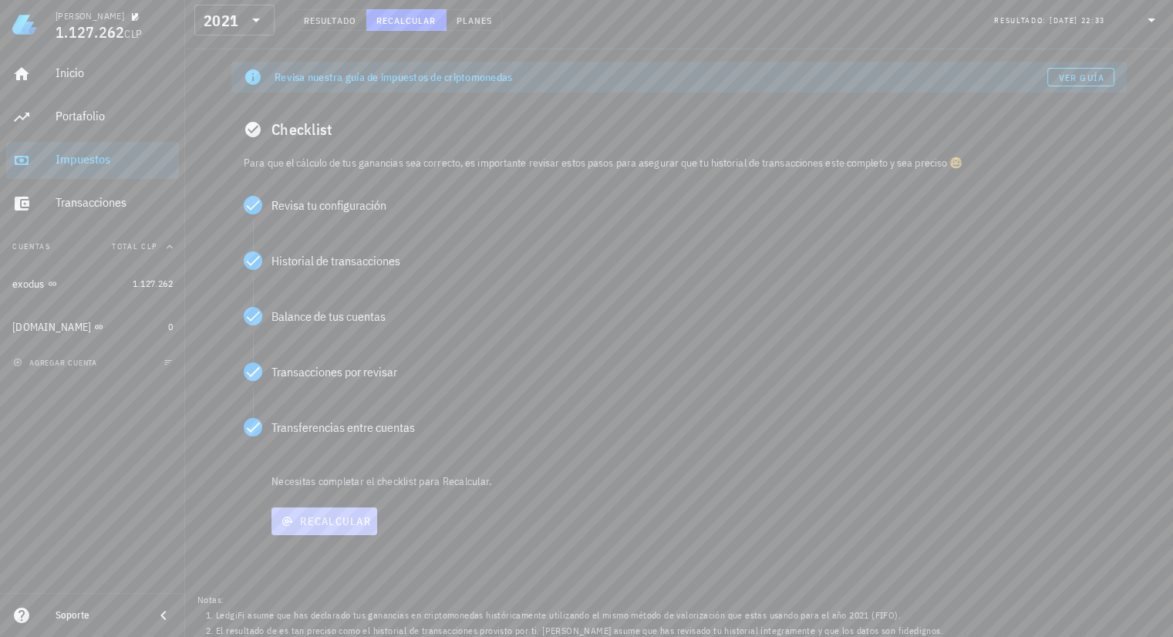
click at [326, 516] on span "Recalcular" at bounding box center [324, 521] width 93 height 14
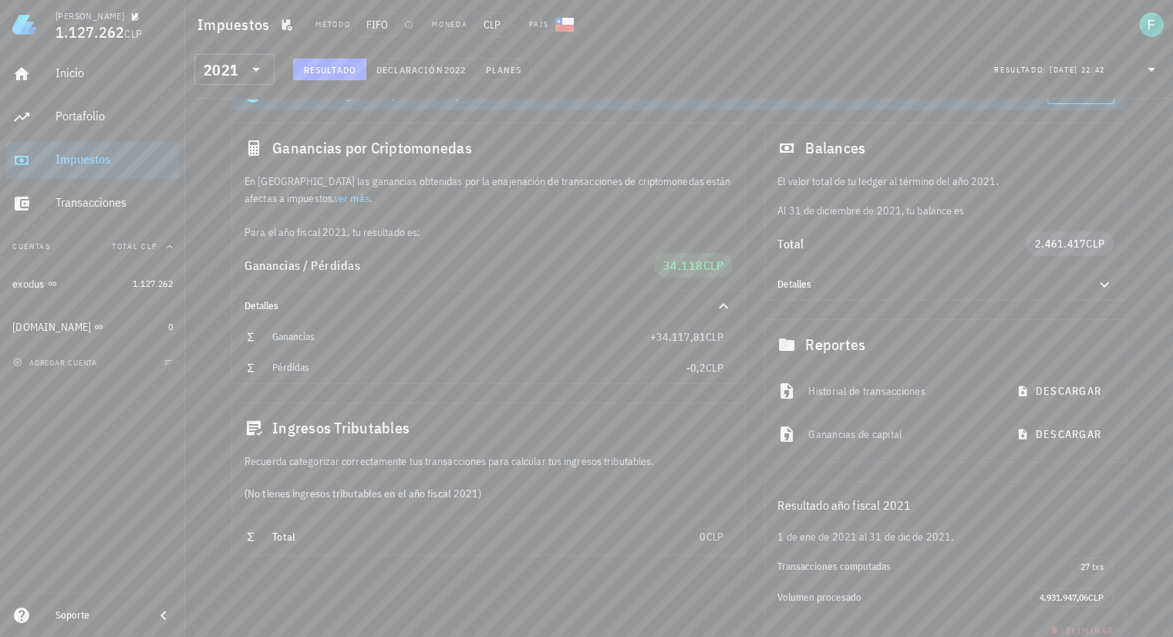
scroll to position [2, 0]
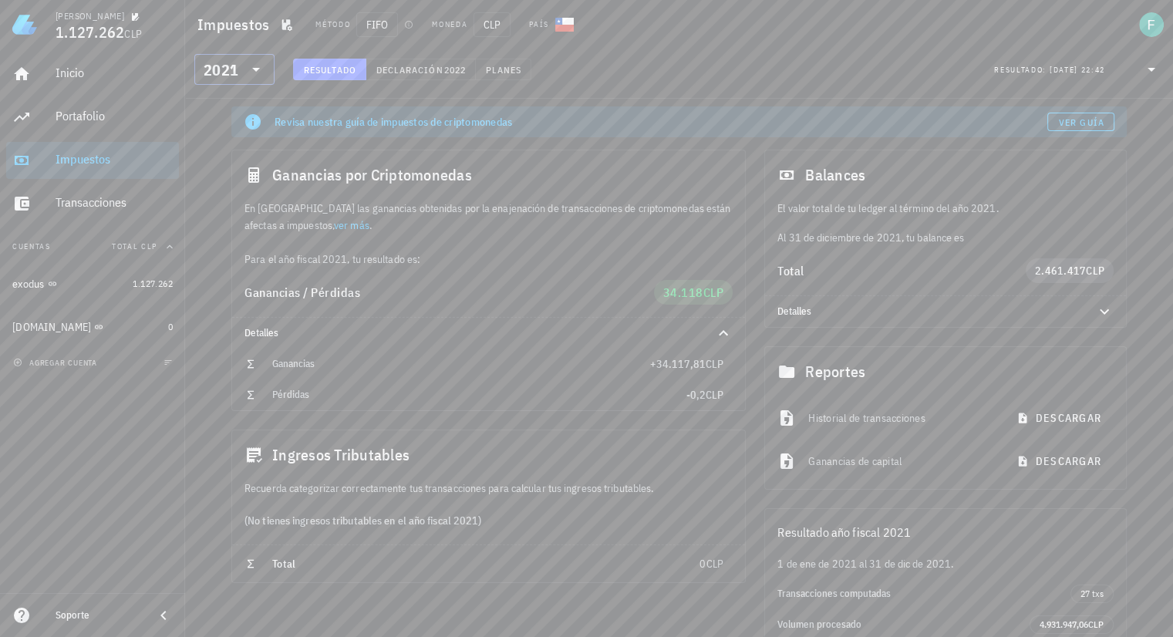
click at [253, 68] on icon at bounding box center [256, 70] width 8 height 4
click at [228, 149] on div "2022" at bounding box center [235, 146] width 56 height 12
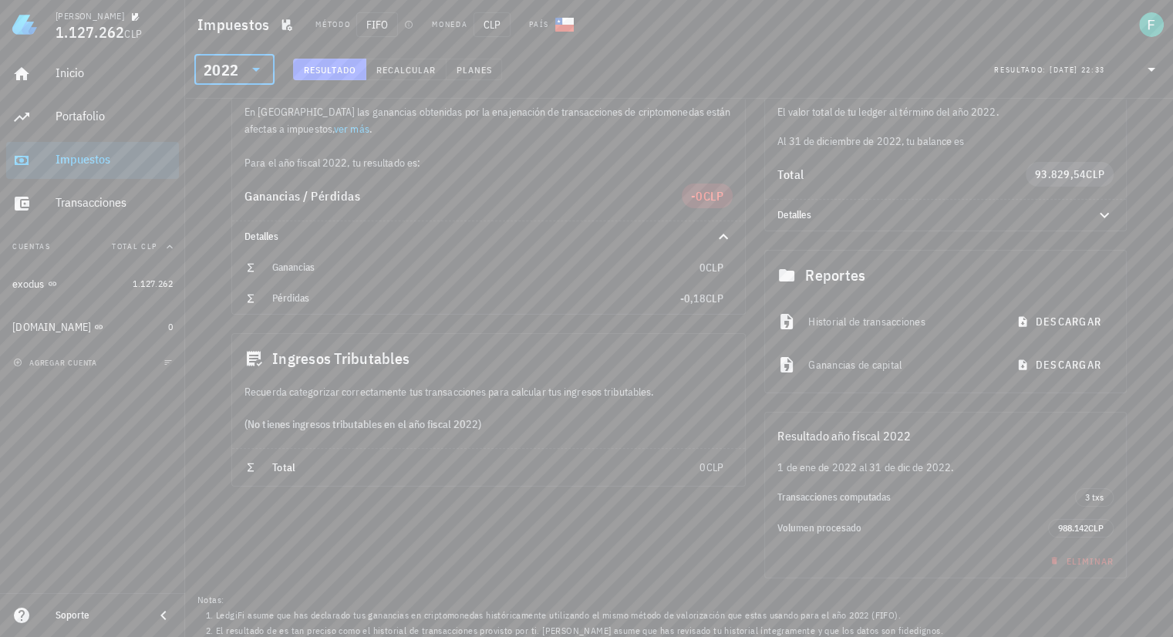
scroll to position [100, 0]
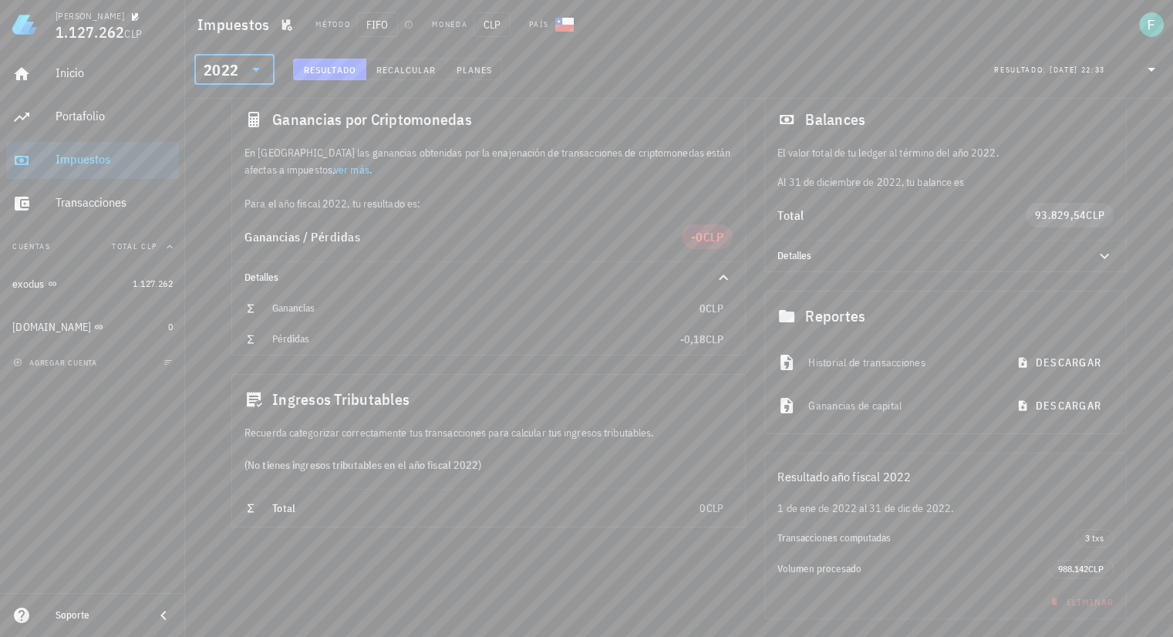
click at [250, 75] on icon at bounding box center [256, 69] width 19 height 19
click at [242, 110] on div "2023" at bounding box center [235, 115] width 56 height 12
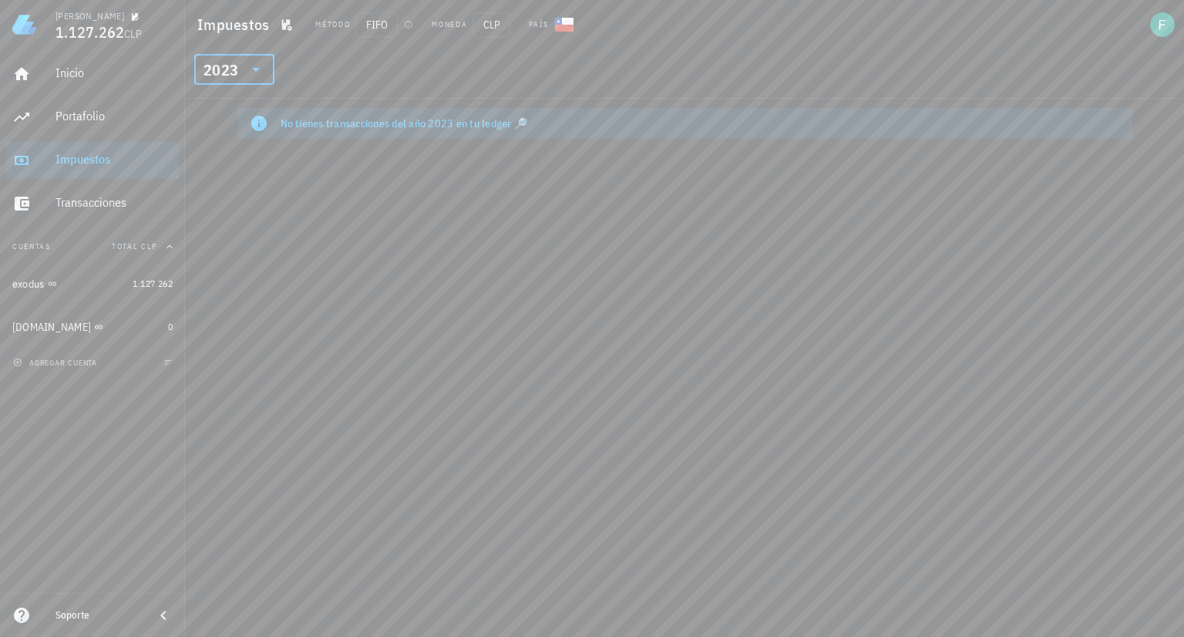
click at [254, 65] on icon at bounding box center [256, 69] width 19 height 19
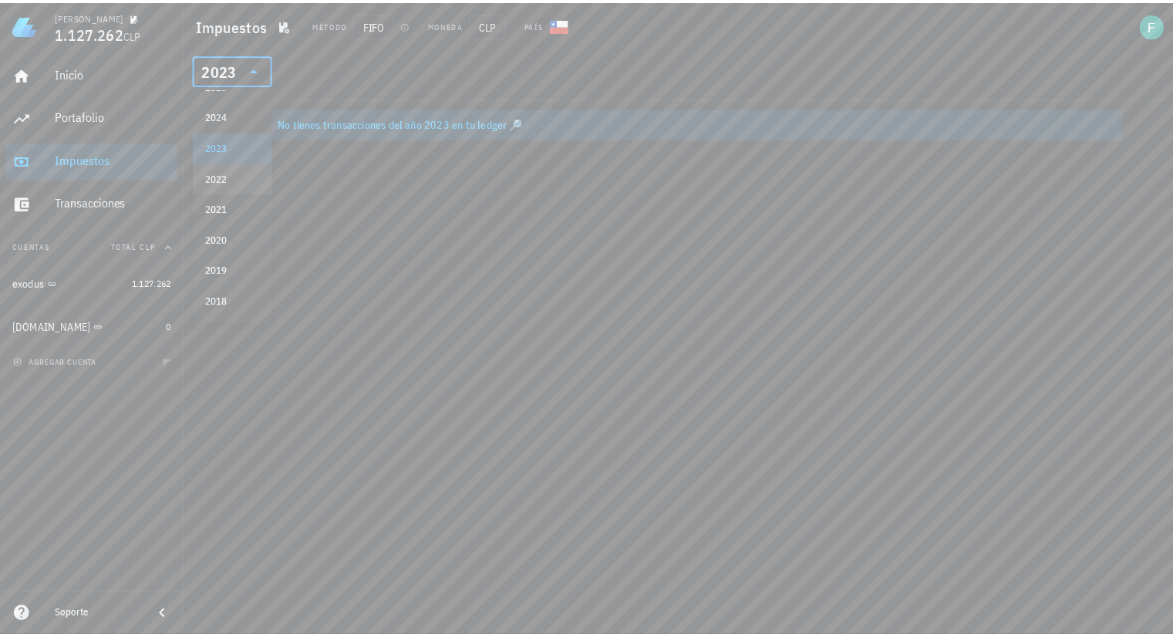
scroll to position [22, 0]
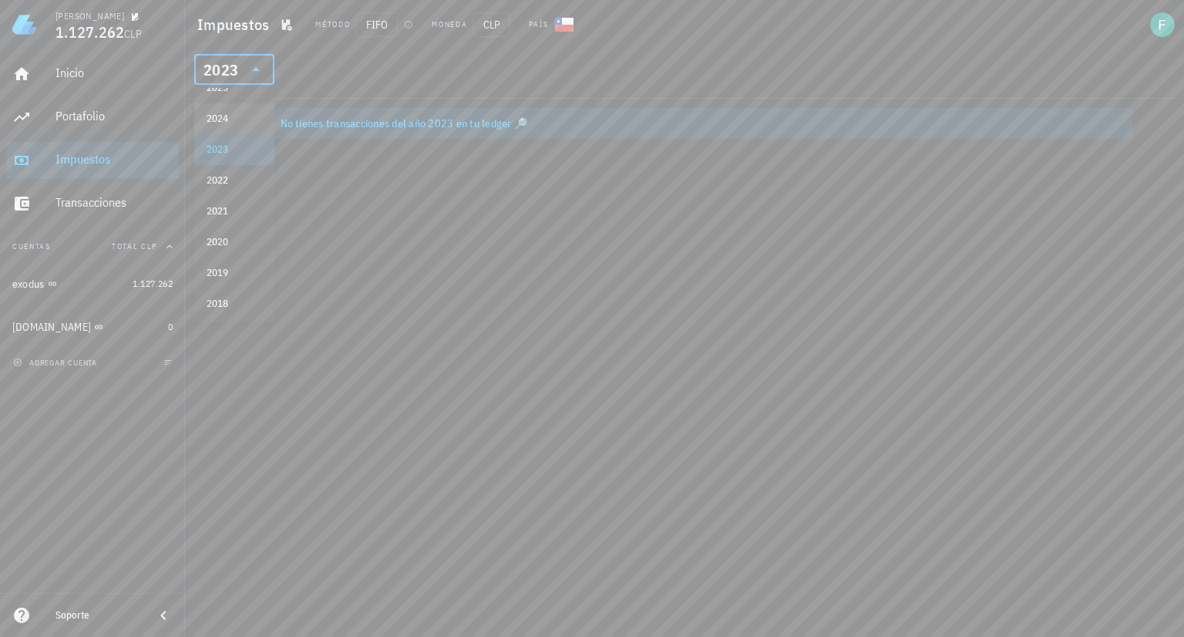
click at [225, 123] on div "2024" at bounding box center [235, 119] width 56 height 12
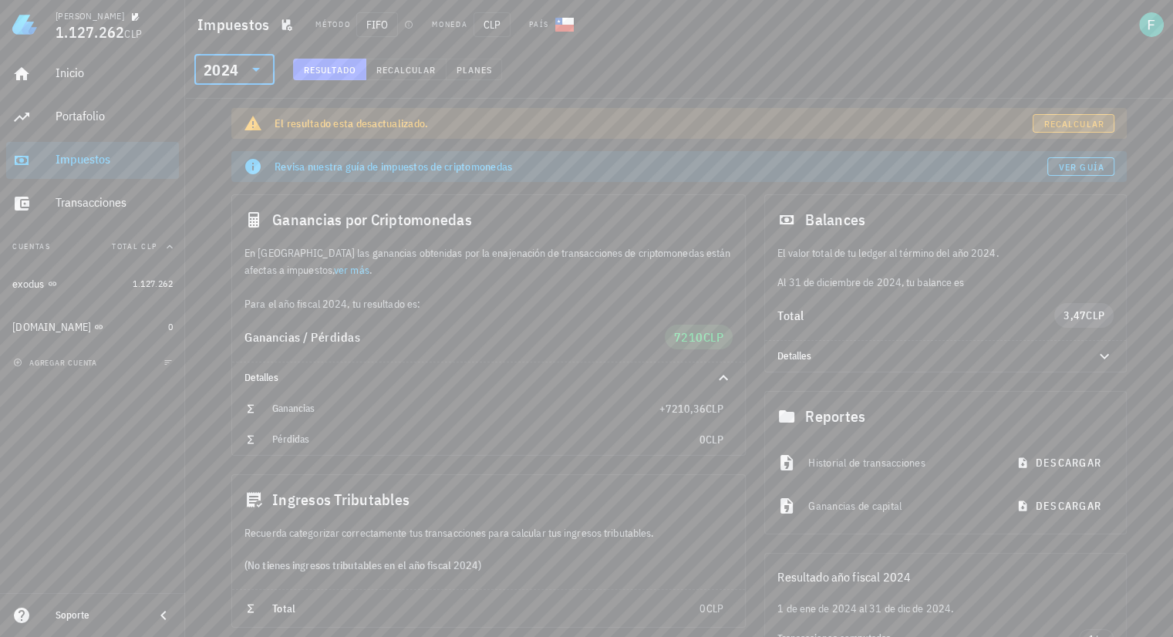
click at [1076, 126] on span "Recalcular" at bounding box center [1073, 124] width 61 height 12
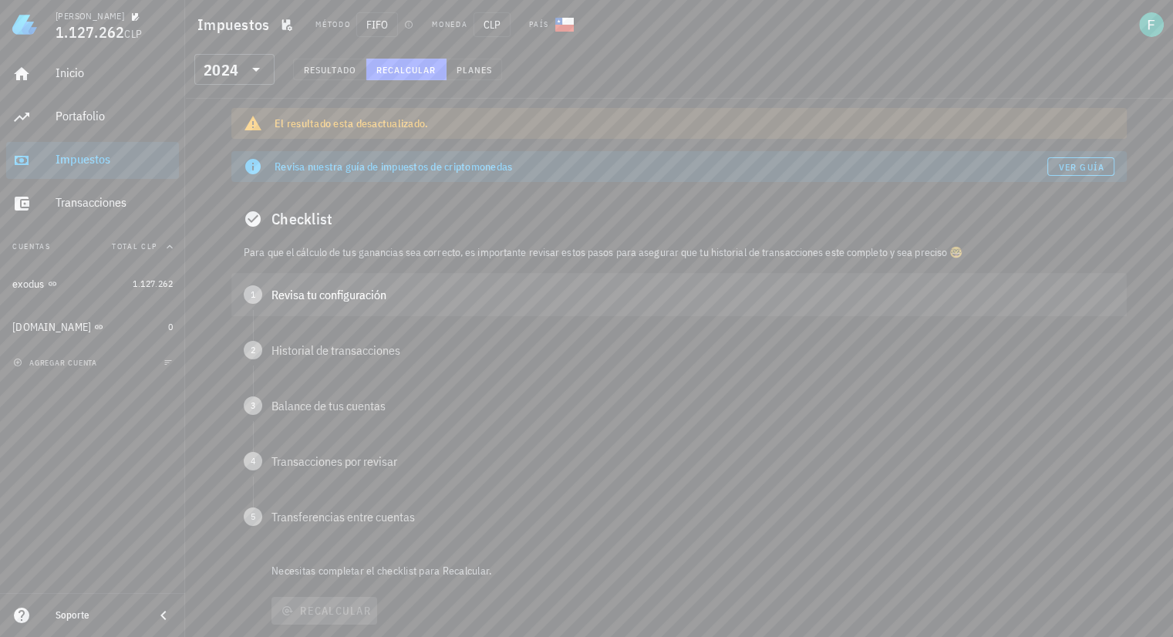
click at [345, 293] on div "Revisa tu configuración" at bounding box center [692, 294] width 843 height 12
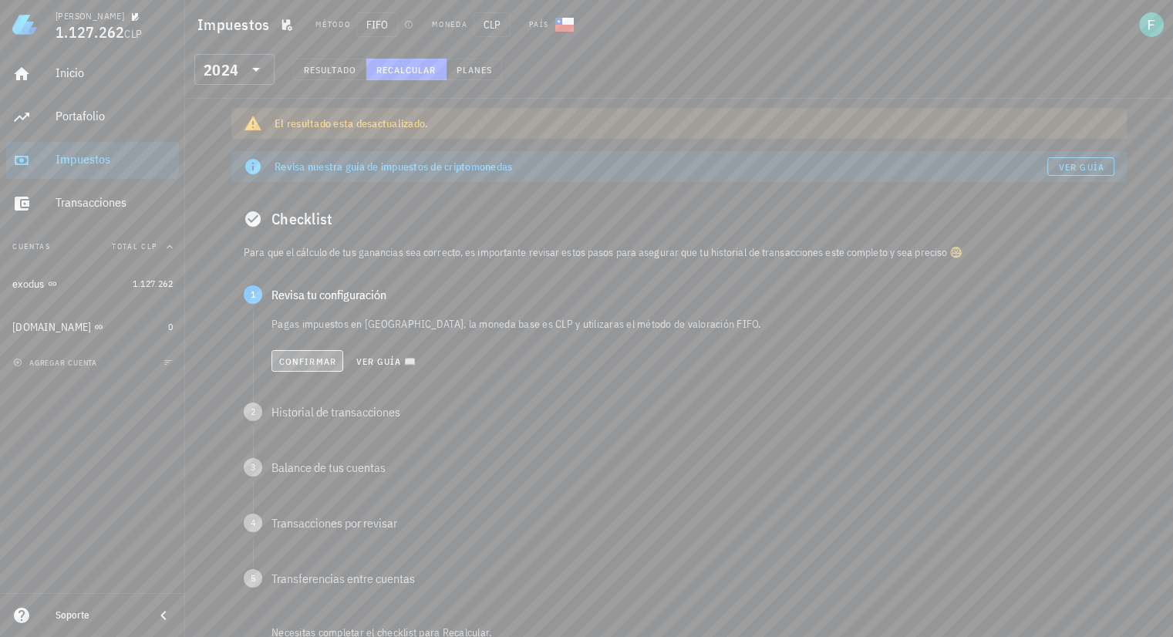
click at [322, 361] on span "Confirmar" at bounding box center [307, 361] width 58 height 12
click at [311, 409] on button "Confirmar" at bounding box center [307, 417] width 72 height 22
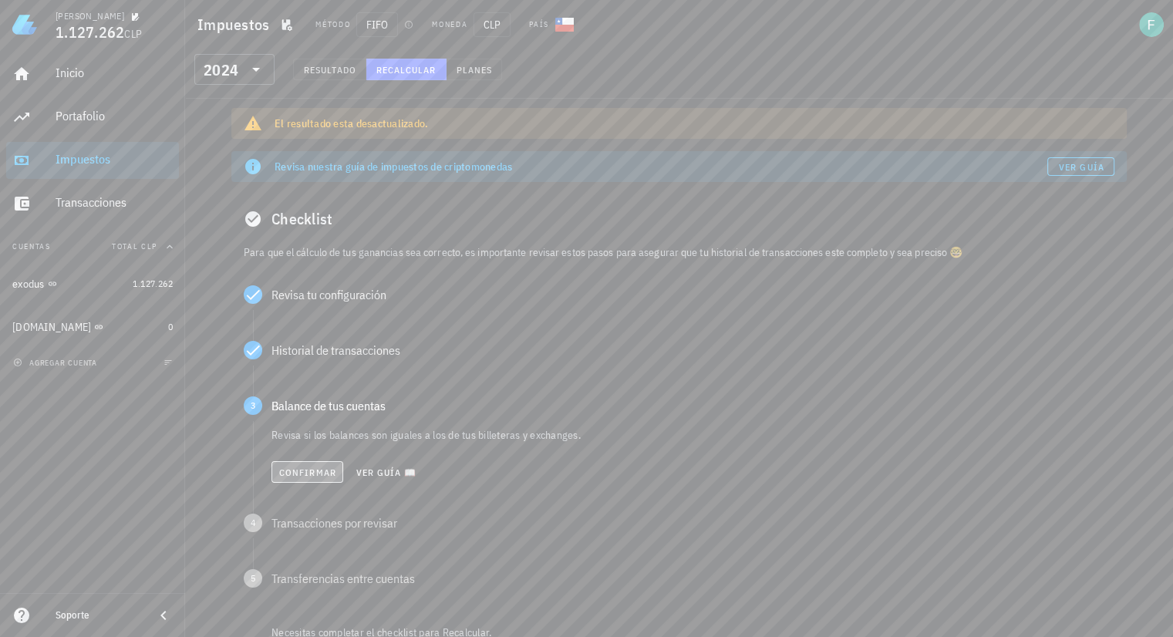
click at [306, 472] on span "Confirmar" at bounding box center [307, 472] width 58 height 12
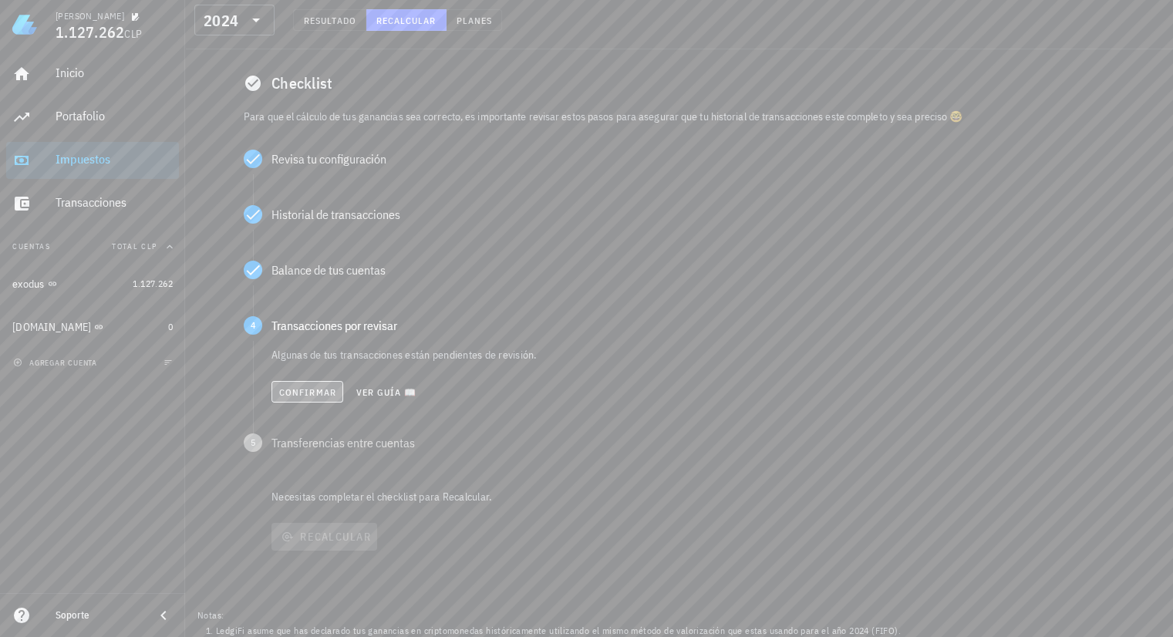
click at [310, 396] on span "Confirmar" at bounding box center [307, 392] width 58 height 12
click at [311, 450] on span "Confirmar" at bounding box center [307, 449] width 58 height 12
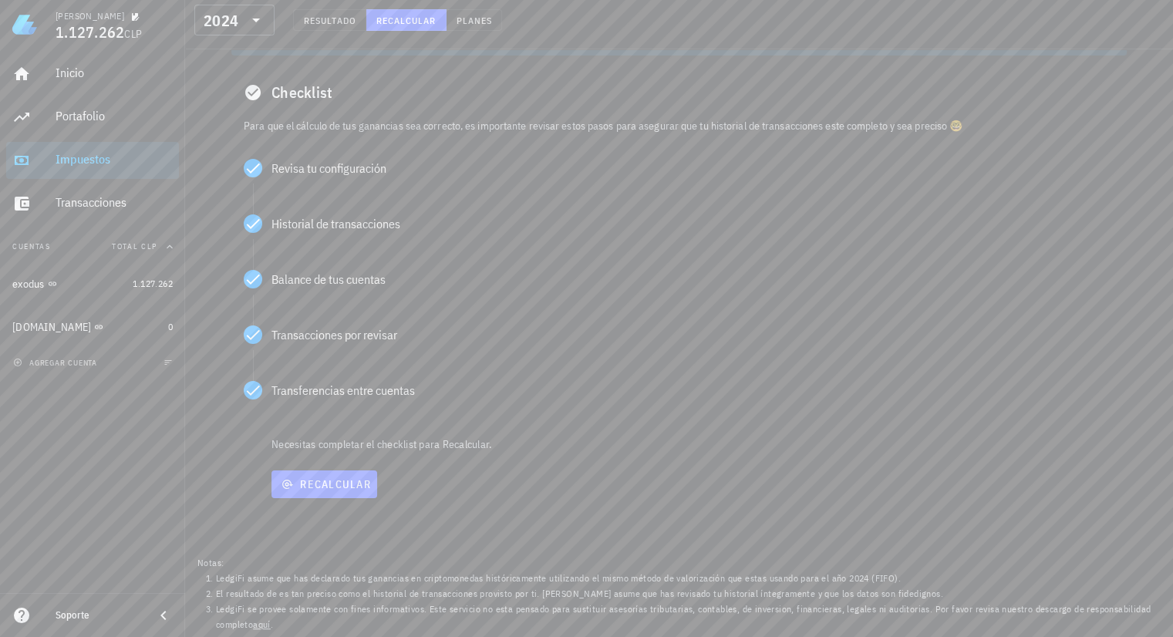
scroll to position [126, 0]
click at [318, 491] on button "Recalcular" at bounding box center [324, 484] width 106 height 28
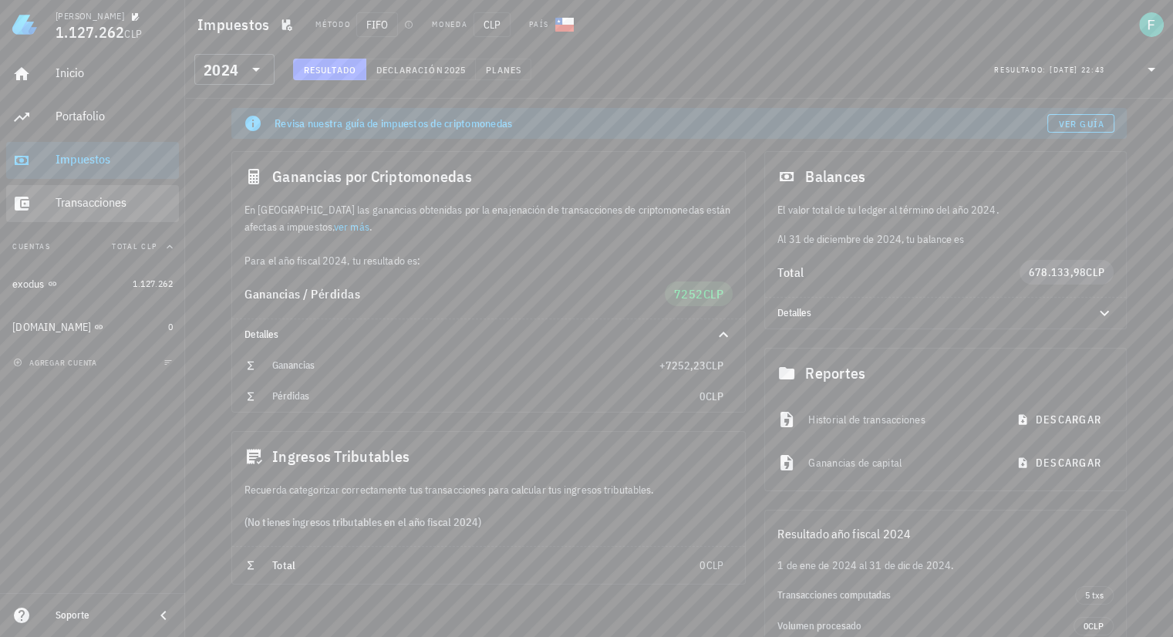
click at [104, 199] on div "Transacciones" at bounding box center [114, 202] width 117 height 15
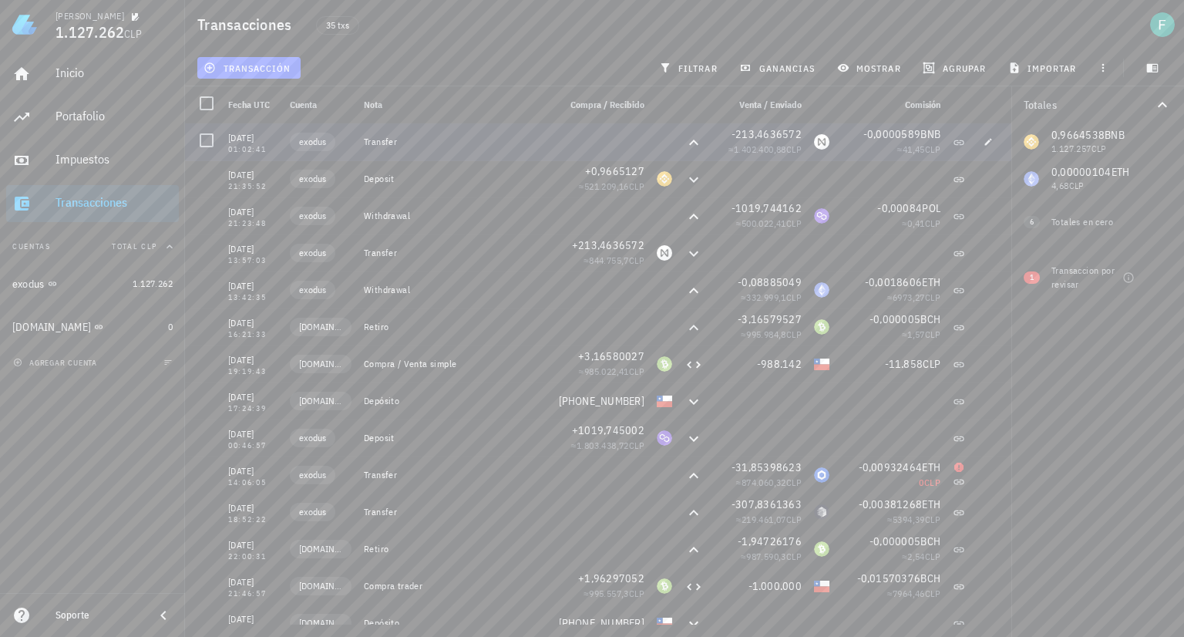
click at [6, 605] on div "Soporte" at bounding box center [92, 615] width 185 height 31
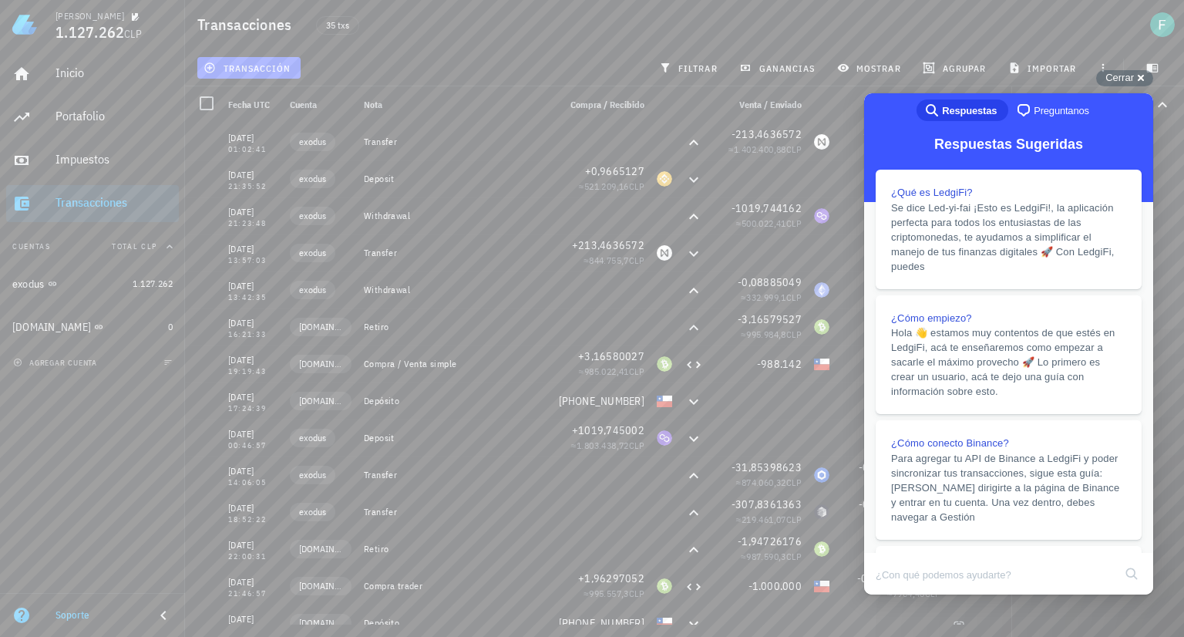
click at [461, 53] on div "transacción filtrar ganancias mostrar [GEOGRAPHIC_DATA] importar" at bounding box center [684, 67] width 981 height 37
click at [1140, 78] on div "Cerrar cross-small" at bounding box center [1124, 78] width 57 height 16
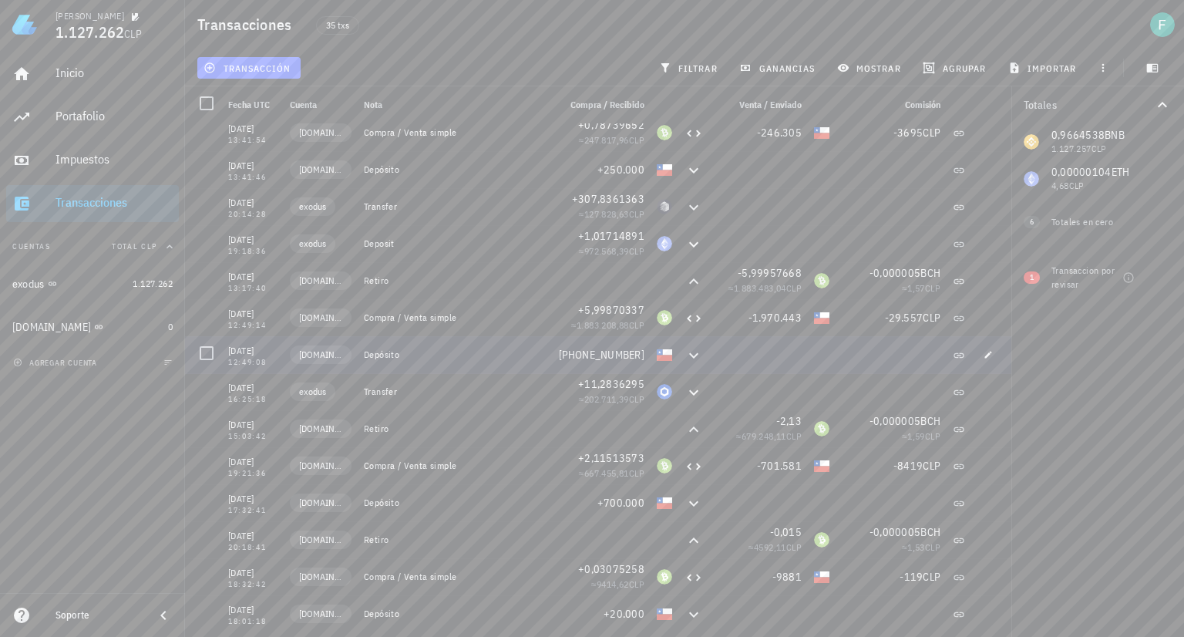
scroll to position [786, 0]
click at [1076, 274] on div "Transaccion por revisar" at bounding box center [1084, 278] width 65 height 28
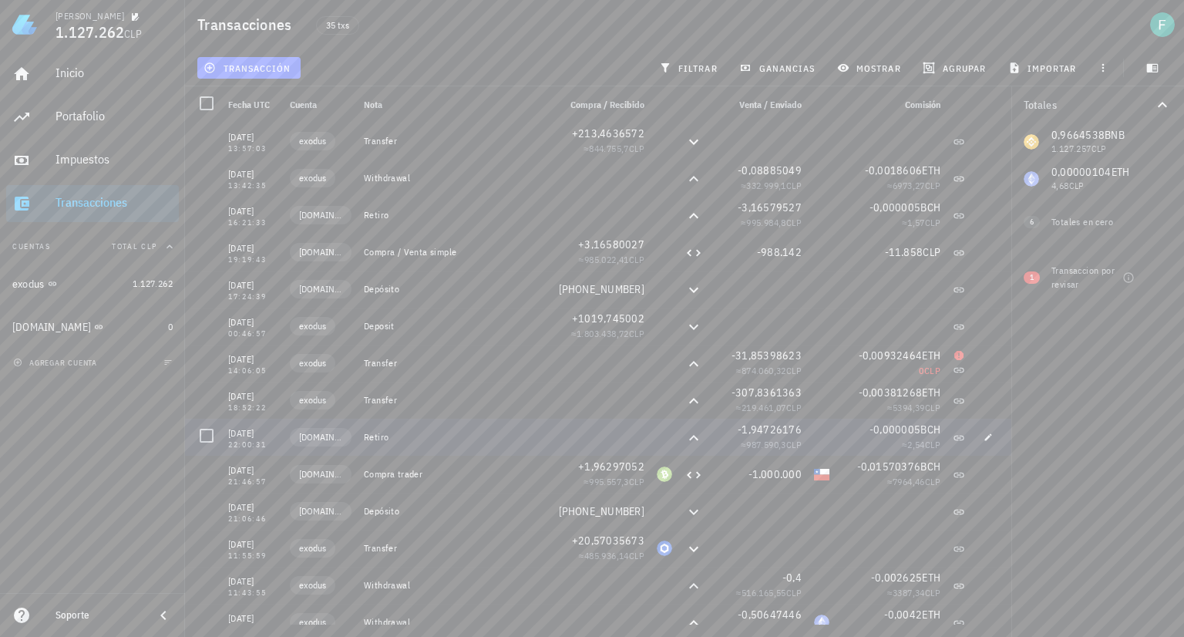
scroll to position [0, 0]
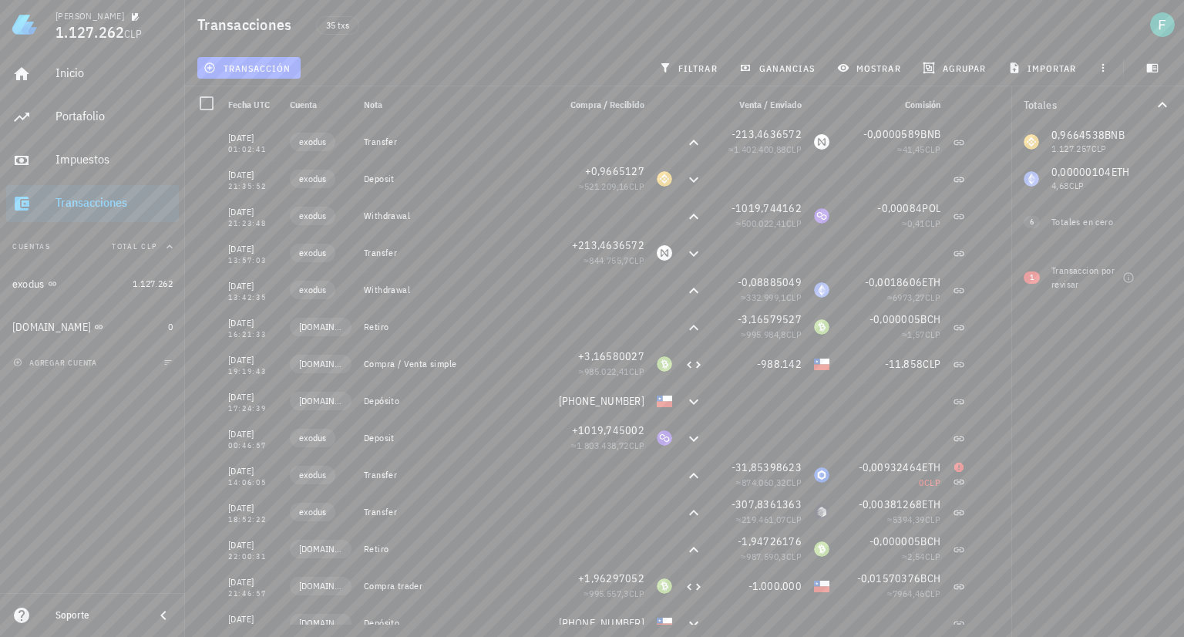
click at [161, 619] on icon at bounding box center [163, 615] width 19 height 19
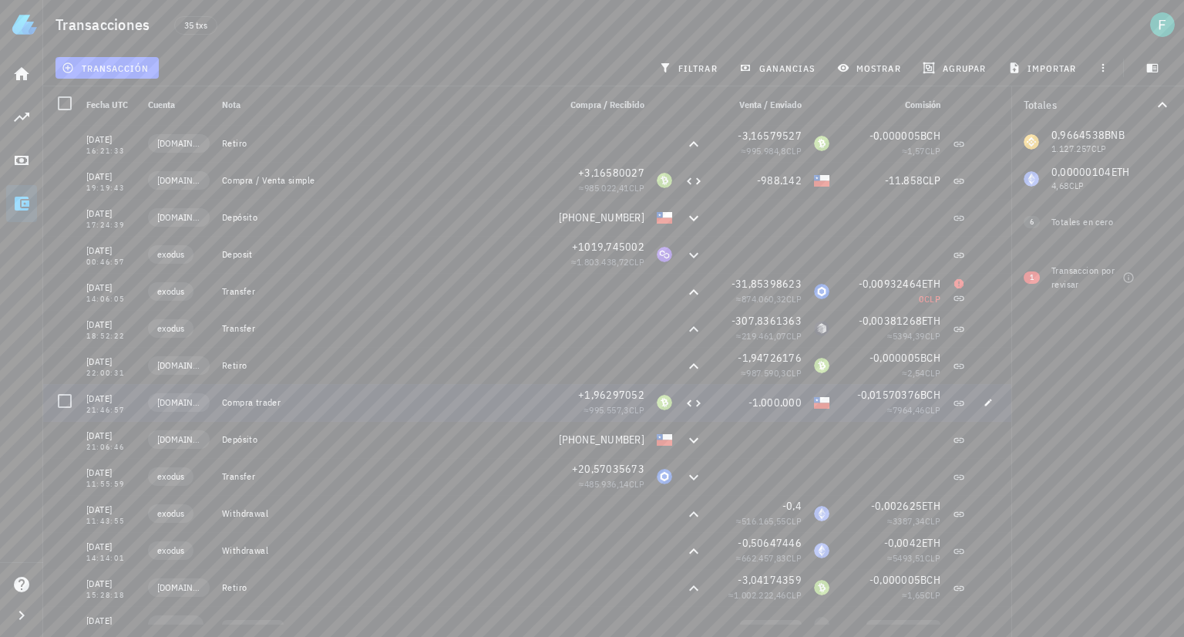
scroll to position [188, 0]
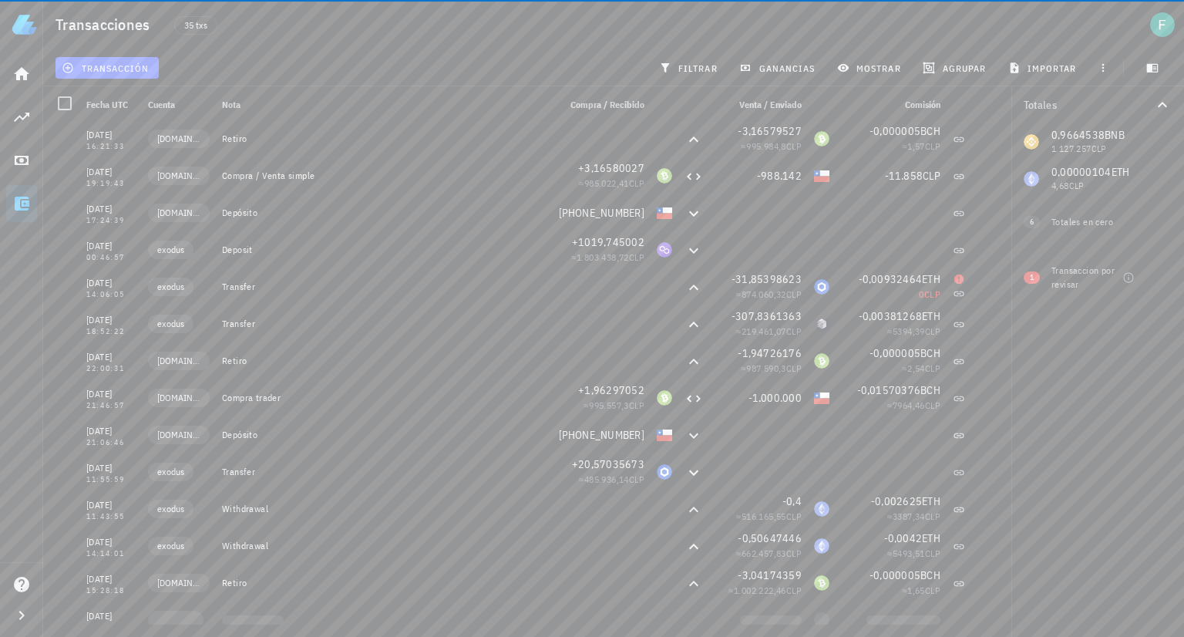
click at [31, 615] on div at bounding box center [21, 615] width 43 height 31
click at [24, 615] on icon "button" at bounding box center [21, 615] width 5 height 9
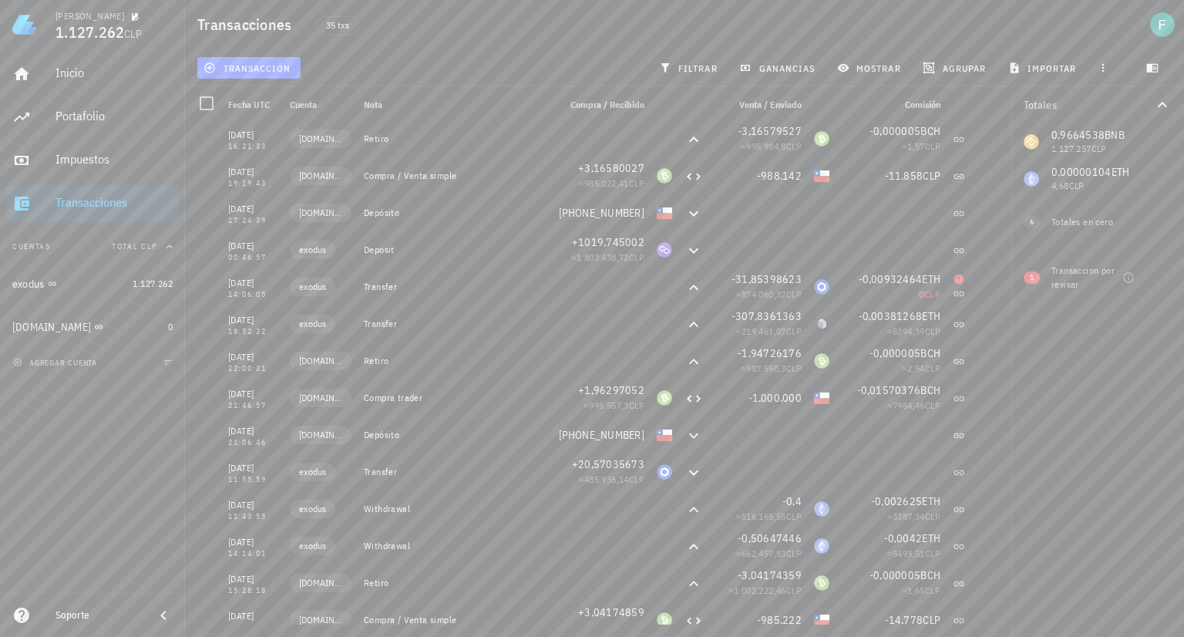
click at [10, 615] on div "Soporte" at bounding box center [92, 615] width 185 height 31
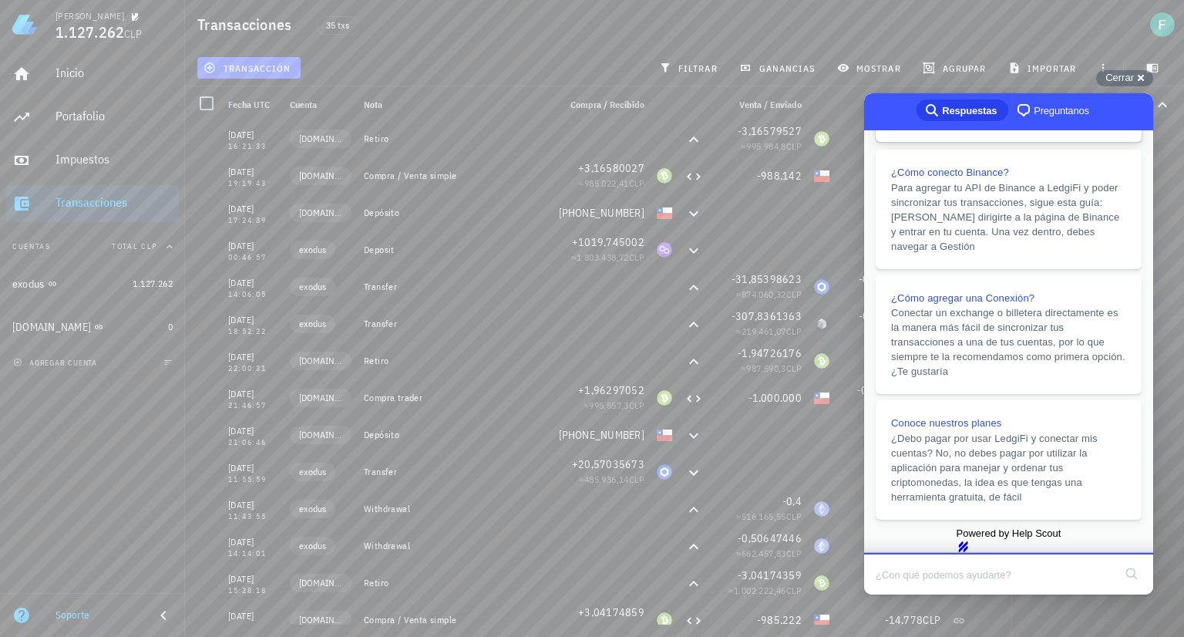
scroll to position [326, 0]
click at [836, 445] on div at bounding box center [891, 434] width 111 height 37
click at [1052, 111] on span "Preguntanos" at bounding box center [1062, 110] width 56 height 15
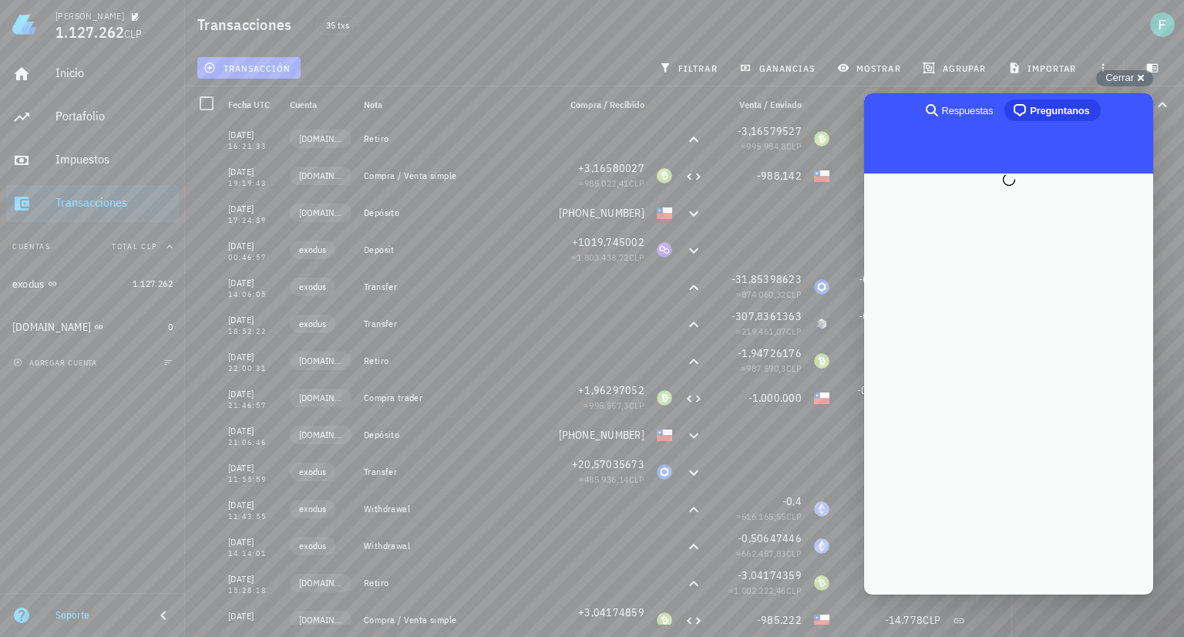
scroll to position [0, 0]
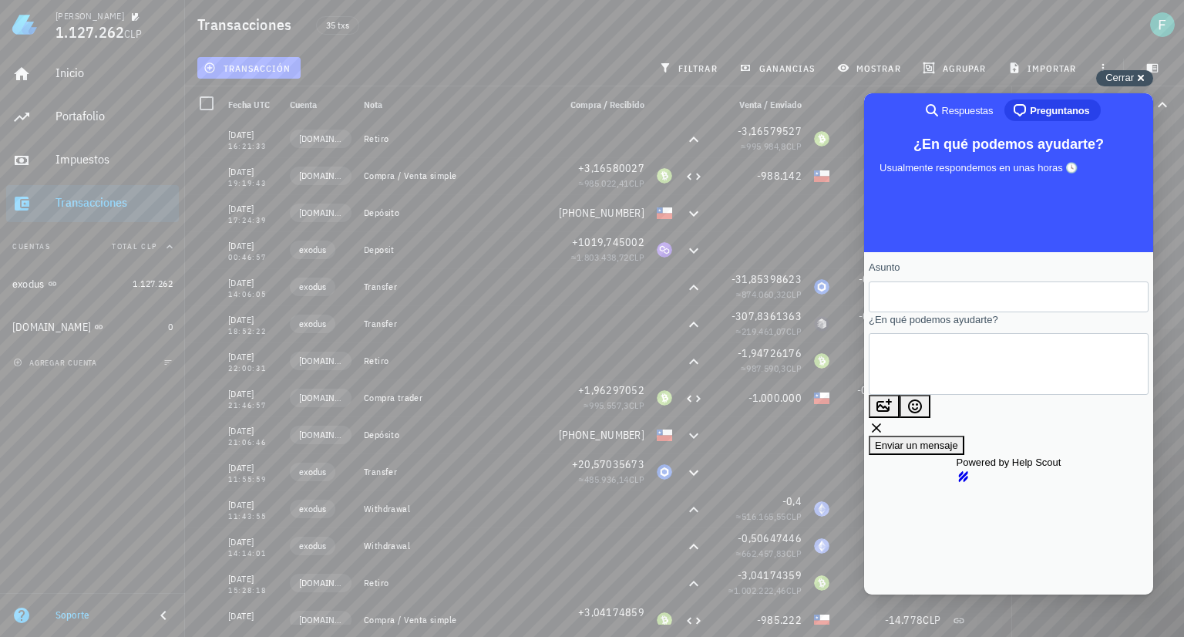
click at [1144, 79] on div "Cerrar cross-small" at bounding box center [1124, 78] width 57 height 16
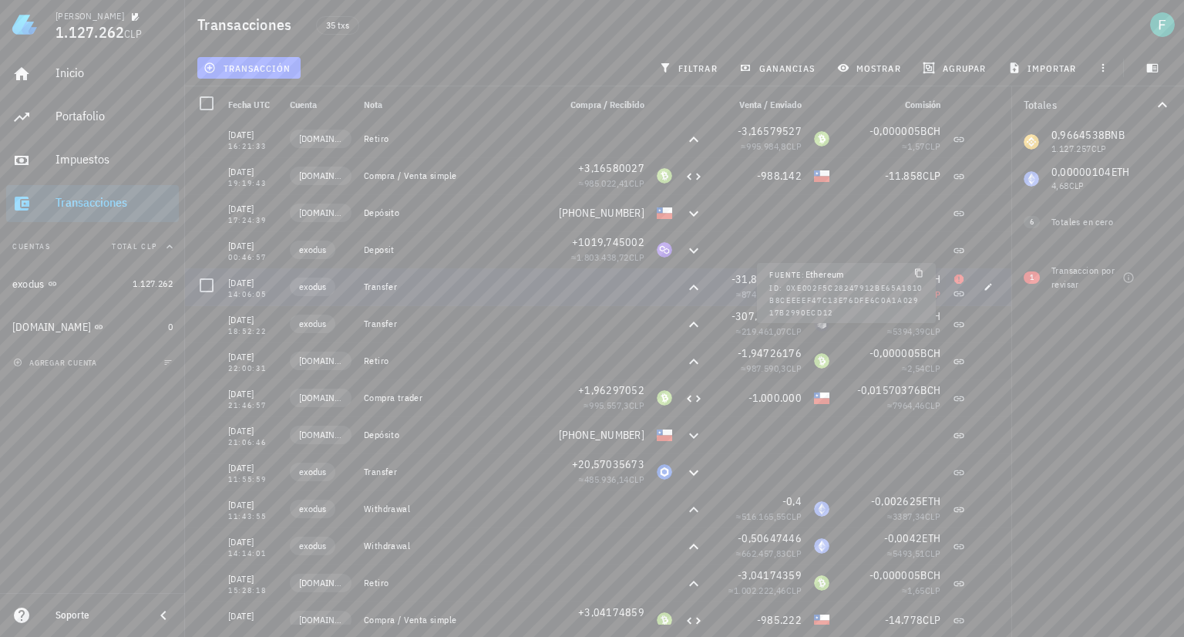
click at [954, 293] on icon at bounding box center [959, 293] width 10 height 5
click at [955, 278] on icon at bounding box center [959, 278] width 9 height 9
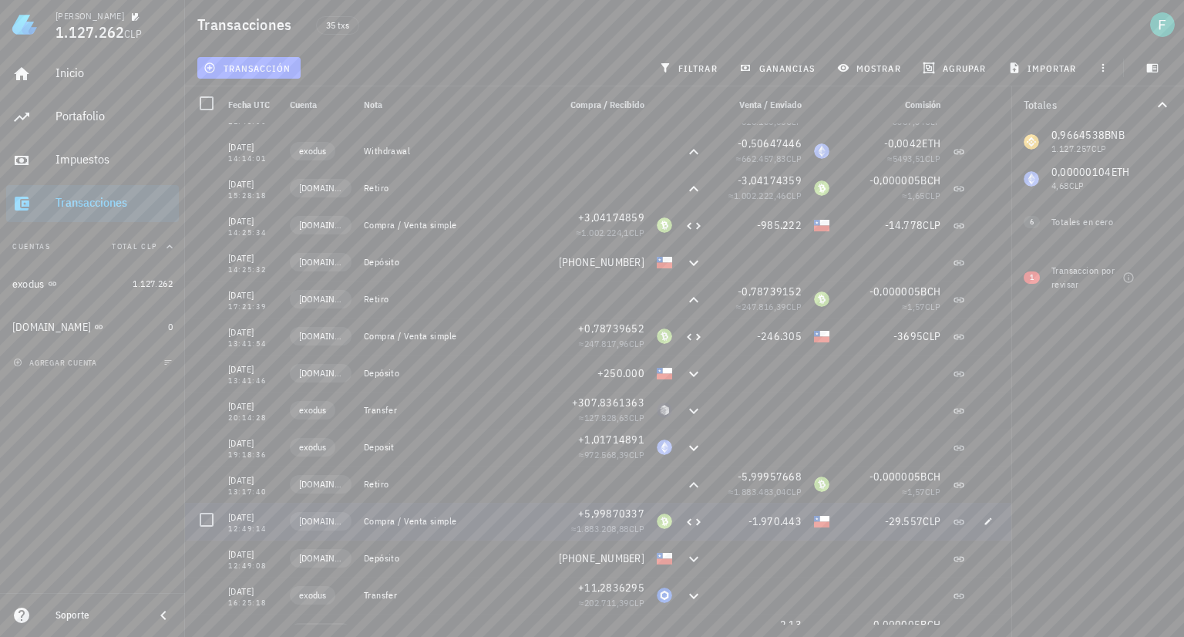
scroll to position [794, 0]
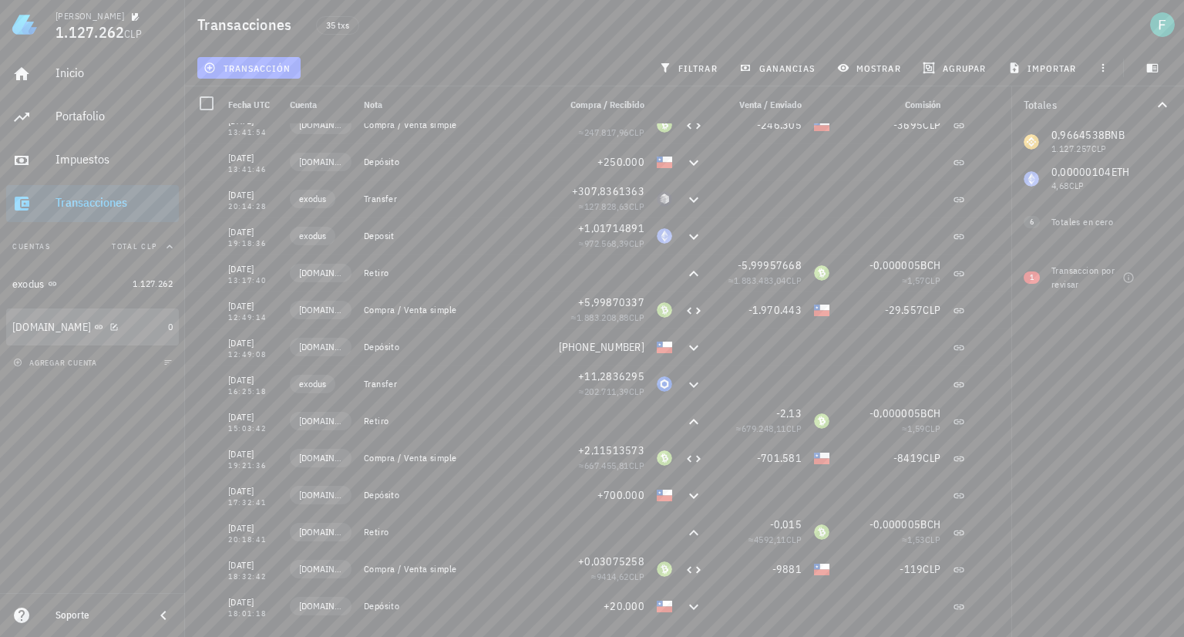
click at [112, 322] on div "[DOMAIN_NAME]" at bounding box center [87, 327] width 150 height 15
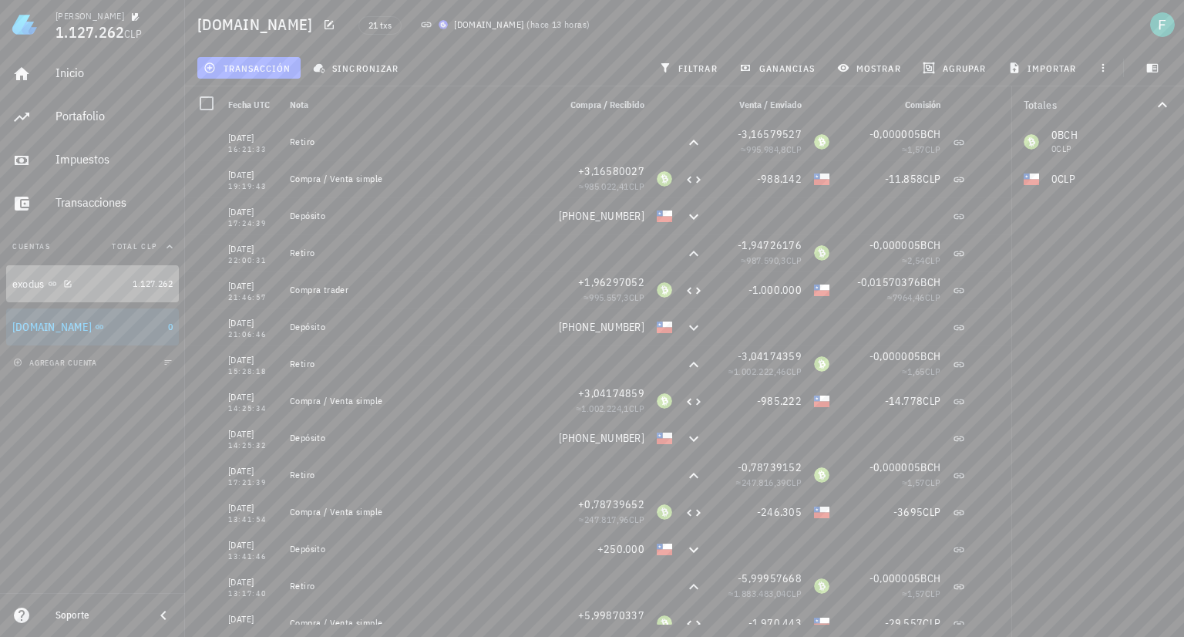
click at [113, 283] on div "exodus" at bounding box center [69, 284] width 114 height 15
